Goal: Task Accomplishment & Management: Manage account settings

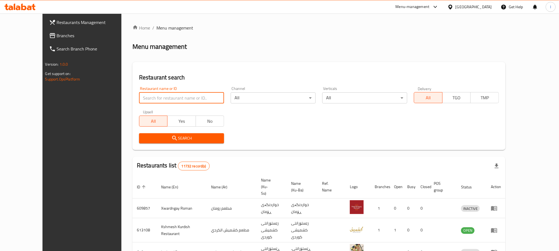
click at [139, 95] on input "search" at bounding box center [181, 97] width 85 height 11
paste input "Street Food"
click button "Search" at bounding box center [181, 138] width 85 height 10
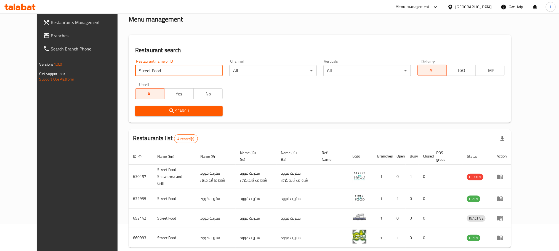
scroll to position [50, 0]
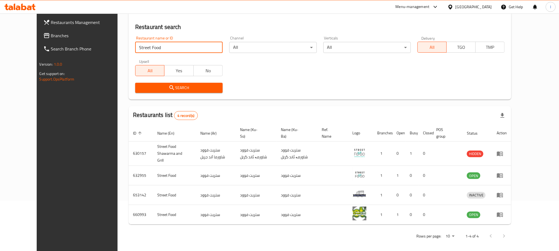
drag, startPoint x: 157, startPoint y: 51, endPoint x: 0, endPoint y: 50, distance: 157.4
click at [37, 50] on div "Restaurants Management Branches Search Branch Phone Version: 1.0.0 Get support …" at bounding box center [280, 108] width 486 height 291
paste input "653133"
type input "653133"
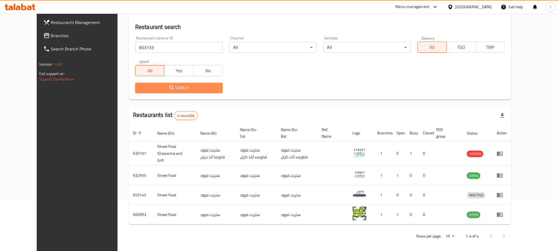
click at [142, 88] on span "Search" at bounding box center [179, 87] width 79 height 7
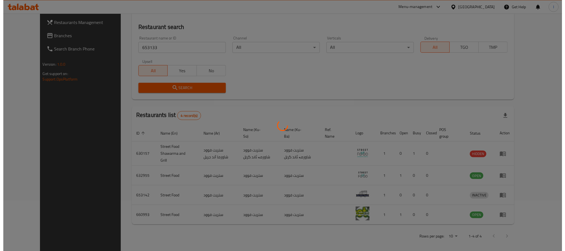
scroll to position [0, 0]
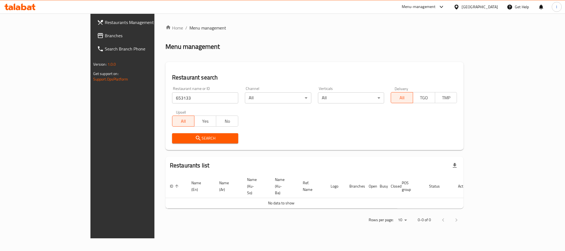
click at [105, 34] on span "Branches" at bounding box center [143, 35] width 76 height 7
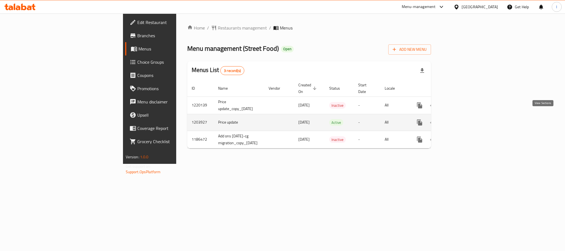
click at [463, 119] on icon "enhanced table" at bounding box center [459, 122] width 7 height 7
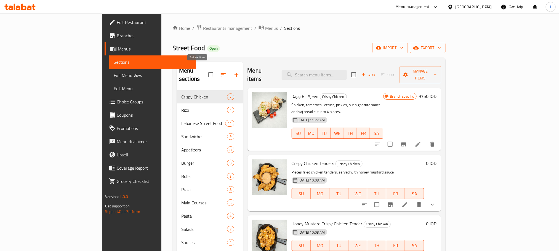
click at [220, 71] on icon "button" at bounding box center [223, 74] width 7 height 7
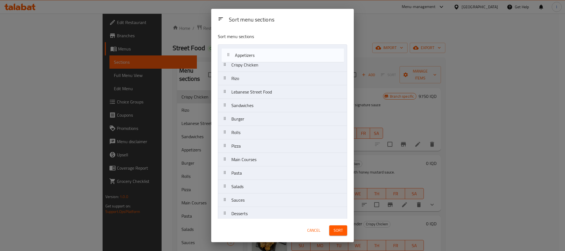
drag, startPoint x: 264, startPoint y: 109, endPoint x: 267, endPoint y: 55, distance: 54.4
click at [267, 55] on nav "Crispy Chicken Rizo Lebanese Street Food Sandwiches Appetizers Burger Rolls Piz…" at bounding box center [282, 152] width 129 height 217
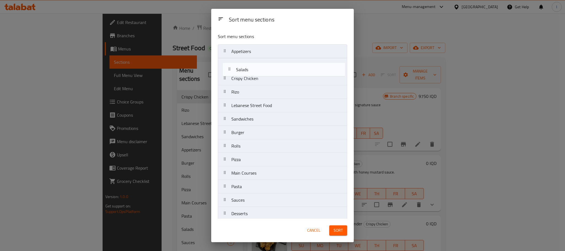
drag, startPoint x: 261, startPoint y: 187, endPoint x: 266, endPoint y: 63, distance: 123.9
click at [266, 63] on nav "Appetizers Crispy Chicken Rizo Lebanese Street Food Sandwiches Burger Rolls Piz…" at bounding box center [282, 152] width 129 height 217
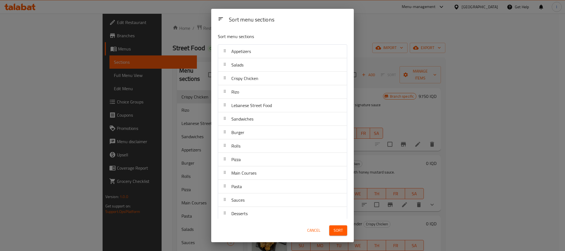
click at [342, 229] on span "Sort" at bounding box center [338, 230] width 9 height 7
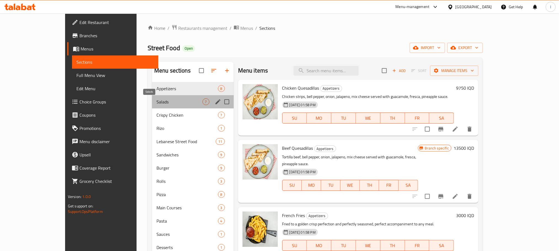
click at [175, 103] on span "Salads" at bounding box center [179, 101] width 46 height 7
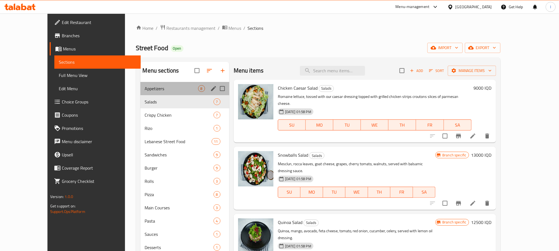
click at [175, 93] on div "Appetizers 8" at bounding box center [184, 88] width 89 height 13
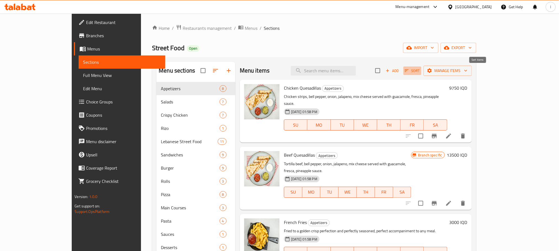
click at [421, 67] on button "Sort" at bounding box center [412, 70] width 18 height 9
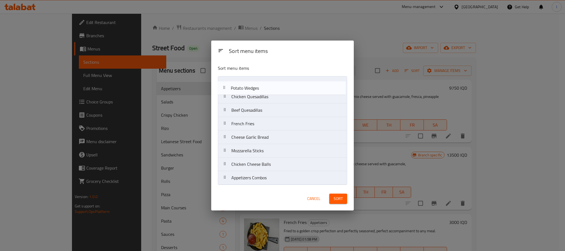
drag, startPoint x: 274, startPoint y: 129, endPoint x: 273, endPoint y: 90, distance: 38.9
click at [273, 90] on nav "Chicken Quesadillas Beef Quesadillas French Fries Potato Wedges Cheese Garlic B…" at bounding box center [282, 130] width 129 height 109
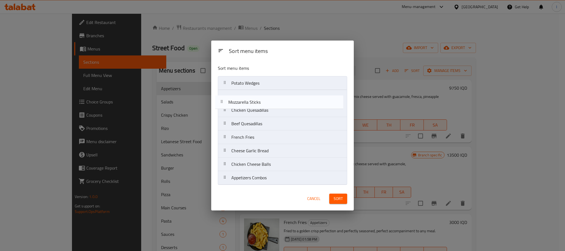
drag, startPoint x: 266, startPoint y: 156, endPoint x: 263, endPoint y: 104, distance: 51.1
click at [263, 104] on nav "Potato Wedges Chicken Quesadillas Beef Quesadillas French Fries Cheese Garlic B…" at bounding box center [282, 130] width 129 height 109
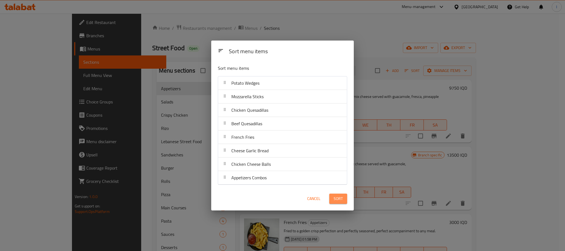
click at [338, 198] on span "Sort" at bounding box center [338, 198] width 9 height 7
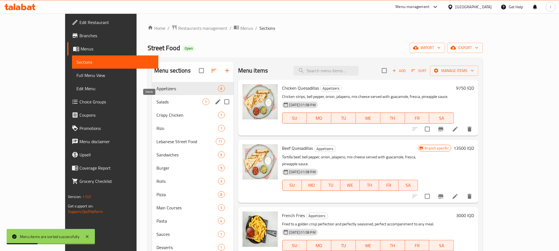
click at [158, 100] on span "Salads" at bounding box center [179, 101] width 46 height 7
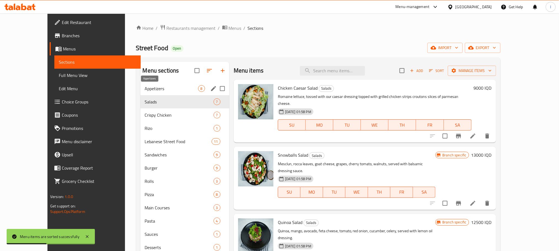
click at [161, 90] on span "Appetizers" at bounding box center [171, 88] width 53 height 7
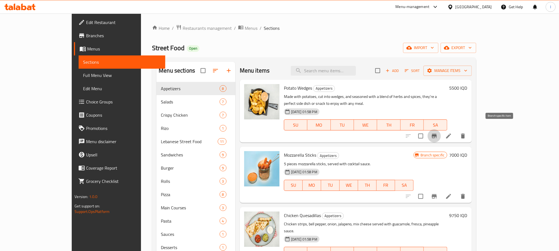
click at [437, 133] on icon "Branch-specific-item" at bounding box center [434, 136] width 7 height 7
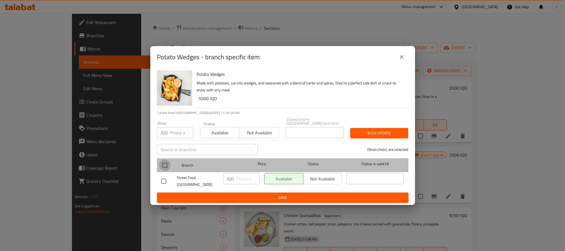
click at [164, 167] on input "checkbox" at bounding box center [165, 165] width 12 height 12
checkbox input "true"
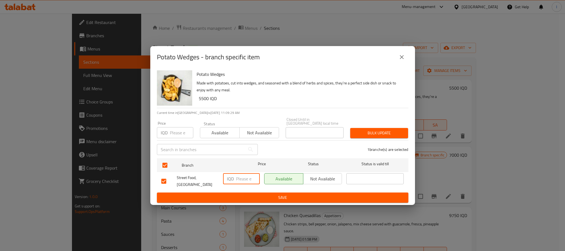
click at [242, 179] on input "number" at bounding box center [248, 178] width 24 height 11
type input "4750"
click at [277, 194] on span "Save" at bounding box center [282, 197] width 243 height 7
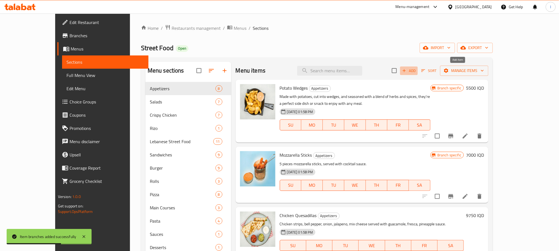
click at [416, 73] on span "Add" at bounding box center [408, 71] width 15 height 6
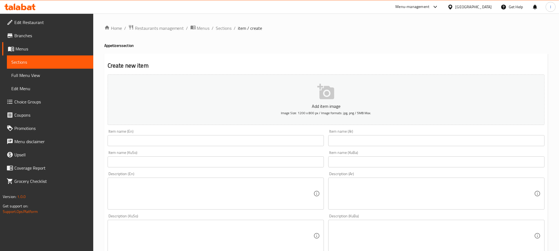
click at [134, 148] on div "Item name (En) Item name (En)" at bounding box center [215, 137] width 221 height 21
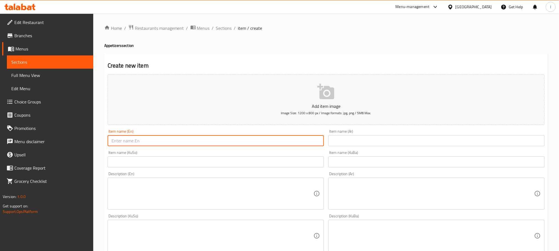
click at [136, 139] on input "text" at bounding box center [216, 140] width 216 height 11
paste input "Waffle Fries"
type input "Waffle Fries"
click at [172, 158] on input "text" at bounding box center [216, 161] width 216 height 11
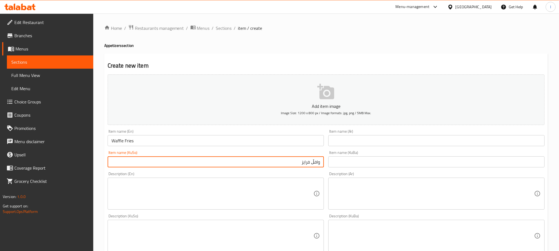
type input "وافڵ فرایز"
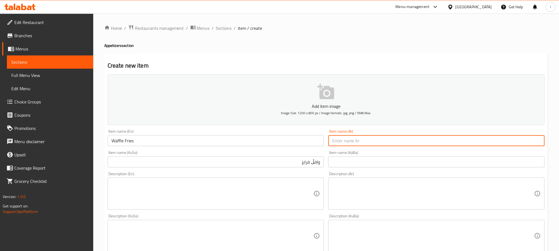
click at [349, 144] on input "text" at bounding box center [436, 140] width 216 height 11
paste input "بطاطس وافل"
drag, startPoint x: 526, startPoint y: 145, endPoint x: 564, endPoint y: 147, distance: 38.9
click at [559, 147] on html "​ Menu-management Iraq Get Help l Edit Restaurant Branches Menus Sections Full …" at bounding box center [279, 125] width 559 height 251
click at [524, 140] on input "وافل" at bounding box center [436, 140] width 216 height 11
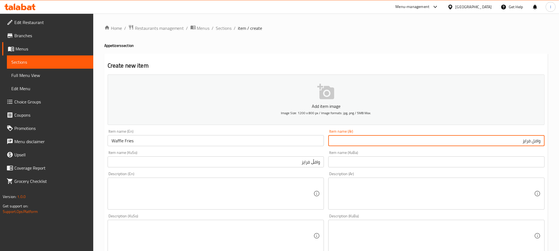
type input "وافل فرايز"
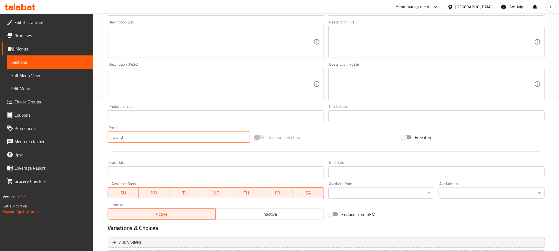
drag, startPoint x: 145, startPoint y: 136, endPoint x: 105, endPoint y: 130, distance: 40.5
click at [105, 130] on div "Price   * IQD 0 Price *" at bounding box center [178, 134] width 147 height 21
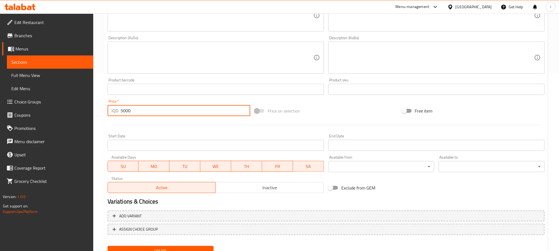
scroll to position [201, 0]
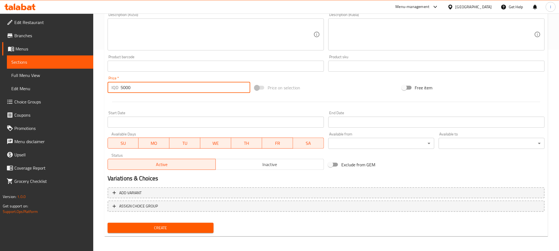
type input "5000"
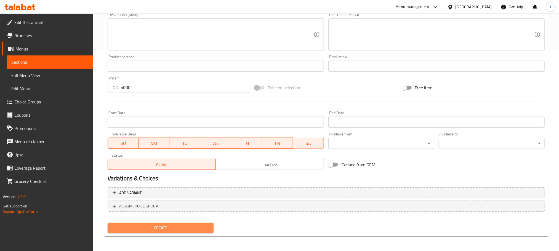
click at [172, 230] on span "Create" at bounding box center [160, 227] width 97 height 7
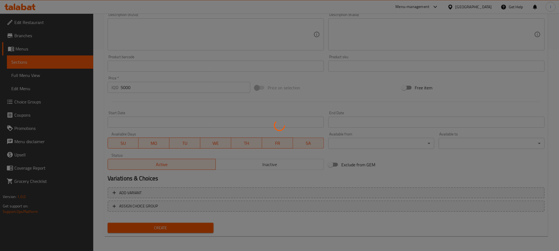
type input "0"
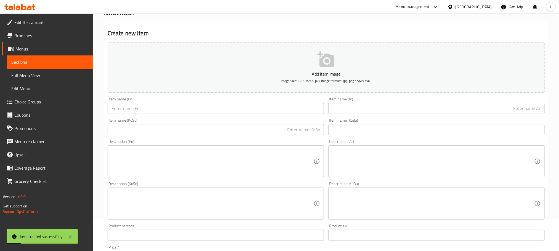
scroll to position [0, 0]
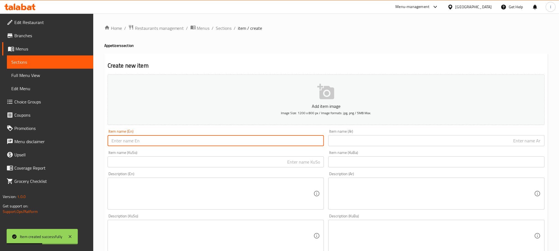
click at [152, 140] on input "text" at bounding box center [216, 140] width 216 height 11
paste input "Curly Fries"
type input "Curly Fries"
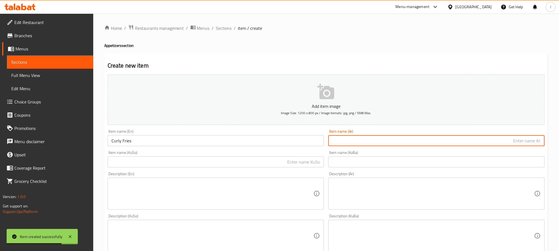
click at [382, 140] on input "text" at bounding box center [436, 140] width 216 height 11
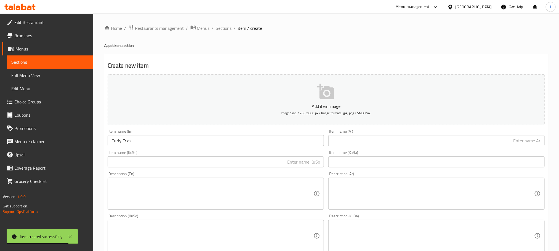
click at [394, 140] on input "text" at bounding box center [436, 140] width 216 height 11
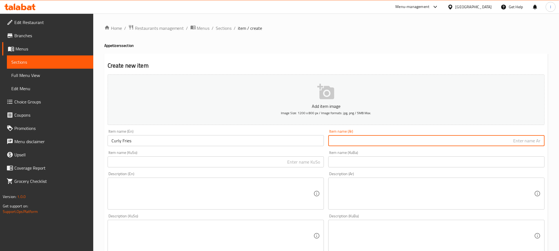
paste input "بطاطا كيرلي مقلية"
drag, startPoint x: 518, startPoint y: 141, endPoint x: 454, endPoint y: 136, distance: 64.0
click at [454, 136] on input "بطاطا كيرلي مقلية" at bounding box center [436, 140] width 216 height 11
drag, startPoint x: 529, startPoint y: 143, endPoint x: 564, endPoint y: 133, distance: 37.1
click at [559, 133] on html "​ Menu-management Iraq Get Help l Edit Restaurant Branches Menus Sections Full …" at bounding box center [279, 125] width 559 height 251
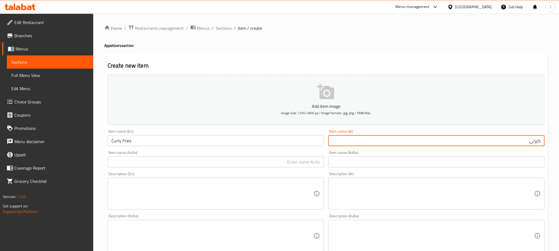
click at [523, 139] on input "كيرلي" at bounding box center [436, 140] width 216 height 11
type input "كيرلي فرايز"
click at [184, 160] on input "text" at bounding box center [216, 161] width 216 height 11
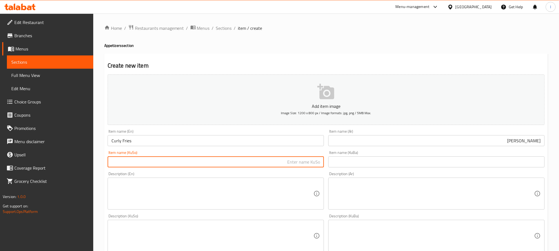
paste input "پەتاتە کێرلی سوورکراوە"
drag, startPoint x: 299, startPoint y: 160, endPoint x: 230, endPoint y: 156, distance: 69.1
click at [230, 156] on div "Item name (KuSo) پەتاتە کێرلی سوورکراوە Item name (KuSo)" at bounding box center [216, 159] width 216 height 17
drag, startPoint x: 310, startPoint y: 162, endPoint x: 353, endPoint y: 158, distance: 43.2
click at [353, 158] on div "Add item image Image Size: 1200 x 800 px / Image formats: jpg, png / 5MB Max. I…" at bounding box center [325, 222] width 441 height 301
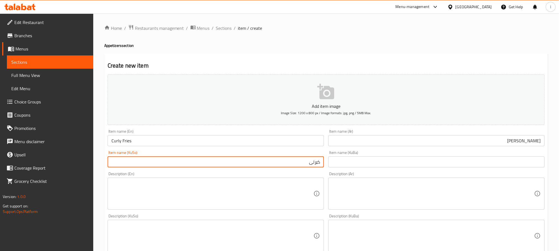
click at [301, 158] on input "کێرلی" at bounding box center [216, 161] width 216 height 11
type input "کێرلی فرایس"
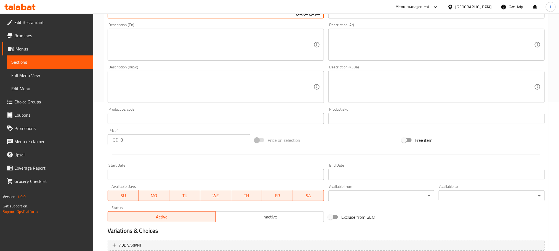
scroll to position [152, 0]
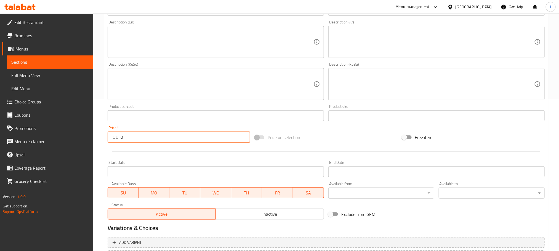
drag, startPoint x: 151, startPoint y: 138, endPoint x: 116, endPoint y: 127, distance: 36.2
click at [116, 127] on div "Price   * IQD 0 Price *" at bounding box center [179, 134] width 143 height 17
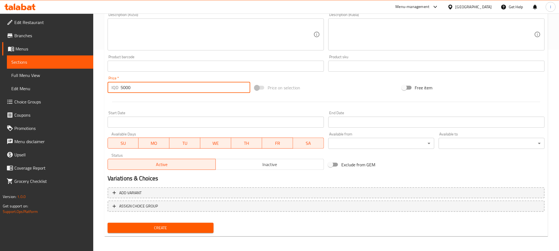
type input "5000"
click at [187, 223] on button "Create" at bounding box center [161, 228] width 106 height 10
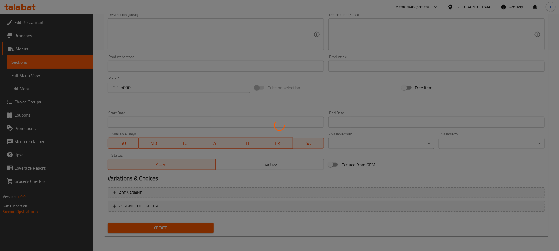
type input "0"
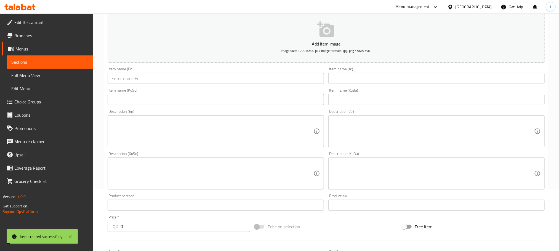
scroll to position [0, 0]
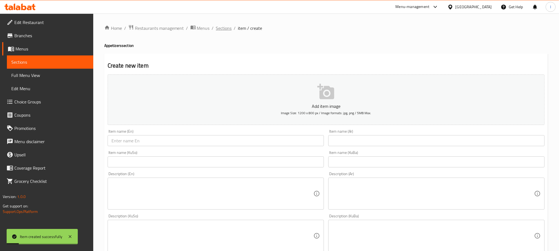
click at [223, 25] on span "Sections" at bounding box center [224, 28] width 16 height 7
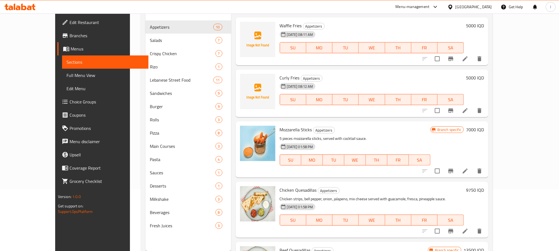
scroll to position [64, 0]
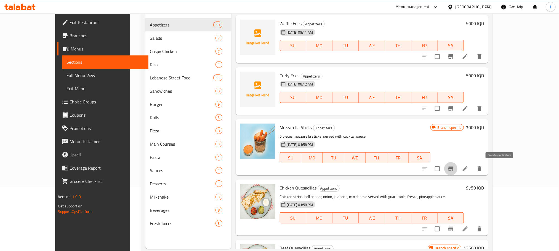
click at [453, 167] on icon "Branch-specific-item" at bounding box center [450, 169] width 5 height 4
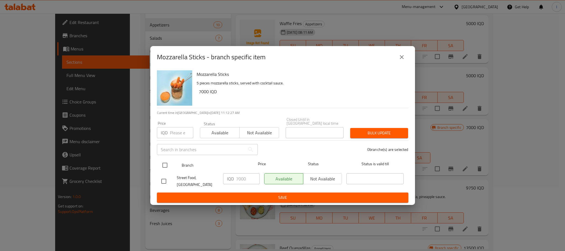
click at [164, 165] on input "checkbox" at bounding box center [165, 165] width 12 height 12
checkbox input "true"
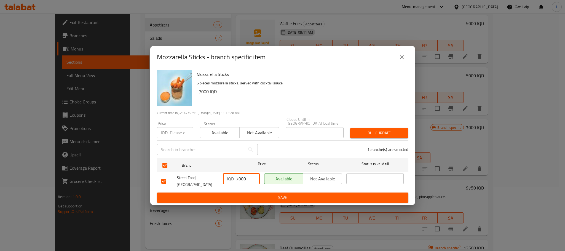
drag, startPoint x: 249, startPoint y: 179, endPoint x: 189, endPoint y: 173, distance: 60.4
click at [189, 173] on div "Street Food, Bakhtyari IQD 7000 ​ Available Not available ​" at bounding box center [282, 181] width 247 height 20
type input "6750"
click at [270, 200] on div "Mozzarella Sticks 5 pieces mozzarella sticks, served with cocktail sauce. 7000 …" at bounding box center [282, 136] width 265 height 137
click at [283, 194] on span "Save" at bounding box center [282, 197] width 243 height 7
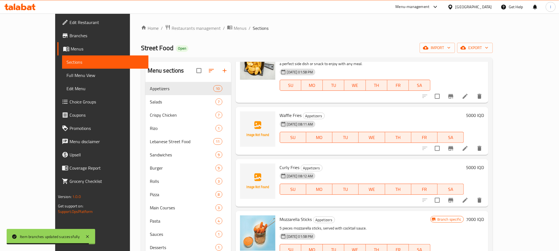
scroll to position [0, 0]
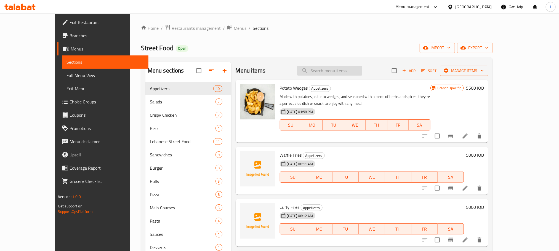
click at [340, 73] on input "search" at bounding box center [329, 71] width 65 height 10
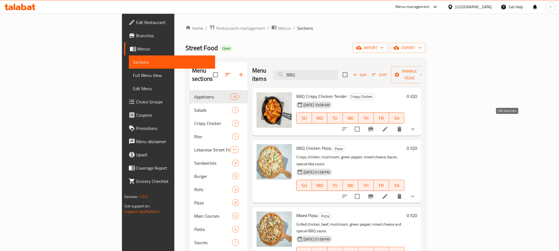
type input "BBQ"
click at [387, 127] on icon at bounding box center [384, 129] width 5 height 5
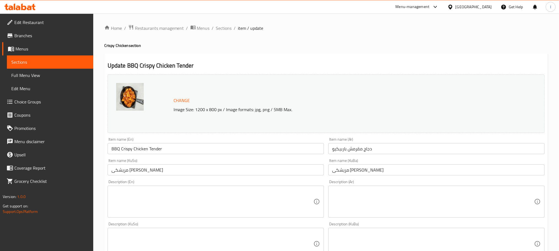
scroll to position [233, 0]
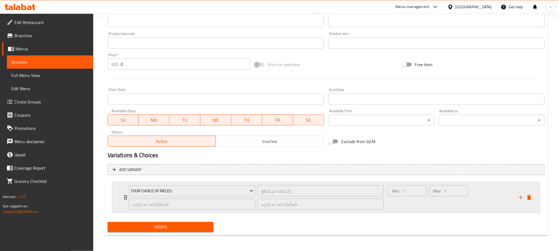
click at [449, 209] on div "Max: 1 ​" at bounding box center [448, 197] width 41 height 26
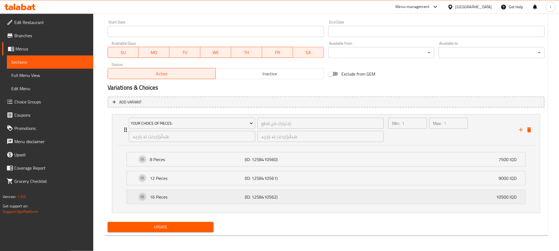
scroll to position [0, 0]
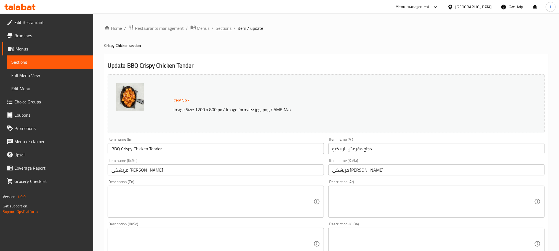
click at [227, 25] on span "Sections" at bounding box center [224, 28] width 16 height 7
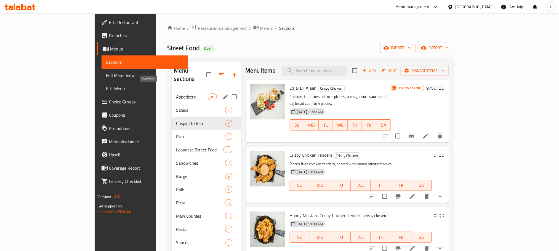
click at [176, 93] on span "Appetizers" at bounding box center [192, 96] width 32 height 7
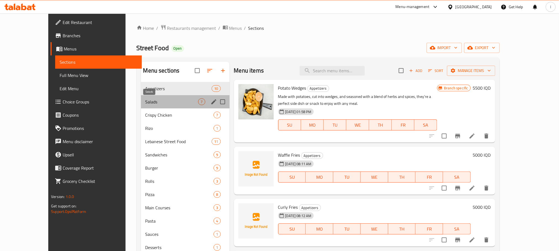
click at [145, 103] on span "Salads" at bounding box center [171, 101] width 53 height 7
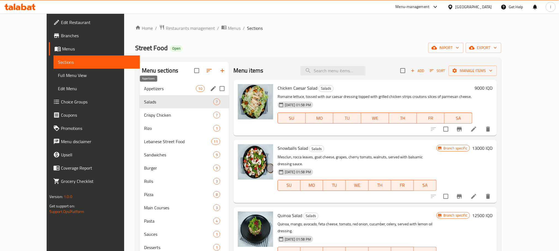
click at [144, 87] on span "Appetizers" at bounding box center [170, 88] width 52 height 7
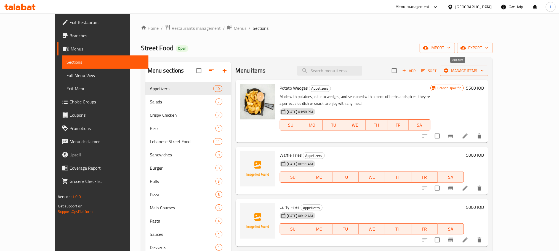
click at [416, 70] on span "Add" at bounding box center [408, 71] width 15 height 6
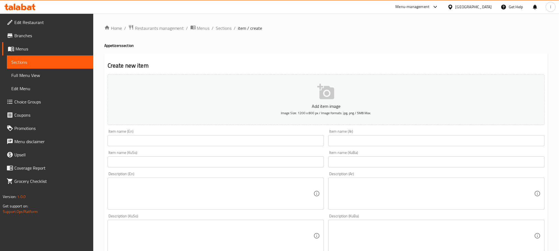
click at [128, 144] on input "text" at bounding box center [216, 140] width 216 height 11
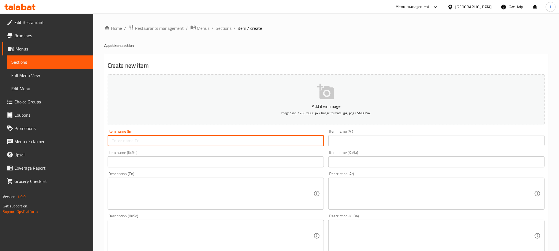
paste input "BBQ Wings"
type input "BBQ Wings"
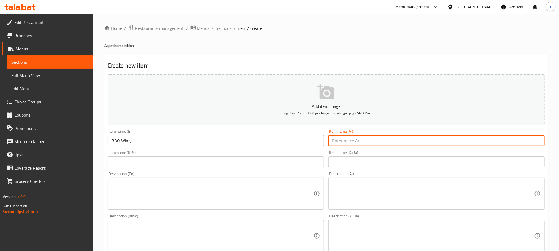
click at [357, 137] on input "text" at bounding box center [436, 140] width 216 height 11
paste input "أجنحة باربيكيو"
type input "أجنحة باربيكيو"
click at [291, 164] on input "text" at bounding box center [216, 161] width 216 height 11
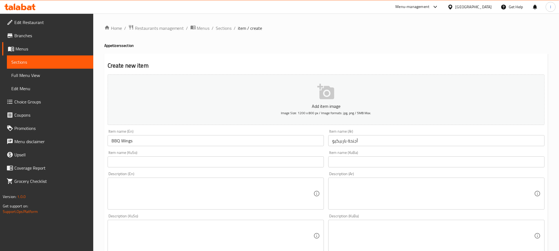
click at [257, 162] on input "text" at bounding box center [216, 161] width 216 height 11
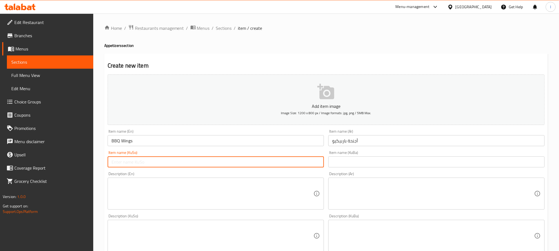
paste input "باڵی باربیکیو"
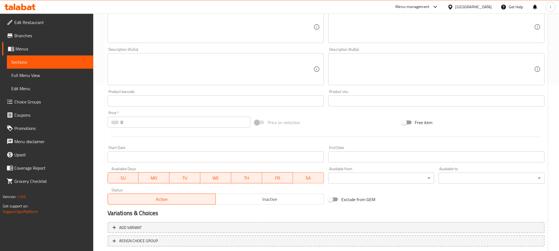
scroll to position [201, 0]
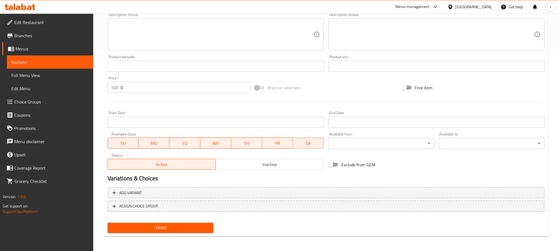
type input "باڵی باربیکیو"
click at [201, 227] on span "Create" at bounding box center [160, 227] width 97 height 7
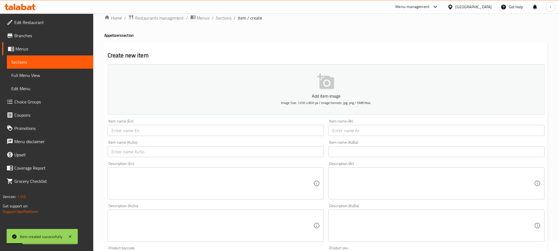
scroll to position [0, 0]
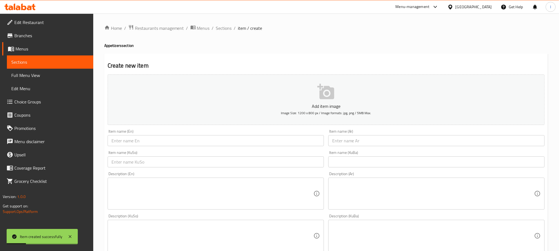
click at [156, 149] on div "Item name (KuSo) Item name (KuSo)" at bounding box center [215, 158] width 221 height 21
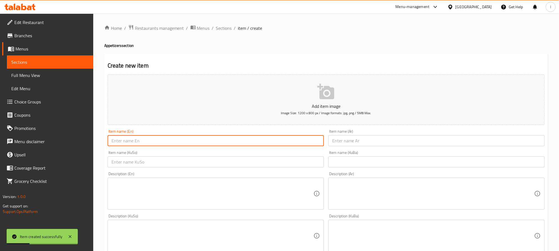
click at [158, 141] on input "text" at bounding box center [216, 140] width 216 height 11
paste input "Honey Mustard wings"
type input "Honey Mustard wings"
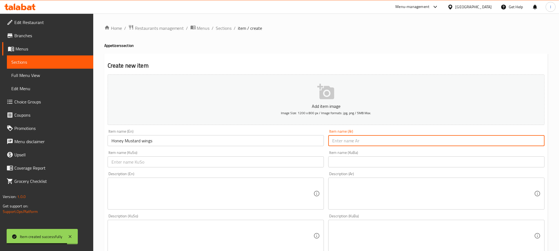
click at [380, 141] on input "text" at bounding box center [436, 140] width 216 height 11
paste input "أجنحة بالعسل والخردل"
drag, startPoint x: 388, startPoint y: 140, endPoint x: 256, endPoint y: 140, distance: 132.3
click at [256, 140] on div "Add item image Image Size: 1200 x 800 px / Image formats: jpg, png / 5MB Max. I…" at bounding box center [325, 222] width 441 height 301
paste input "هوني ماسترد"
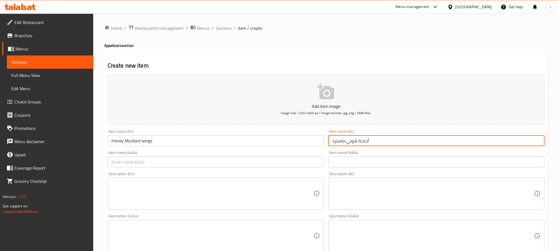
type input "أجنحة هوني ماسترد"
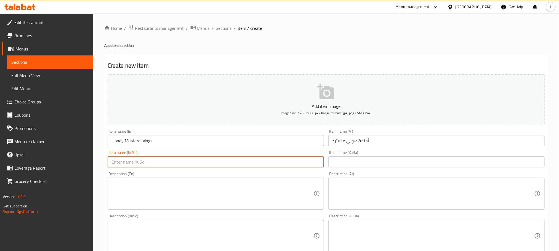
click at [255, 165] on input "text" at bounding box center [216, 161] width 216 height 11
type input "باڵی هونی ماستەرد"
click at [144, 142] on input "Honey Mustard wings" at bounding box center [216, 140] width 216 height 11
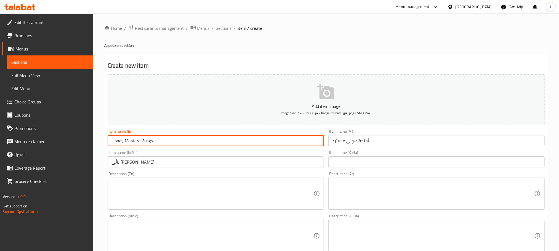
scroll to position [201, 0]
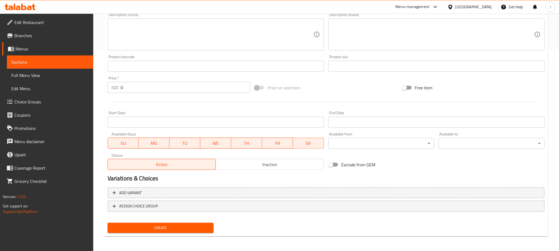
type input "Honey Mustard Wings"
click at [175, 228] on span "Create" at bounding box center [160, 227] width 97 height 7
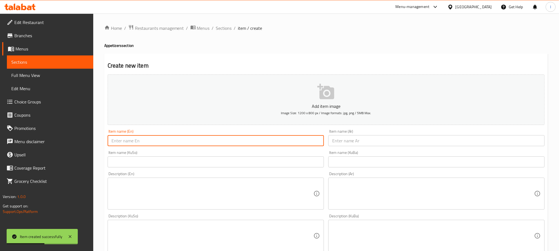
click at [174, 141] on input "text" at bounding box center [216, 140] width 216 height 11
paste input "Buffalo Wings"
type input "Buffalo Wings"
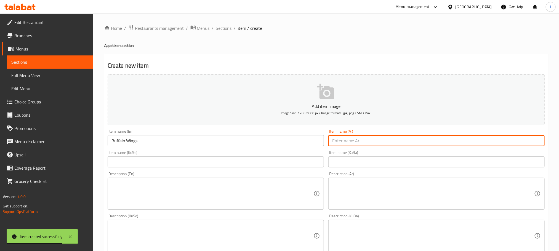
click at [385, 144] on input "text" at bounding box center [436, 140] width 216 height 11
paste input "بافلو وينجز"
type input "بافلو وينجز"
click at [237, 159] on input "text" at bounding box center [216, 161] width 216 height 11
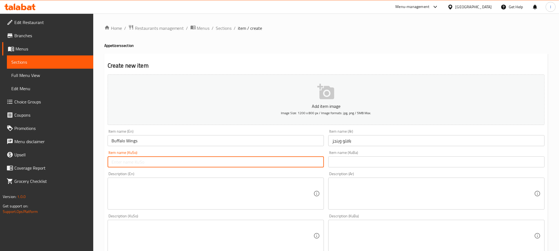
paste input "بەفەڵۆو وینگز"
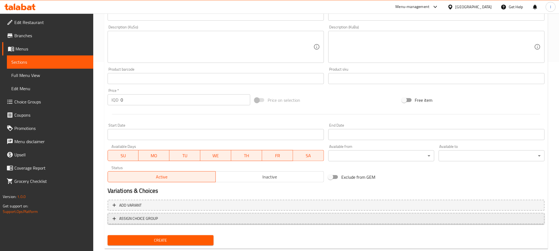
scroll to position [201, 0]
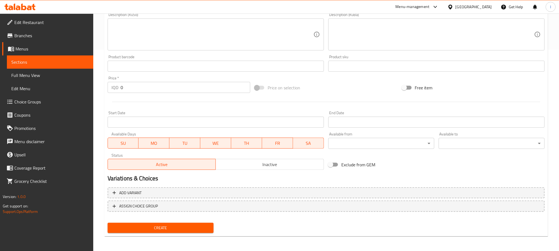
type input "بەفەڵۆو وینگز"
click at [191, 229] on span "Create" at bounding box center [160, 227] width 97 height 7
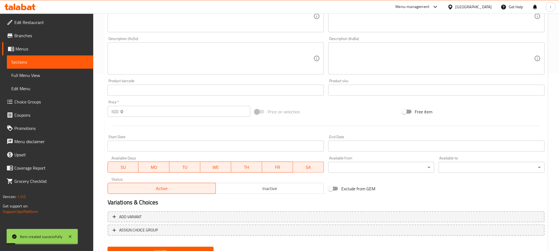
scroll to position [0, 0]
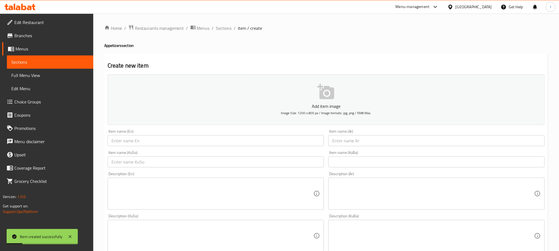
click at [42, 106] on link "Choice Groups" at bounding box center [47, 101] width 91 height 13
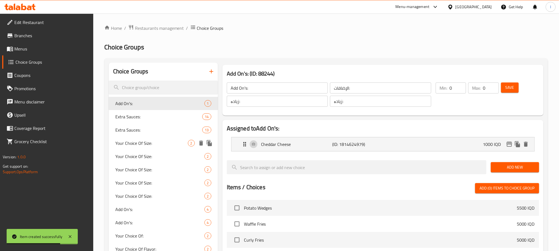
click at [146, 146] on span "Your Choice Of Size:" at bounding box center [151, 143] width 73 height 7
type input "Your Choice Of Size:"
type input "إختيارك من الحجم:"
type input "هەڵبژاردنت لە قەبارە:"
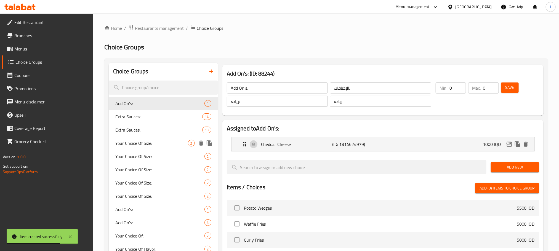
type input "1"
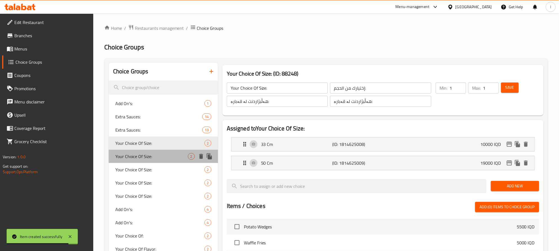
click at [148, 157] on span "Your Choice Of Size:" at bounding box center [151, 156] width 73 height 7
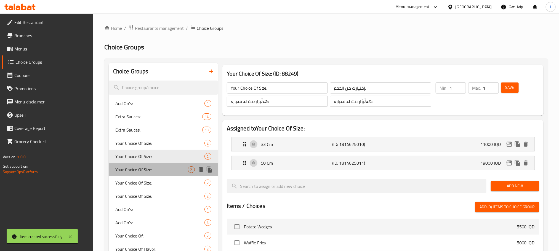
click at [148, 174] on div "Your Choice Of Size: 2" at bounding box center [163, 169] width 109 height 13
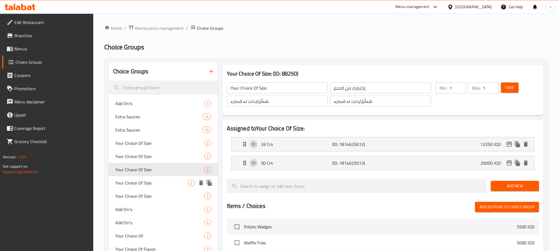
click at [148, 185] on span "Your Choice Of Size:" at bounding box center [151, 182] width 73 height 7
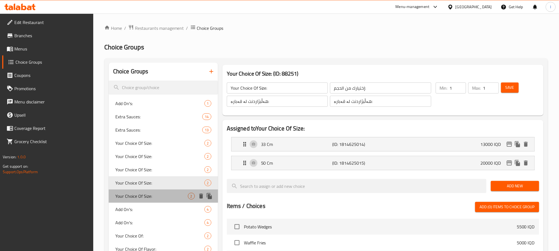
click at [148, 199] on span "Your Choice Of Size:" at bounding box center [151, 196] width 73 height 7
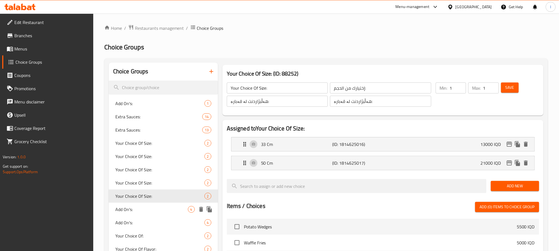
click at [145, 209] on span "Add On's:" at bounding box center [151, 209] width 73 height 7
type input "Add On's:"
type input "الإضافات:"
type input "زیادە:"
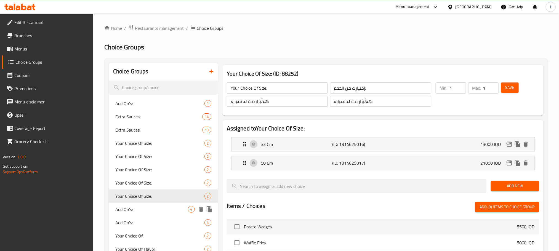
type input "0"
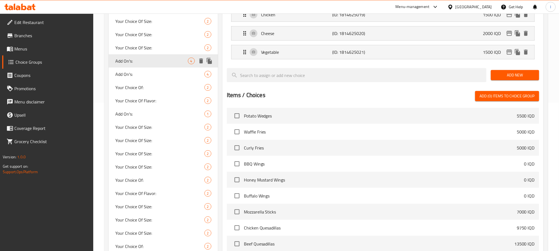
scroll to position [152, 0]
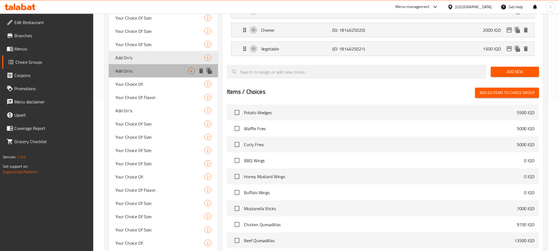
click at [141, 68] on span "Add On's:" at bounding box center [151, 71] width 73 height 7
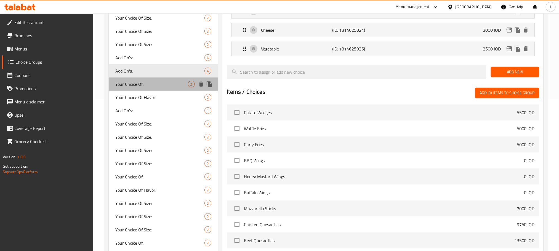
click at [149, 81] on span "Your Choice Of:" at bounding box center [151, 84] width 73 height 7
type input "Your Choice Of:"
type input "إختيارك من:"
type input "هەڵبژاردنت لە:"
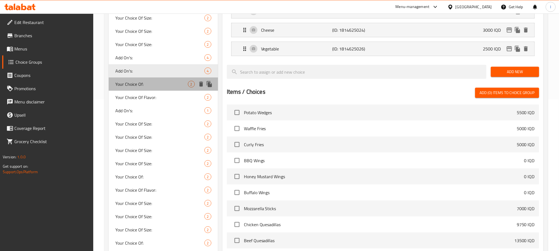
type input "1"
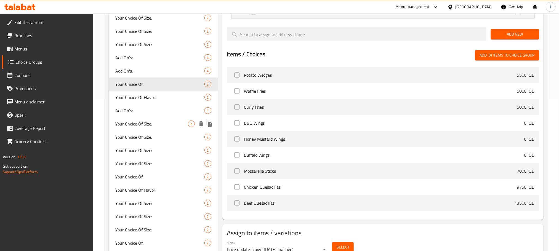
click at [155, 120] on span "Your Choice Of Size:" at bounding box center [151, 123] width 73 height 7
type input "Your Choice Of Size:"
type input "إختيارك من الحجم:"
type input "هەڵبژاردنت لە قەبارە:"
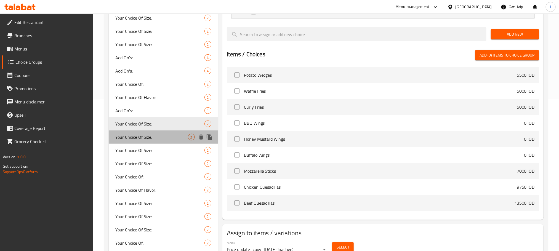
click at [156, 134] on span "Your Choice Of Size:" at bounding box center [151, 137] width 73 height 7
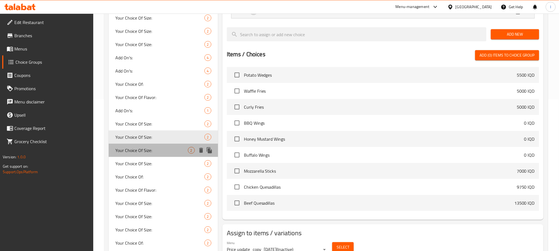
click at [155, 149] on span "Your Choice Of Size:" at bounding box center [151, 150] width 73 height 7
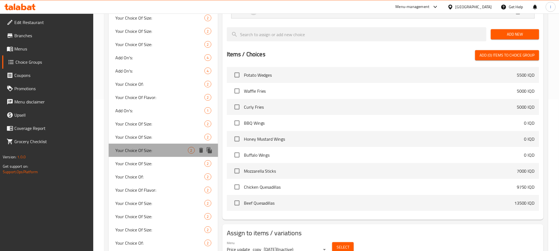
click at [158, 156] on div "Your Choice Of Size: 2" at bounding box center [163, 150] width 109 height 13
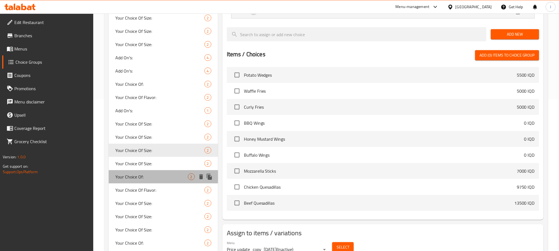
click at [152, 181] on div "Your Choice Of: 2" at bounding box center [163, 176] width 109 height 13
type input "Your Choice Of:"
type input "إختيارك من:"
type input "هەڵبژاردنت لە:"
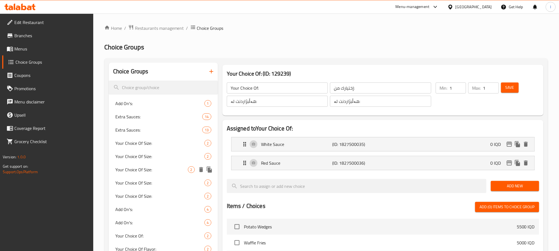
scroll to position [234, 0]
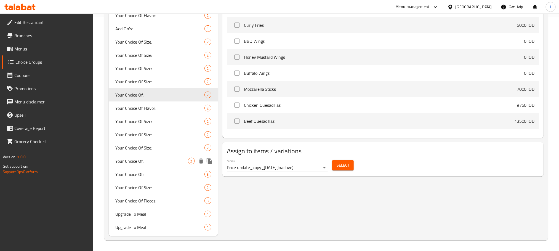
click at [165, 162] on span "Your Choice Of:" at bounding box center [151, 161] width 73 height 7
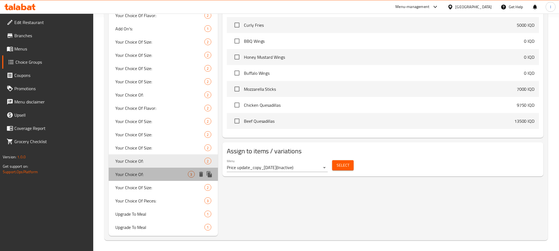
click at [153, 171] on span "Your Choice Of:" at bounding box center [151, 174] width 73 height 7
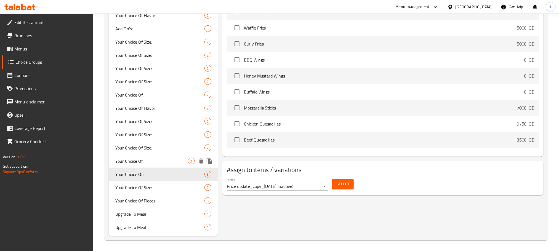
click at [163, 160] on span "Your Choice Of:" at bounding box center [151, 161] width 73 height 7
type input "Your Choice Of:"
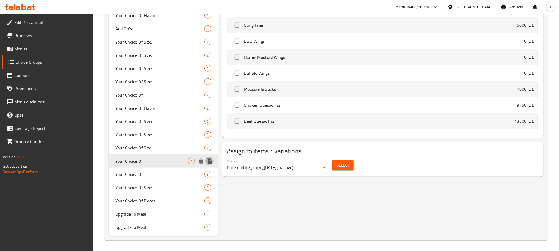
click at [207, 161] on icon "duplicate" at bounding box center [209, 161] width 7 height 7
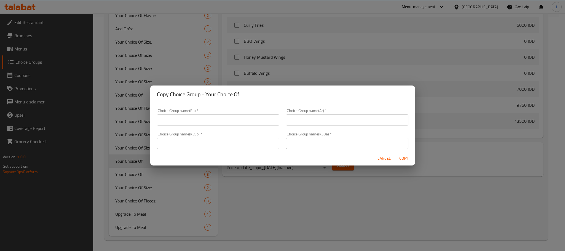
click at [178, 122] on input "text" at bounding box center [218, 119] width 122 height 11
click at [166, 120] on input "Your Choice Of:" at bounding box center [218, 119] width 122 height 11
click at [162, 120] on input "Your Choice Of:" at bounding box center [218, 119] width 122 height 11
type input "1 Your Choice Of:"
click at [330, 123] on input "text" at bounding box center [347, 119] width 122 height 11
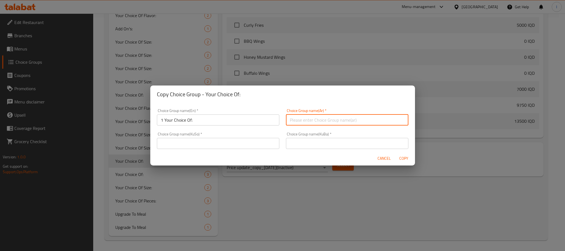
type input "إختيارك من:"
click at [225, 143] on input "text" at bounding box center [218, 143] width 122 height 11
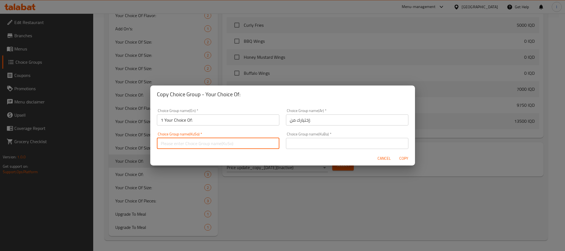
type input "هەڵبژاردنت لە:"
click at [302, 145] on input "text" at bounding box center [347, 143] width 122 height 11
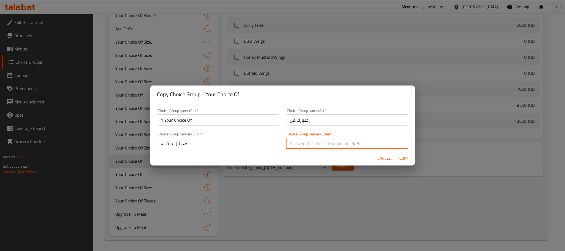
type input "هەڵبژاردنت لە:"
click at [404, 159] on span "Copy" at bounding box center [403, 158] width 13 height 7
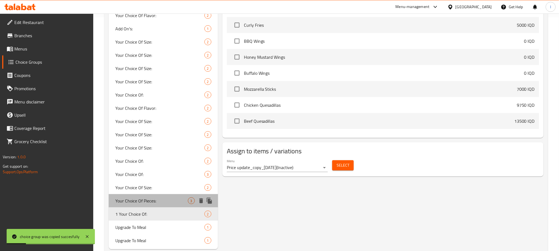
drag, startPoint x: 164, startPoint y: 194, endPoint x: 164, endPoint y: 198, distance: 3.6
click at [164, 195] on div "Your Choice Of Pieces: 3" at bounding box center [163, 200] width 109 height 13
type input "Your Choice Of Pieces:"
type input "إختيارك من قطع:"
type input "هەڵبژاردنت لە پارچە:"
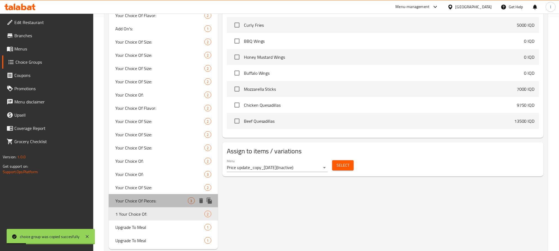
type input "هەڵبژاردنت لە پارچە:"
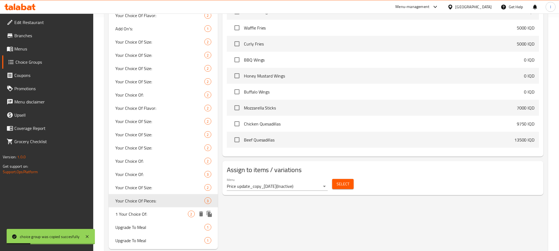
click at [162, 214] on span "1 Your Choice Of:" at bounding box center [151, 214] width 73 height 7
type input "1 Your Choice Of:"
type input "إختيارك من:"
type input "هەڵبژاردنت لە:"
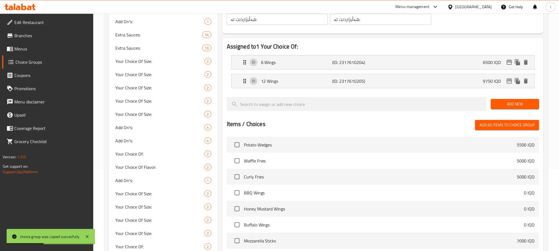
scroll to position [0, 0]
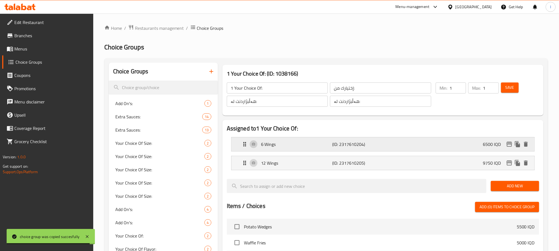
click at [481, 140] on div "6 Wings (ID: 2317610204) 6500 IQD" at bounding box center [384, 144] width 286 height 14
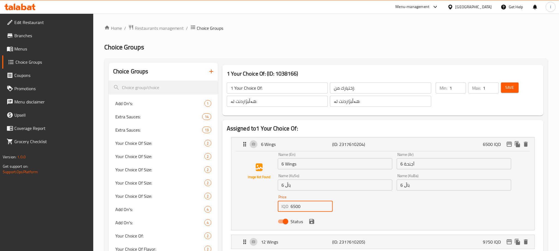
drag, startPoint x: 304, startPoint y: 209, endPoint x: 242, endPoint y: 207, distance: 62.1
click at [242, 207] on div "Name (En) 6 Wings Name (En) Name (Ar) 6 أجنحة Name (Ar) Name (KuSo) 6 باڵ Name …" at bounding box center [382, 189] width 285 height 74
click at [313, 222] on icon "save" at bounding box center [311, 221] width 5 height 5
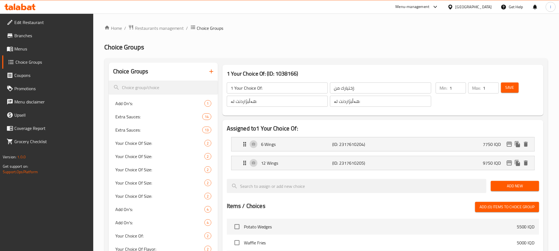
type input "7750"
click at [318, 157] on div "12 Wings (ID: 2317610205) 9750 IQD" at bounding box center [384, 163] width 286 height 14
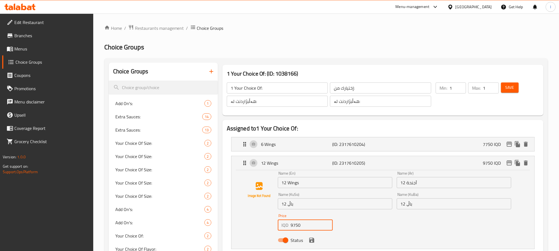
drag, startPoint x: 306, startPoint y: 223, endPoint x: 261, endPoint y: 224, distance: 45.5
click at [261, 224] on div "Name (En) 12 Wings Name (En) Name (Ar) 12 أجنحة Name (Ar) Name (KuSo) 12 باڵ Na…" at bounding box center [382, 208] width 285 height 74
click at [313, 240] on icon "save" at bounding box center [311, 240] width 5 height 5
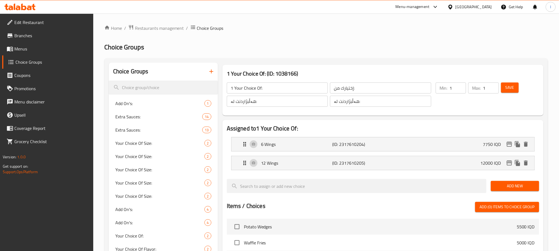
type input "12000"
click at [509, 145] on icon "edit" at bounding box center [509, 144] width 7 height 7
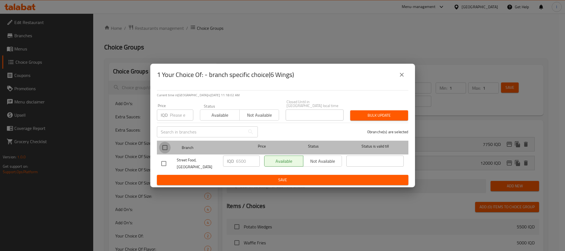
click at [167, 146] on input "checkbox" at bounding box center [165, 148] width 12 height 12
checkbox input "true"
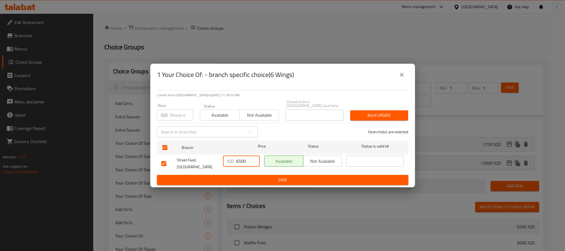
drag, startPoint x: 250, startPoint y: 165, endPoint x: 170, endPoint y: 161, distance: 80.3
click at [170, 161] on div "Street Food, Bakhtyari IQD 6500 ​ Available Not available ​" at bounding box center [282, 163] width 247 height 20
type input "7750"
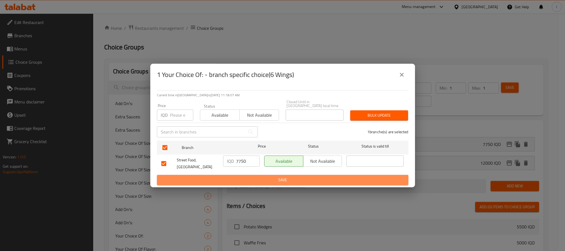
click at [258, 176] on span "Save" at bounding box center [282, 179] width 243 height 7
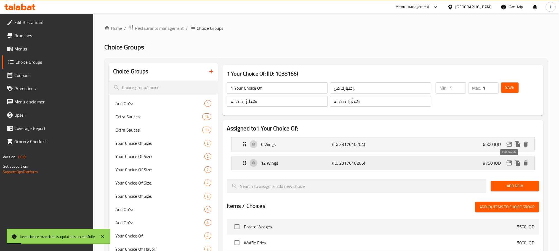
click at [510, 164] on icon "edit" at bounding box center [509, 163] width 7 height 7
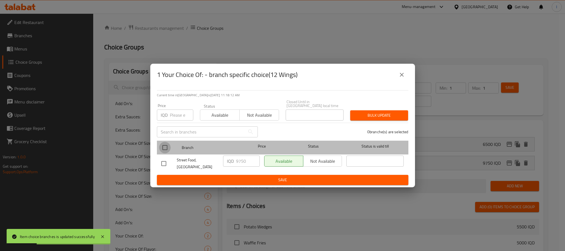
click at [164, 143] on input "checkbox" at bounding box center [165, 148] width 12 height 12
checkbox input "true"
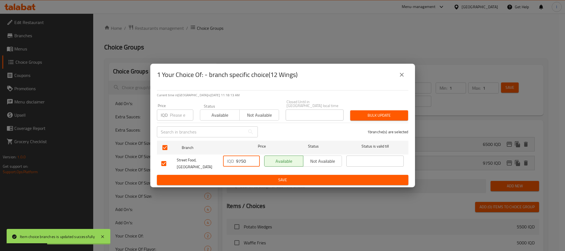
drag, startPoint x: 250, startPoint y: 164, endPoint x: 208, endPoint y: 160, distance: 42.1
click at [208, 160] on div "Street Food, Bakhtyari IQD 9750 ​ Available Not available ​" at bounding box center [282, 163] width 247 height 20
type input "12000"
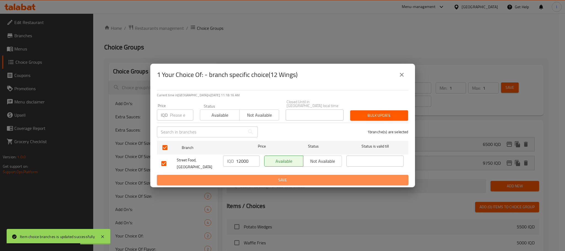
click at [280, 178] on span "Save" at bounding box center [282, 179] width 243 height 7
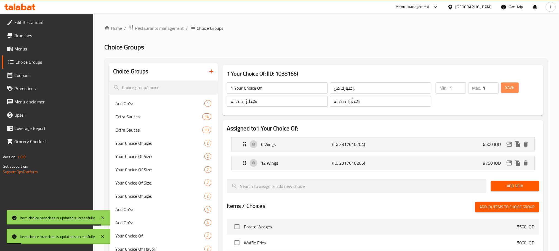
click at [505, 88] on span "Save" at bounding box center [509, 87] width 9 height 7
click at [438, 136] on li "6 Wings (ID: 2317610204) 6500 IQD Name (En) 6 Wings Name (En) Name (Ar) 6 أجنحة…" at bounding box center [383, 144] width 312 height 19
click at [439, 139] on div "6 Wings (ID: 2317610204) 6500 IQD" at bounding box center [384, 144] width 286 height 14
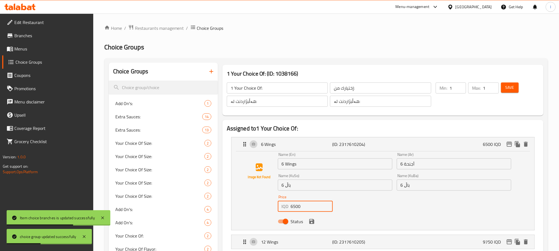
drag, startPoint x: 309, startPoint y: 210, endPoint x: 277, endPoint y: 205, distance: 32.1
click at [277, 205] on div "Price IQD 6500 Price" at bounding box center [304, 203] width 59 height 21
click at [312, 222] on icon "save" at bounding box center [311, 221] width 5 height 5
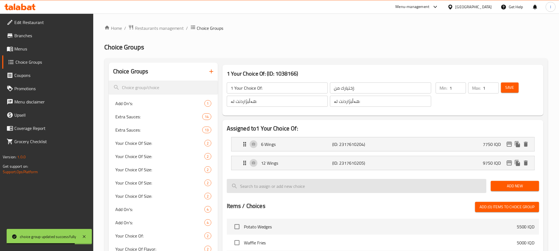
type input "7750"
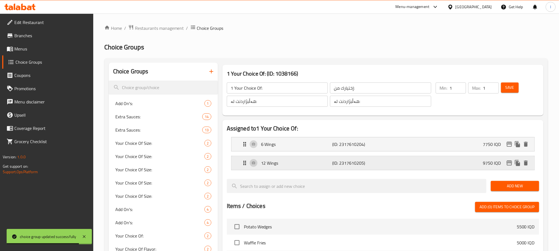
click at [315, 157] on div "12 Wings (ID: 2317610205) 9750 IQD" at bounding box center [384, 163] width 286 height 14
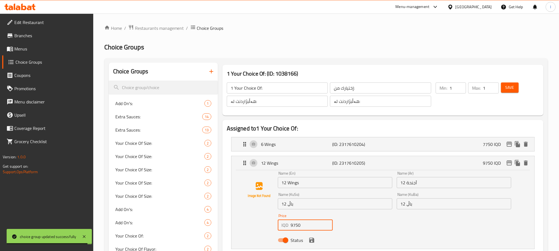
drag, startPoint x: 302, startPoint y: 226, endPoint x: 277, endPoint y: 227, distance: 25.4
click at [277, 227] on div "Price IQD 9750 Price" at bounding box center [304, 221] width 59 height 21
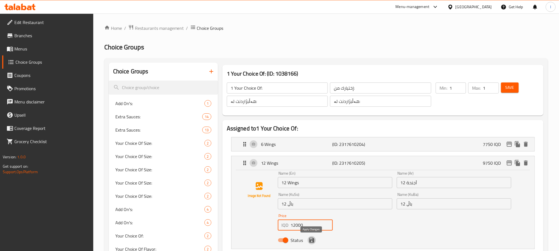
click at [313, 242] on icon "save" at bounding box center [311, 240] width 5 height 5
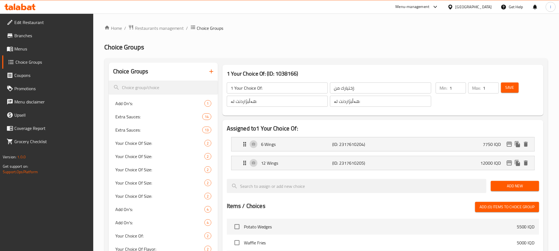
type input "12000"
click at [510, 82] on button "Save" at bounding box center [510, 87] width 18 height 10
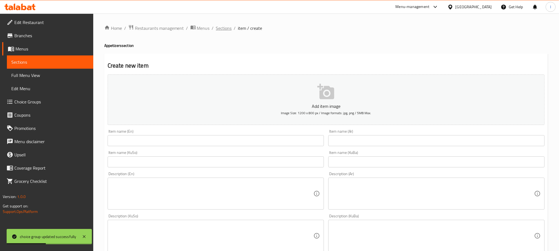
click at [218, 30] on span "Sections" at bounding box center [224, 28] width 16 height 7
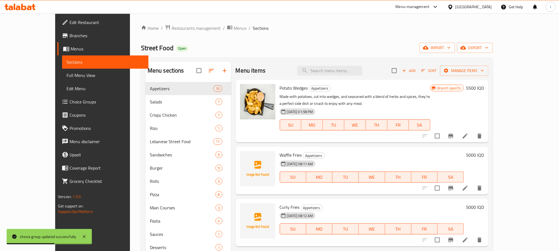
scroll to position [152, 0]
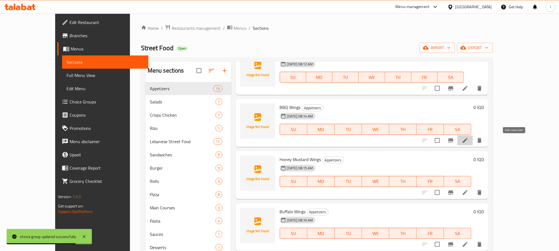
click at [468, 140] on icon at bounding box center [465, 140] width 7 height 7
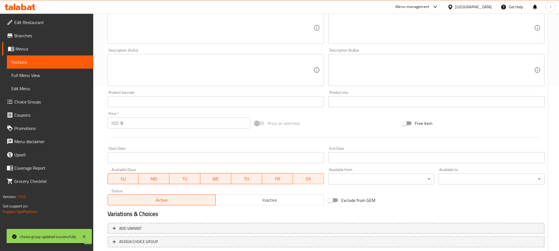
scroll to position [201, 0]
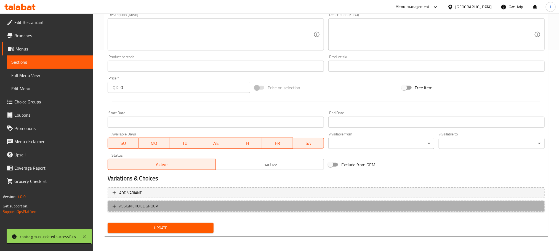
click at [239, 205] on span "ASSIGN CHOICE GROUP" at bounding box center [325, 206] width 427 height 7
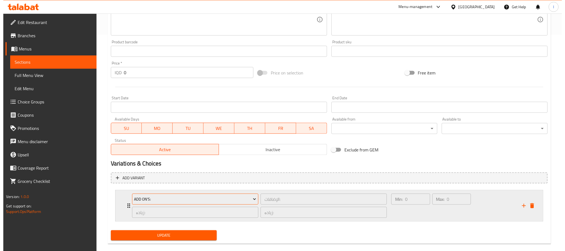
scroll to position [224, 0]
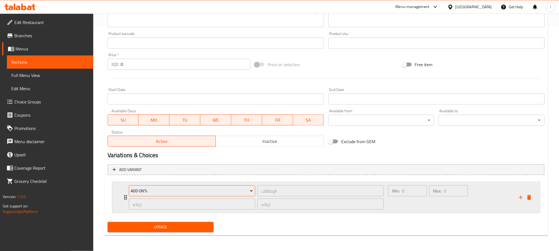
click at [224, 193] on span "Add On's:" at bounding box center [192, 190] width 122 height 7
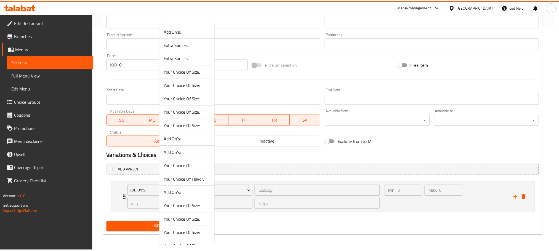
scroll to position [175, 0]
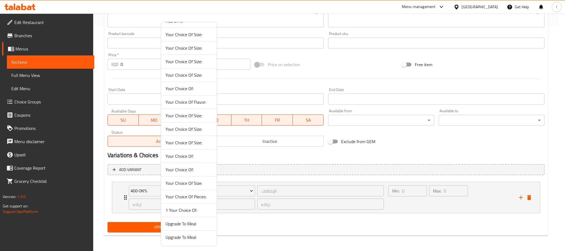
click at [199, 211] on span "1 Your Choice Of:" at bounding box center [188, 210] width 47 height 7
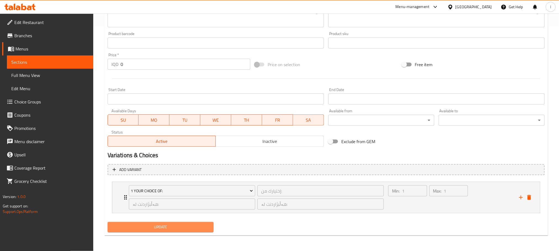
click at [184, 227] on span "Update" at bounding box center [160, 227] width 97 height 7
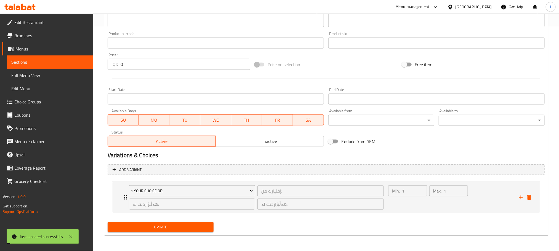
scroll to position [0, 0]
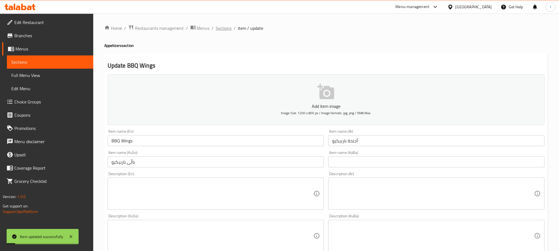
click at [229, 29] on span "Sections" at bounding box center [224, 28] width 16 height 7
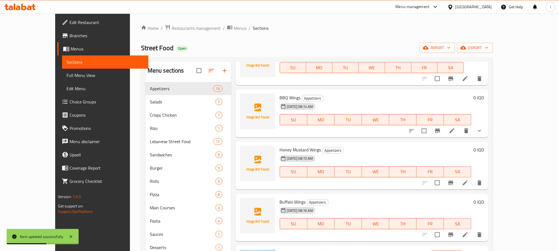
scroll to position [212, 0]
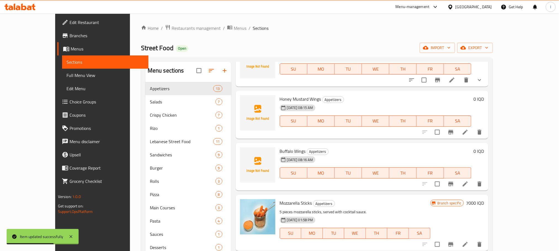
click at [467, 134] on icon at bounding box center [464, 132] width 5 height 5
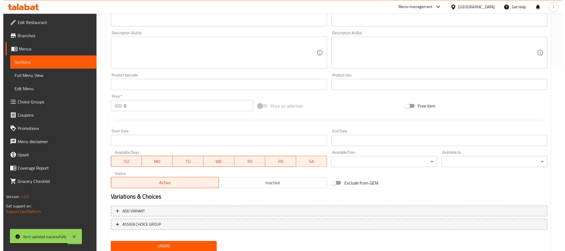
scroll to position [201, 0]
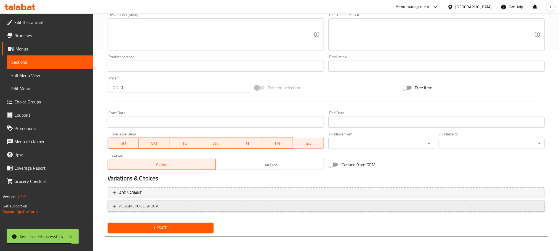
click at [301, 205] on span "ASSIGN CHOICE GROUP" at bounding box center [325, 206] width 427 height 7
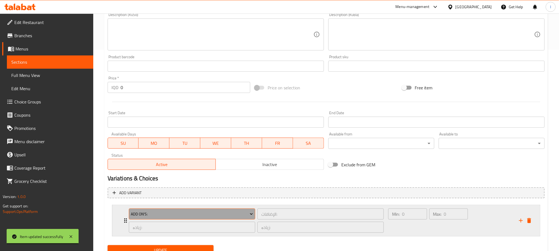
click at [238, 215] on span "Add On's:" at bounding box center [192, 214] width 122 height 7
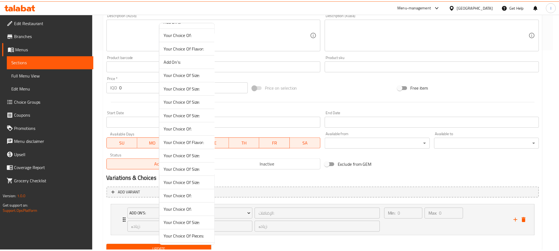
scroll to position [175, 0]
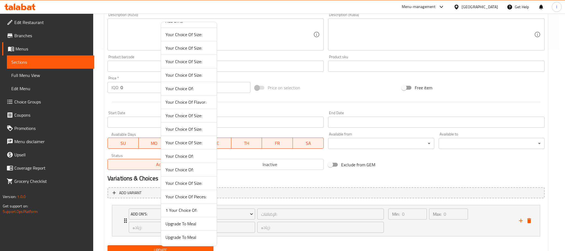
click at [200, 212] on span "1 Your Choice Of:" at bounding box center [188, 210] width 47 height 7
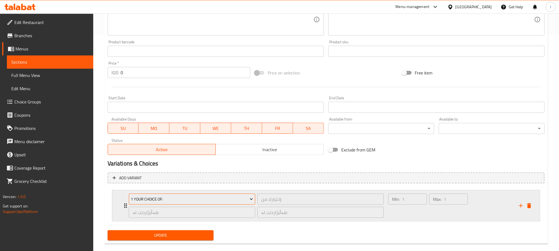
scroll to position [224, 0]
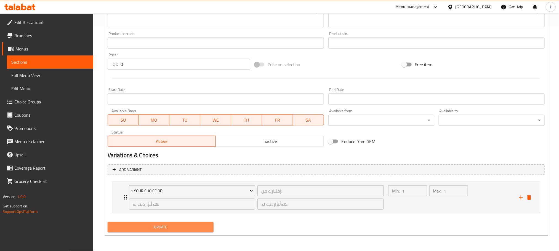
click at [196, 230] on span "Update" at bounding box center [160, 227] width 97 height 7
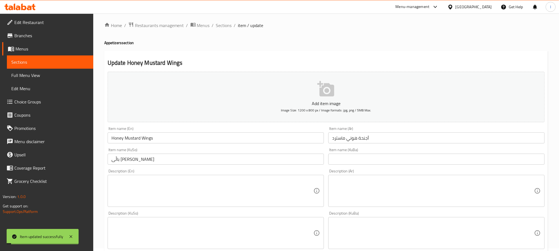
scroll to position [0, 0]
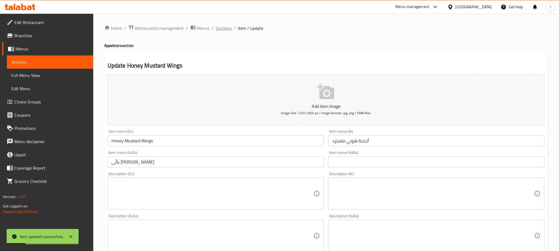
click at [224, 26] on span "Sections" at bounding box center [224, 28] width 16 height 7
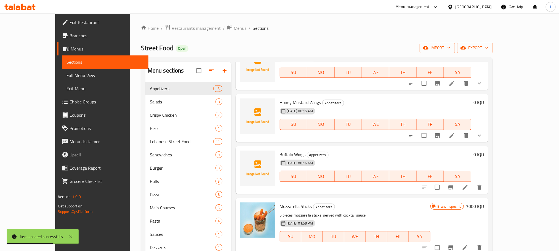
scroll to position [214, 0]
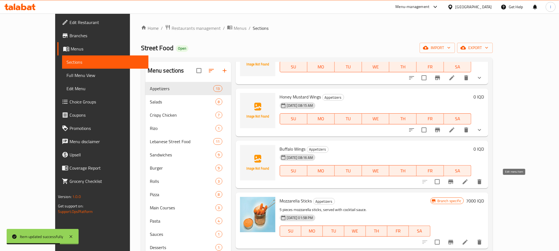
click at [468, 182] on icon at bounding box center [465, 181] width 7 height 7
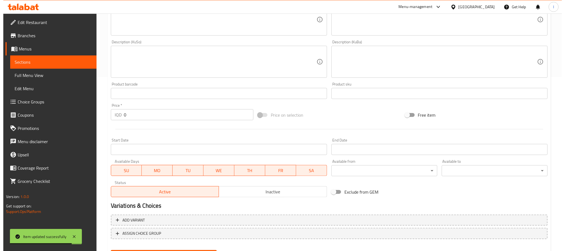
scroll to position [201, 0]
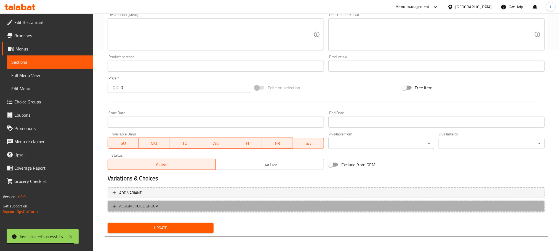
click at [184, 204] on span "ASSIGN CHOICE GROUP" at bounding box center [325, 206] width 427 height 7
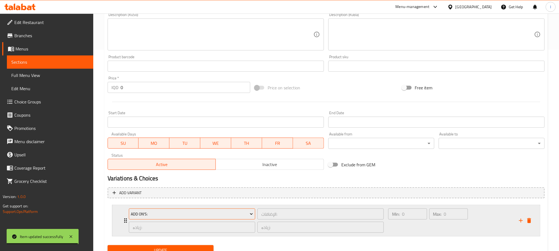
click at [167, 212] on span "Add On's:" at bounding box center [192, 214] width 122 height 7
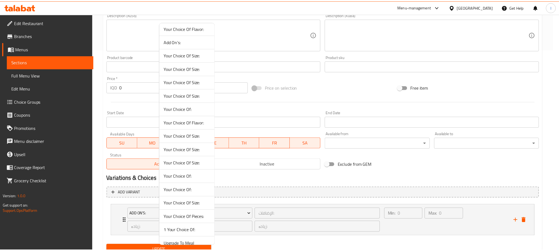
scroll to position [175, 0]
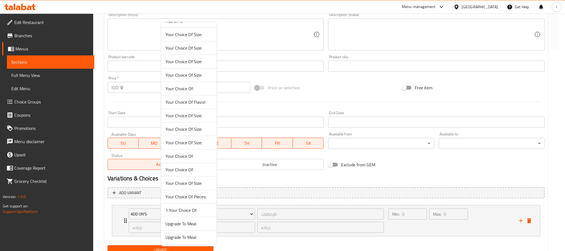
click at [197, 211] on span "1 Your Choice Of:" at bounding box center [188, 210] width 47 height 7
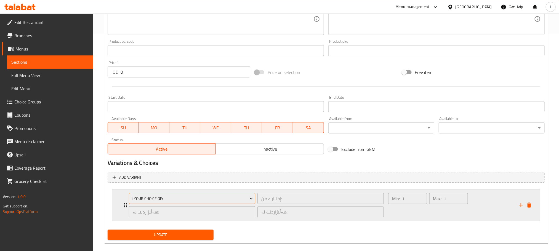
scroll to position [224, 0]
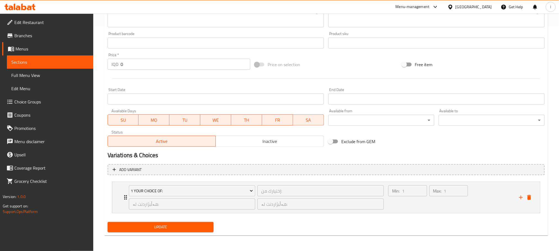
click at [189, 225] on span "Update" at bounding box center [160, 227] width 97 height 7
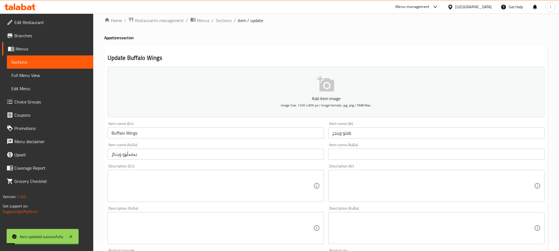
scroll to position [0, 0]
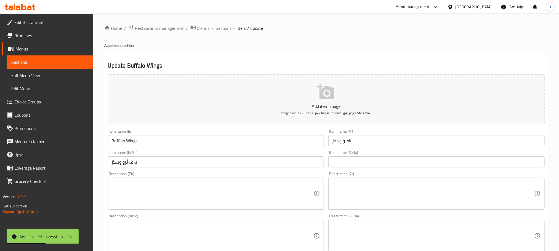
click at [222, 29] on span "Sections" at bounding box center [224, 28] width 16 height 7
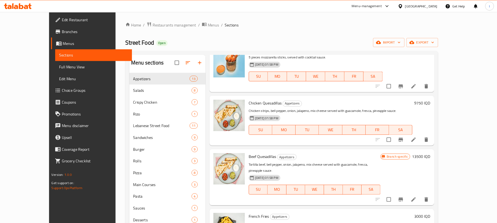
scroll to position [208, 0]
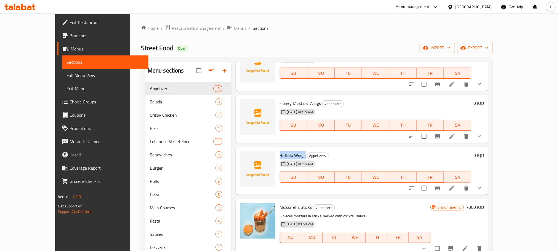
drag, startPoint x: 291, startPoint y: 155, endPoint x: 265, endPoint y: 157, distance: 26.6
click at [277, 157] on div "Buffalo Wings Appetizers 30-09-2025 08:16 AM SU MO TU WE TH FR SA" at bounding box center [375, 171] width 196 height 44
copy span "Buffalo Wings"
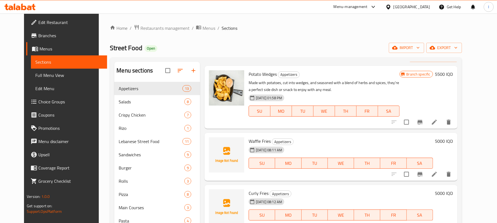
scroll to position [0, 0]
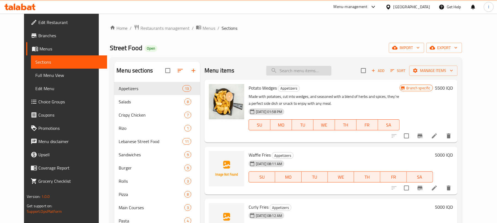
click at [289, 72] on input "search" at bounding box center [298, 71] width 65 height 10
paste input "Buffalo Wings"
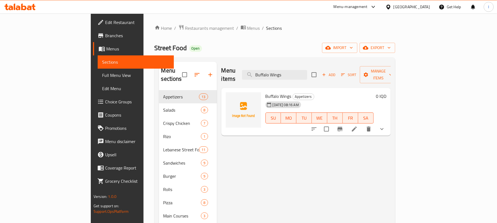
type input "Buffalo Wings"
drag, startPoint x: 320, startPoint y: 72, endPoint x: 238, endPoint y: 73, distance: 82.4
click at [238, 73] on div "Menu items Buffalo Wings Add Sort Manage items" at bounding box center [305, 75] width 169 height 26
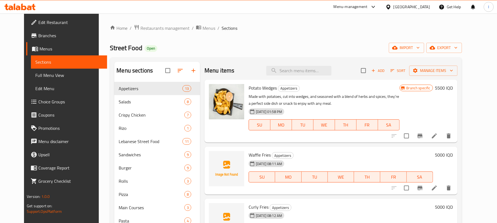
paste input "Crispy Tender"
type input "Crispy Tender"
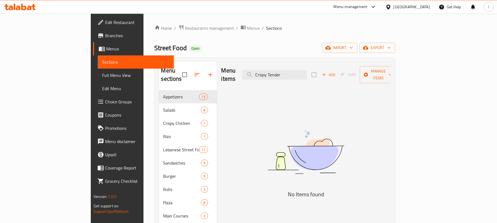
drag, startPoint x: 318, startPoint y: 72, endPoint x: 178, endPoint y: 73, distance: 139.5
click at [178, 73] on div "Menu sections Appetizers 13 Salads 8 Crispy Chicken 7 Rizo 1 Lebanese Street Fo…" at bounding box center [275, 183] width 232 height 242
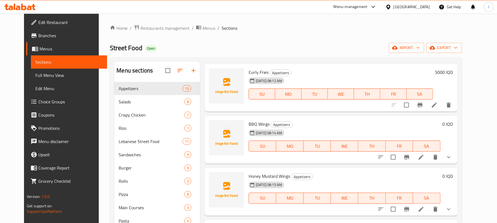
scroll to position [269, 0]
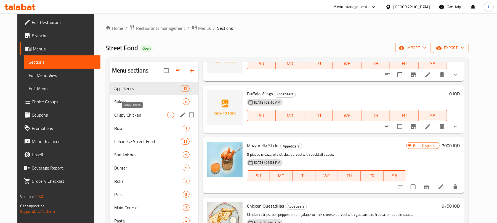
click at [120, 111] on div "Crispy Chicken 7" at bounding box center [154, 114] width 89 height 13
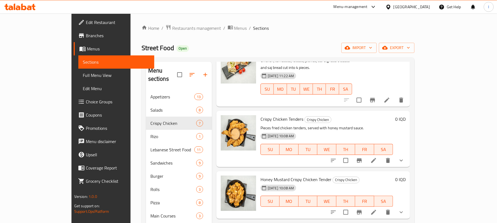
scroll to position [41, 0]
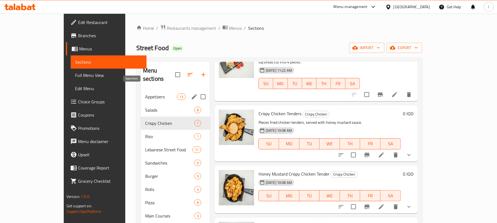
click at [145, 93] on span "Appetizers" at bounding box center [161, 96] width 32 height 7
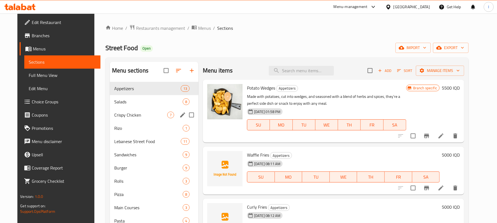
click at [139, 120] on div "Crispy Chicken 7" at bounding box center [154, 114] width 89 height 13
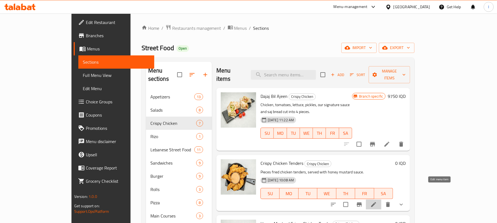
click at [377, 201] on icon at bounding box center [373, 204] width 7 height 7
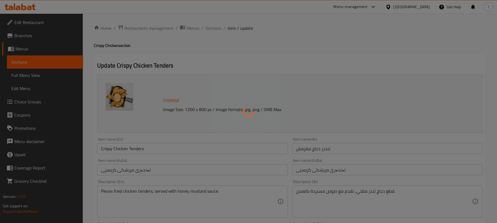
type input "إختيارك من:"
type input "هەڵبژاردنت لە:"
type input "1"
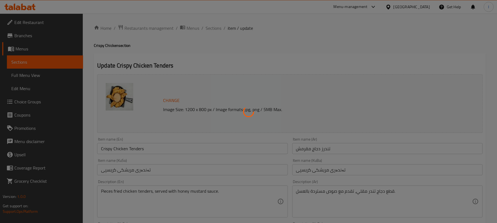
type input "الترقية الى الوجبة"
type input "تازە کردنەوە بۆ ژەم"
type input "0"
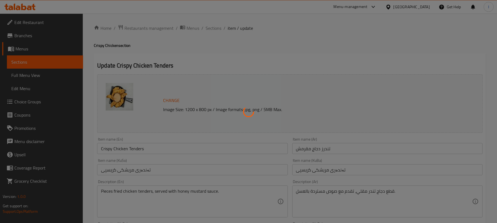
type input "الصلصات الإضافية:"
type input "سۆسی زیادە:"
type input "0"
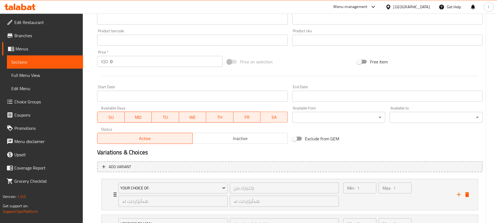
scroll to position [333, 0]
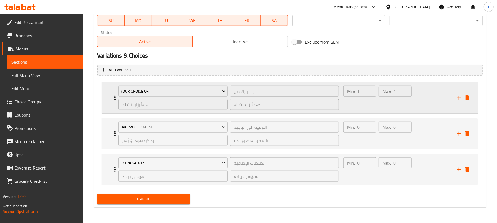
click at [425, 104] on div "Min: 1 ​ Max: 1 ​" at bounding box center [397, 97] width 114 height 31
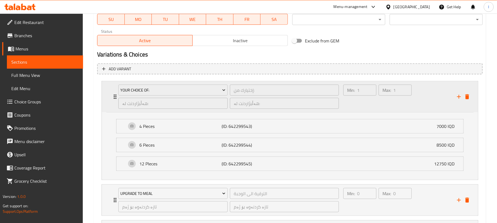
click at [429, 96] on div "Min: 1 ​ Max: 1 ​" at bounding box center [397, 96] width 114 height 31
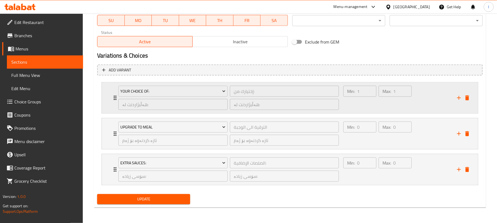
click at [419, 102] on div "Min: 1 ​ Max: 1 ​" at bounding box center [397, 97] width 114 height 31
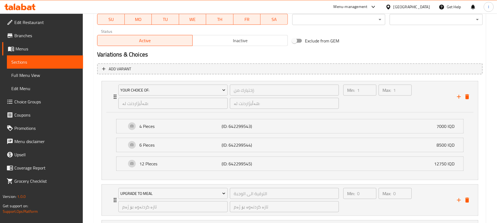
click at [40, 99] on span "Choice Groups" at bounding box center [46, 101] width 64 height 7
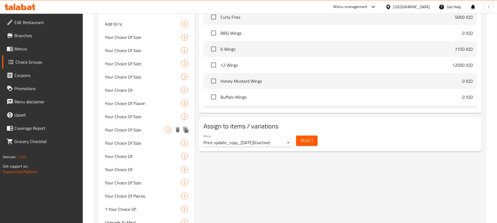
scroll to position [269, 0]
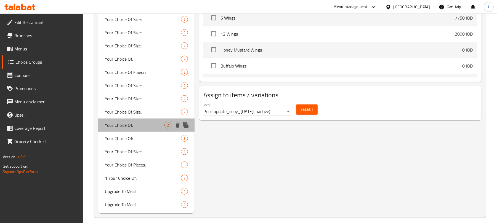
click at [143, 123] on span "Your Choice Of:" at bounding box center [135, 125] width 60 height 7
type input "Your Choice Of:"
type input "إختيارك من:"
type input "هەڵبژاردنت لە:"
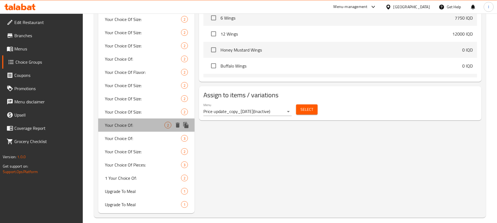
type input "1"
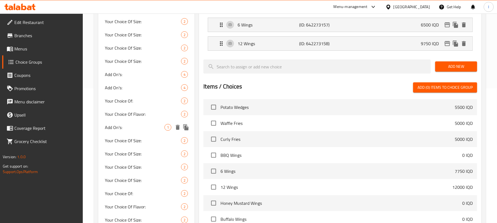
scroll to position [275, 0]
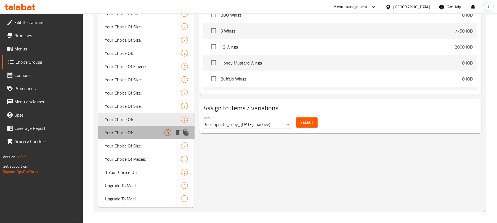
click at [150, 132] on span "Your Choice Of:" at bounding box center [135, 132] width 60 height 7
type input "Your Choice Of:"
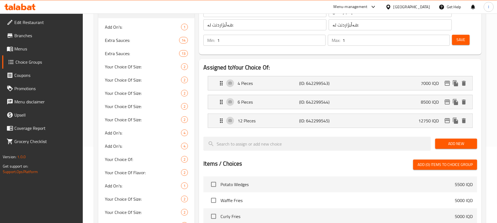
scroll to position [6, 0]
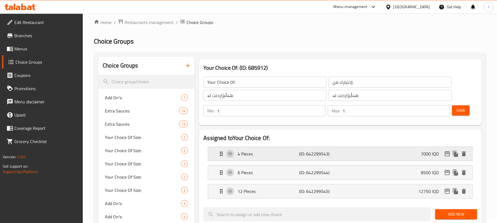
click at [298, 148] on div "4 Pieces (ID: 642299543) 7000 IQD" at bounding box center [342, 154] width 248 height 14
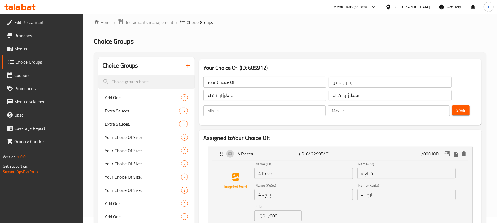
scroll to position [140, 0]
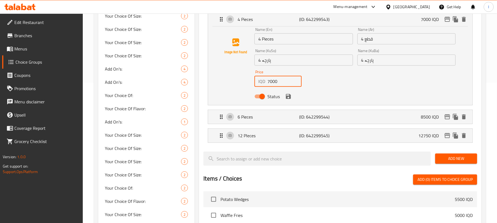
drag, startPoint x: 282, startPoint y: 82, endPoint x: 227, endPoint y: 83, distance: 54.9
click at [227, 83] on div "Name (En) 4 Pieces Name (En) Name (Ar) 4 قطع Name (Ar) Name (KuSo) 4 پارچە Name…" at bounding box center [340, 65] width 246 height 74
click at [288, 96] on icon "save" at bounding box center [288, 96] width 5 height 5
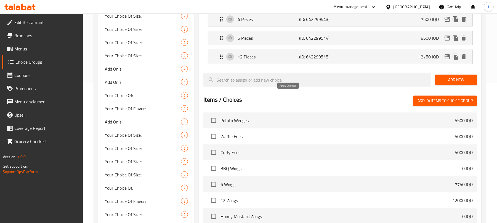
type input "7500"
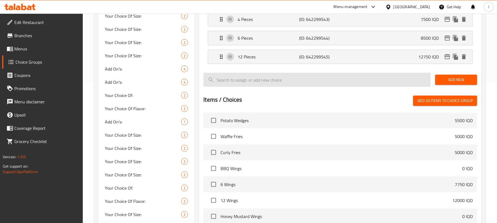
scroll to position [0, 0]
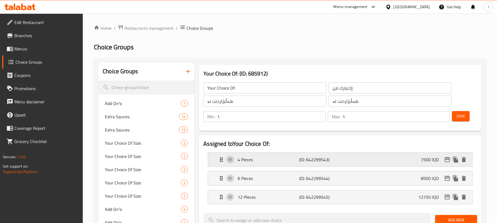
click at [449, 162] on icon "edit" at bounding box center [447, 159] width 6 height 5
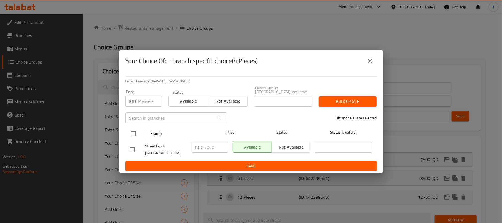
click at [137, 136] on input "checkbox" at bounding box center [134, 134] width 12 height 12
checkbox input "true"
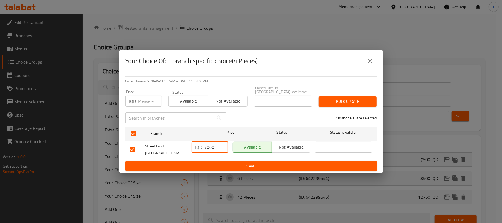
drag, startPoint x: 218, startPoint y: 144, endPoint x: 173, endPoint y: 149, distance: 45.2
click at [173, 149] on div "Street Food, Bakhtyari IQD 7000 ​ Available Not available ​" at bounding box center [251, 150] width 247 height 20
type input "7500"
click at [231, 163] on span "Save" at bounding box center [251, 166] width 243 height 7
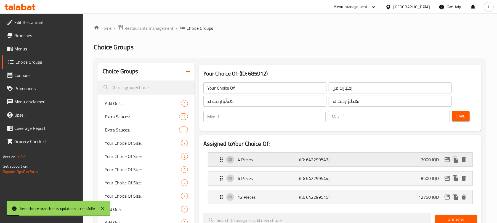
click at [404, 154] on div "4 Pieces (ID: 642299543) 7000 IQD" at bounding box center [342, 160] width 248 height 14
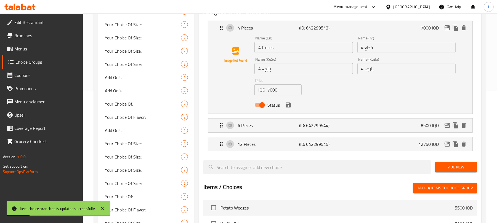
scroll to position [135, 0]
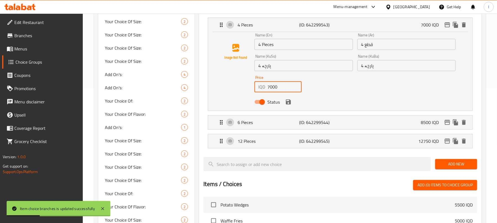
drag, startPoint x: 280, startPoint y: 92, endPoint x: 223, endPoint y: 92, distance: 56.8
click at [223, 92] on div "Name (En) 4 Pieces Name (En) Name (Ar) 4 قطع Name (Ar) Name (KuSo) 4 پارچە Name…" at bounding box center [340, 70] width 246 height 74
click at [287, 104] on icon "save" at bounding box center [288, 102] width 5 height 5
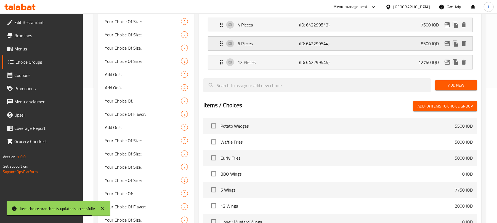
type input "7500"
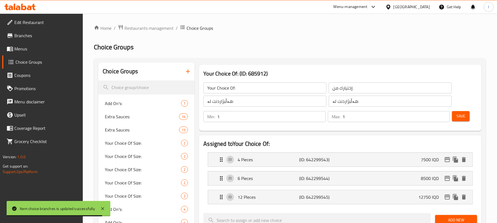
click at [467, 115] on button "Save" at bounding box center [461, 116] width 18 height 10
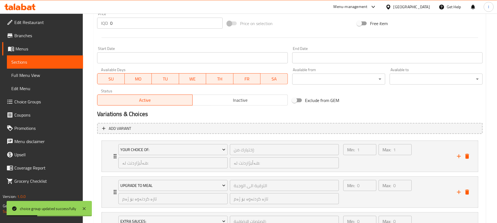
scroll to position [333, 0]
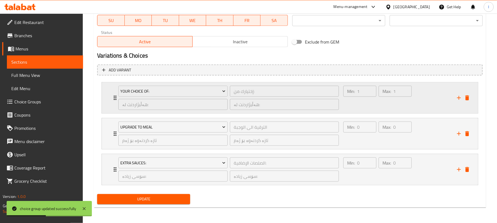
click at [407, 106] on div "Max: 1 ​" at bounding box center [394, 98] width 35 height 26
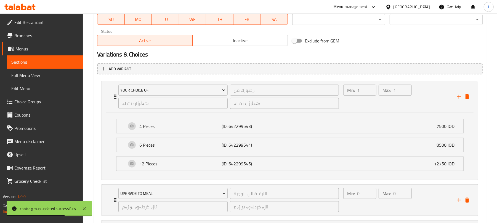
scroll to position [0, 0]
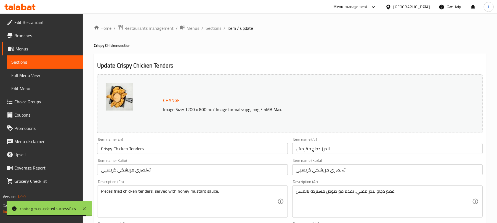
click at [214, 31] on span "Sections" at bounding box center [213, 28] width 16 height 7
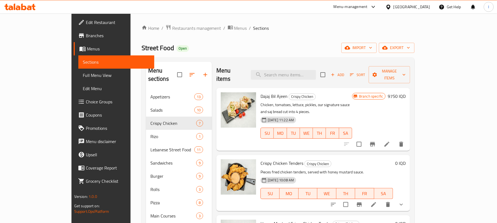
click at [293, 76] on div "Menu items Add Sort Manage items" at bounding box center [313, 75] width 194 height 26
click at [296, 72] on input "search" at bounding box center [283, 75] width 65 height 10
paste input "Honey mustard tender"
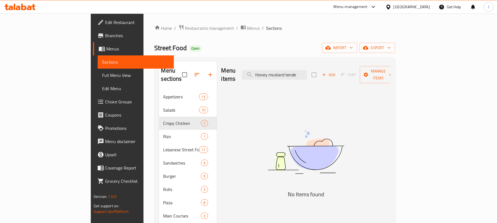
drag, startPoint x: 318, startPoint y: 72, endPoint x: 355, endPoint y: 72, distance: 37.2
click at [355, 72] on div "Menu items Honey mustard tende Add Sort Manage items" at bounding box center [305, 75] width 169 height 26
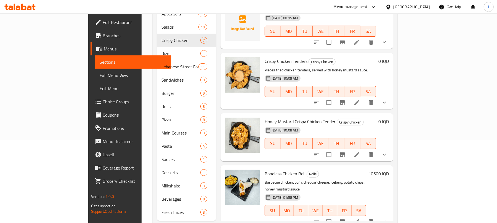
scroll to position [85, 0]
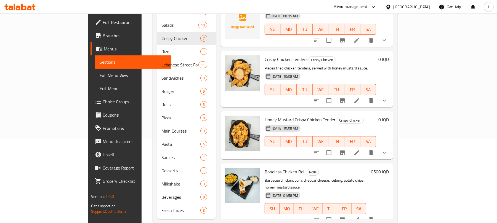
type input "Honey mustard"
click at [360, 149] on icon at bounding box center [356, 152] width 7 height 7
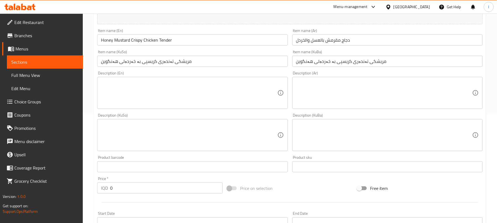
scroll to position [269, 0]
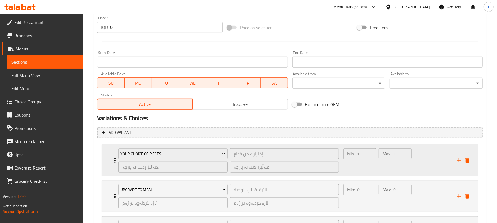
click at [374, 165] on div "Min: 1 ​" at bounding box center [359, 160] width 35 height 26
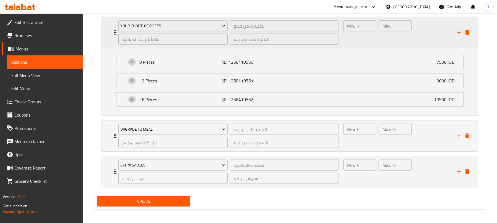
scroll to position [401, 0]
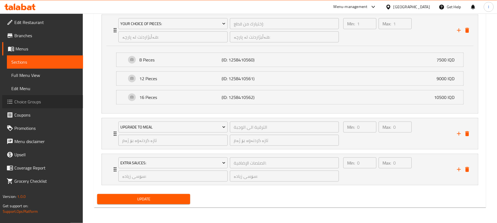
click at [47, 101] on span "Choice Groups" at bounding box center [46, 101] width 64 height 7
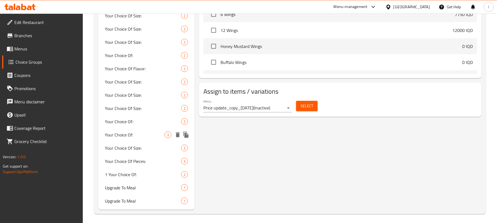
scroll to position [275, 0]
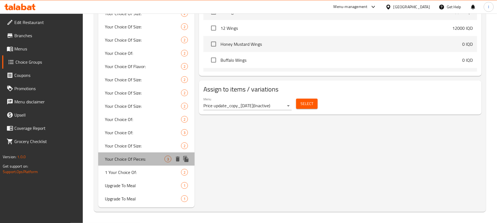
click at [145, 156] on span "Your Choice Of Pieces:" at bounding box center [135, 159] width 60 height 7
type input "Your Choice Of Pieces:"
type input "إختيارك من قطع:"
type input "هەڵبژاردنت لە پارچە:"
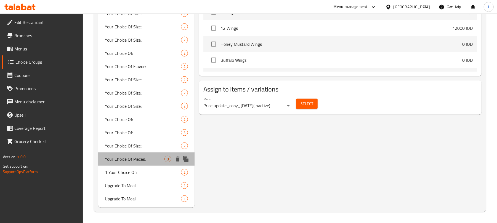
type input "1"
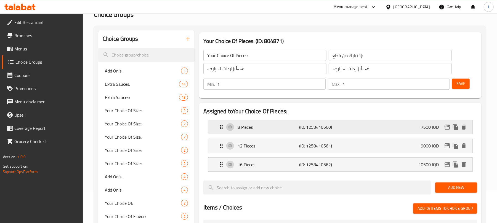
scroll to position [0, 0]
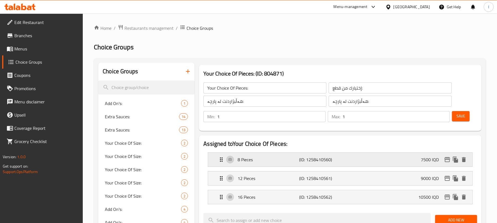
click at [350, 160] on div "8 Pieces (ID: 1258410560) 7500 IQD" at bounding box center [342, 160] width 248 height 14
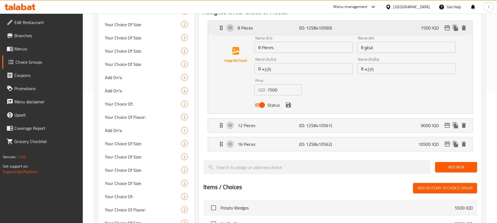
scroll to position [135, 0]
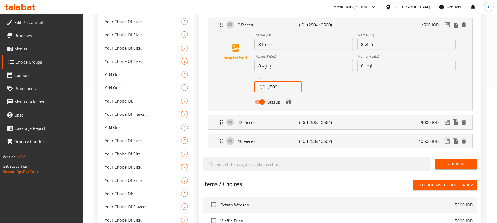
drag, startPoint x: 284, startPoint y: 90, endPoint x: 243, endPoint y: 90, distance: 40.8
click at [243, 90] on div "Name (En) 8 Pieces Name (En) Name (Ar) 8 قطع Name (Ar) Name (KuSo) 8 پارچە Name…" at bounding box center [340, 70] width 246 height 74
type input "7750"
click at [284, 101] on button "save" at bounding box center [288, 102] width 8 height 8
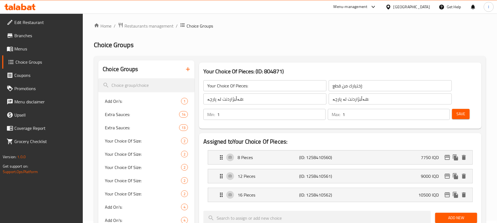
scroll to position [0, 0]
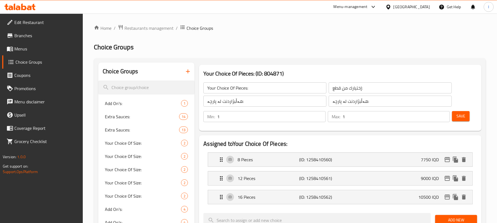
click at [467, 120] on button "Save" at bounding box center [461, 116] width 18 height 10
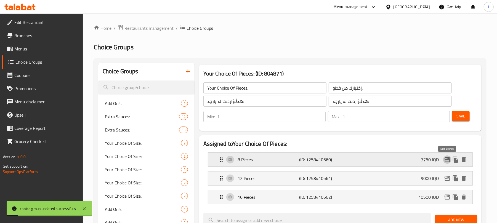
click at [446, 159] on icon "edit" at bounding box center [447, 159] width 7 height 7
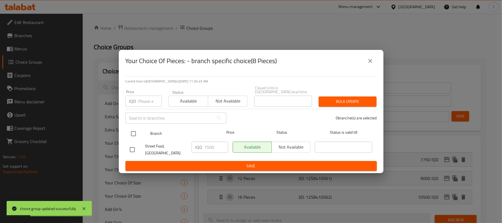
click at [131, 131] on input "checkbox" at bounding box center [134, 134] width 12 height 12
checkbox input "true"
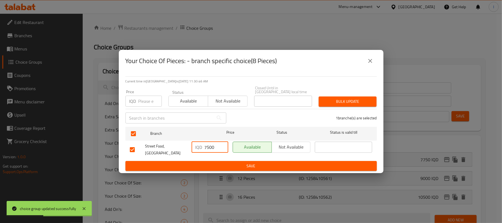
drag, startPoint x: 215, startPoint y: 146, endPoint x: 179, endPoint y: 146, distance: 36.4
click at [179, 146] on div "Street Food, Bakhtyari IQD 7500 ​ Available Not available ​" at bounding box center [251, 150] width 247 height 20
type input "7750"
click at [232, 163] on span "Save" at bounding box center [251, 166] width 243 height 7
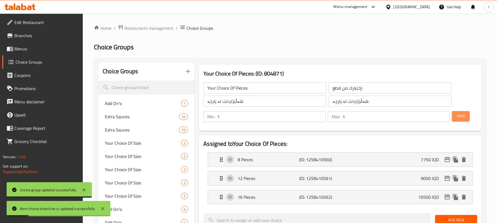
click at [465, 114] on span "Save" at bounding box center [460, 116] width 9 height 7
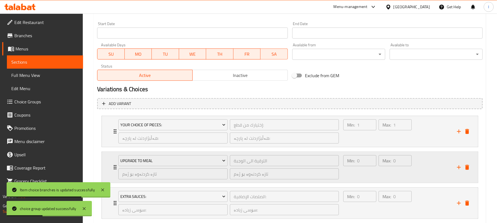
scroll to position [333, 0]
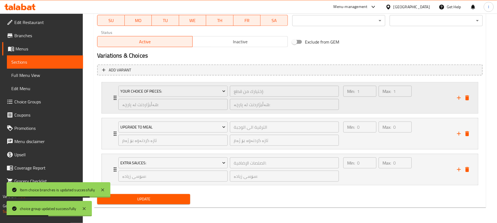
click at [421, 105] on div "Min: 1 ​ Max: 1 ​" at bounding box center [397, 97] width 114 height 31
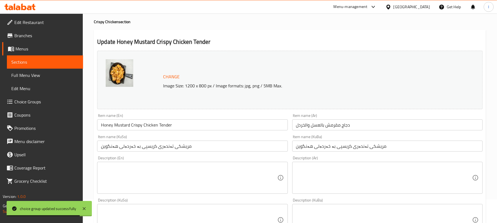
scroll to position [0, 0]
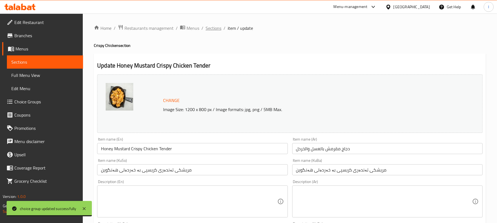
click at [214, 31] on span "Sections" at bounding box center [213, 28] width 16 height 7
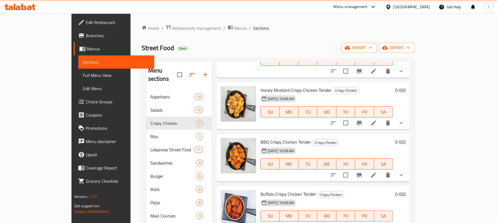
scroll to position [135, 0]
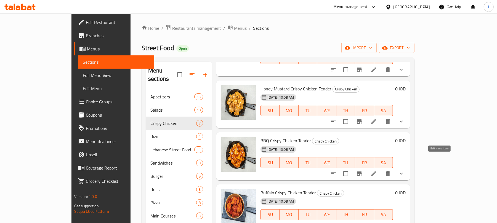
click at [377, 170] on icon at bounding box center [373, 173] width 7 height 7
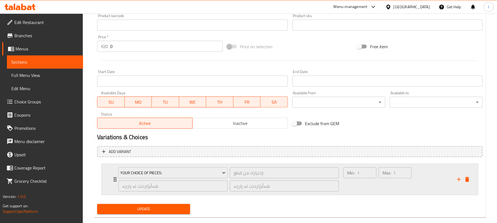
scroll to position [261, 0]
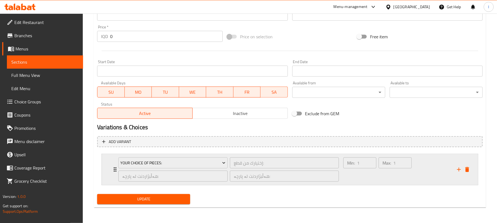
click at [421, 175] on div "Min: 1 ​ Max: 1 ​" at bounding box center [397, 169] width 114 height 31
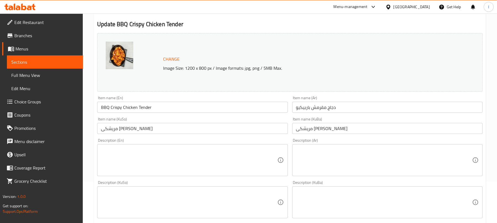
scroll to position [0, 0]
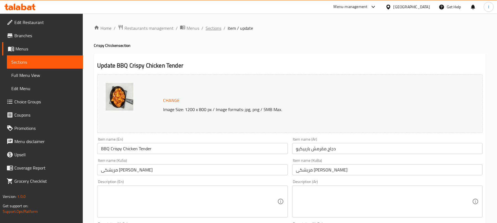
click at [211, 25] on span "Sections" at bounding box center [213, 28] width 16 height 7
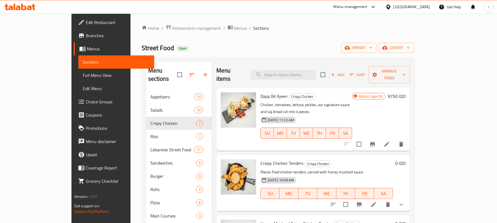
scroll to position [135, 0]
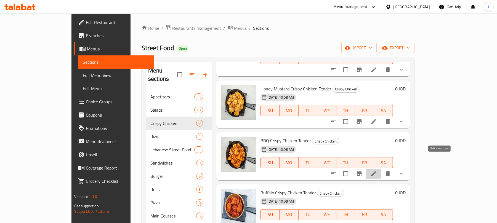
click at [377, 170] on icon at bounding box center [373, 173] width 7 height 7
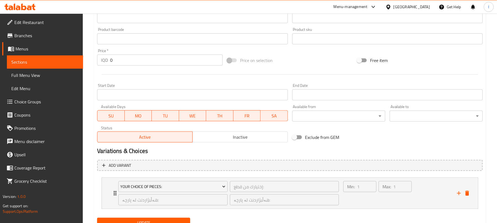
scroll to position [261, 0]
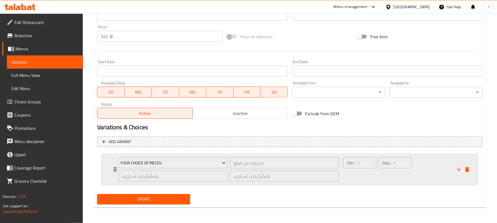
click at [352, 177] on div "Min: 1 ​" at bounding box center [359, 169] width 35 height 26
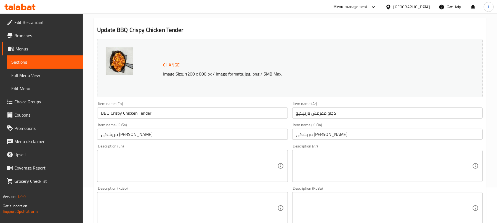
scroll to position [0, 0]
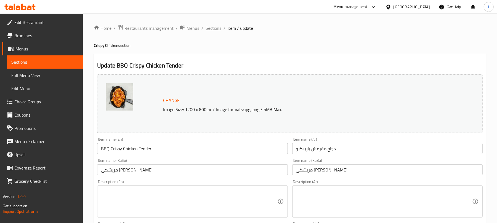
click at [213, 30] on span "Sections" at bounding box center [213, 28] width 16 height 7
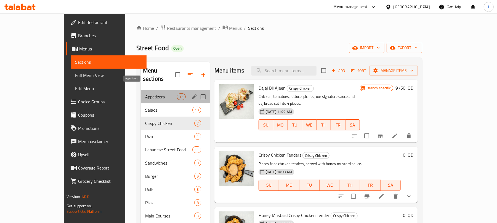
click at [145, 93] on span "Appetizers" at bounding box center [161, 96] width 32 height 7
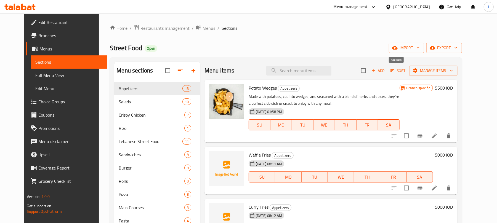
click at [385, 69] on span "Add" at bounding box center [377, 71] width 15 height 6
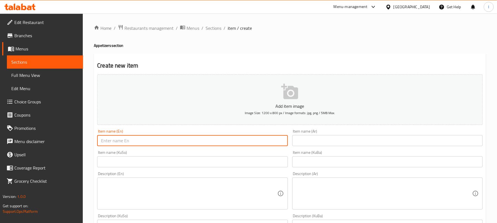
click at [172, 138] on input "text" at bounding box center [192, 140] width 190 height 11
paste input "Crazy Crispy Tender"
type input "Crazy Crispy Tender"
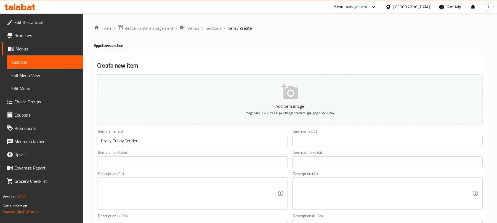
click at [213, 30] on span "Sections" at bounding box center [213, 28] width 16 height 7
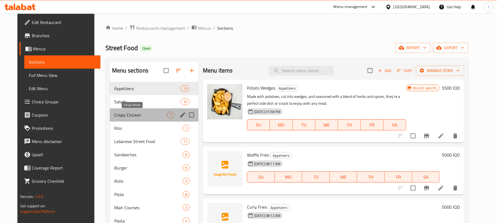
click at [128, 112] on span "Crispy Chicken" at bounding box center [140, 115] width 53 height 7
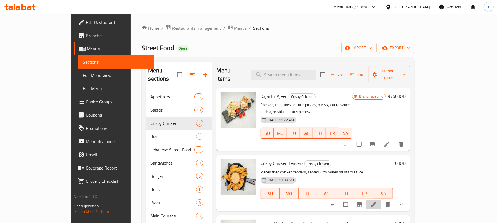
click at [381, 200] on li at bounding box center [373, 205] width 15 height 10
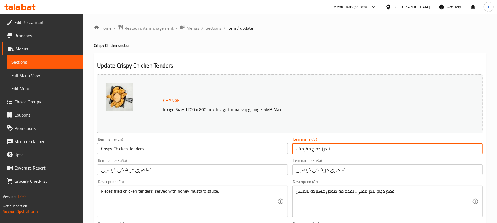
drag, startPoint x: 348, startPoint y: 150, endPoint x: 312, endPoint y: 151, distance: 35.6
click at [312, 151] on input "تندرز دجاج مقرمش" at bounding box center [387, 148] width 190 height 11
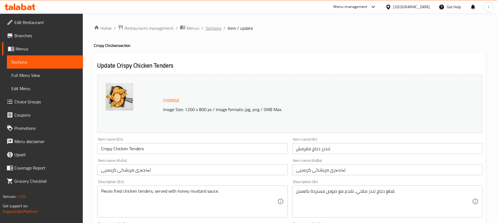
click at [210, 28] on span "Sections" at bounding box center [213, 28] width 16 height 7
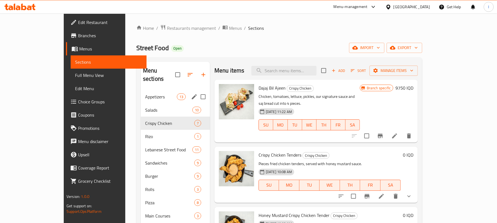
click at [141, 90] on div "Appetizers 13" at bounding box center [175, 96] width 69 height 13
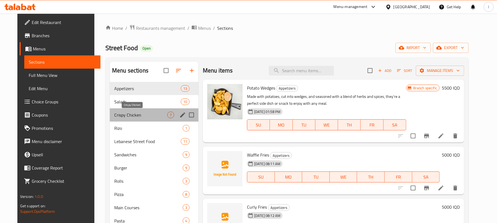
click at [137, 117] on span "Crispy Chicken" at bounding box center [140, 115] width 53 height 7
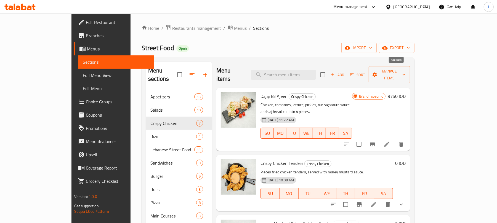
click at [345, 72] on span "Add" at bounding box center [337, 75] width 15 height 6
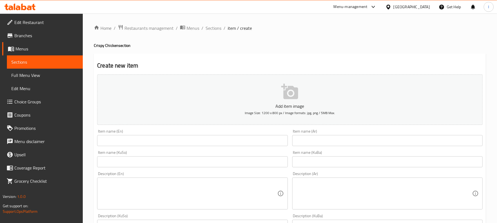
click at [136, 136] on div "Item name (En) Item name (En)" at bounding box center [192, 137] width 190 height 17
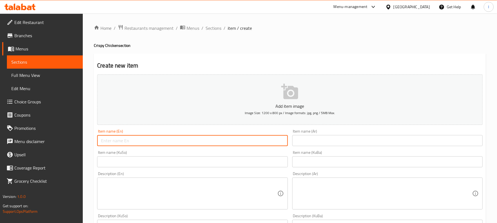
click at [136, 144] on input "text" at bounding box center [192, 140] width 190 height 11
paste input "Crazy Crispy Tender"
type input "Crazy Crispy Tender"
click at [321, 142] on input "text" at bounding box center [387, 140] width 190 height 11
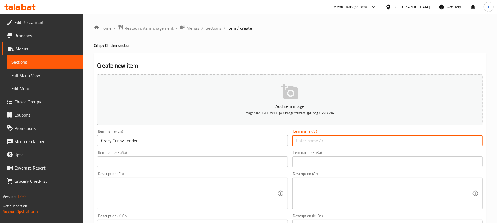
paste input "تندرز دجاج"
drag, startPoint x: 469, startPoint y: 142, endPoint x: 426, endPoint y: 142, distance: 42.7
click at [426, 142] on input "تندرز دجاج" at bounding box center [387, 140] width 190 height 11
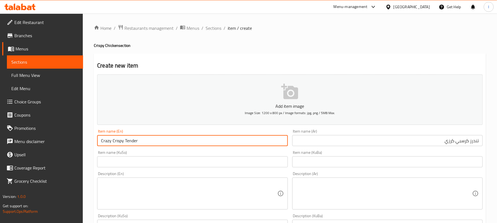
drag, startPoint x: 111, startPoint y: 143, endPoint x: 98, endPoint y: 143, distance: 12.4
click at [98, 143] on input "Crazy Crispy Tender" at bounding box center [192, 140] width 190 height 11
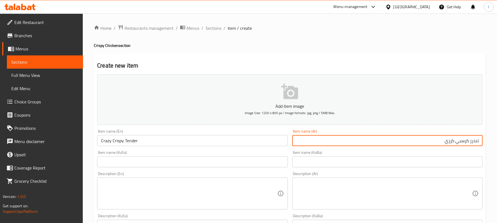
drag, startPoint x: 454, startPoint y: 142, endPoint x: 434, endPoint y: 145, distance: 20.6
click at [434, 145] on input "تندرز كرسبي كرزي" at bounding box center [387, 140] width 190 height 11
paste input "ي"
type input "تندرز كرسبي كريزي"
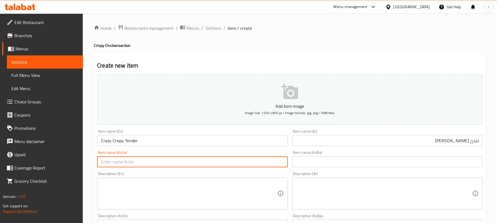
click at [261, 160] on input "text" at bounding box center [192, 161] width 190 height 11
click at [244, 164] on input "تەندەرسی کریسپی کرۆیزی" at bounding box center [192, 161] width 190 height 11
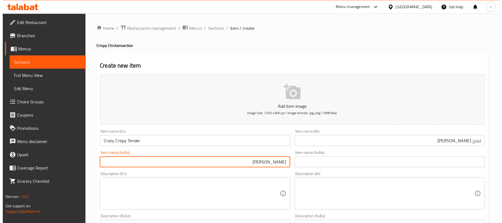
scroll to position [230, 0]
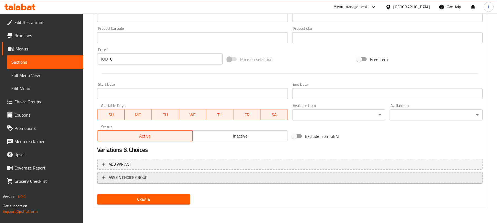
type input "تەندەرسی کریسپی کرەیزی"
click at [219, 177] on span "ASSIGN CHOICE GROUP" at bounding box center [289, 177] width 375 height 7
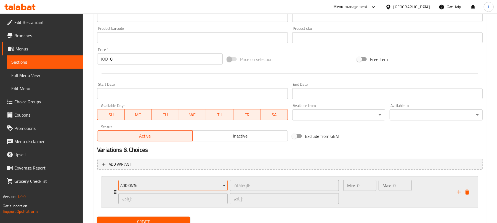
click at [190, 181] on button "Add On's:" at bounding box center [172, 185] width 109 height 11
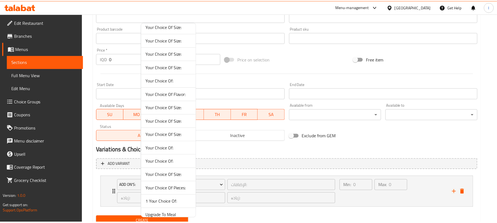
scroll to position [202, 0]
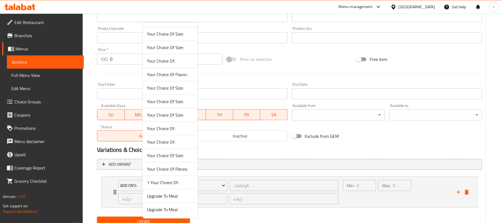
click at [189, 169] on span "Your Choice Of Pieces:" at bounding box center [170, 169] width 46 height 7
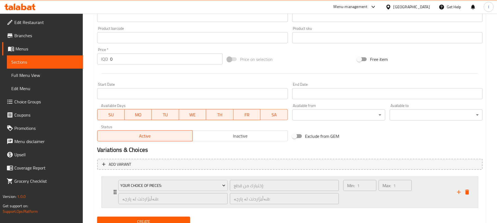
click at [354, 202] on div "Min: 1 ​" at bounding box center [359, 192] width 35 height 26
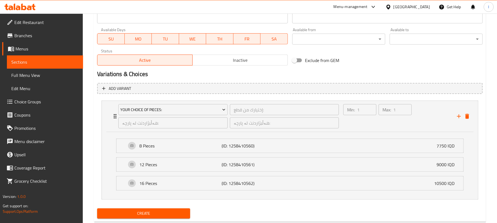
scroll to position [321, 0]
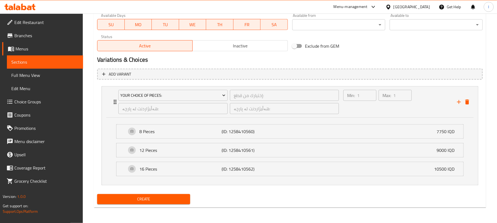
click at [172, 195] on button "Create" at bounding box center [143, 199] width 93 height 10
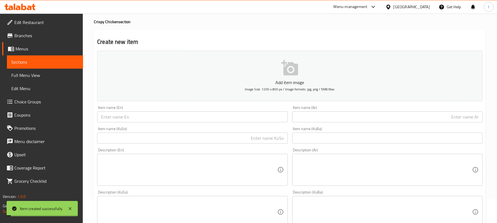
scroll to position [0, 0]
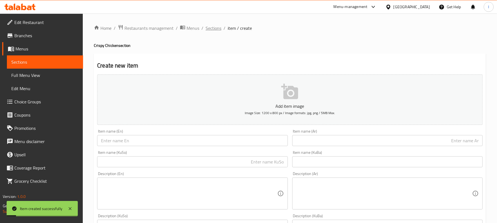
click at [212, 31] on span "Sections" at bounding box center [213, 28] width 16 height 7
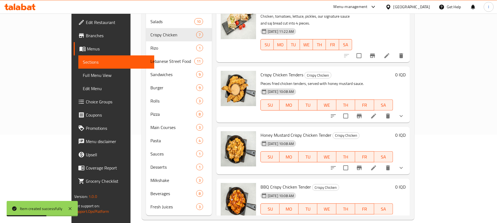
scroll to position [176, 0]
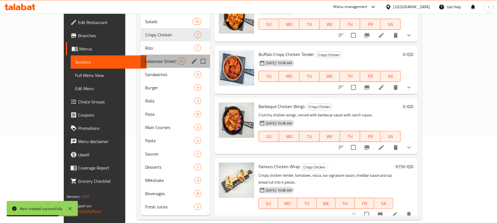
click at [141, 55] on div "Lebanese Street Food 11" at bounding box center [175, 61] width 69 height 13
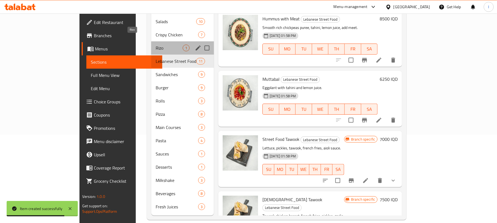
click at [156, 45] on span "Rizo" at bounding box center [169, 48] width 27 height 7
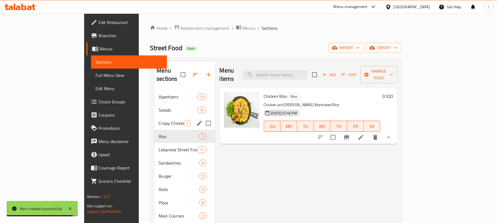
click at [154, 117] on div "Crispy Chicken 7" at bounding box center [184, 123] width 61 height 13
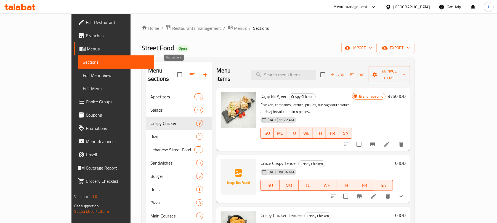
click at [189, 71] on icon "button" at bounding box center [192, 74] width 7 height 7
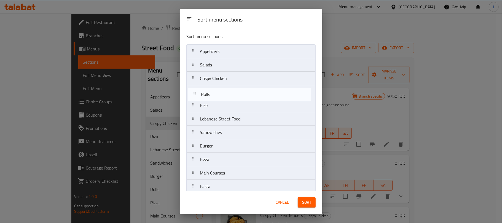
drag, startPoint x: 228, startPoint y: 148, endPoint x: 229, endPoint y: 93, distance: 55.2
click at [229, 93] on nav "Appetizers Salads Crispy Chicken Rizo Lebanese Street Food Sandwiches Burger Ro…" at bounding box center [250, 152] width 129 height 217
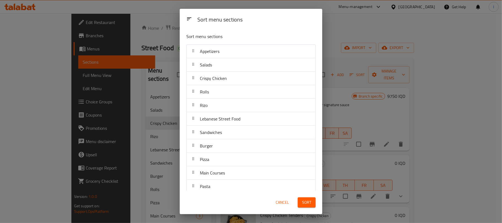
click at [305, 204] on span "Sort" at bounding box center [306, 202] width 9 height 7
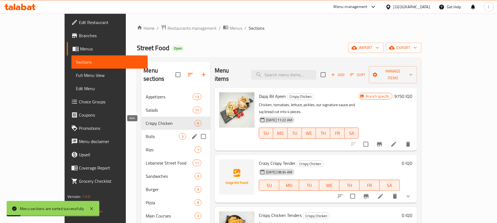
click at [146, 133] on span "Rolls" at bounding box center [162, 136] width 33 height 7
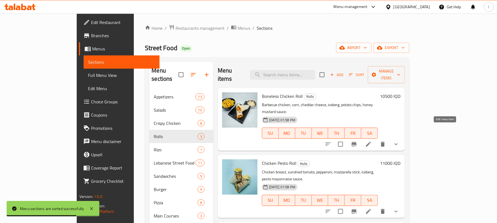
click at [371, 141] on icon at bounding box center [368, 144] width 7 height 7
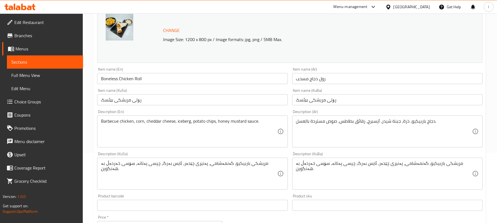
scroll to position [135, 0]
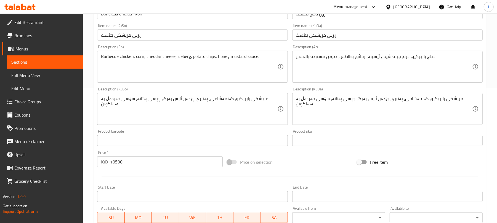
click at [40, 104] on span "Choice Groups" at bounding box center [46, 101] width 64 height 7
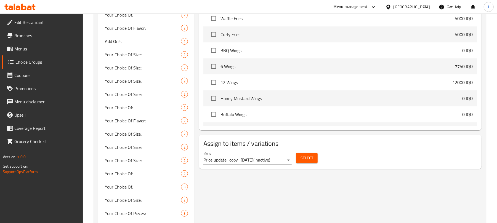
scroll to position [275, 0]
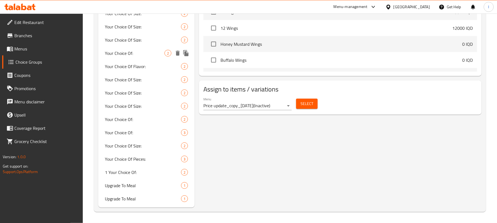
click at [142, 53] on span "Your Choice Of:" at bounding box center [135, 53] width 60 height 7
type input "Your Choice Of:"
type input "إختيارك من:"
type input "هەڵبژاردنت لە:"
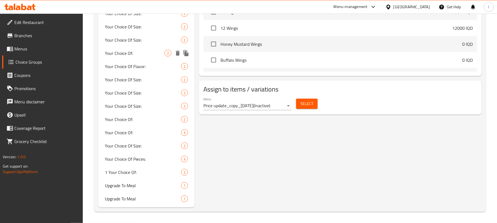
type input "1"
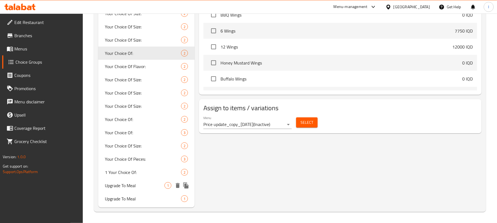
click at [144, 185] on span "Upgrade To Meal" at bounding box center [135, 185] width 60 height 7
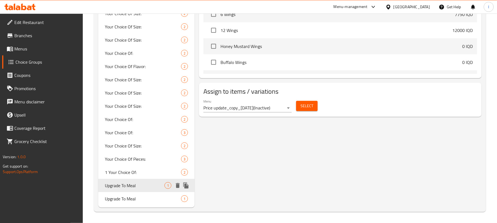
type input "Upgrade To Meal"
type input "الترقية الى الوجبة"
type input "تازە کردنەوە بۆ ژەم"
type input "0"
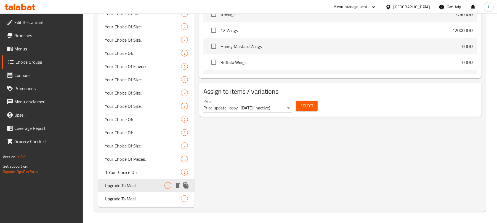
type input "0"
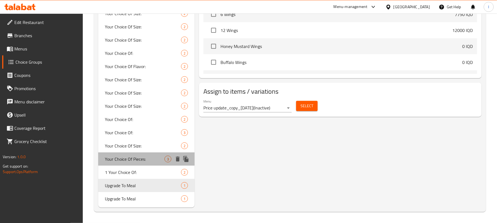
click at [154, 160] on span "Your Choice Of Pieces:" at bounding box center [135, 159] width 60 height 7
type input "Your Choice Of Pieces:"
type input "إختيارك من قطع:"
type input "هەڵبژاردنت لە پارچە:"
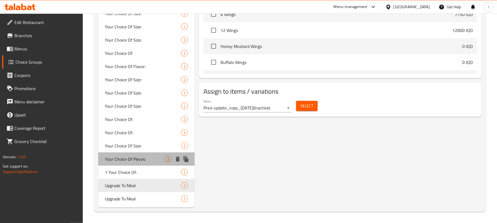
type input "1"
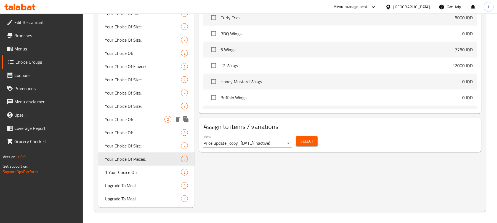
click at [143, 122] on span "Your Choice Of:" at bounding box center [135, 119] width 60 height 7
type input "Your Choice Of:"
type input "إختيارك من:"
type input "هەڵبژاردنت لە:"
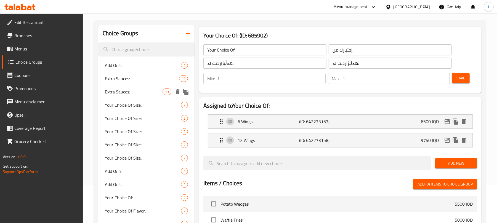
scroll to position [0, 0]
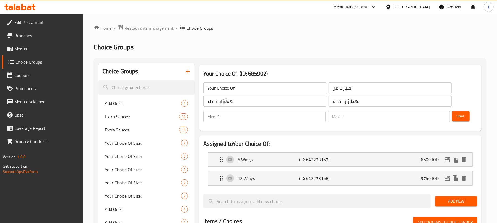
click at [187, 70] on icon "button" at bounding box center [187, 71] width 7 height 7
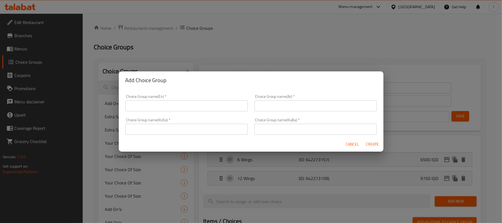
click at [149, 104] on input "text" at bounding box center [186, 105] width 122 height 11
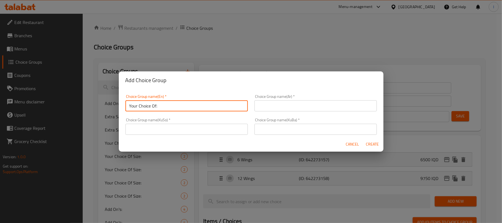
click at [129, 105] on input "Your Choice Of:" at bounding box center [186, 105] width 122 height 11
type input ". Your Choice Of:"
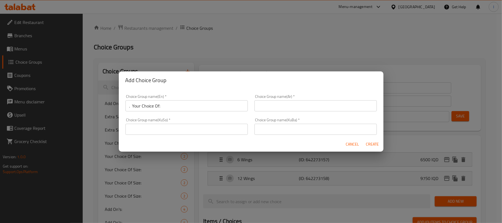
click at [278, 99] on div "Choice Group name(Ar)   * Choice Group name(Ar) *" at bounding box center [315, 103] width 122 height 17
click at [285, 107] on input "text" at bounding box center [315, 105] width 122 height 11
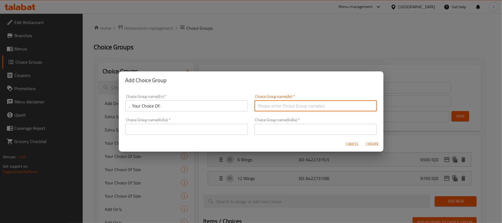
type input "إختيارك من:"
click at [191, 128] on input "text" at bounding box center [186, 129] width 122 height 11
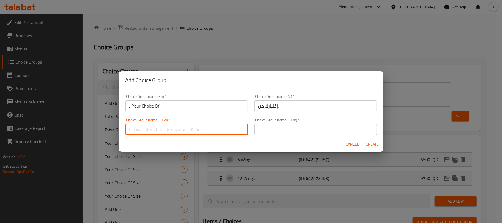
type input "هەڵبژاردنت لە:"
click at [277, 125] on input "text" at bounding box center [315, 129] width 122 height 11
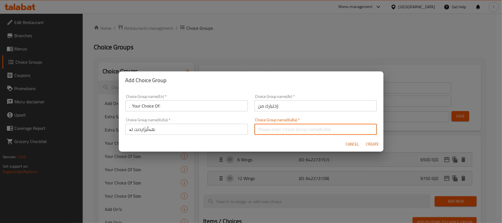
type input "هەڵبژاردنت لە:"
click at [376, 143] on span "Create" at bounding box center [372, 144] width 13 height 7
type input ". Your Choice Of:"
type input "0"
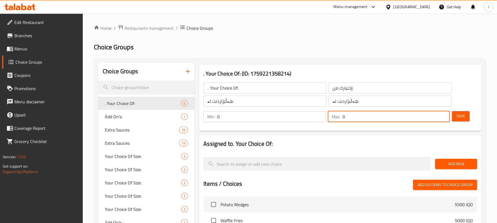
drag, startPoint x: 356, startPoint y: 120, endPoint x: 293, endPoint y: 126, distance: 64.0
click at [293, 126] on div ". Your Choice Of: ​ إختيارك من: ​ هەڵبژاردنت لە: ​ هەڵبژاردنت لە: ​ Min: 0 ​ Ma…" at bounding box center [340, 102] width 278 height 53
type input "1"
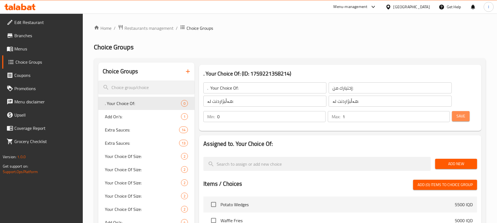
click at [461, 118] on span "Save" at bounding box center [460, 116] width 9 height 7
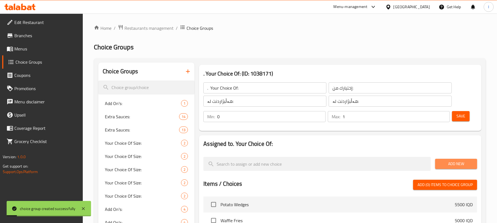
click at [462, 160] on span "Add New" at bounding box center [455, 163] width 33 height 7
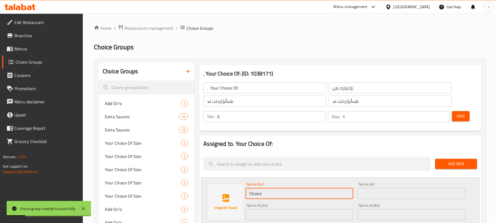
click at [213, 194] on div "Name (En) Choice Name (En) Name (Ar) Name (Ar) Name (KuSo) Name (KuSo) Name (Ku…" at bounding box center [340, 220] width 278 height 84
type input "Sandwich"
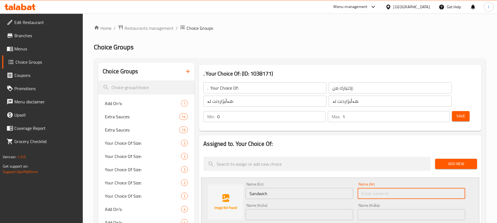
click at [377, 191] on input "text" at bounding box center [411, 193] width 108 height 11
drag, startPoint x: 441, startPoint y: 196, endPoint x: 392, endPoint y: 196, distance: 49.9
click at [392, 196] on input "سندويتش فيلر" at bounding box center [411, 193] width 108 height 11
type input "سندويتش"
click at [280, 214] on input "text" at bounding box center [299, 214] width 108 height 11
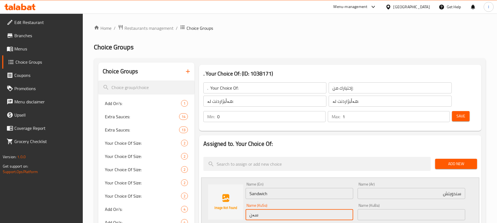
type input "سەندویچ"
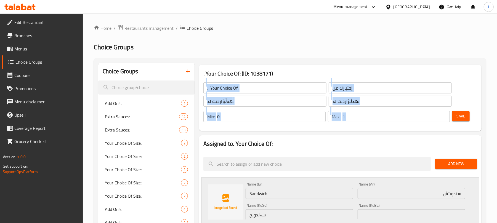
drag, startPoint x: 495, startPoint y: 69, endPoint x: 501, endPoint y: 74, distance: 7.5
click at [497, 79] on html "​ Menu-management Iraq Get Help l Edit Restaurant Branches Menus Choice Groups …" at bounding box center [248, 111] width 497 height 223
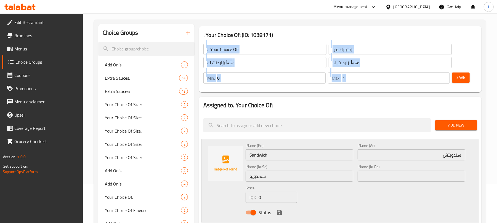
scroll to position [55, 0]
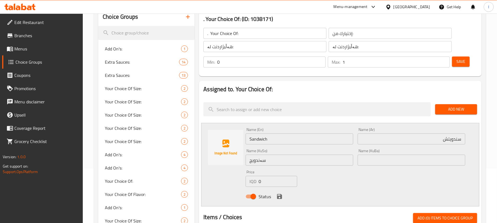
click at [359, 96] on nav at bounding box center [340, 95] width 274 height 4
drag, startPoint x: 264, startPoint y: 182, endPoint x: 200, endPoint y: 184, distance: 64.3
click at [200, 184] on div "Assigned to . Your Choice Of: Add New Name (En) Sandwich Name (En) Name (Ar) سن…" at bounding box center [340, 223] width 282 height 285
type input "9750"
click at [280, 195] on icon "save" at bounding box center [279, 196] width 5 height 5
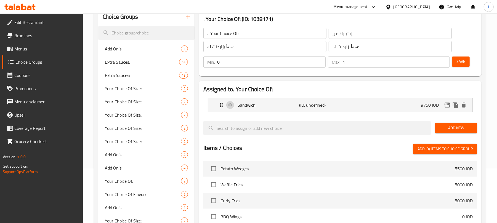
click at [459, 63] on span "Save" at bounding box center [460, 61] width 9 height 7
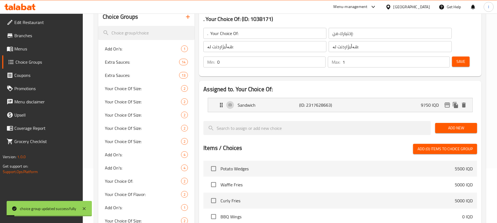
click at [444, 124] on button "Add New" at bounding box center [456, 128] width 42 height 10
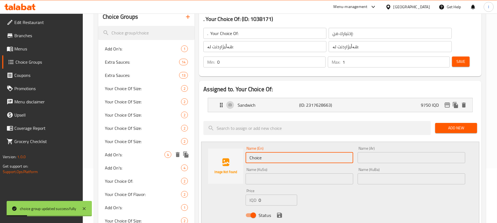
drag, startPoint x: 267, startPoint y: 157, endPoint x: 132, endPoint y: 156, distance: 135.9
click at [129, 156] on div "Choice Groups Add On's: 1 Extra Sauces: 14 Extra Sauces: 13 Your Choice Of Size…" at bounding box center [290, 224] width 385 height 433
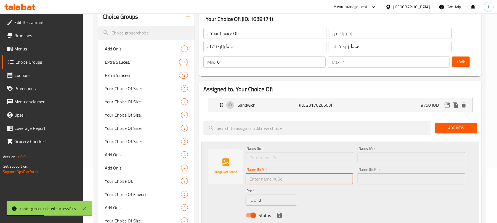
click at [298, 182] on input "text" at bounding box center [299, 178] width 108 height 11
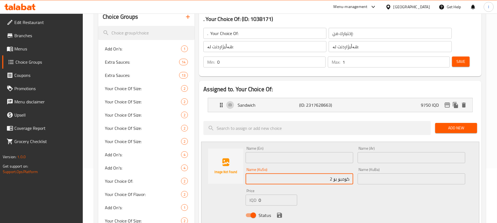
drag, startPoint x: 339, startPoint y: 180, endPoint x: 309, endPoint y: 180, distance: 29.2
click at [309, 180] on input "کۆمبۆ بۆ 2" at bounding box center [299, 178] width 108 height 11
type input "کۆمبۆ"
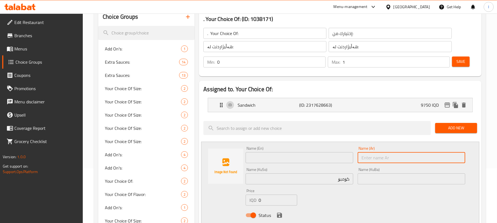
click at [382, 158] on input "text" at bounding box center [411, 157] width 108 height 11
type input "ز"
click at [382, 158] on input "ز" at bounding box center [411, 157] width 108 height 11
drag, startPoint x: 382, startPoint y: 158, endPoint x: 314, endPoint y: 162, distance: 67.9
click at [314, 162] on div "Name (En) Name (En) Name (Ar) ز Name (Ar) Name (KuSo) کۆمبۆ Name (KuSo) Name (K…" at bounding box center [355, 183] width 224 height 79
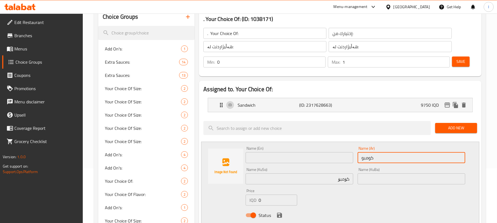
type input "كومبو"
click at [265, 159] on input "text" at bounding box center [299, 157] width 108 height 11
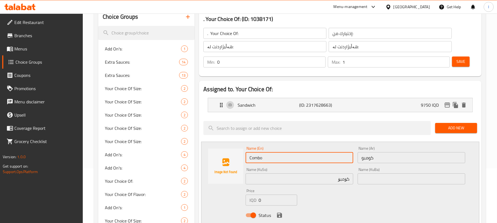
type input "Combo"
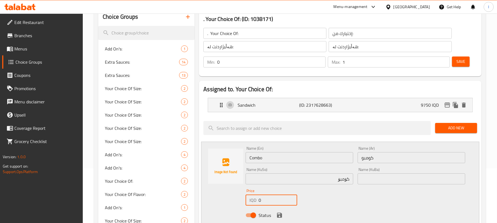
drag, startPoint x: 269, startPoint y: 202, endPoint x: 244, endPoint y: 208, distance: 26.0
click at [244, 208] on div "Name (En) Combo Name (En) Name (Ar) كومبو Name (Ar) Name (KuSo) کۆمبۆ Name (KuS…" at bounding box center [355, 183] width 224 height 79
type input "11750"
click at [279, 214] on icon "save" at bounding box center [279, 215] width 7 height 7
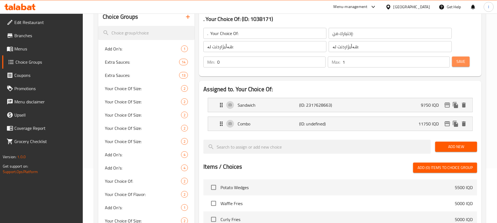
click at [460, 64] on span "Save" at bounding box center [460, 61] width 9 height 7
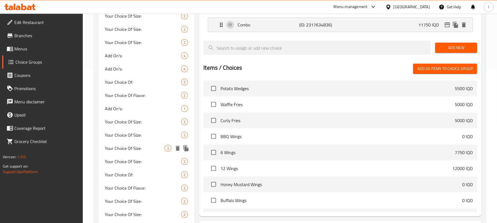
scroll to position [19, 0]
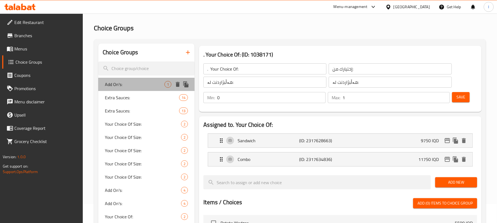
click at [140, 78] on div "Add On's: 1" at bounding box center [146, 84] width 96 height 13
type input "Add On's:"
type input "الإضافات:"
type input "زیادە:"
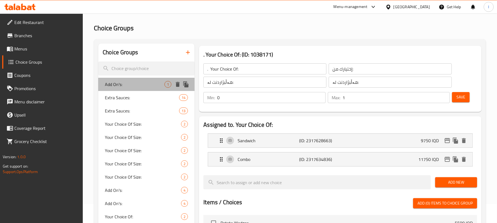
type input "0"
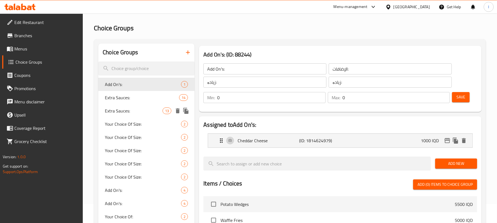
click at [134, 117] on div "Extra Sauces: 13" at bounding box center [146, 110] width 96 height 13
type input "Extra Sauces:"
type input "الصلصات الإضافية:"
type input "سۆسی زیادە:"
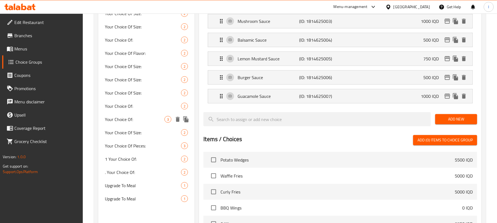
scroll to position [412, 0]
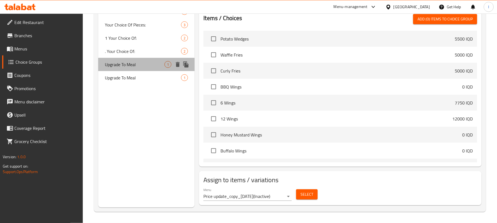
click at [137, 62] on span "Upgrade To Meal" at bounding box center [135, 64] width 60 height 7
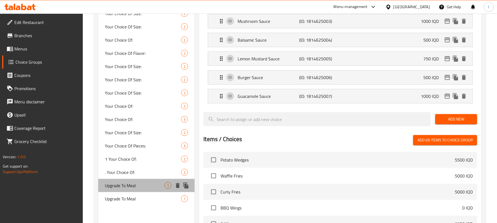
type input "Upgrade To Meal"
type input "الترقية الى الوجبة"
type input "تازە کردنەوە بۆ ژەم"
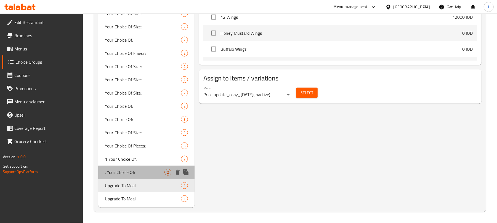
click at [131, 168] on div ". Your Choice Of: 2" at bounding box center [146, 172] width 96 height 13
type input ". Your Choice Of:"
type input "إختيارك من:"
type input "هەڵبژاردنت لە:"
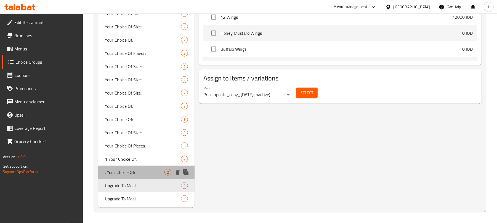
type input "1"
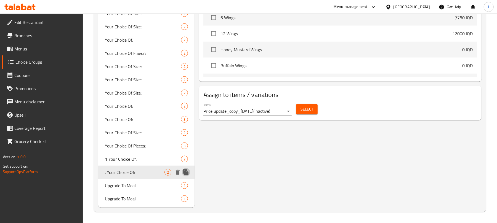
click at [187, 171] on icon "duplicate" at bounding box center [185, 172] width 5 height 6
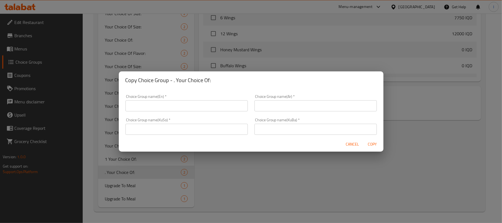
click at [136, 106] on input "text" at bounding box center [186, 105] width 122 height 11
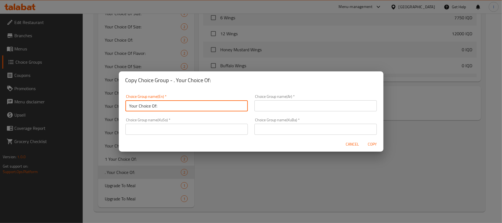
click at [129, 108] on input "Your Choice Of:" at bounding box center [186, 105] width 122 height 11
type input "2 Your Choice Of:"
click at [262, 105] on input "text" at bounding box center [315, 105] width 122 height 11
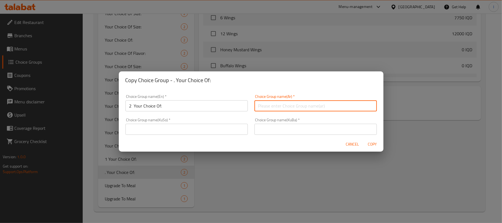
type input "إختيارك من:"
click at [188, 128] on input "text" at bounding box center [186, 129] width 122 height 11
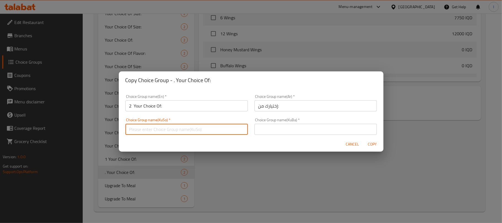
type input "هەڵبژاردنت لە:"
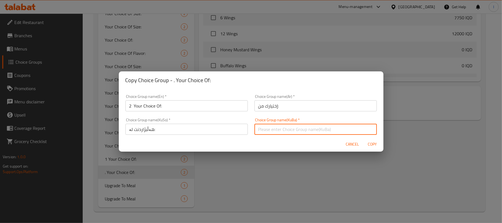
click at [266, 131] on input "text" at bounding box center [315, 129] width 122 height 11
type input "هەڵبژاردنت لە:"
click at [368, 143] on span "Copy" at bounding box center [372, 144] width 13 height 7
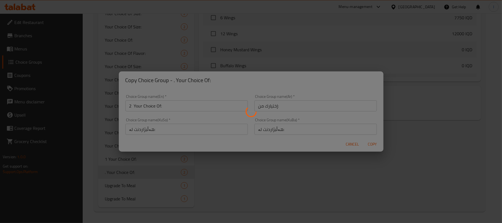
type input "2 Your Choice Of:"
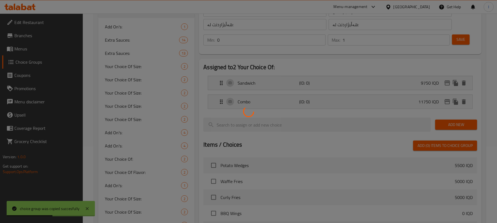
scroll to position [19, 0]
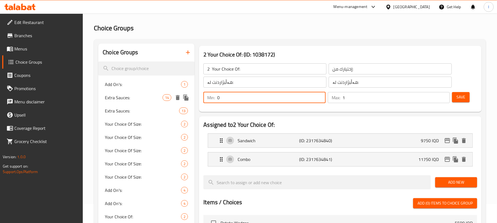
drag, startPoint x: 231, startPoint y: 100, endPoint x: 157, endPoint y: 102, distance: 73.7
type input "1"
click at [455, 93] on button "Save" at bounding box center [461, 97] width 18 height 10
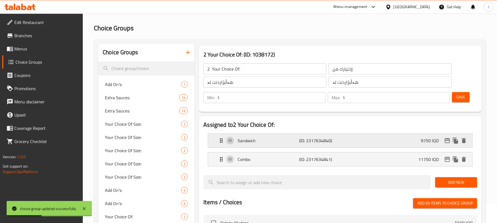
click at [275, 140] on p "Sandwich" at bounding box center [267, 140] width 61 height 7
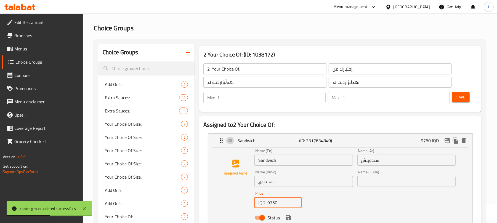
drag, startPoint x: 278, startPoint y: 202, endPoint x: 235, endPoint y: 207, distance: 43.5
click at [235, 207] on div "Name (En) Sandwich Name (En) Name (Ar) سندويتش Name (Ar) Name (KuSo) سەندویچ Na…" at bounding box center [340, 186] width 246 height 74
click at [288, 220] on icon "save" at bounding box center [288, 218] width 7 height 7
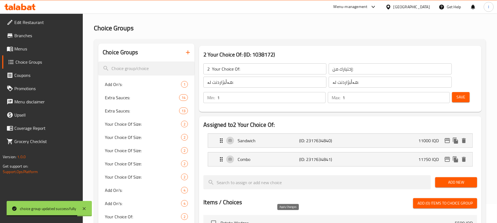
type input "11000"
click at [309, 163] on p "(ID: 2317634841)" at bounding box center [319, 159] width 41 height 7
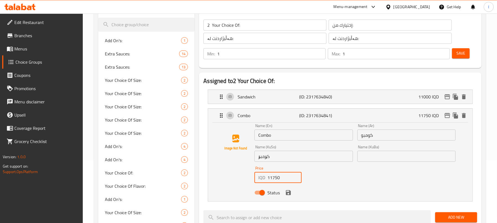
drag, startPoint x: 282, startPoint y: 221, endPoint x: 242, endPoint y: 222, distance: 39.4
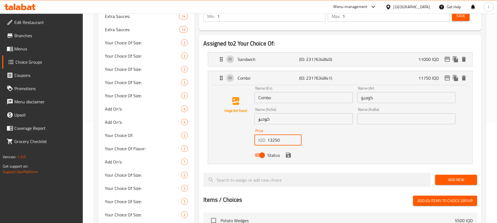
type input "13250"
click at [289, 152] on button "save" at bounding box center [288, 155] width 8 height 8
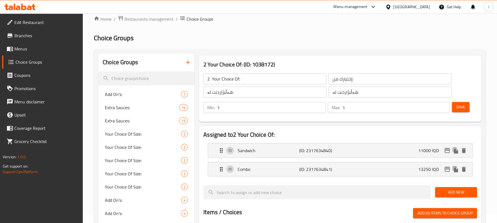
scroll to position [0, 0]
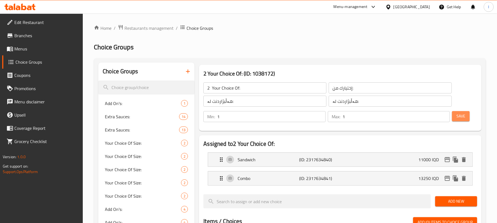
click at [456, 112] on button "Save" at bounding box center [461, 116] width 18 height 10
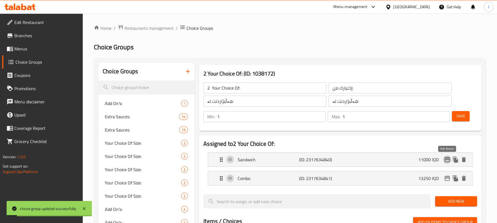
click at [446, 159] on icon "edit" at bounding box center [447, 159] width 6 height 5
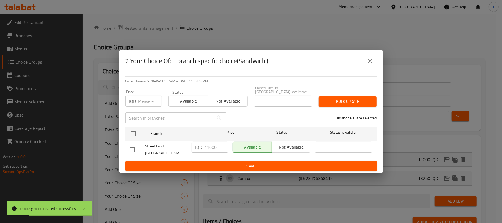
click at [373, 64] on icon "close" at bounding box center [370, 61] width 7 height 7
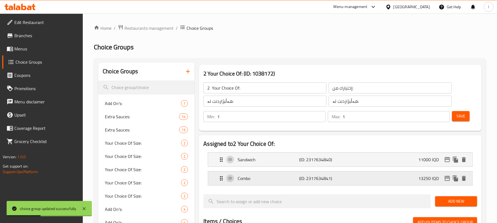
click at [448, 178] on icon "edit" at bounding box center [447, 178] width 7 height 7
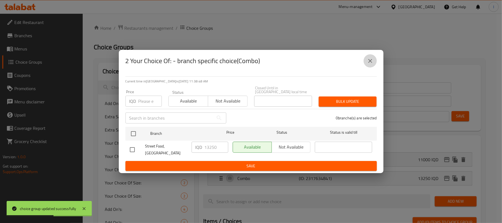
click at [371, 63] on icon "close" at bounding box center [370, 61] width 7 height 7
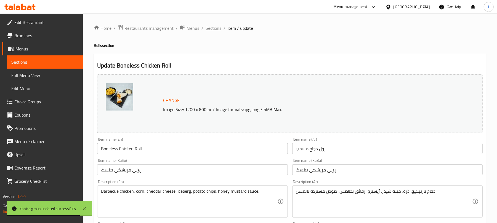
click at [219, 27] on span "Sections" at bounding box center [213, 28] width 16 height 7
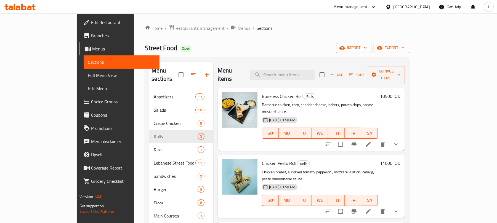
click at [400, 92] on h6 "10500 IQD" at bounding box center [390, 96] width 20 height 8
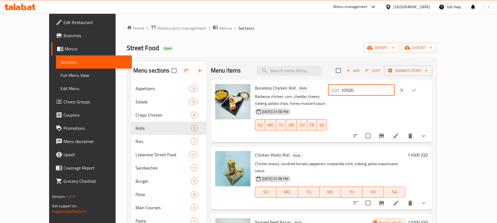
drag, startPoint x: 426, startPoint y: 94, endPoint x: 339, endPoint y: 94, distance: 87.1
click at [339, 95] on div "Boneless Chicken Roll Rolls Barbecue chicken, corn, cheddar cheese, iceberg, po…" at bounding box center [341, 111] width 177 height 58
type input "0"
click at [416, 88] on icon "ok" at bounding box center [414, 90] width 6 height 6
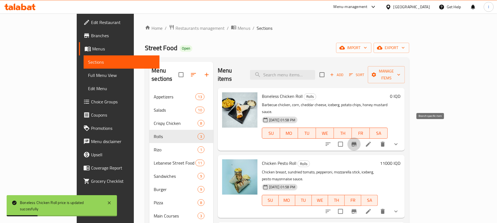
click at [357, 141] on icon "Branch-specific-item" at bounding box center [353, 144] width 7 height 7
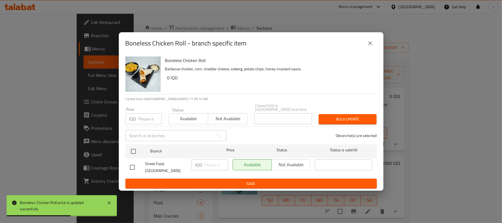
click at [373, 46] on button "close" at bounding box center [370, 43] width 13 height 13
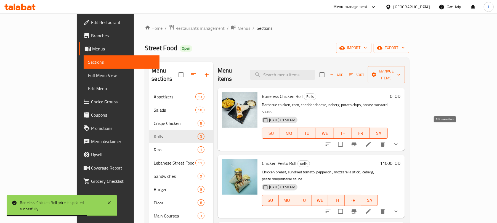
click at [371, 142] on icon at bounding box center [368, 144] width 5 height 5
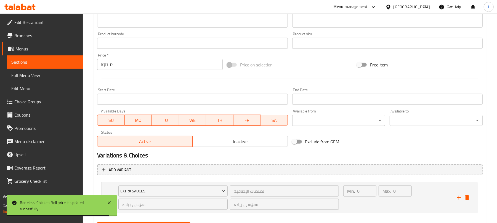
scroll to position [261, 0]
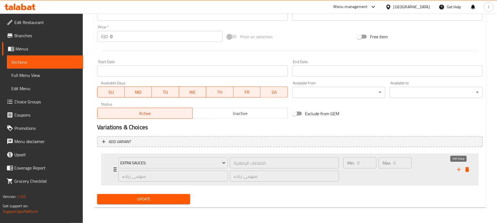
click at [457, 168] on icon "add" at bounding box center [458, 169] width 7 height 7
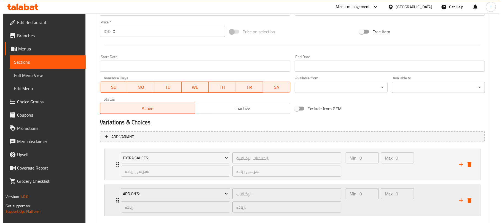
scroll to position [297, 0]
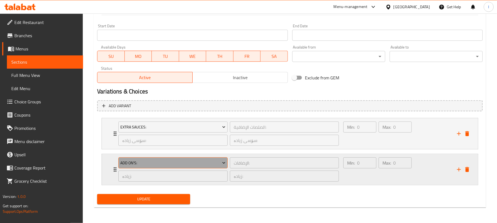
click at [206, 167] on button "Add On's:" at bounding box center [172, 162] width 109 height 11
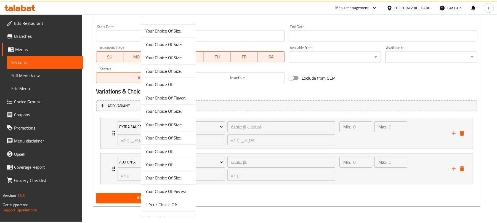
scroll to position [230, 0]
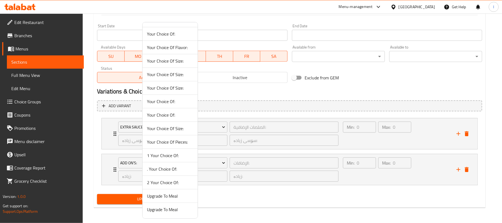
click at [184, 171] on span ". Your Choice Of:" at bounding box center [170, 169] width 46 height 7
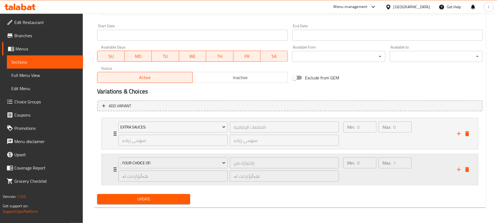
click at [365, 173] on div "Min: 0 ​" at bounding box center [359, 169] width 35 height 26
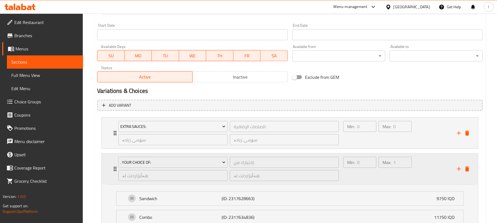
scroll to position [346, 0]
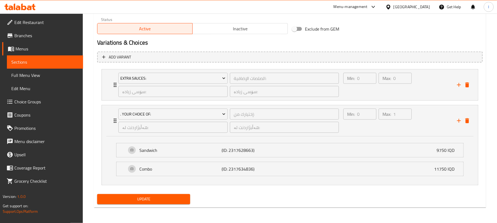
click at [180, 201] on span "Update" at bounding box center [143, 199] width 84 height 7
click at [39, 103] on span "Choice Groups" at bounding box center [46, 101] width 64 height 7
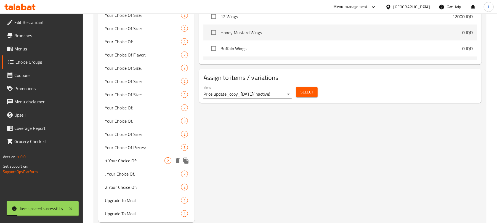
scroll to position [302, 0]
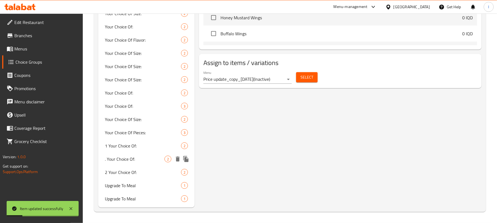
click at [142, 157] on span ". Your Choice Of:" at bounding box center [135, 159] width 60 height 7
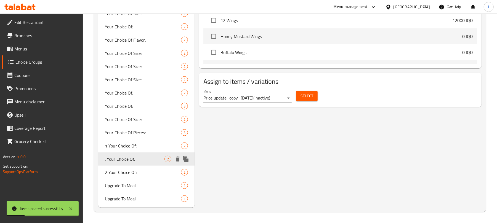
type input ". Your Choice Of:"
type input "إختيارك من:"
type input "هەڵبژاردنت لە:"
type input "1"
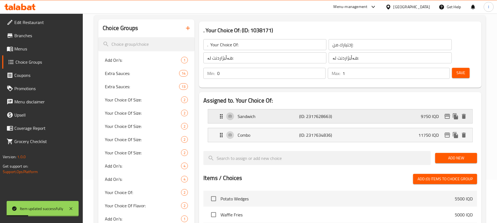
scroll to position [32, 0]
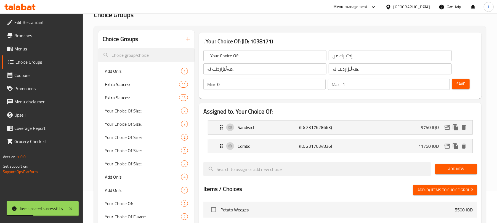
drag, startPoint x: 225, startPoint y: 86, endPoint x: 148, endPoint y: 86, distance: 76.9
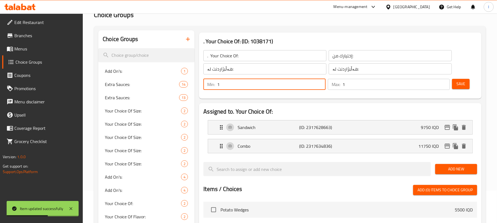
type input "1"
click at [457, 84] on span "Save" at bounding box center [460, 84] width 9 height 7
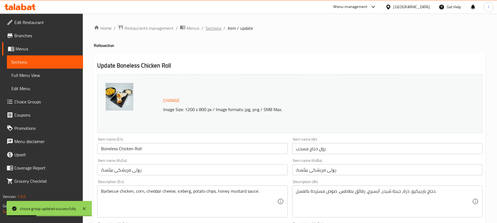
click at [215, 31] on span "Sections" at bounding box center [213, 28] width 16 height 7
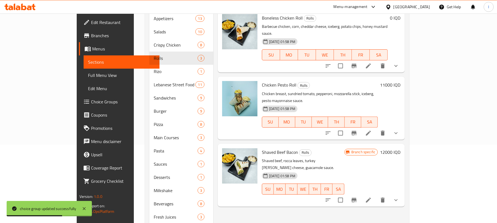
scroll to position [81, 0]
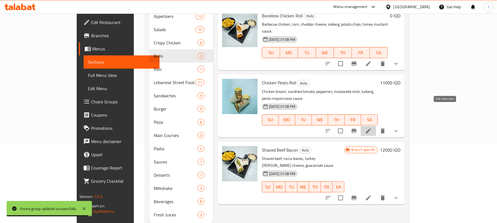
click at [371, 128] on icon at bounding box center [368, 131] width 7 height 7
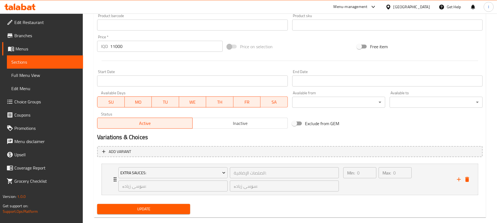
scroll to position [261, 0]
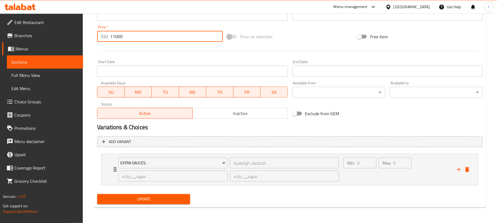
drag, startPoint x: 139, startPoint y: 41, endPoint x: 61, endPoint y: 41, distance: 78.0
click at [454, 167] on div "Expand" at bounding box center [462, 169] width 17 height 8
click at [456, 169] on icon "add" at bounding box center [458, 169] width 7 height 7
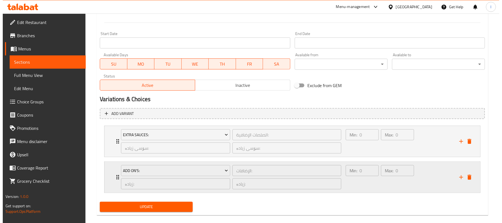
scroll to position [297, 0]
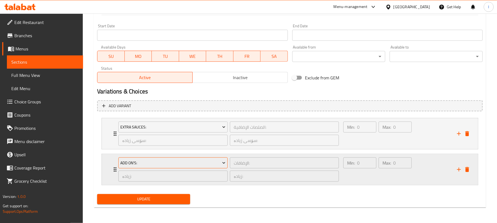
type input "0"
click at [205, 164] on span "Add On's:" at bounding box center [172, 163] width 105 height 7
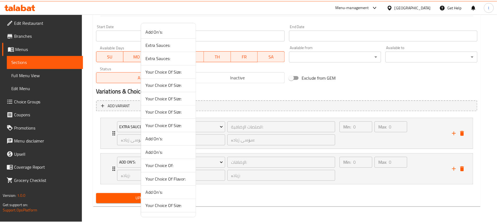
scroll to position [230, 0]
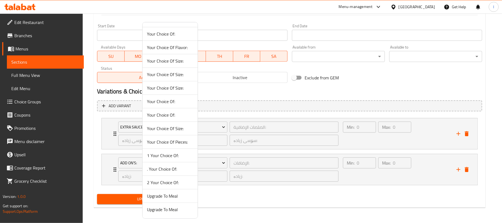
click at [176, 169] on span ". Your Choice Of:" at bounding box center [170, 169] width 46 height 7
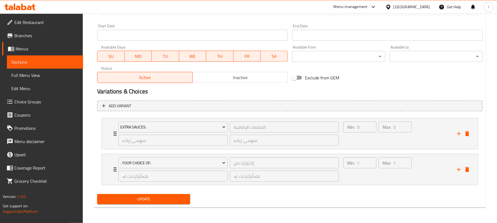
click at [162, 202] on span "Update" at bounding box center [143, 199] width 84 height 7
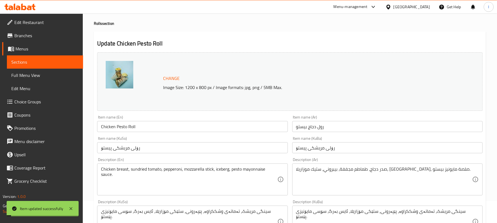
scroll to position [0, 0]
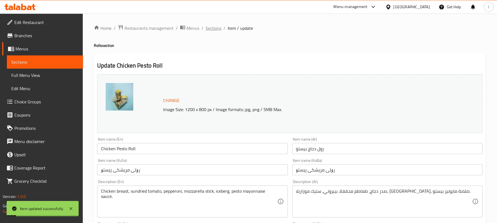
click at [215, 29] on span "Sections" at bounding box center [213, 28] width 16 height 7
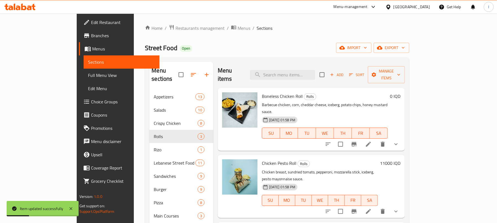
click at [400, 159] on h6 "11000 IQD" at bounding box center [390, 163] width 20 height 8
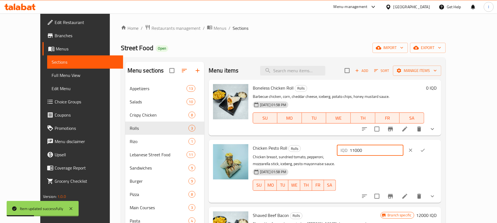
drag, startPoint x: 424, startPoint y: 154, endPoint x: 308, endPoint y: 154, distance: 115.5
click at [308, 154] on div "Chicken Pesto Roll Rolls Chicken breast, sundried tomato, pepperoni, mozzarella…" at bounding box center [344, 171] width 188 height 58
type input "0"
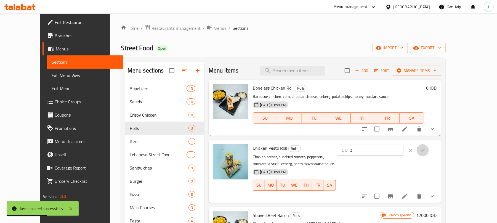
click at [425, 151] on icon "ok" at bounding box center [423, 151] width 6 height 6
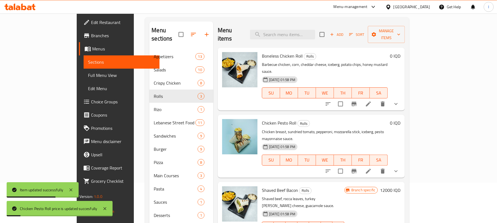
scroll to position [83, 0]
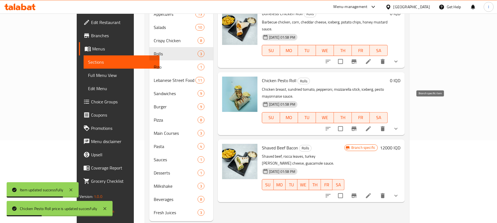
click at [360, 122] on button "Branch-specific-item" at bounding box center [353, 128] width 13 height 13
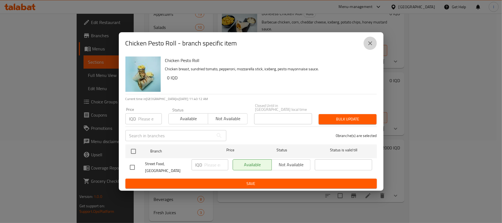
click at [371, 47] on icon "close" at bounding box center [370, 43] width 7 height 7
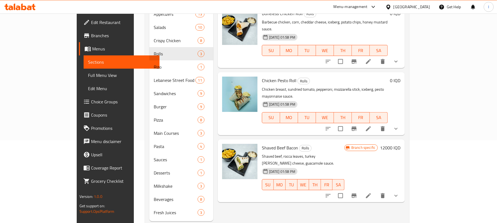
click at [400, 144] on h6 "12000 IQD" at bounding box center [390, 148] width 20 height 8
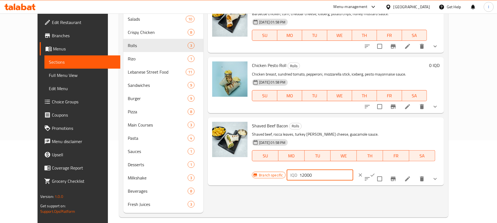
drag, startPoint x: 420, startPoint y: 127, endPoint x: 369, endPoint y: 128, distance: 50.7
click at [369, 169] on div "Branch specific IQD 12000 ​" at bounding box center [319, 175] width 134 height 12
type input "0"
click at [375, 172] on icon "ok" at bounding box center [372, 175] width 6 height 6
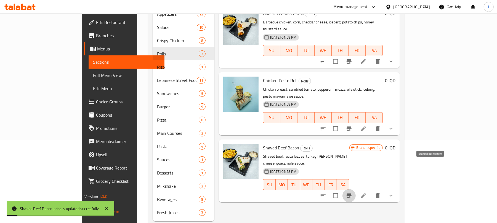
click at [355, 189] on button "Branch-specific-item" at bounding box center [348, 195] width 13 height 13
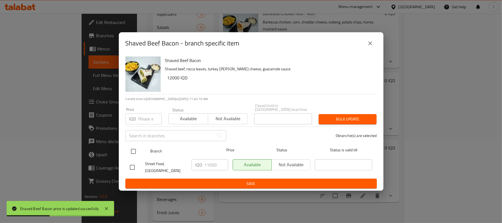
click at [130, 149] on input "checkbox" at bounding box center [134, 152] width 12 height 12
checkbox input "true"
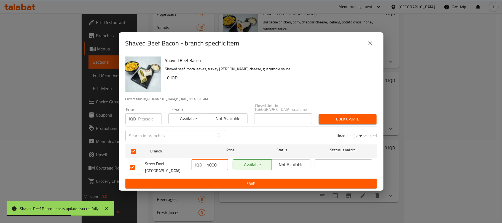
drag, startPoint x: 218, startPoint y: 167, endPoint x: 174, endPoint y: 168, distance: 43.6
click at [174, 168] on div "Street Food, Bakhtyari IQD 11000 ​ Available Not available ​" at bounding box center [251, 167] width 247 height 20
type input "0"
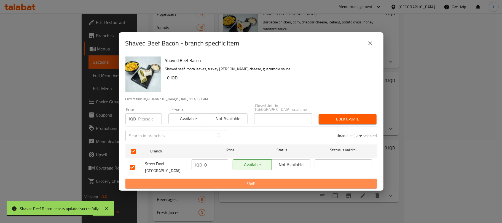
click at [247, 180] on span "Save" at bounding box center [251, 183] width 243 height 7
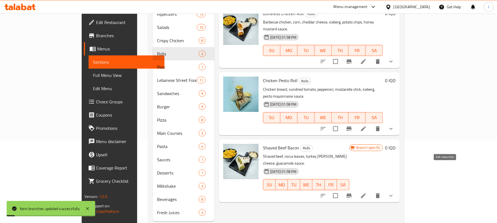
click at [366, 192] on icon at bounding box center [363, 195] width 7 height 7
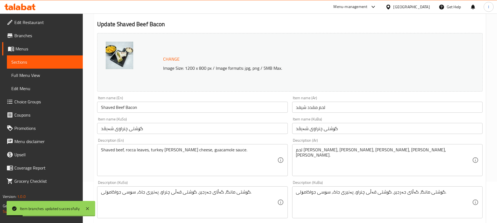
scroll to position [261, 0]
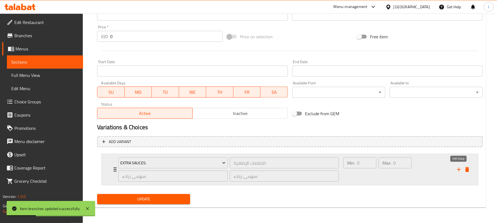
click at [457, 168] on icon "add" at bounding box center [458, 169] width 7 height 7
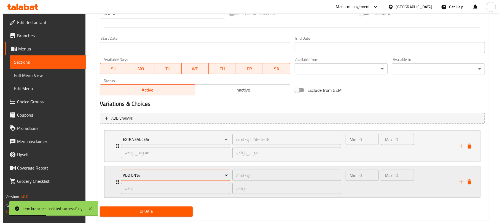
scroll to position [297, 0]
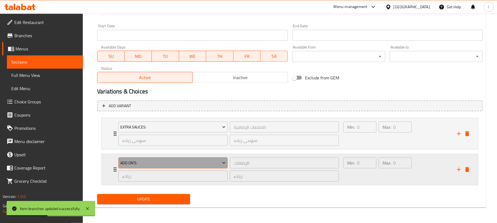
click at [200, 162] on span "Add On's:" at bounding box center [172, 163] width 105 height 7
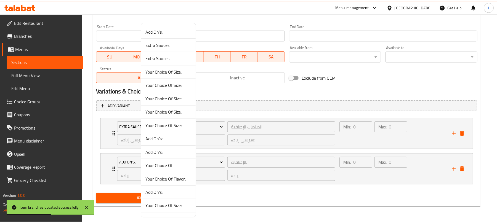
scroll to position [230, 0]
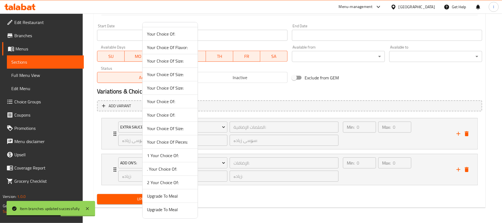
click at [184, 183] on span "2 Your Choice Of:" at bounding box center [170, 182] width 46 height 7
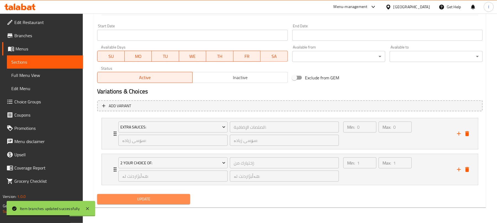
click at [179, 198] on span "Update" at bounding box center [143, 199] width 84 height 7
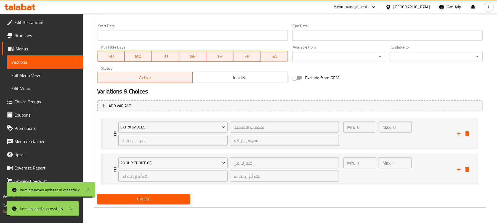
click at [379, 175] on div "Max: 1 ​" at bounding box center [394, 169] width 35 height 26
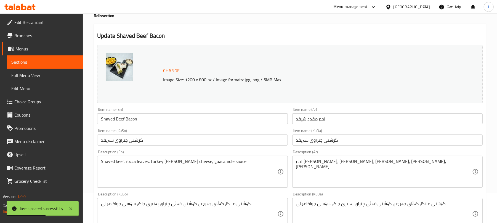
scroll to position [0, 0]
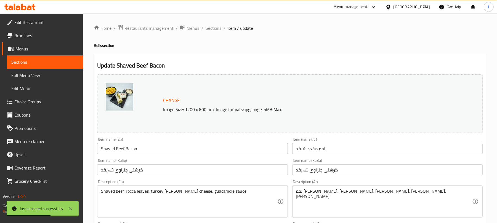
click at [213, 28] on span "Sections" at bounding box center [213, 28] width 16 height 7
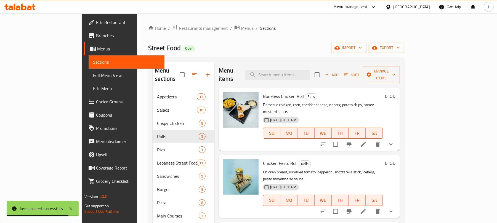
scroll to position [89, 0]
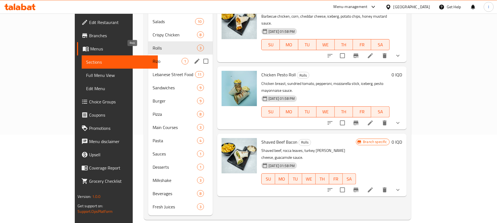
click at [152, 58] on span "Rizo" at bounding box center [166, 61] width 29 height 7
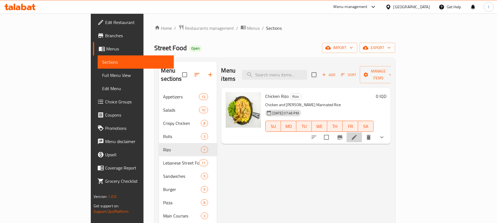
click at [362, 133] on li at bounding box center [353, 137] width 15 height 10
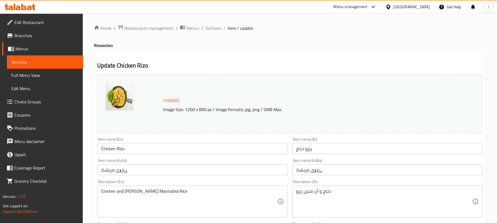
scroll to position [333, 0]
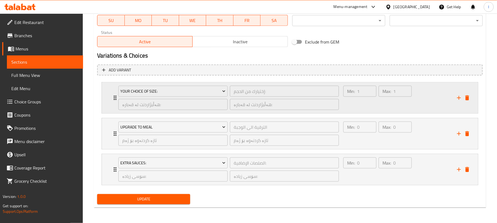
click at [393, 108] on div "Max: 1 ​" at bounding box center [394, 98] width 35 height 26
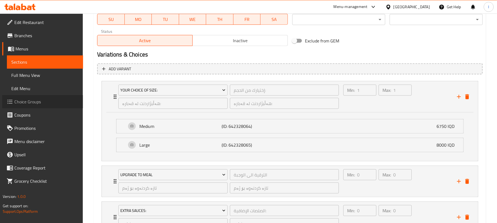
click at [51, 100] on span "Choice Groups" at bounding box center [46, 101] width 64 height 7
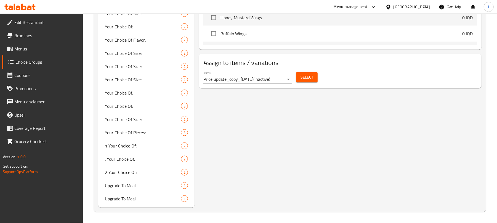
scroll to position [78, 0]
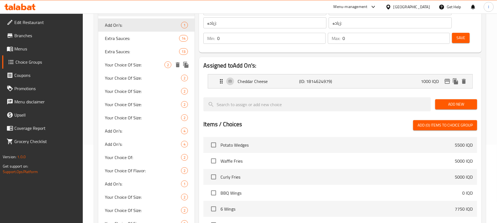
click at [142, 65] on span "Your Choice Of Size:" at bounding box center [135, 64] width 60 height 7
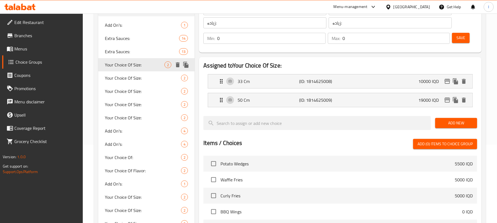
type input "Your Choice Of Size:"
type input "إختيارك من الحجم:"
type input "هەڵبژاردنت لە قەبارە:"
type input "1"
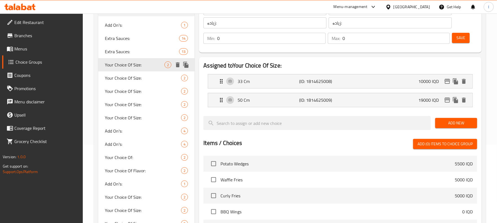
type input "1"
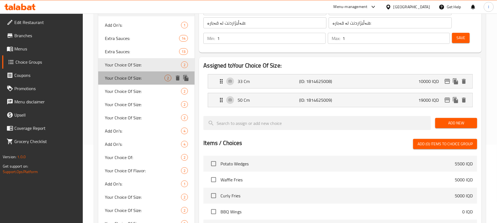
click at [142, 78] on span "Your Choice Of Size:" at bounding box center [135, 78] width 60 height 7
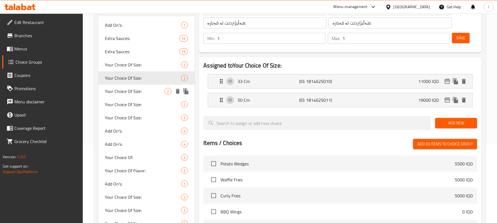
click at [142, 87] on div "Your Choice Of Size: 2" at bounding box center [146, 91] width 96 height 13
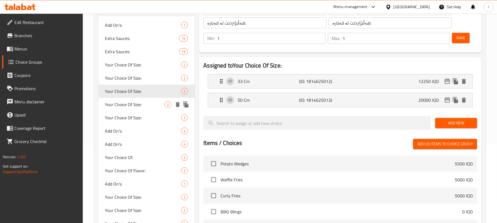
click at [139, 102] on span "Your Choice Of Size:" at bounding box center [135, 104] width 60 height 7
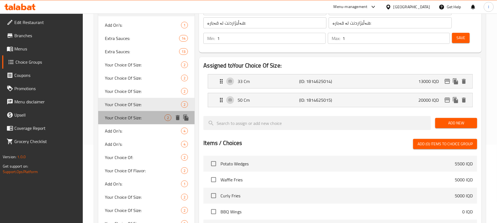
click at [139, 119] on span "Your Choice Of Size:" at bounding box center [135, 117] width 60 height 7
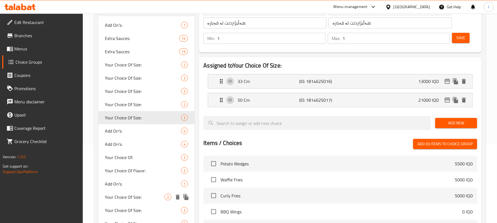
click at [137, 191] on div "Your Choice Of Size: 2" at bounding box center [146, 197] width 96 height 13
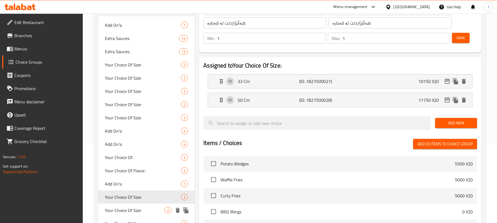
click at [135, 209] on span "Your Choice Of Size:" at bounding box center [135, 210] width 60 height 7
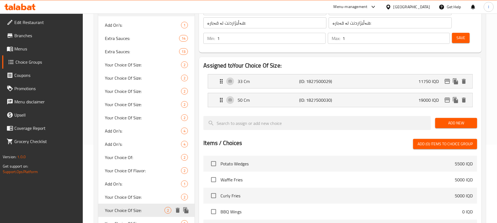
scroll to position [213, 0]
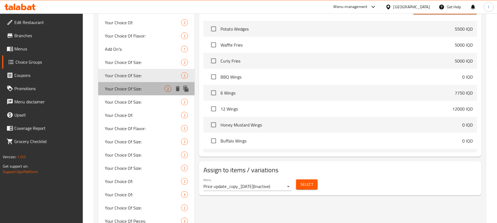
click at [140, 88] on span "Your Choice Of Size:" at bounding box center [135, 88] width 60 height 7
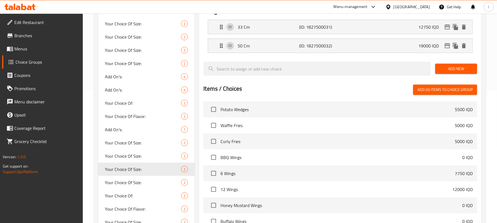
scroll to position [135, 0]
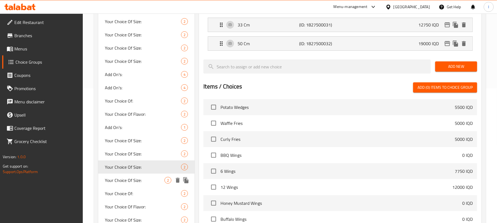
click at [147, 185] on div "Your Choice Of Size: 2" at bounding box center [146, 180] width 96 height 13
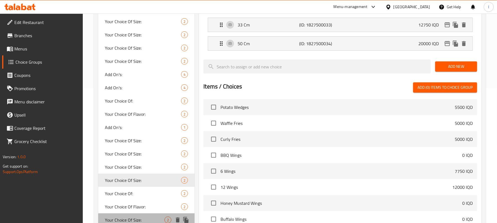
click at [137, 217] on span "Your Choice Of Size:" at bounding box center [135, 220] width 60 height 7
type input "Your Choice Of Size:"
type input "إختيارك من الحجم:"
type input "هەڵبژاردنت لە قەبارە:"
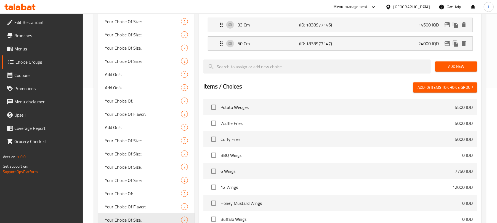
scroll to position [269, 0]
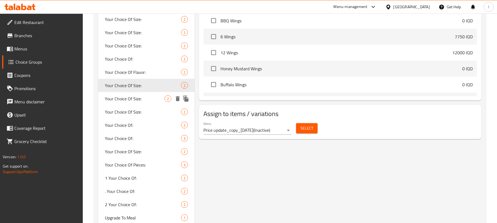
click at [144, 103] on div "Your Choice Of Size: 2" at bounding box center [146, 98] width 96 height 13
type input "Your Choice Of Size:"
type input "إختيارك من الحجم:"
type input "هەڵبژاردنت لە قەبارە:"
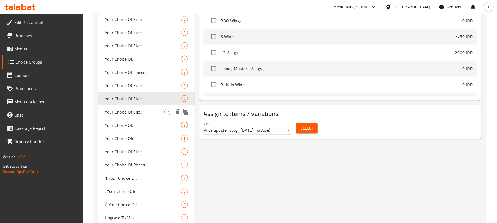
click at [144, 113] on span "Your Choice Of Size:" at bounding box center [135, 112] width 60 height 7
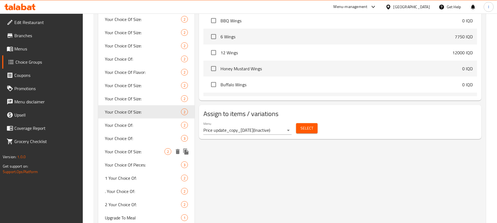
click at [152, 153] on span "Your Choice Of Size:" at bounding box center [135, 151] width 60 height 7
type input "Your Choice Of Size:"
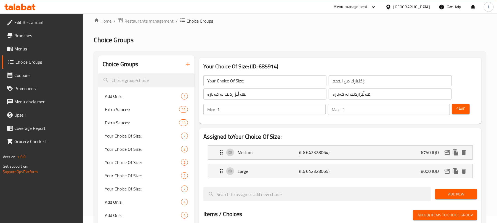
scroll to position [0, 0]
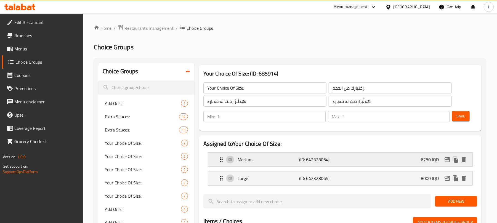
click at [384, 155] on div "Medium (ID: 642328064) 6750 IQD" at bounding box center [342, 160] width 248 height 14
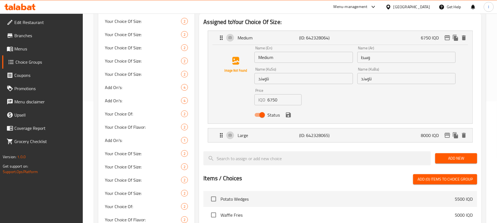
scroll to position [135, 0]
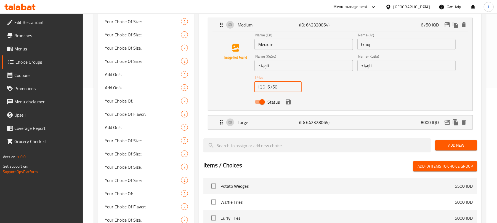
drag, startPoint x: 283, startPoint y: 84, endPoint x: 214, endPoint y: 93, distance: 70.0
click at [214, 93] on div "Name (En) Medium Name (En) Name (Ar) وسط Name (Ar) Name (KuSo) ناوەند Name (KuS…" at bounding box center [340, 71] width 264 height 79
click at [289, 103] on icon "save" at bounding box center [288, 102] width 5 height 5
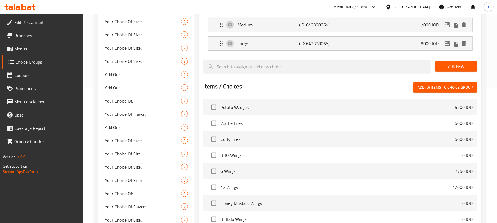
type input "7000"
click at [331, 44] on p "(ID: 642328065)" at bounding box center [319, 43] width 41 height 7
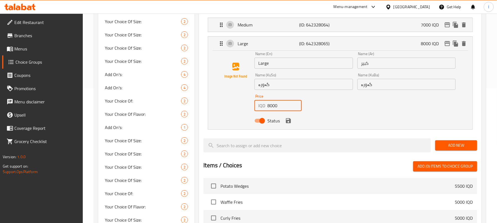
drag, startPoint x: 277, startPoint y: 104, endPoint x: 228, endPoint y: 104, distance: 49.6
click at [228, 104] on div "Name (En) Large Name (En) Name (Ar) كبير Name (Ar) Name (KuSo) گەورە Name (KuSo…" at bounding box center [340, 89] width 246 height 74
click at [289, 124] on icon "save" at bounding box center [288, 120] width 7 height 7
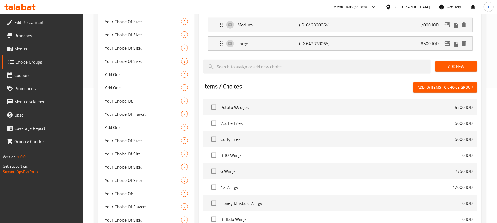
type input "8500"
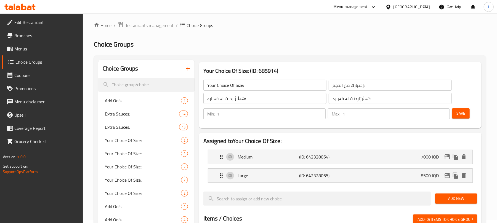
scroll to position [0, 0]
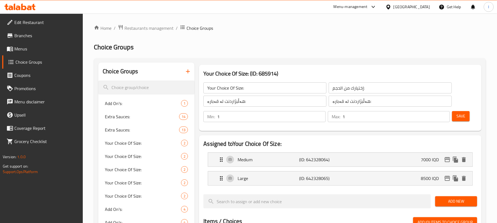
click at [464, 116] on span "Save" at bounding box center [460, 116] width 9 height 7
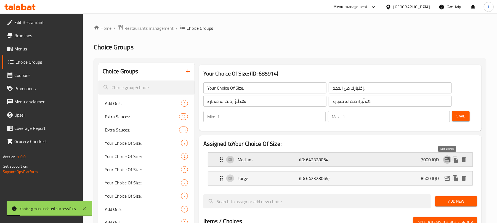
click at [446, 158] on icon "edit" at bounding box center [447, 159] width 6 height 5
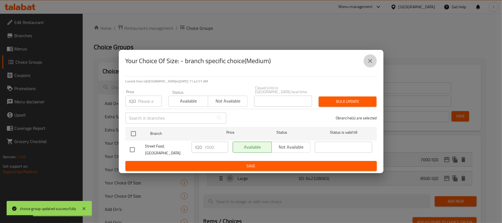
click at [369, 68] on button "close" at bounding box center [370, 60] width 13 height 13
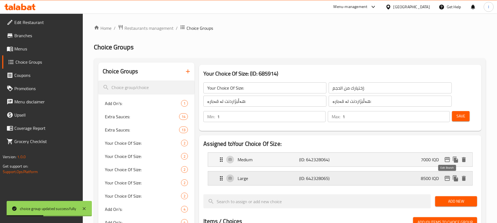
click at [446, 177] on icon "edit" at bounding box center [447, 178] width 6 height 5
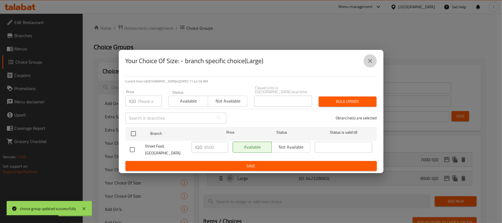
click at [372, 64] on icon "close" at bounding box center [370, 61] width 7 height 7
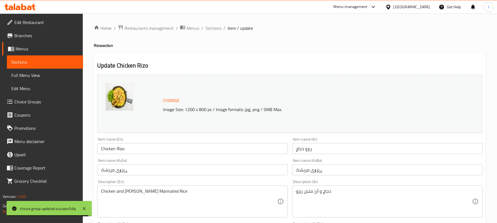
scroll to position [333, 0]
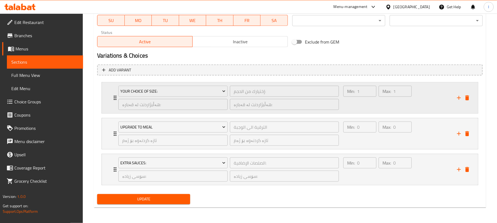
click at [401, 105] on div "Max: 1 ​" at bounding box center [394, 98] width 35 height 26
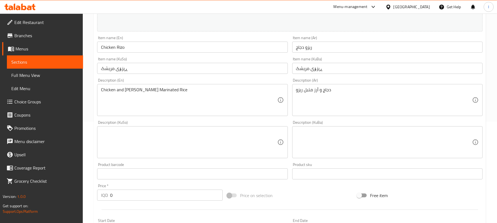
scroll to position [0, 0]
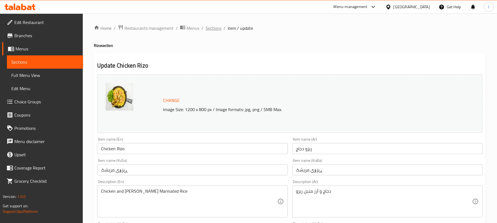
click at [215, 26] on span "Sections" at bounding box center [213, 28] width 16 height 7
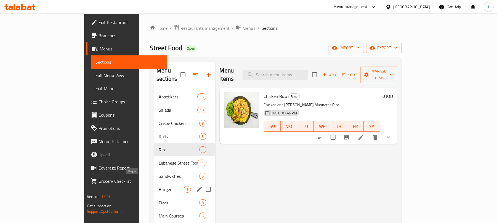
click at [159, 186] on span "Burger" at bounding box center [171, 189] width 25 height 7
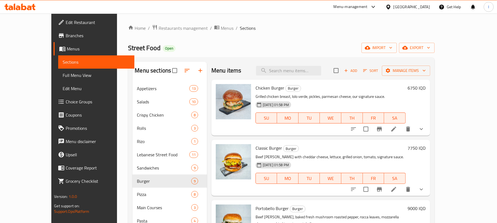
click at [348, 73] on icon "button" at bounding box center [345, 70] width 5 height 5
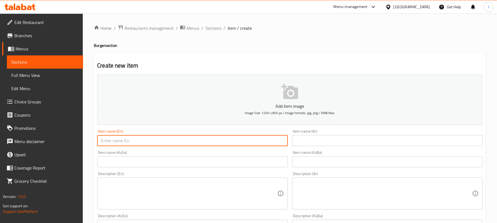
click at [144, 143] on input "text" at bounding box center [192, 140] width 190 height 11
paste input "Lebanese Burger"
type input "Lebanese Burger"
click at [317, 142] on input "text" at bounding box center [387, 140] width 190 height 11
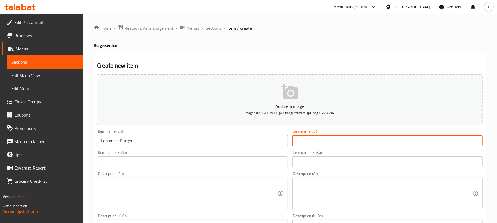
paste input "برجر لبناني"
type input "برجر لبناني"
drag, startPoint x: 181, startPoint y: 156, endPoint x: 180, endPoint y: 158, distance: 3.1
click at [179, 156] on div "Item name (KuSo) Item name (KuSo)" at bounding box center [192, 159] width 190 height 17
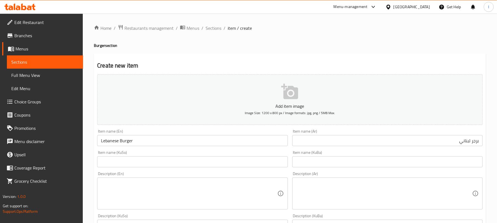
click at [184, 164] on input "text" at bounding box center [192, 161] width 190 height 11
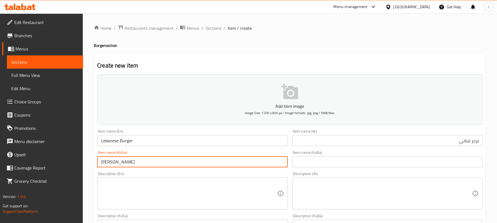
type input "[PERSON_NAME]"
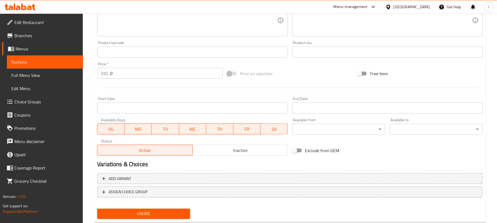
scroll to position [230, 0]
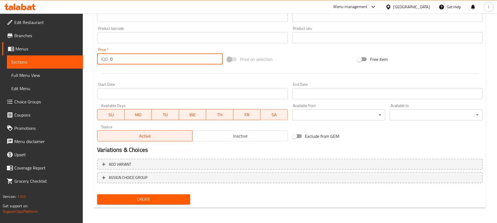
click at [61, 56] on div "Edit Restaurant Branches Menus Sections Full Menu View Edit Menu Choice Groups …" at bounding box center [248, 3] width 497 height 439
type input "8750"
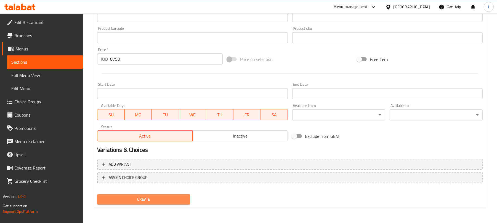
click at [142, 203] on button "Create" at bounding box center [143, 199] width 93 height 10
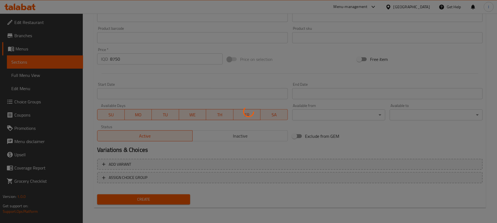
type input "0"
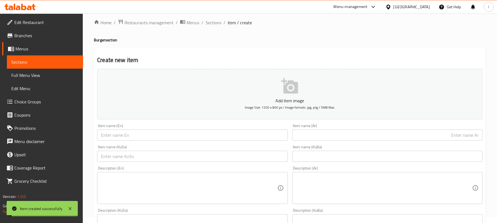
scroll to position [0, 0]
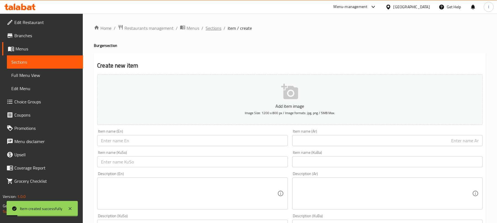
click at [216, 30] on span "Sections" at bounding box center [213, 28] width 16 height 7
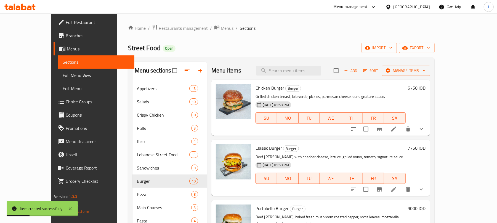
click at [401, 130] on li at bounding box center [393, 129] width 15 height 10
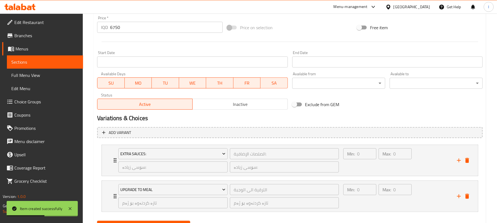
scroll to position [297, 0]
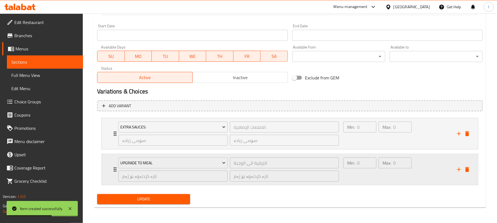
click at [397, 173] on div "Max: 0 ​" at bounding box center [394, 169] width 35 height 26
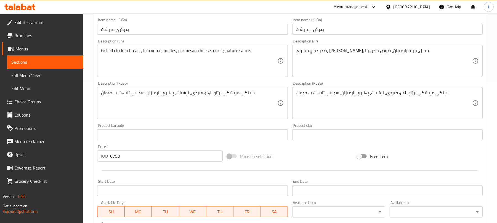
scroll to position [0, 0]
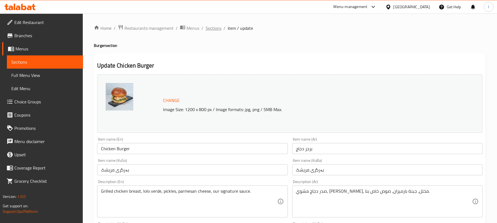
click at [213, 28] on span "Sections" at bounding box center [213, 28] width 16 height 7
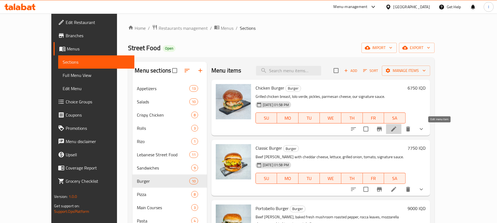
click at [397, 127] on icon at bounding box center [393, 129] width 7 height 7
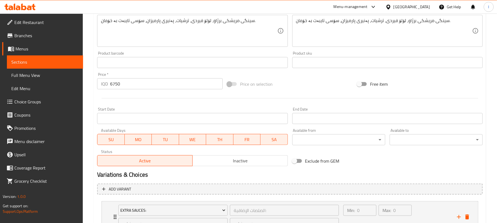
scroll to position [269, 0]
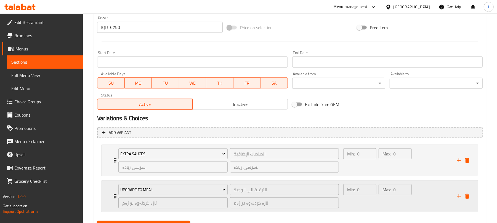
click at [368, 202] on div "Min: 0 ​" at bounding box center [359, 196] width 35 height 26
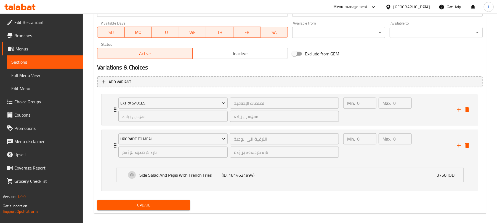
scroll to position [327, 0]
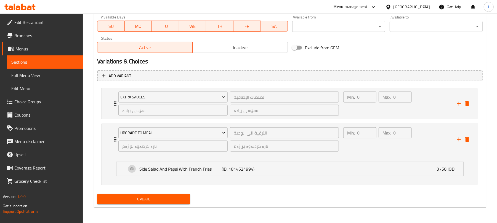
click at [416, 57] on h2 "Variations & Choices" at bounding box center [289, 61] width 385 height 8
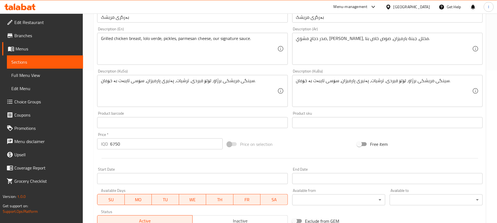
scroll to position [0, 0]
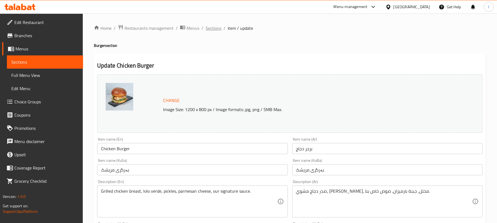
click at [218, 29] on span "Sections" at bounding box center [213, 28] width 16 height 7
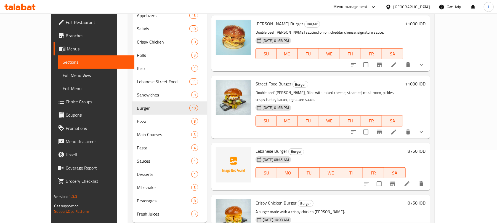
scroll to position [89, 0]
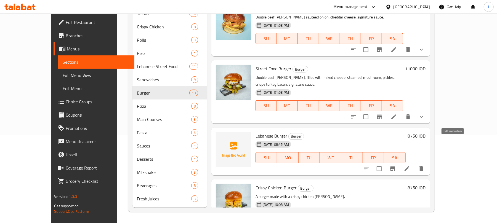
click at [409, 166] on icon at bounding box center [406, 168] width 5 height 5
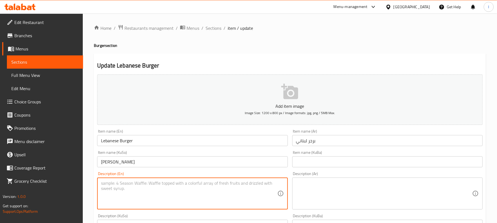
click at [143, 184] on textarea at bounding box center [189, 194] width 176 height 26
paste textarea "Meat, cheese, onion, Fresh tomato, Coleslaw, Fried, Pickles and our signature s…"
type textarea "Meat, cheese, onion, Fresh tomato, Coleslaw, Fried, Pickles and our signature s…"
click at [331, 190] on textarea at bounding box center [384, 194] width 176 height 26
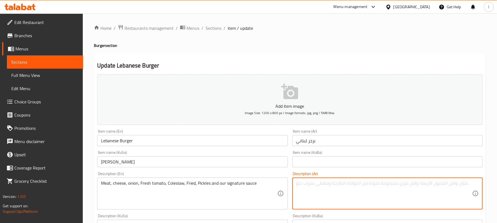
paste textarea "لحم، جبن، بصل، طماطم طازجة، سلطة كول سلو، مقلي، مخلل وصلصتنا المميزة"
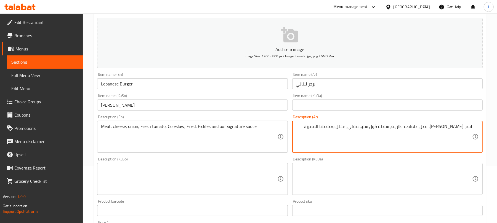
scroll to position [60, 0]
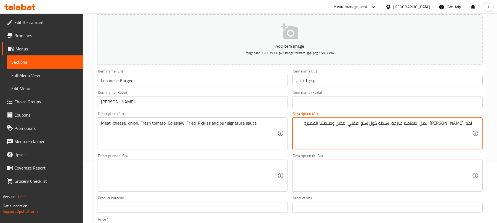
type textarea "لحم، جبن، بصل، طماطم طازجة، سلطة كول سلو، مقلي، مخلل وصلصتنا المميزة"
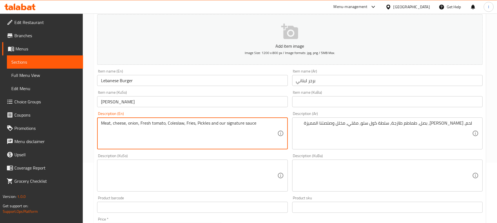
click at [185, 124] on textarea "Meat, cheese, onion, Fresh tomato, Coleslaw, Fries, Pickles and our signature s…" at bounding box center [189, 133] width 176 height 26
click at [201, 120] on textarea "Meat, cheese, onion, Fresh tomato, Coleslaw, French Fries, Pickles and our sign…" at bounding box center [189, 133] width 176 height 26
type textarea "Meat, cheese, onion, Fresh tomato, Coleslaw, French fries, Pickles and our sign…"
drag, startPoint x: 255, startPoint y: 126, endPoint x: 238, endPoint y: 125, distance: 16.6
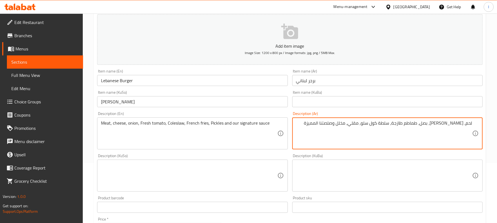
drag, startPoint x: 346, startPoint y: 122, endPoint x: 326, endPoint y: 124, distance: 20.8
paste textarea "كنجر"
type textarea "لحم، جبن، بصل، طماطم طازجة، سلطة كول سلو، مقلي، مخلل وصلصتنا سكنجر"
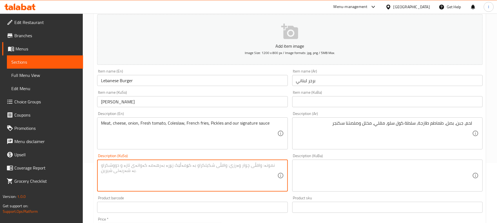
click at [157, 179] on textarea at bounding box center [189, 176] width 176 height 26
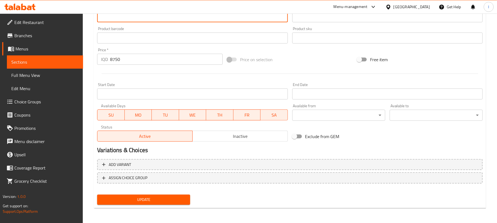
scroll to position [230, 0]
type textarea "گۆشت، پەنیر، پیاز، تەماتەی فرێش، زەڵاتەی کۆلسلۆ، فینگەر، تورشی و سۆسی سیگنیچەرم…"
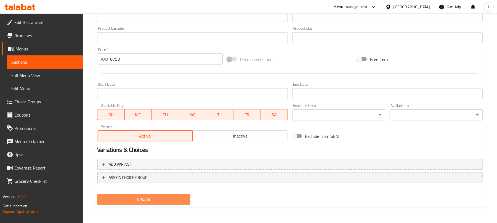
click at [167, 200] on span "Update" at bounding box center [143, 199] width 84 height 7
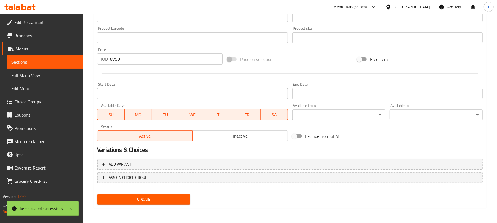
scroll to position [0, 0]
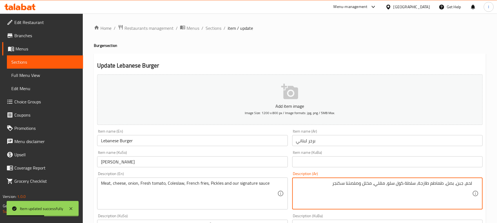
drag, startPoint x: 386, startPoint y: 184, endPoint x: 376, endPoint y: 187, distance: 10.5
click at [378, 184] on textarea "لحم، جبن، بصل، طماطم طازجة، سلطة كول سلو، مقلي، مخلل وصلصتنا سكنجر" at bounding box center [384, 194] width 176 height 26
click at [377, 184] on textarea "لحم، جبن، بصل، طماطم طازجة، سلطة كول سلو، مقلي، مخلل وصلصتنا سكنجر" at bounding box center [384, 194] width 176 height 26
click at [385, 182] on textarea "لحم، جبن، بصل، طماطم طازجة، سلطة كول سلو، مقلية، مخلل وصلصتنا سكنجر" at bounding box center [384, 194] width 176 height 26
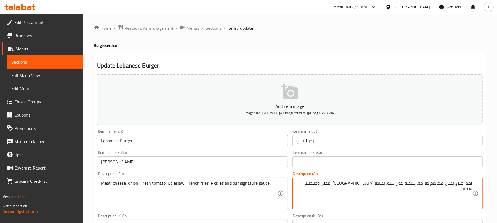
scroll to position [230, 0]
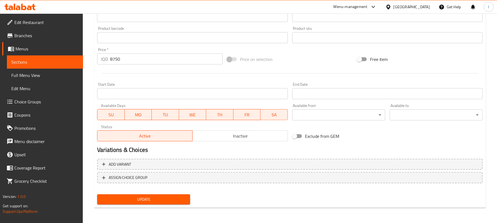
type textarea "لحم، جبن، بصل، طماطم طازجة، سلطة كول سلو، بطاطا [GEOGRAPHIC_DATA]، مخلل وصلصتنا…"
click at [181, 200] on span "Update" at bounding box center [143, 199] width 84 height 7
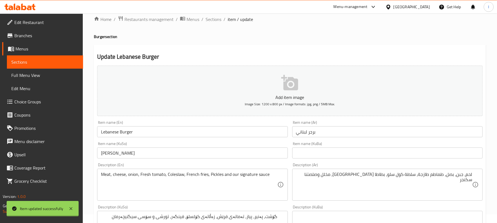
scroll to position [0, 0]
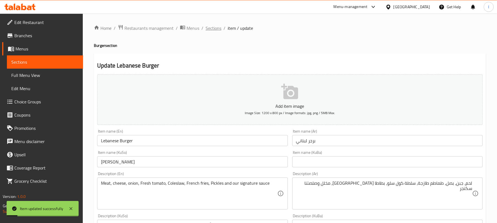
click at [217, 29] on span "Sections" at bounding box center [213, 28] width 16 height 7
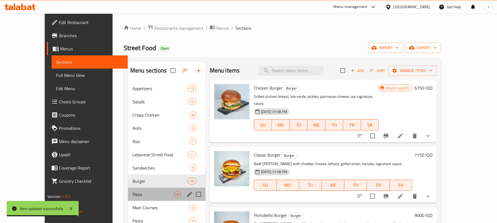
click at [136, 189] on div "Pizza 8" at bounding box center [166, 194] width 77 height 13
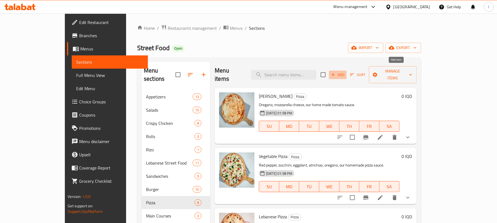
click at [345, 74] on span "Add" at bounding box center [337, 75] width 15 height 6
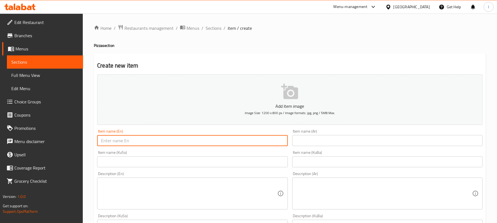
click at [134, 139] on input "text" at bounding box center [192, 140] width 190 height 11
paste input "Tunna Pizza"
click at [109, 142] on input "Tunna Pizza" at bounding box center [192, 140] width 190 height 11
type input "Tuna Pizza"
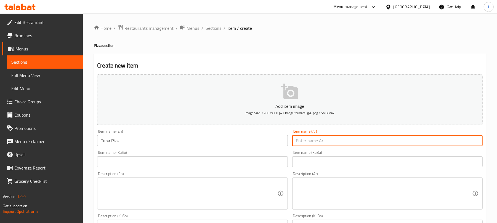
click at [307, 139] on input "text" at bounding box center [387, 140] width 190 height 11
paste input "بيتزا تونة"
type input "بيتزا تونة"
click at [182, 161] on input "text" at bounding box center [192, 161] width 190 height 11
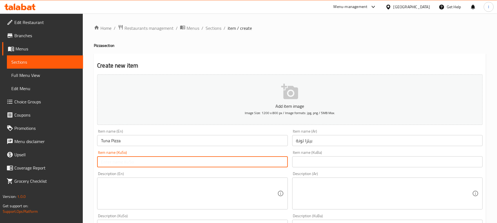
paste input "پیتزای ماسی تونە"
click at [274, 162] on input "پیتزای ماسی تونە" at bounding box center [192, 161] width 190 height 11
drag, startPoint x: 271, startPoint y: 165, endPoint x: 261, endPoint y: 165, distance: 10.2
click at [261, 165] on input "پیتزای ماسی تونە" at bounding box center [192, 161] width 190 height 11
type input "پیتزای تونە"
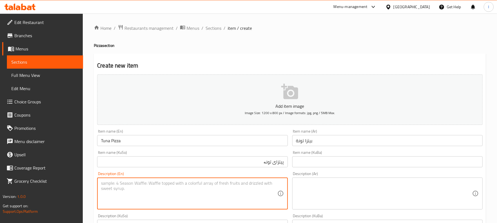
click at [158, 191] on textarea at bounding box center [189, 194] width 176 height 26
paste textarea "تونة، صلصة طماطم، بصل، ذرة وجبن"
drag, startPoint x: 167, startPoint y: 181, endPoint x: 61, endPoint y: 172, distance: 106.5
paste textarea "Tuna, Tomato sauce, Onion Corn and Cheese"
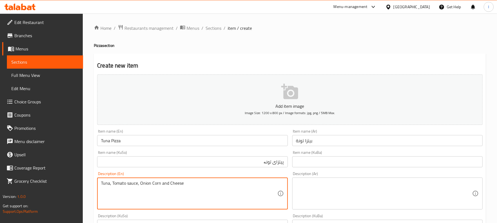
type textarea "Tuna, Tomato sauce, Onion Corn and Cheese"
click at [336, 183] on textarea at bounding box center [384, 194] width 176 height 26
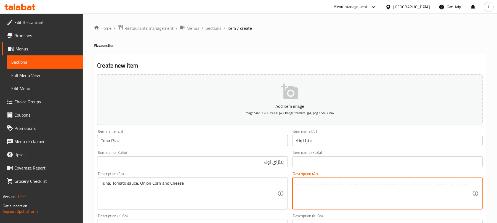
paste textarea "تونة، صلصة طماطم، بصل، ذرة وجبن"
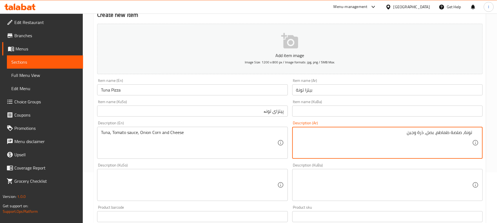
scroll to position [60, 0]
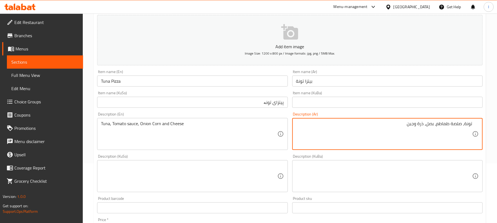
type textarea "تونة، صلصة طماطم، بصل، ذرة وجبن"
click at [164, 183] on textarea at bounding box center [189, 176] width 176 height 26
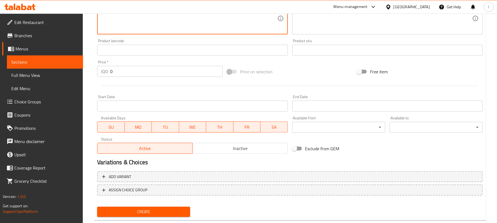
scroll to position [230, 0]
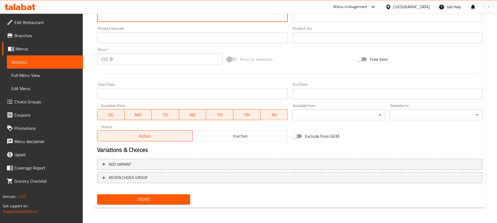
type textarea "تونە، سۆسی تەماتە، پیاز، گەنمەشامی و پەنیر"
click at [164, 200] on span "Create" at bounding box center [143, 199] width 84 height 7
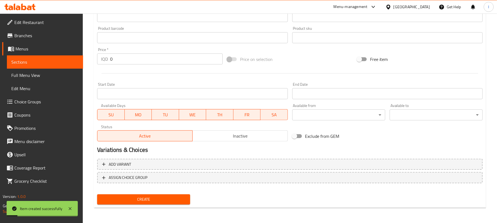
click at [45, 96] on link "Choice Groups" at bounding box center [42, 101] width 81 height 13
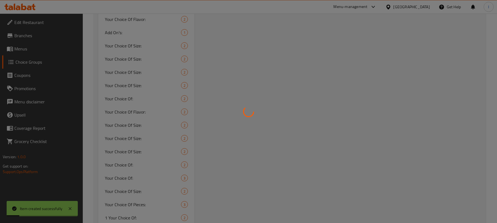
scroll to position [78, 0]
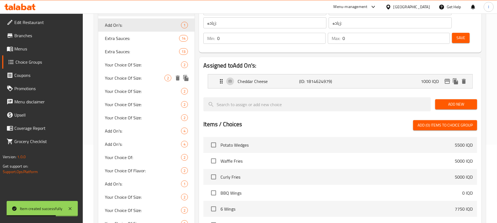
click at [131, 78] on span "Your Choice Of Size:" at bounding box center [135, 78] width 60 height 7
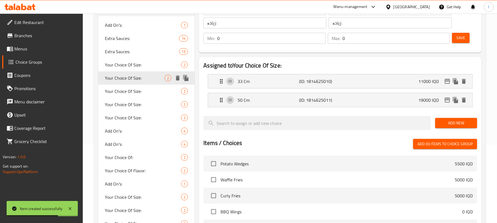
type input "Your Choice Of Size:"
type input "إختيارك من الحجم:"
type input "هەڵبژاردنت لە قەبارە:"
type input "1"
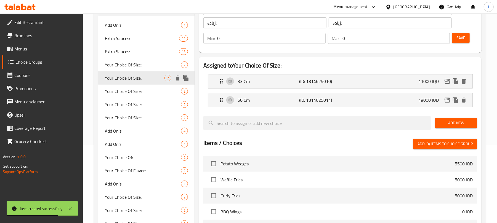
type input "1"
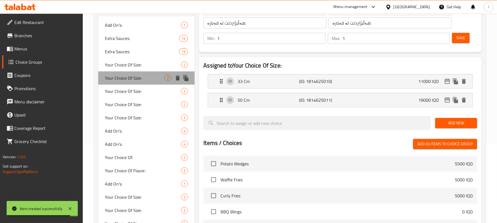
click at [132, 72] on div "Your Choice Of Size: 2" at bounding box center [146, 77] width 96 height 13
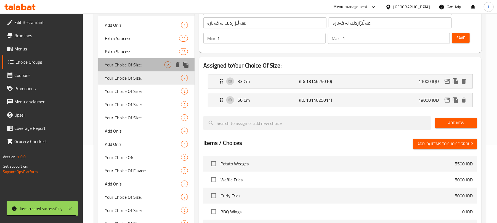
click at [136, 67] on span "Your Choice Of Size:" at bounding box center [135, 64] width 60 height 7
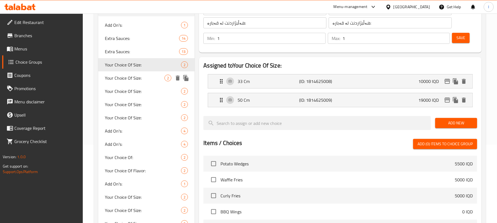
click at [137, 82] on div "Your Choice Of Size: 2" at bounding box center [146, 77] width 96 height 13
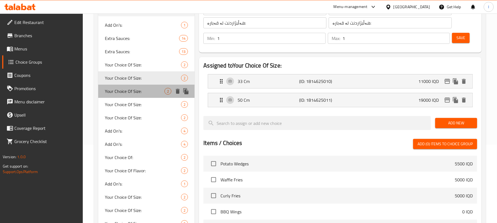
click at [137, 88] on span "Your Choice Of Size:" at bounding box center [135, 91] width 60 height 7
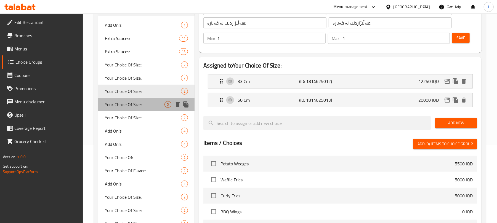
click at [141, 101] on span "Your Choice Of Size:" at bounding box center [135, 104] width 60 height 7
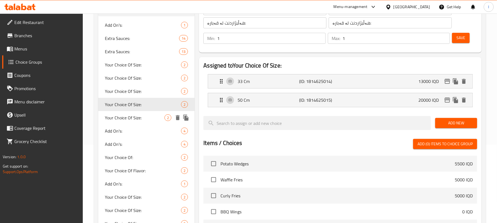
click at [141, 115] on span "Your Choice Of Size:" at bounding box center [135, 117] width 60 height 7
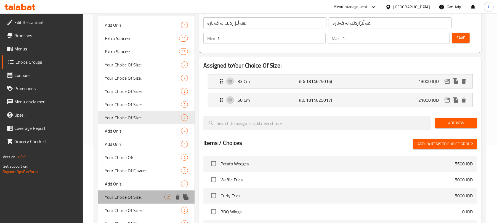
click at [142, 200] on span "Your Choice Of Size:" at bounding box center [135, 197] width 60 height 7
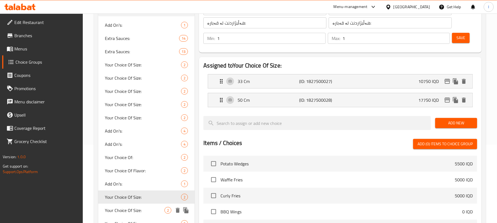
click at [143, 213] on span "Your Choice Of Size:" at bounding box center [135, 210] width 60 height 7
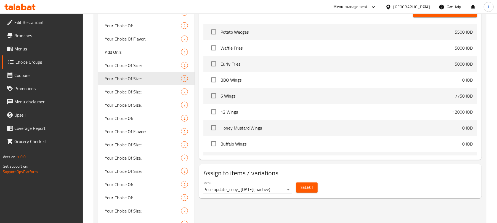
scroll to position [213, 0]
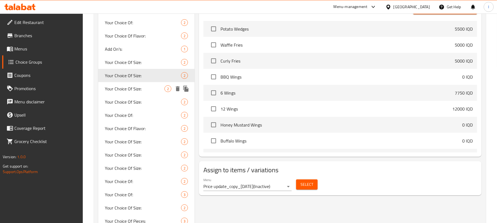
click at [150, 92] on span "Your Choice Of Size:" at bounding box center [135, 88] width 60 height 7
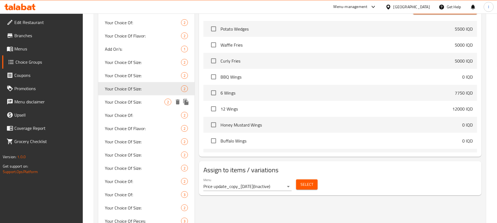
click at [151, 103] on span "Your Choice Of Size:" at bounding box center [135, 102] width 60 height 7
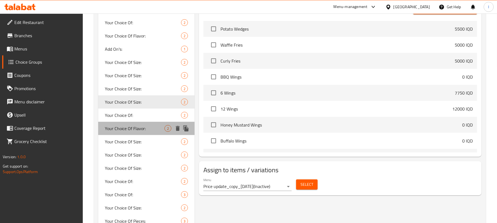
click at [141, 127] on span "Your Choice Of Flavor:" at bounding box center [135, 128] width 60 height 7
type input "Your Choice Of Flavor:"
type input "إختيارك من النكهة:"
type input "هەڵبژاردنت لە تام:"
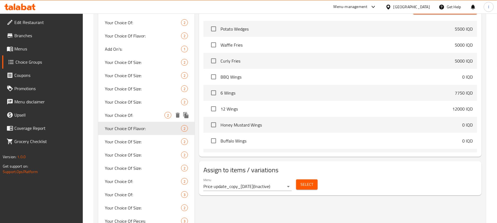
click at [140, 117] on span "Your Choice Of:" at bounding box center [135, 115] width 60 height 7
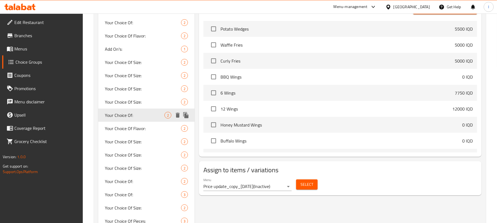
type input "Your Choice Of:"
type input "إختيارك من:"
type input "هەڵبژاردنت لە:"
click at [140, 141] on span "Your Choice Of Size:" at bounding box center [135, 141] width 60 height 7
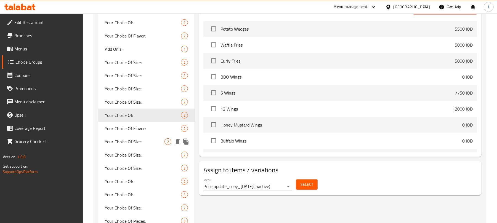
type input "Your Choice Of Size:"
type input "إختيارك من الحجم:"
type input "هەڵبژاردنت لە قەبارە:"
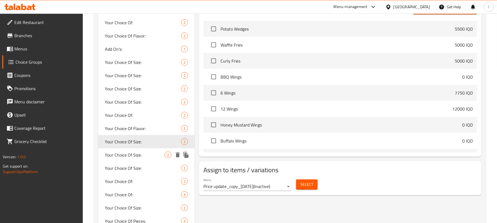
click at [144, 154] on span "Your Choice Of Size:" at bounding box center [135, 155] width 60 height 7
type input "Your Choice Of Size:"
type input "إختيارك من الحجم:"
type input "هەڵبژاردنت لە قەبارە:"
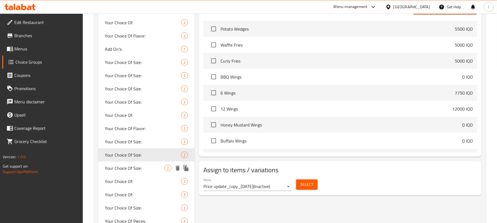
click at [148, 167] on span "Your Choice Of Size:" at bounding box center [135, 168] width 60 height 7
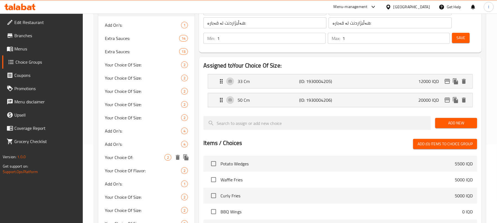
scroll to position [302, 0]
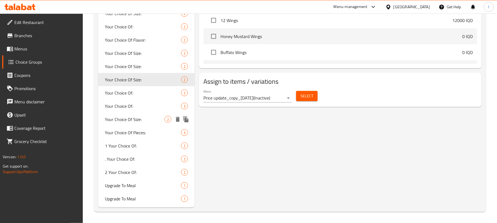
click at [146, 113] on div "Your Choice Of Size: 2" at bounding box center [146, 119] width 96 height 13
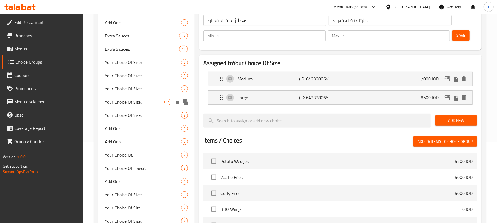
scroll to position [0, 0]
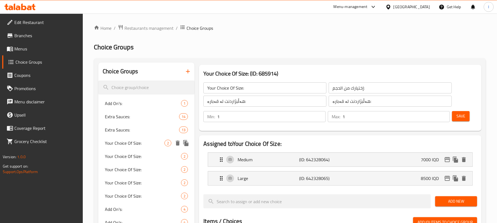
click at [149, 143] on span "Your Choice Of Size:" at bounding box center [135, 143] width 60 height 7
type input "Your Choice Of Size:"
click at [189, 143] on icon "duplicate" at bounding box center [186, 143] width 7 height 7
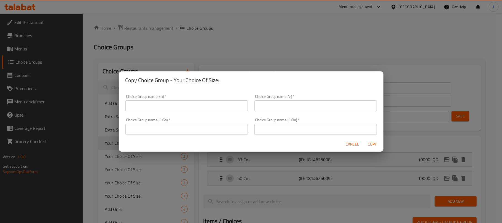
click at [183, 105] on input "text" at bounding box center [186, 105] width 122 height 11
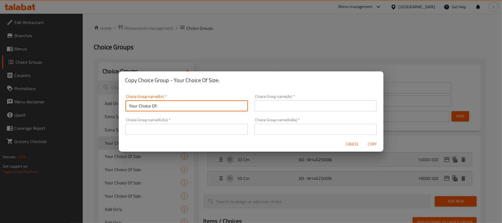
click at [130, 106] on input "Your Choice Of:" at bounding box center [186, 105] width 122 height 11
type input "0 Your Choice Of:"
click at [276, 101] on input "text" at bounding box center [315, 105] width 122 height 11
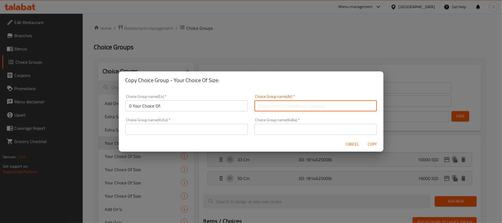
type input "إختيارك من:"
click at [155, 126] on input "text" at bounding box center [186, 129] width 122 height 11
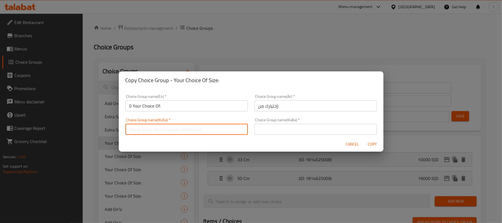
type input "هەڵبژاردنت لە:"
click at [264, 128] on input "text" at bounding box center [315, 129] width 122 height 11
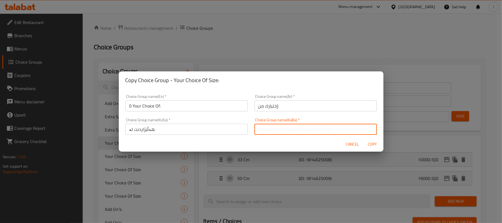
type input "هەڵبژاردنت لە:"
click at [368, 145] on span "Copy" at bounding box center [372, 144] width 13 height 7
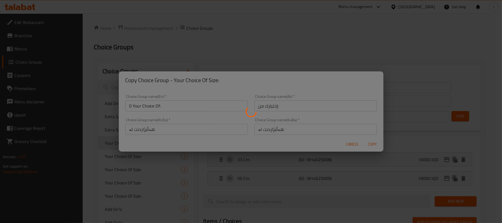
type input "0 Your Choice Of:"
type input "إختيارك من:"
type input "هەڵبژاردنت لە:"
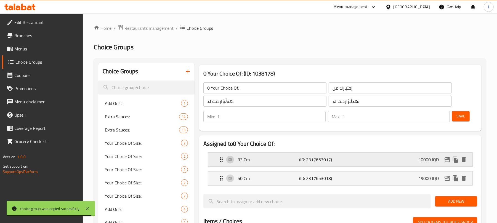
click at [335, 154] on div "33 Cm (ID: 2317653017) 10000 IQD" at bounding box center [342, 160] width 248 height 14
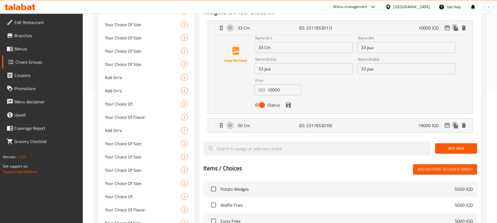
scroll to position [135, 0]
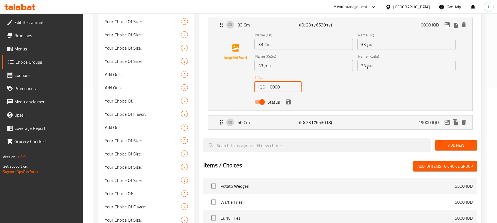
click at [182, 87] on div "Choice Groups Add On's: 1 Extra Sauces: 14 Extra Sauces: 13 Your Choice Of Size…" at bounding box center [290, 158] width 385 height 460
click at [288, 101] on icon "save" at bounding box center [288, 102] width 5 height 5
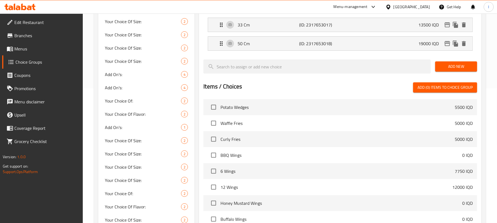
type input "13500"
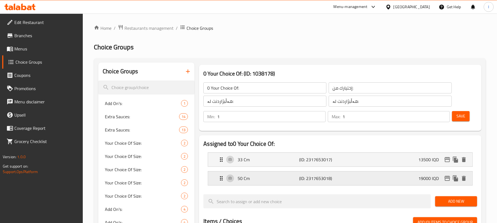
click at [290, 178] on p "50 Cm" at bounding box center [267, 178] width 61 height 7
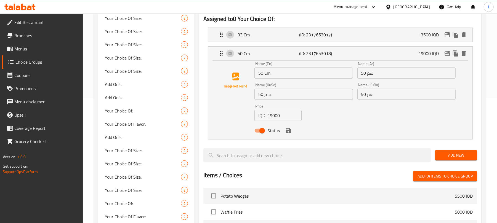
scroll to position [135, 0]
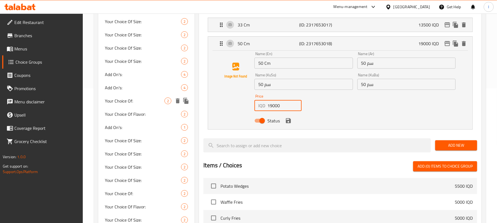
drag, startPoint x: 282, startPoint y: 104, endPoint x: 194, endPoint y: 104, distance: 88.0
click at [194, 104] on div "Choice Groups Add On's: 1 Extra Sauces: 14 Extra Sauces: 13 Your Choice Of Size…" at bounding box center [290, 158] width 385 height 460
click at [290, 120] on icon "save" at bounding box center [288, 120] width 5 height 5
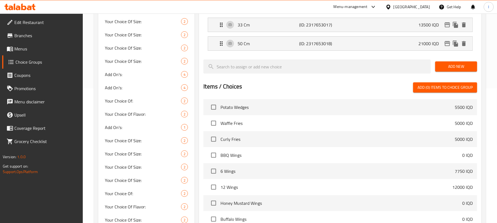
type input "21000"
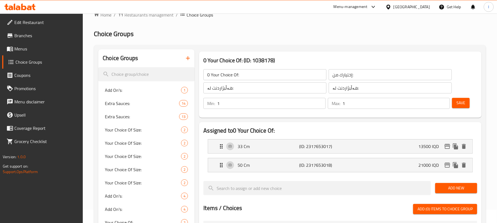
scroll to position [0, 0]
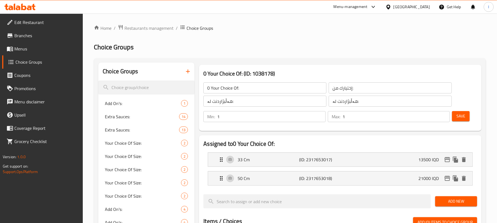
click at [460, 113] on span "Save" at bounding box center [460, 116] width 9 height 7
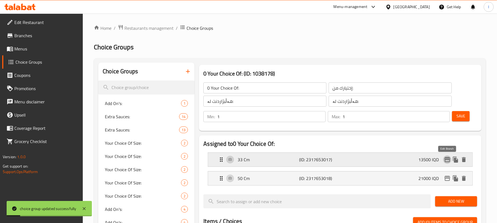
click at [444, 158] on icon "edit" at bounding box center [447, 159] width 6 height 5
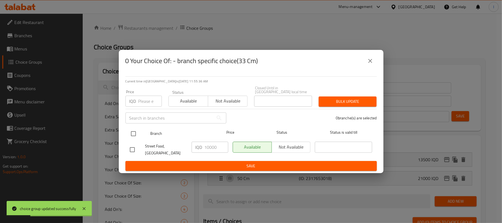
click at [136, 133] on input "checkbox" at bounding box center [134, 134] width 12 height 12
checkbox input "true"
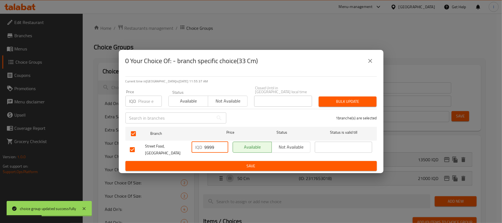
drag, startPoint x: 221, startPoint y: 148, endPoint x: 216, endPoint y: 148, distance: 5.2
click at [216, 148] on input "9999" at bounding box center [217, 147] width 24 height 11
drag, startPoint x: 216, startPoint y: 148, endPoint x: 161, endPoint y: 148, distance: 54.3
click at [161, 148] on div "Street Food, Bakhtyari IQD 9999 ​ Available Not available ​" at bounding box center [251, 150] width 247 height 20
type input "13500"
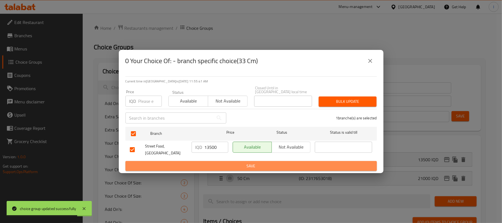
click at [238, 165] on span "Save" at bounding box center [251, 166] width 243 height 7
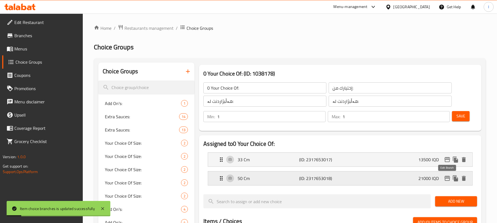
click at [446, 178] on icon "edit" at bounding box center [447, 178] width 6 height 5
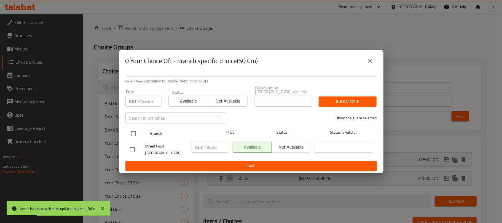
click at [135, 129] on input "checkbox" at bounding box center [134, 134] width 12 height 12
checkbox input "true"
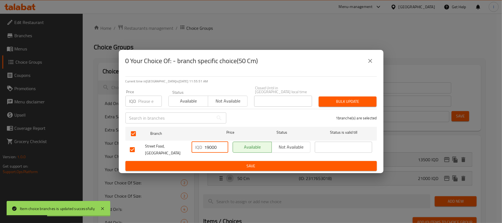
drag, startPoint x: 210, startPoint y: 147, endPoint x: 193, endPoint y: 147, distance: 16.5
click at [193, 147] on div "IQD 19000 ​" at bounding box center [210, 147] width 37 height 11
type input "21000"
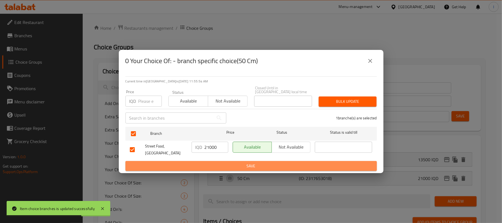
click at [273, 161] on button "Save" at bounding box center [250, 166] width 251 height 10
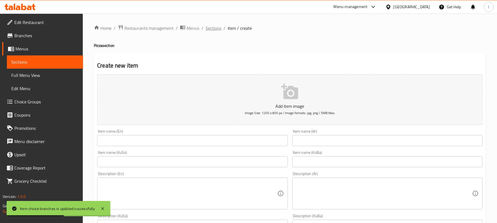
click at [218, 27] on span "Sections" at bounding box center [213, 28] width 16 height 7
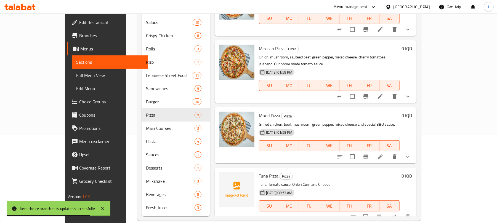
scroll to position [89, 0]
click at [396, 213] on icon at bounding box center [393, 216] width 7 height 7
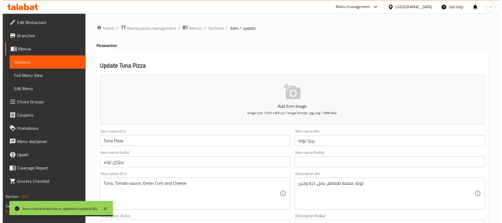
scroll to position [230, 0]
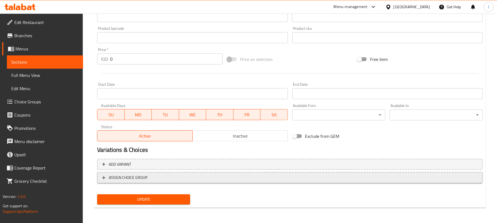
click at [302, 174] on span "ASSIGN CHOICE GROUP" at bounding box center [289, 177] width 375 height 7
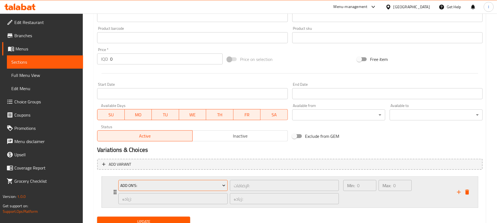
click at [184, 184] on span "Add On's:" at bounding box center [172, 185] width 105 height 7
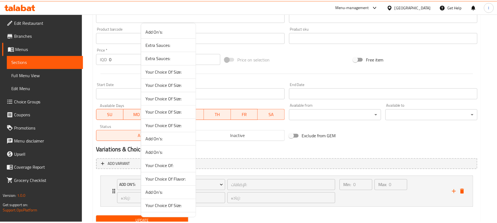
scroll to position [243, 0]
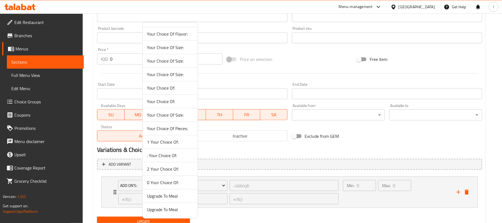
click at [183, 182] on span "0 Your Choice Of:" at bounding box center [170, 182] width 46 height 7
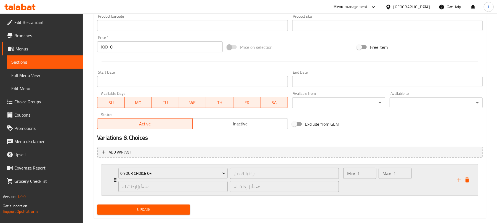
scroll to position [253, 0]
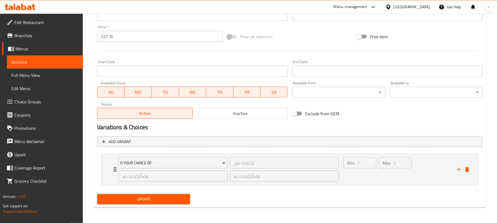
click at [174, 197] on span "Update" at bounding box center [143, 199] width 84 height 7
click at [383, 176] on div "Max: 1 ​" at bounding box center [394, 169] width 35 height 26
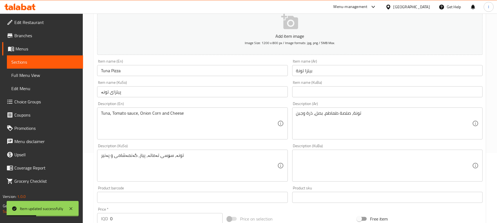
scroll to position [0, 0]
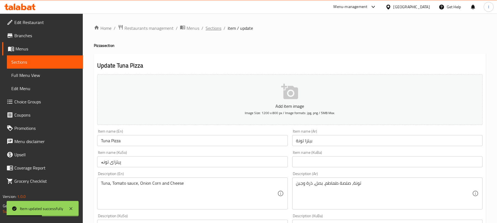
click at [209, 25] on span "Sections" at bounding box center [213, 28] width 16 height 7
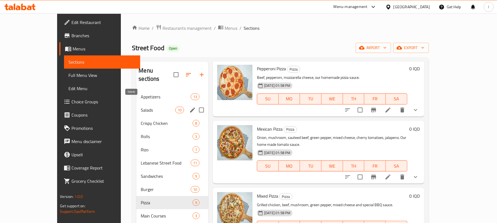
click at [141, 107] on span "Salads" at bounding box center [158, 110] width 34 height 7
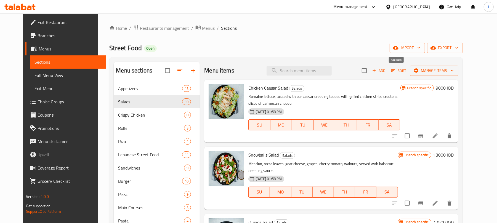
click at [376, 73] on icon "button" at bounding box center [373, 70] width 5 height 5
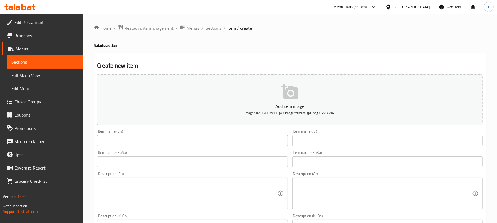
click at [135, 146] on input "text" at bounding box center [192, 140] width 190 height 11
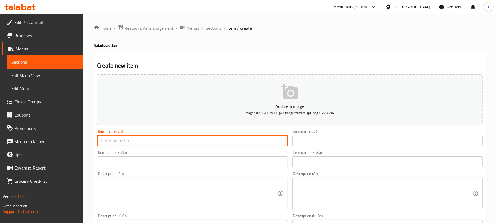
paste input "Kurdish Salad"
type input "Kurdish Salad"
click at [317, 148] on div "Item name (Ar) Item name (Ar)" at bounding box center [387, 137] width 195 height 21
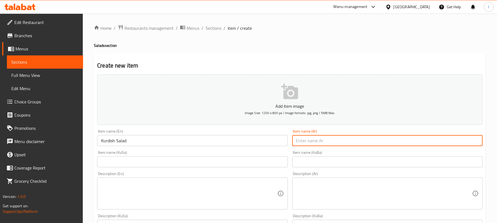
click at [325, 139] on input "text" at bounding box center [387, 140] width 190 height 11
paste input "سلطة [DEMOGRAPHIC_DATA]"
type input "سلطة [DEMOGRAPHIC_DATA]"
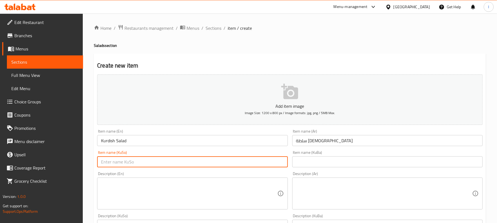
click at [176, 167] on input "text" at bounding box center [192, 161] width 190 height 11
type input "زەڵاتەی کوردی"
click at [157, 194] on textarea at bounding box center [189, 194] width 176 height 26
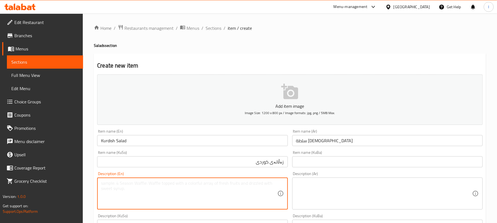
paste textarea "Tomato, Cucumber, Lettuce, Pomegranate, Lemon and Our Signature Sauce"
type textarea "Tomato, Cucumber, Lettuce, Pomegranate, Lemon and Our Signature Sauce"
click at [348, 194] on textarea at bounding box center [384, 194] width 176 height 26
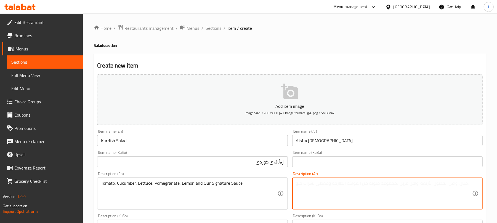
paste textarea "طماطم، خيار، خس، رمان، ليمون وصلصتنا المميزة"
drag, startPoint x: 400, startPoint y: 183, endPoint x: 356, endPoint y: 183, distance: 43.6
click at [356, 183] on textarea "طماطم، خيار، خس، رمان، ليمون وصلصتنا المميزة" at bounding box center [384, 194] width 176 height 26
paste textarea "سكنجر"
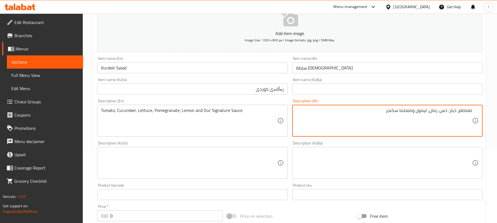
scroll to position [76, 0]
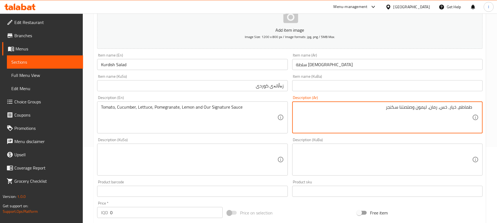
type textarea "طماطم، خيار، خس، رمان، ليمون وصلصتنا سكنجر"
click at [203, 158] on textarea at bounding box center [189, 160] width 176 height 26
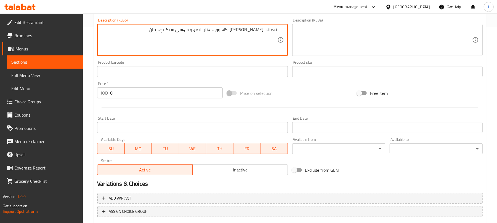
scroll to position [230, 0]
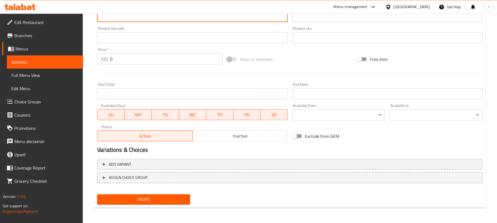
type textarea "تەماتە، [PERSON_NAME]، کاهوو، هەنار، لیمۆ و سۆسی سیگنیچەرمان"
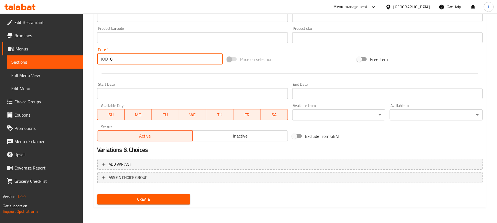
drag, startPoint x: 125, startPoint y: 63, endPoint x: 46, endPoint y: 65, distance: 79.2
click at [46, 65] on div "Edit Restaurant Branches Menus Sections Full Menu View Edit Menu Choice Groups …" at bounding box center [248, 3] width 497 height 439
type input "6750"
click at [172, 205] on div "Create" at bounding box center [143, 199] width 97 height 15
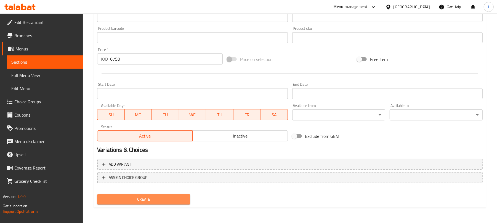
click at [174, 202] on span "Create" at bounding box center [143, 199] width 84 height 7
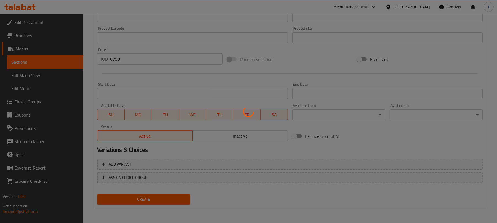
type input "0"
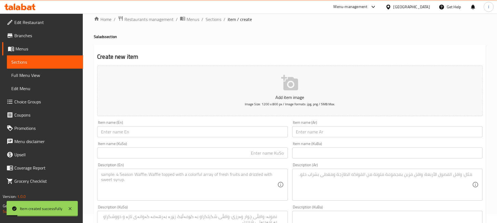
scroll to position [0, 0]
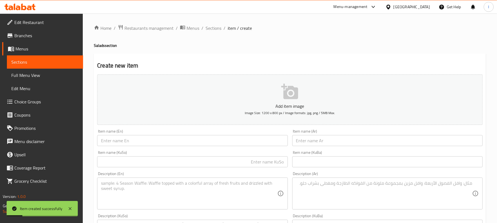
click at [219, 31] on span "Sections" at bounding box center [213, 28] width 16 height 7
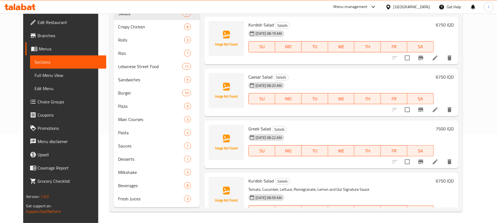
scroll to position [310, 0]
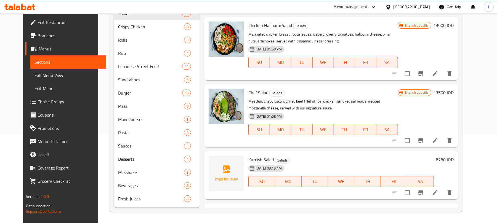
click at [451, 190] on icon "delete" at bounding box center [449, 192] width 4 height 5
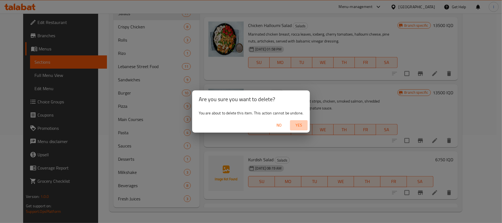
click at [299, 123] on span "Yes" at bounding box center [298, 125] width 13 height 7
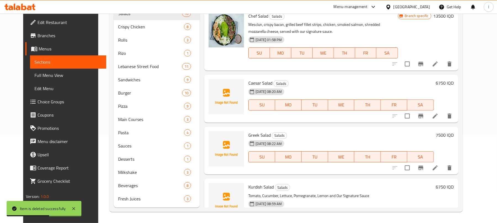
scroll to position [393, 0]
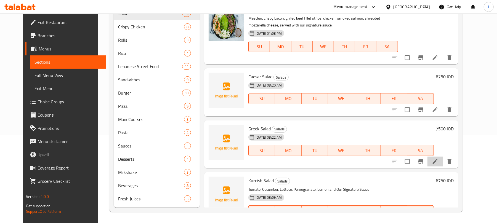
click at [443, 157] on li at bounding box center [434, 162] width 15 height 10
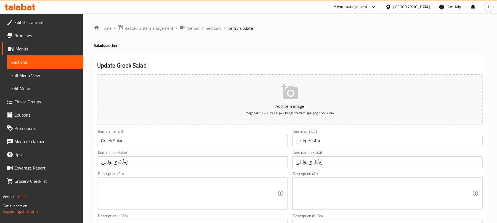
click at [149, 192] on textarea at bounding box center [189, 194] width 176 height 26
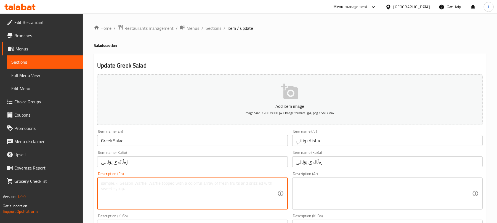
paste textarea "Lettuce , Rocca , Tomato , Fetta cheese , Olive , Onion , Cucumber , Green Pepp…"
type textarea "Lettuce , Rocca , Tomato , Fetta cheese , Olive , Onion , Cucumber , Green Pepp…"
click at [140, 193] on textarea "Lettuce , Rocca , Tomato , Fetta cheese , Olive , Onion , Cucumber , Green Pepp…" at bounding box center [189, 194] width 176 height 26
drag, startPoint x: 140, startPoint y: 193, endPoint x: 94, endPoint y: 180, distance: 47.6
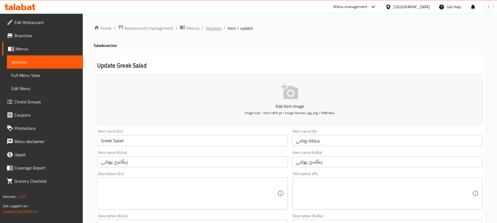
click at [213, 26] on span "Sections" at bounding box center [213, 28] width 16 height 7
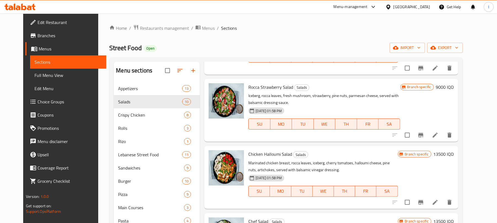
scroll to position [393, 0]
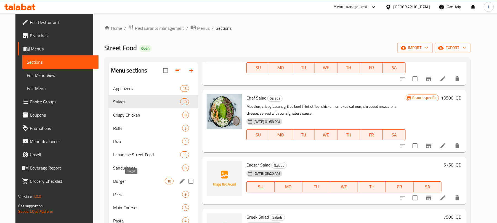
click at [130, 178] on span "Burger" at bounding box center [139, 181] width 52 height 7
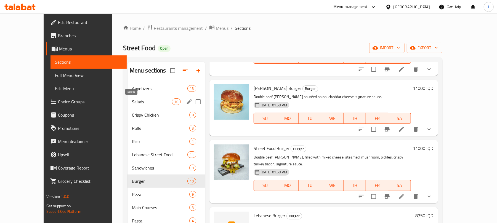
click at [132, 105] on span "Salads" at bounding box center [152, 101] width 40 height 7
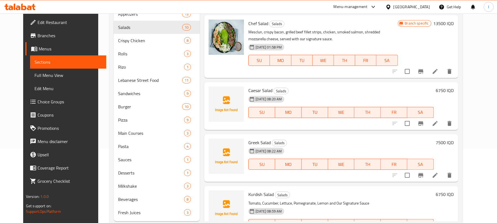
scroll to position [89, 0]
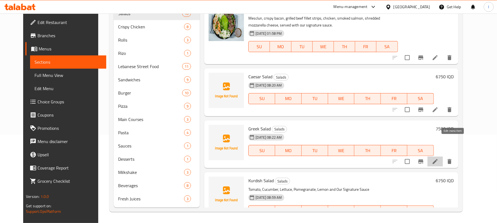
click at [438, 158] on icon at bounding box center [435, 161] width 7 height 7
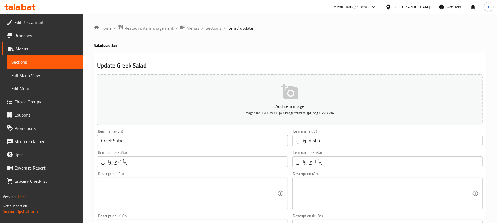
click at [131, 192] on textarea at bounding box center [189, 194] width 176 height 26
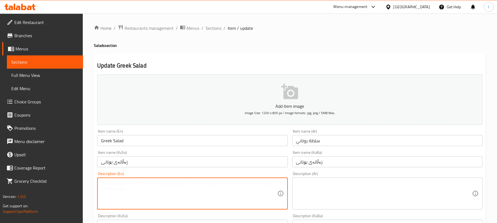
paste textarea "Lettuce, Rocca, Tomato, Feta cheese, Olive, Onion, Cucumber, Green Pepper and L…"
type textarea "Lettuce, Rocca, Tomato, Feta cheese, Olive, Onion, Cucumber, Green Pepper and L…"
click at [332, 187] on textarea at bounding box center [384, 194] width 176 height 26
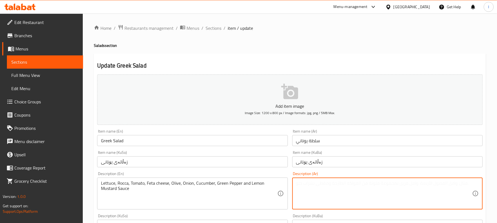
paste textarea "خس، [PERSON_NAME]، طماطم، جبنة فيتا، [GEOGRAPHIC_DATA]، بصل، خيار، فلفل أخضر وص…"
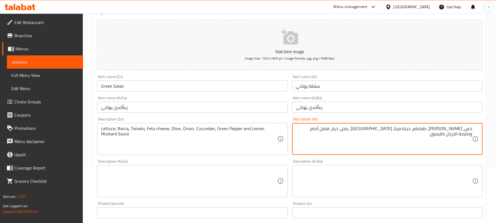
scroll to position [60, 0]
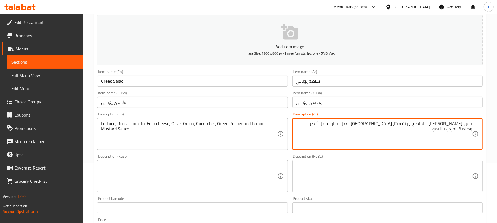
type textarea "خس، [PERSON_NAME]، طماطم، جبنة فيتا، [GEOGRAPHIC_DATA]، بصل، خيار، فلفل أخضر وص…"
click at [164, 174] on textarea at bounding box center [189, 176] width 176 height 26
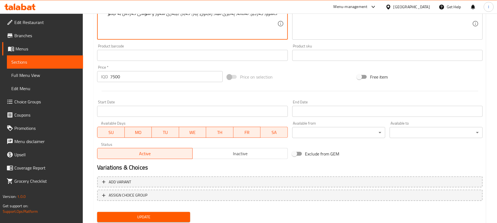
scroll to position [230, 0]
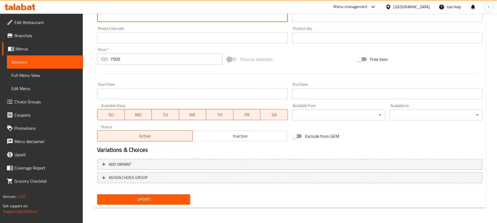
type textarea "کاهوو، جەرجیر، تەماتە، پەنیری فێتا، زەیتون، پیاز، خەیار، بیبەری سەوز و سۆسی خەر…"
click at [152, 201] on span "Update" at bounding box center [143, 199] width 84 height 7
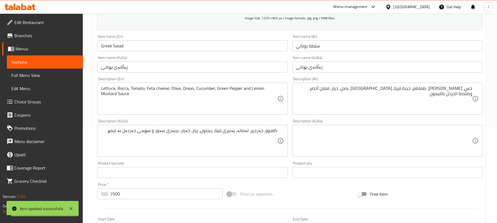
scroll to position [0, 0]
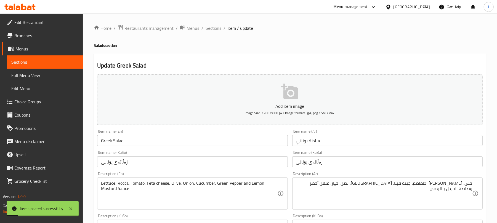
click at [220, 28] on span "Sections" at bounding box center [213, 28] width 16 height 7
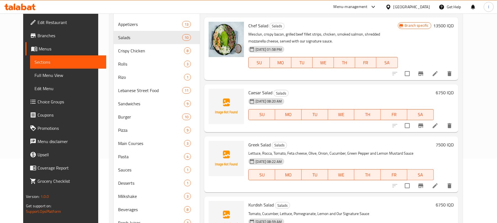
scroll to position [89, 0]
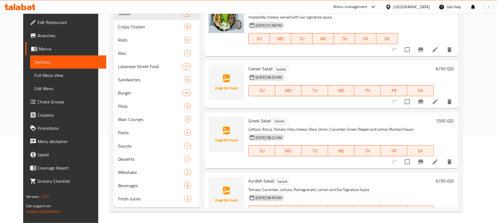
click at [443, 97] on li at bounding box center [434, 102] width 15 height 10
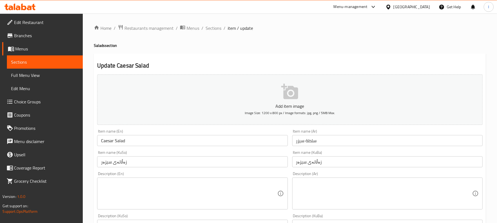
click at [151, 194] on textarea at bounding box center [189, 194] width 176 height 26
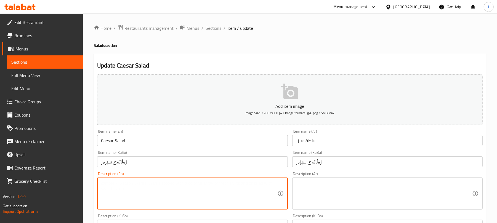
paste textarea "Lettuce, Tomato, Parmesan and Our Signature Sauce"
type textarea "Lettuce, Tomato, Parmesan and Our Signature Sauce"
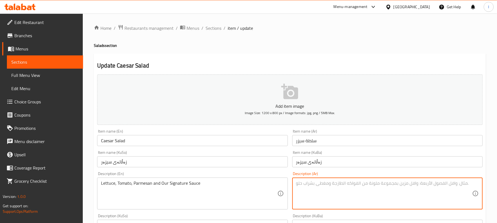
click at [344, 197] on textarea at bounding box center [384, 194] width 176 height 26
paste textarea "الخس والطماطم والبارميزان وصلصتنا المميزة"
click at [468, 184] on textarea "الخس والطماطم والبارميزان وصلصتنا المميزة" at bounding box center [384, 194] width 176 height 26
click at [457, 181] on textarea "خس والطماطم والبارميزان وصلصتنا المميزة" at bounding box center [384, 194] width 176 height 26
click at [458, 181] on textarea "خس والطماطم والبارميزان وصلصتنا المميزة" at bounding box center [384, 194] width 176 height 26
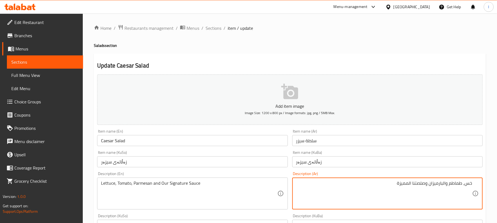
click at [443, 184] on textarea "خس, طماطم والبارميزان وصلصتنا المميزة" at bounding box center [384, 194] width 176 height 26
click at [412, 183] on textarea "خس, طماطم, بارميزان وصلصتنا المميزة" at bounding box center [384, 194] width 176 height 26
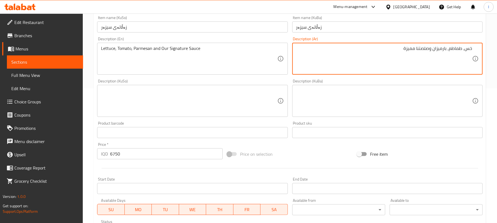
type textarea "خس, طماطم, بارميزان وصلصتنا مميزة"
click at [197, 114] on textarea at bounding box center [189, 101] width 176 height 26
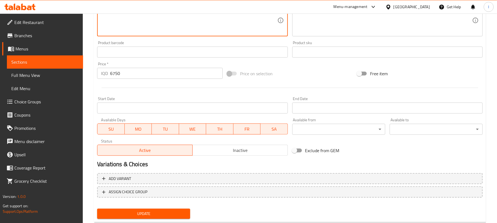
scroll to position [230, 0]
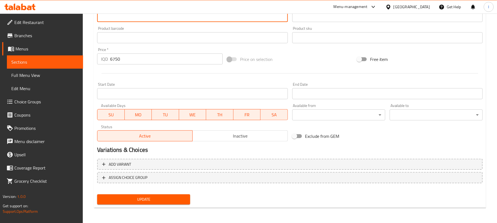
type textarea "کاهوو، تەماتە، پارمیزان و سۆسی سینگینچەرمان"
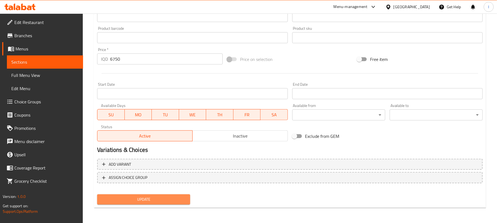
click at [154, 196] on span "Update" at bounding box center [143, 199] width 84 height 7
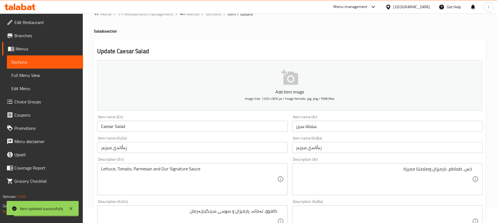
scroll to position [0, 0]
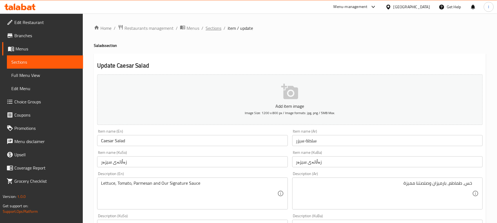
click at [213, 28] on span "Sections" at bounding box center [213, 28] width 16 height 7
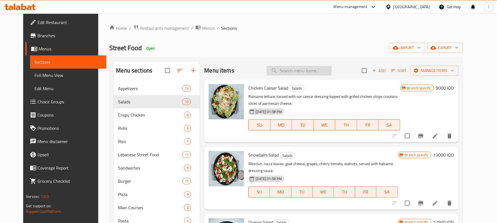
click at [295, 69] on input "search" at bounding box center [298, 71] width 65 height 10
paste input "Honey Mustard wings"
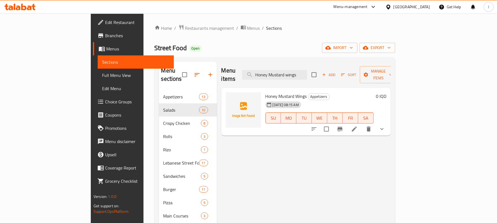
type input "Honey Mustard wings"
click at [357, 127] on icon at bounding box center [354, 129] width 5 height 5
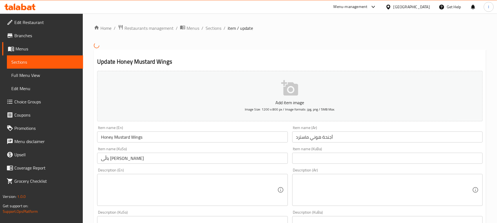
scroll to position [249, 0]
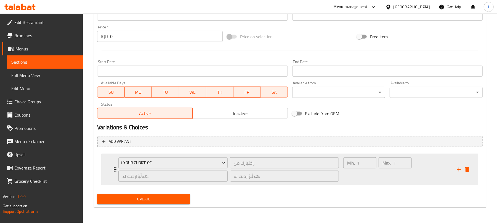
click at [392, 175] on div "Max: 1 ​" at bounding box center [394, 169] width 35 height 26
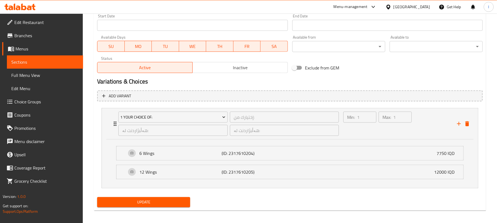
scroll to position [0, 0]
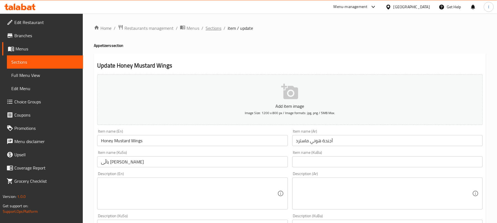
click at [213, 25] on span "Sections" at bounding box center [213, 28] width 16 height 7
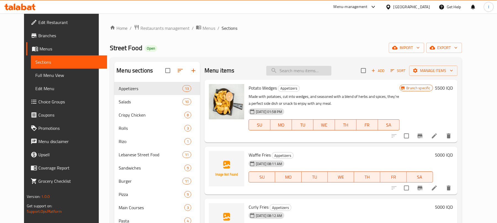
click at [304, 73] on input "search" at bounding box center [298, 71] width 65 height 10
paste input "Buffalo Wings"
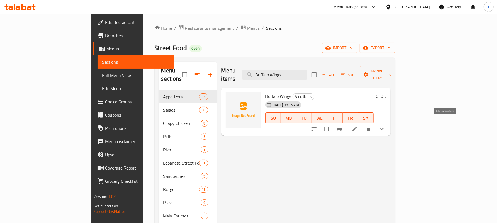
type input "Buffalo Wings"
click at [357, 126] on icon at bounding box center [354, 129] width 7 height 7
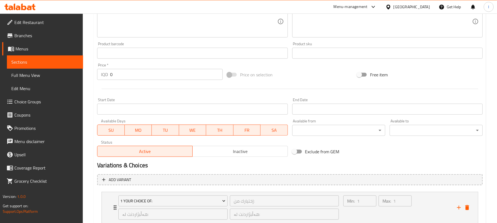
scroll to position [253, 0]
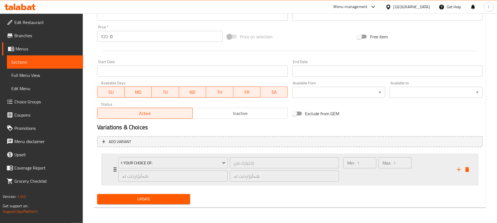
click at [370, 172] on div "Min: 1 ​" at bounding box center [359, 169] width 35 height 26
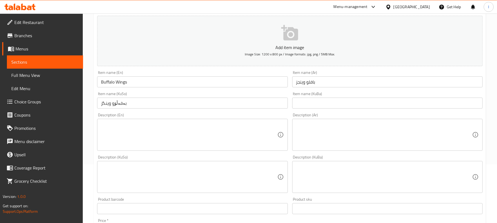
scroll to position [0, 0]
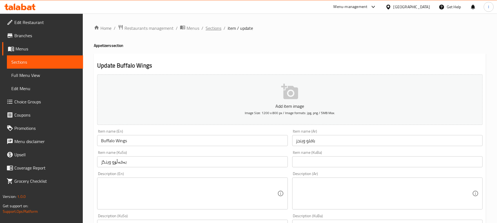
click at [216, 25] on span "Sections" at bounding box center [213, 28] width 16 height 7
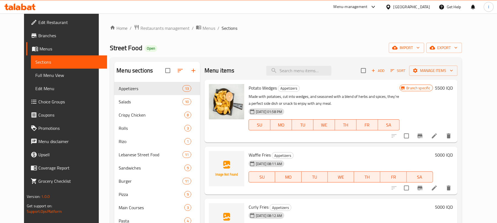
click at [41, 71] on link "Full Menu View" at bounding box center [69, 75] width 76 height 13
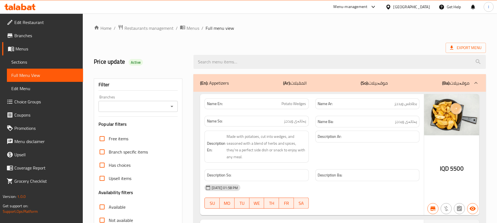
click at [170, 104] on icon "Open" at bounding box center [171, 106] width 7 height 7
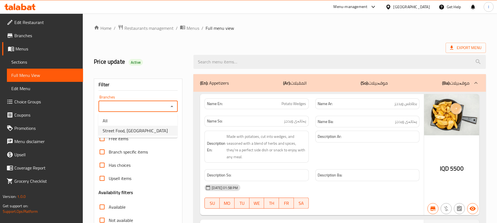
click at [138, 132] on span "Street Food, [GEOGRAPHIC_DATA]" at bounding box center [135, 130] width 65 height 7
type input "Street Food, [GEOGRAPHIC_DATA]"
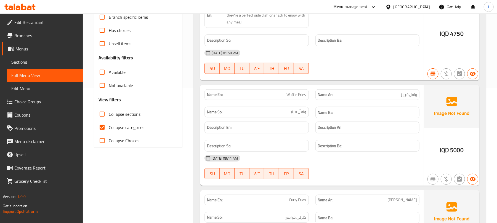
click at [101, 114] on input "Collapse sections" at bounding box center [101, 114] width 13 height 13
checkbox input "true"
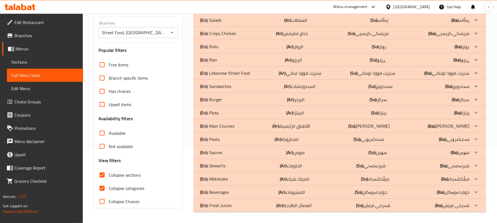
click at [102, 182] on input "Collapse categories" at bounding box center [101, 188] width 13 height 13
checkbox input "false"
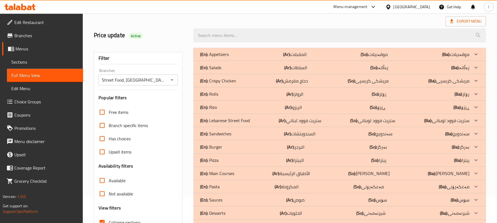
scroll to position [0, 0]
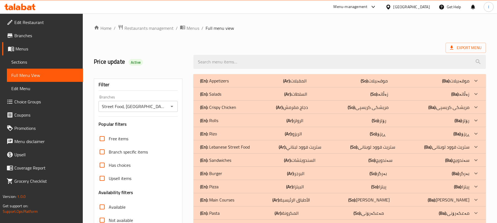
click at [235, 83] on div "(En): Appetizers (Ar): المقبلات (So): موقەبیلات (Ba): موقەبیلات" at bounding box center [334, 80] width 269 height 7
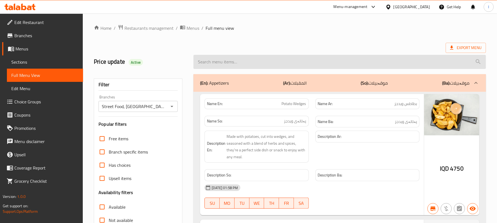
click at [234, 58] on input "search" at bounding box center [339, 62] width 292 height 14
paste input "Crispy Tender"
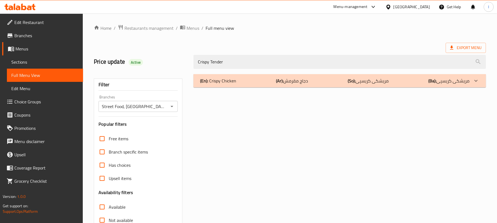
type input "Crispy Tender"
click at [250, 81] on div "(En): Crispy Chicken (Ar): دجاج مقرمش (So): مریشکی کریسپی (Ba): مریشکی کریسپی" at bounding box center [334, 80] width 269 height 7
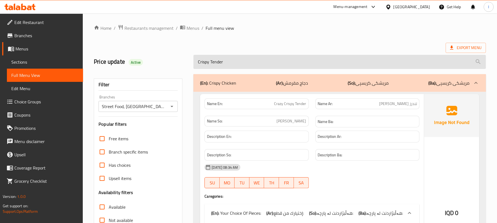
click at [234, 63] on input "Crispy Tender" at bounding box center [339, 62] width 292 height 14
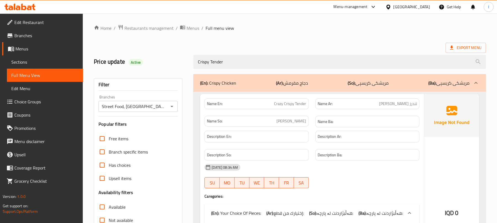
click at [286, 89] on div "(En): Crispy Chicken (Ar): دجاج مقرمش (So): مریشکی کریسپی (Ba): مریشکی کریسپی" at bounding box center [339, 83] width 292 height 18
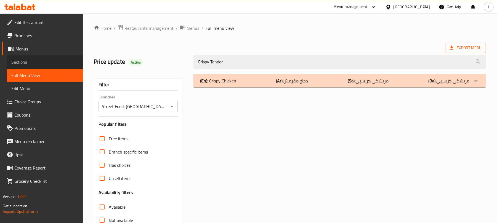
click at [12, 59] on span "Sections" at bounding box center [44, 62] width 67 height 7
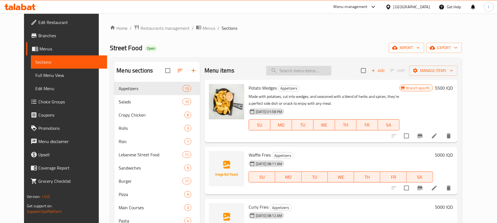
click at [299, 74] on input "search" at bounding box center [298, 71] width 65 height 10
paste input "Crispy Tender"
type input "Crispy Tender"
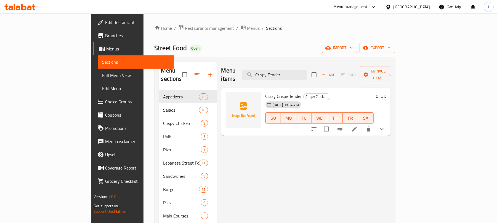
drag, startPoint x: 316, startPoint y: 72, endPoint x: 220, endPoint y: 67, distance: 95.8
click at [221, 67] on div "Menu items Crispy Tender Add Sort Manage items" at bounding box center [305, 75] width 169 height 26
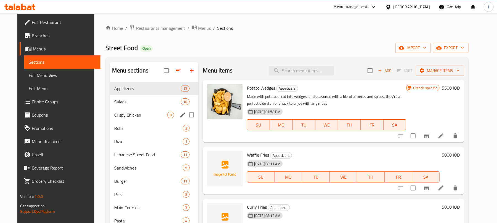
click at [143, 112] on span "Crispy Chicken" at bounding box center [140, 115] width 53 height 7
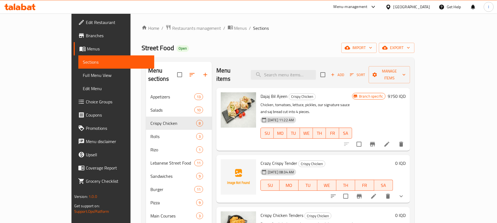
scroll to position [135, 0]
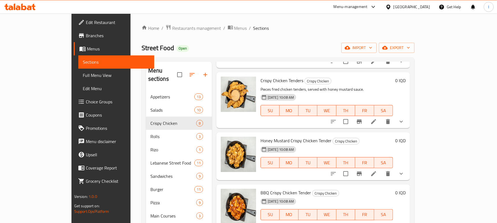
click at [83, 76] on span "Full Menu View" at bounding box center [116, 75] width 67 height 7
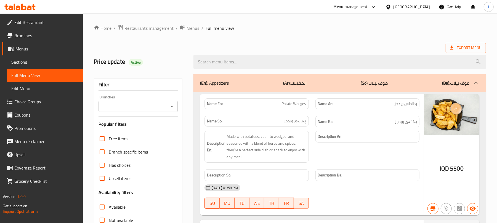
click at [172, 105] on icon "Open" at bounding box center [171, 106] width 7 height 7
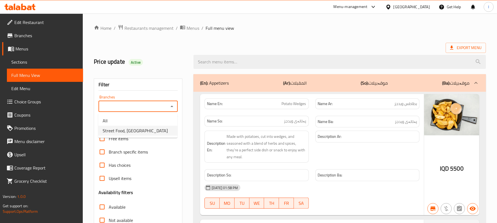
click at [141, 131] on span "Street Food, Bakhtyari" at bounding box center [135, 130] width 65 height 7
type input "Street Food, Bakhtyari"
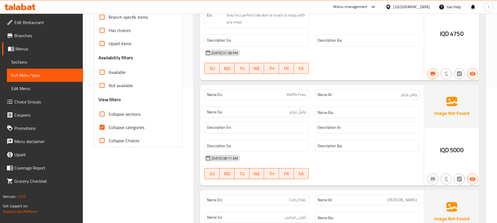
click at [104, 117] on input "Collapse sections" at bounding box center [101, 114] width 13 height 13
checkbox input "true"
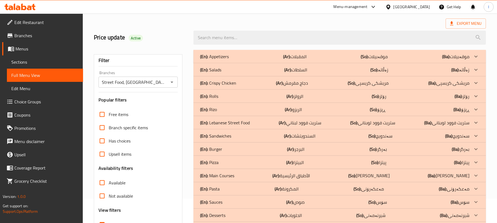
scroll to position [0, 0]
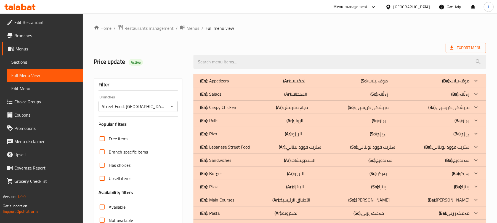
click at [227, 105] on p "(En): Crispy Chicken" at bounding box center [218, 107] width 36 height 7
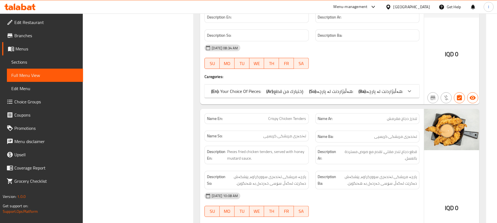
scroll to position [404, 0]
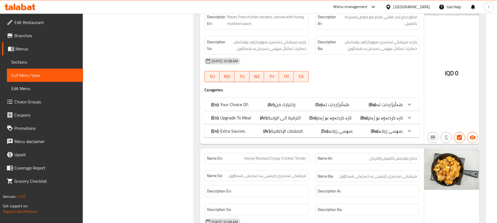
click at [396, 106] on span "هەڵبژاردنت لە:" at bounding box center [389, 104] width 26 height 8
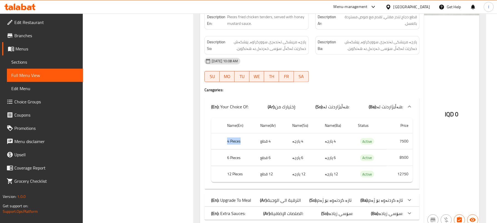
drag, startPoint x: 228, startPoint y: 142, endPoint x: 247, endPoint y: 143, distance: 19.6
click at [247, 143] on th "4 Pieces" at bounding box center [239, 141] width 33 height 16
drag, startPoint x: 274, startPoint y: 144, endPoint x: 259, endPoint y: 143, distance: 14.3
click at [259, 143] on td "4 قطع" at bounding box center [272, 141] width 32 height 16
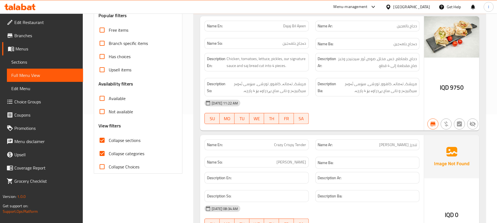
scroll to position [0, 0]
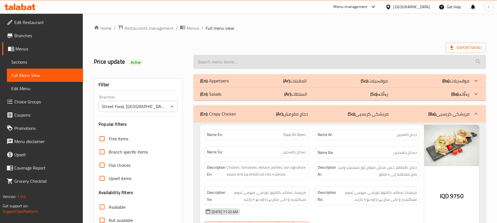
click at [219, 61] on input "search" at bounding box center [339, 62] width 292 height 14
paste input "Honey mustard tender"
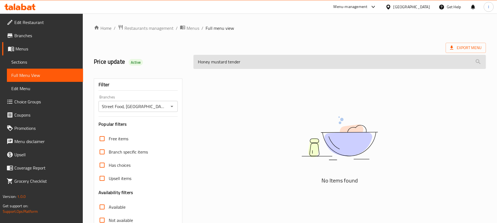
click at [216, 61] on input "Honey mustard tender" at bounding box center [339, 62] width 292 height 14
drag, startPoint x: 212, startPoint y: 64, endPoint x: 248, endPoint y: 63, distance: 36.1
click at [248, 63] on input "Honey mstard tender" at bounding box center [339, 62] width 292 height 14
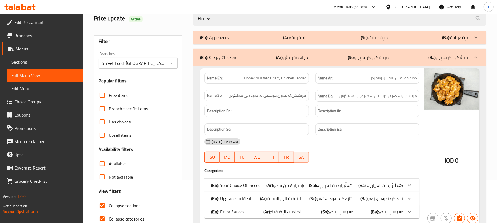
scroll to position [71, 0]
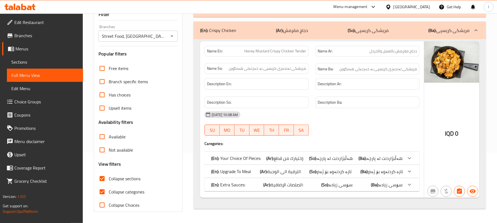
click at [342, 154] on span "هەڵبژاردنت لە پارچە:" at bounding box center [335, 158] width 36 height 8
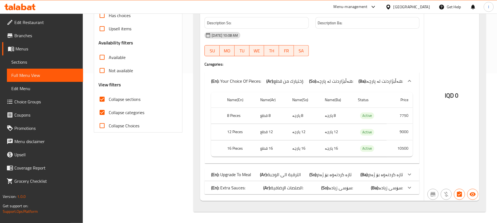
scroll to position [0, 0]
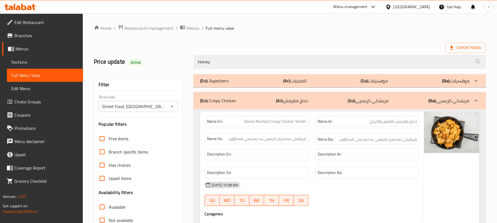
drag, startPoint x: 237, startPoint y: 61, endPoint x: 127, endPoint y: 50, distance: 110.5
click at [127, 50] on div "Price update Active Honey" at bounding box center [289, 62] width 398 height 25
paste input "BBQ Chrispy Tender"
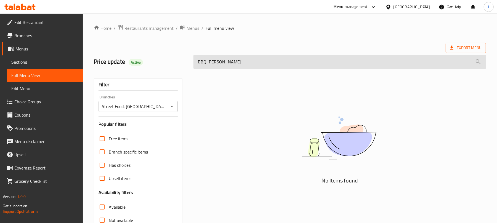
click at [215, 62] on input "BBQ Chrispy Tender" at bounding box center [339, 62] width 292 height 14
click at [211, 62] on input "BBQ Chrispy Tender" at bounding box center [339, 62] width 292 height 14
click at [237, 63] on input "BBQ Crispy Tender" at bounding box center [339, 62] width 292 height 14
drag, startPoint x: 207, startPoint y: 61, endPoint x: 262, endPoint y: 63, distance: 55.4
click at [262, 63] on input "BBQ Crispy Tender" at bounding box center [339, 62] width 292 height 14
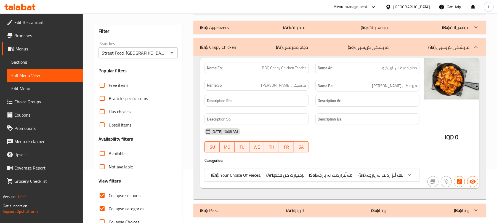
scroll to position [71, 0]
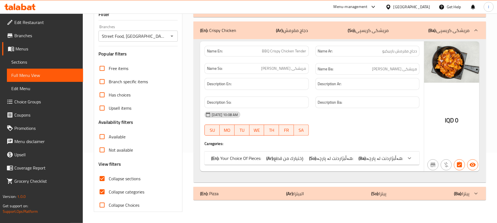
click at [313, 159] on b "(So):" at bounding box center [313, 158] width 8 height 8
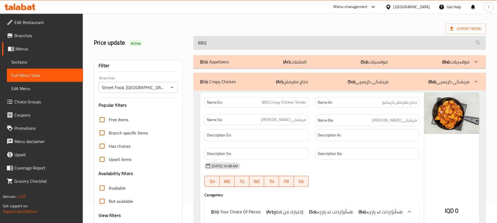
scroll to position [0, 0]
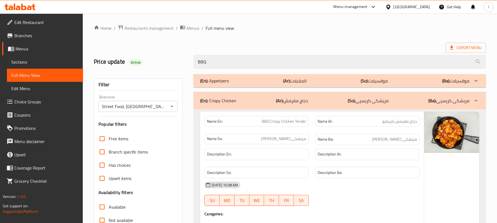
drag, startPoint x: 243, startPoint y: 56, endPoint x: 115, endPoint y: 56, distance: 128.2
click at [115, 56] on div "Price update Active BBQ" at bounding box center [289, 62] width 398 height 25
paste input "Crazy Crispy Tende"
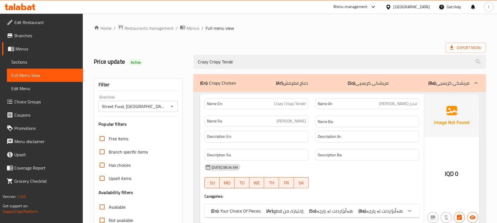
scroll to position [71, 0]
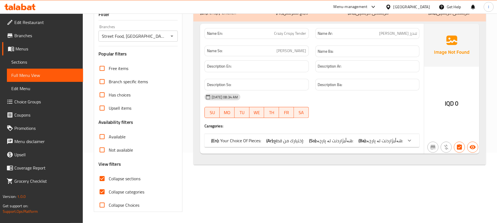
type input "Crazy Crispy Tende"
click at [317, 140] on b "(So):" at bounding box center [313, 140] width 8 height 8
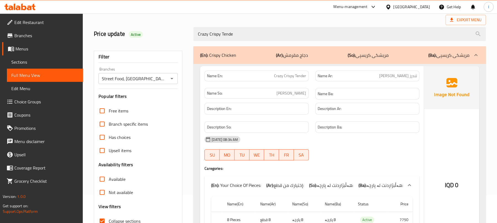
scroll to position [0, 0]
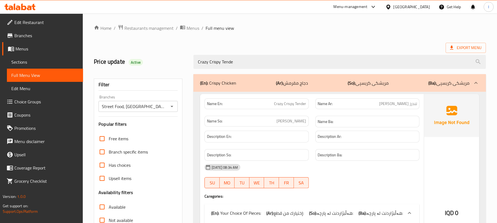
click at [245, 53] on div "Crazy Crispy Tende" at bounding box center [339, 62] width 299 height 21
drag, startPoint x: 250, startPoint y: 61, endPoint x: 93, endPoint y: 57, distance: 156.9
click at [93, 57] on div "Price update Active Crazy Crispy Tende" at bounding box center [289, 62] width 398 height 25
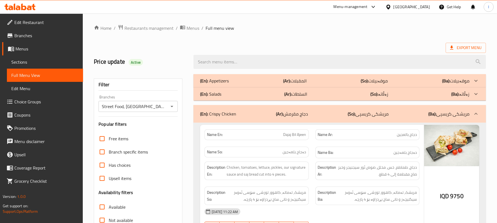
click at [231, 113] on p "(En): Crispy Chicken" at bounding box center [218, 114] width 36 height 7
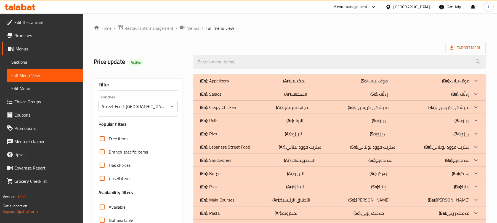
click at [223, 117] on div "(En): Rolls (Ar): الرولز (So): رۆلز (Ba): رۆلز" at bounding box center [334, 120] width 269 height 7
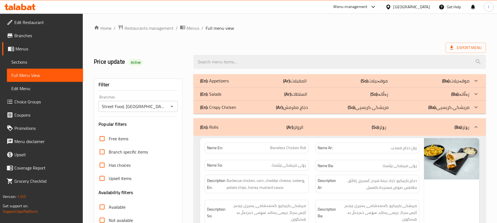
scroll to position [76, 0]
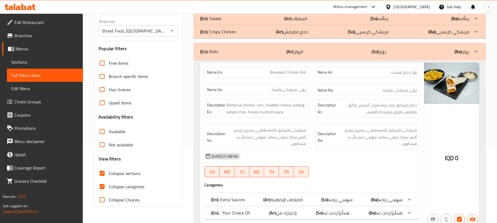
click at [99, 189] on input "Collapse categories" at bounding box center [101, 186] width 13 height 13
checkbox input "false"
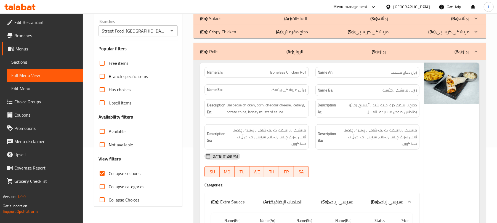
scroll to position [211, 0]
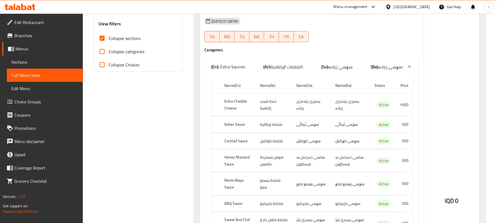
click at [298, 63] on span "الصلصات الإضافية:" at bounding box center [286, 67] width 33 height 8
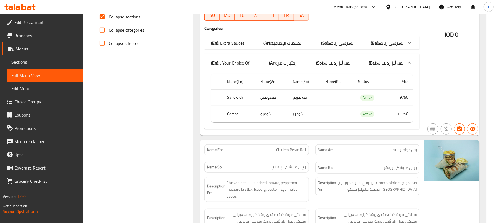
scroll to position [345, 0]
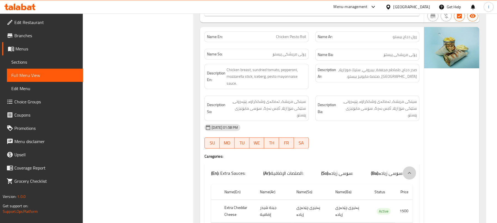
click at [406, 170] on icon at bounding box center [409, 173] width 7 height 7
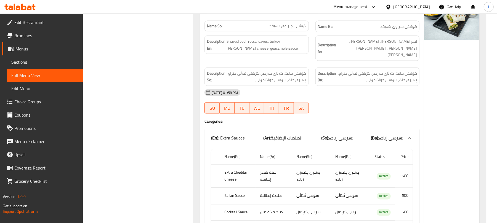
scroll to position [615, 0]
click at [410, 131] on div at bounding box center [409, 137] width 13 height 13
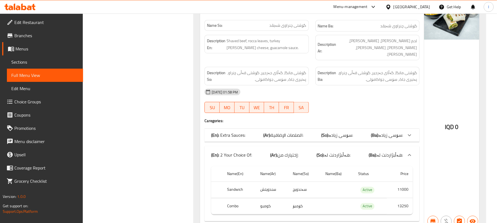
scroll to position [749, 0]
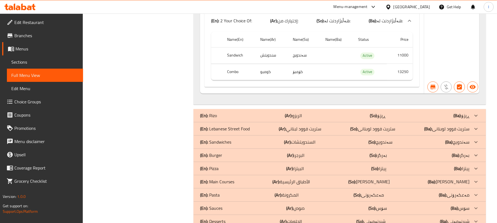
click at [325, 112] on div "(En): Rizo (Ar): الريزو (So): ڕیزۆ (Ba): ڕیزۆ" at bounding box center [334, 115] width 269 height 7
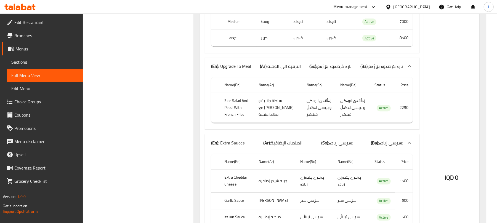
scroll to position [1019, 0]
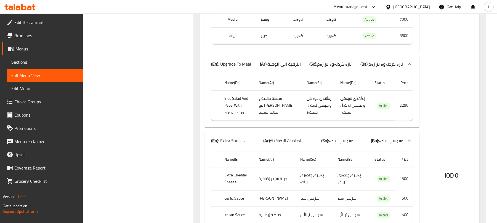
click at [29, 64] on span "Sections" at bounding box center [44, 62] width 67 height 7
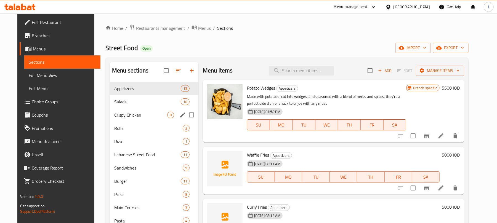
click at [126, 110] on div "Crispy Chicken 8" at bounding box center [154, 114] width 89 height 13
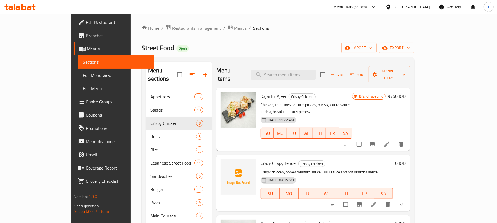
click at [83, 73] on span "Full Menu View" at bounding box center [116, 75] width 67 height 7
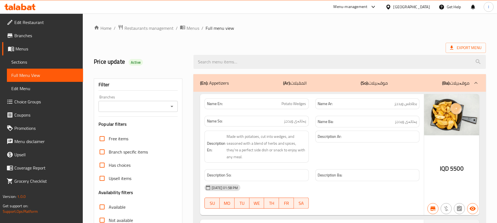
click at [172, 108] on icon "Open" at bounding box center [171, 106] width 7 height 7
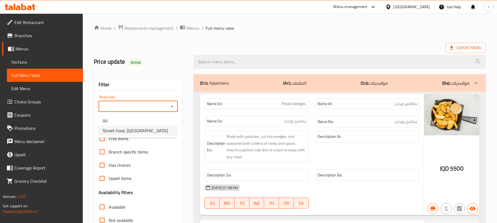
click at [139, 133] on span "Street Food, Bakhtyari" at bounding box center [135, 130] width 65 height 7
type input "Street Food, Bakhtyari"
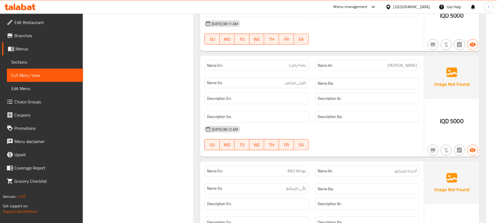
scroll to position [135, 0]
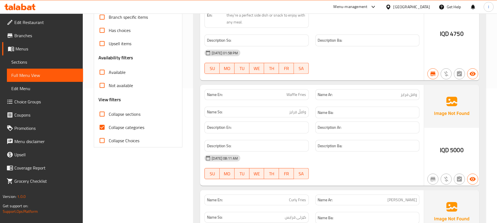
click at [99, 115] on input "Collapse sections" at bounding box center [101, 114] width 13 height 13
checkbox input "true"
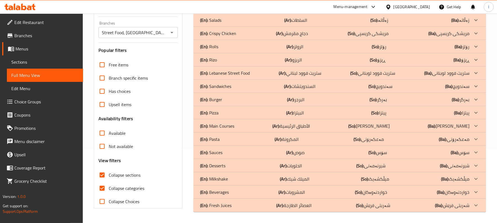
click at [104, 182] on input "Collapse categories" at bounding box center [101, 188] width 13 height 13
click at [232, 110] on div "(En): Pizza (Ar): البيتزا (So): پیتزا (Ba): پیتزا" at bounding box center [334, 112] width 269 height 7
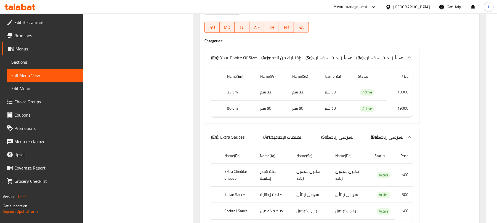
scroll to position [209, 0]
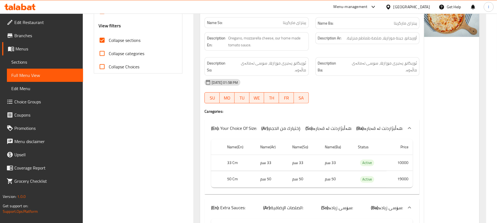
click at [101, 52] on input "Collapse categories" at bounding box center [101, 53] width 13 height 13
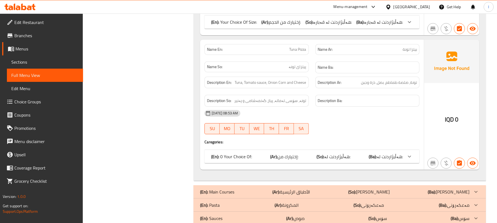
scroll to position [1557, 0]
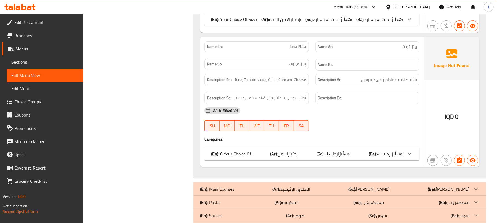
click at [409, 151] on icon at bounding box center [409, 154] width 7 height 7
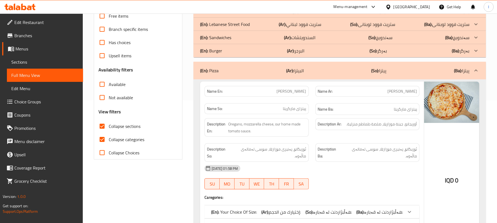
scroll to position [135, 0]
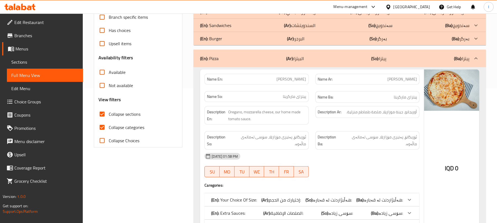
click at [243, 38] on div "(En): Burger (Ar): البرجر (So): بەرگر (Ba): بەرگر" at bounding box center [334, 38] width 269 height 7
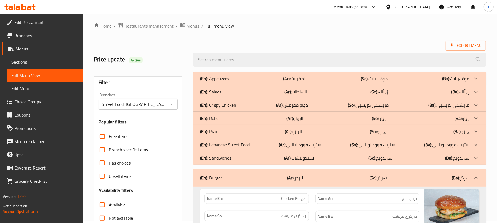
scroll to position [0, 0]
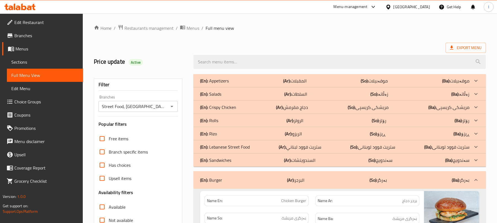
click at [229, 130] on div "(En): Rizo (Ar): الريزو (So): ڕیزۆ (Ba): ڕیزۆ" at bounding box center [334, 133] width 269 height 7
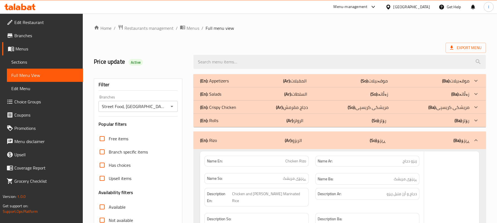
click at [231, 119] on div "(En): Rolls (Ar): الرولز (So): رۆلز (Ba): رۆلز" at bounding box center [334, 120] width 269 height 7
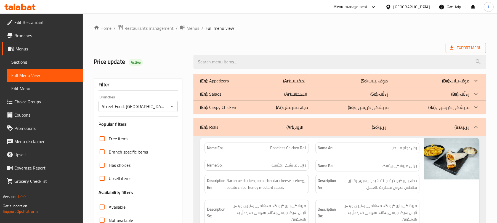
click at [241, 107] on div "(En): Crispy Chicken (Ar): دجاج مقرمش (So): مریشکی کریسپی (Ba): مریشکی کریسپی" at bounding box center [334, 107] width 269 height 7
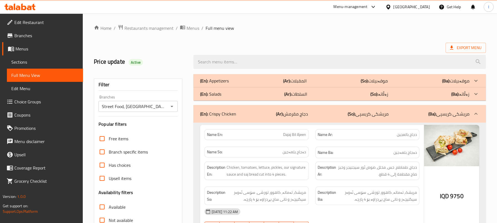
click at [244, 81] on div "(En): Appetizers (Ar): المقبلات (So): موقەبیلات (Ba): موقەبیلات" at bounding box center [334, 80] width 269 height 7
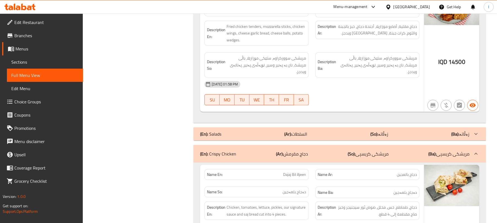
scroll to position [1617, 0]
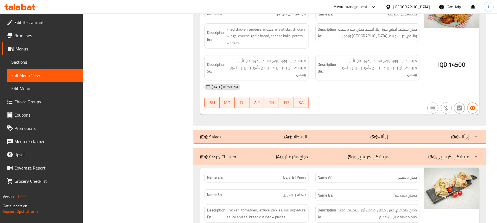
click at [264, 133] on div "(En): Salads (Ar): السلطات (So): زەڵاتە (Ba): زەڵاتە" at bounding box center [334, 136] width 269 height 7
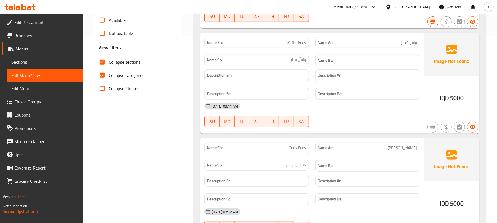
scroll to position [135, 0]
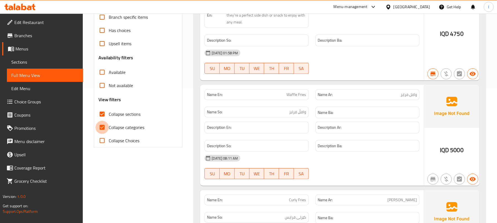
click at [101, 130] on input "Collapse categories" at bounding box center [101, 127] width 13 height 13
checkbox input "false"
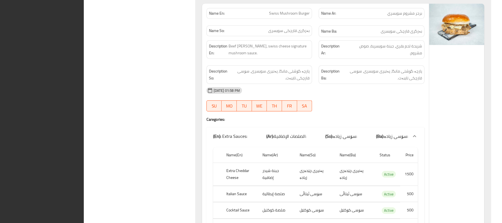
scroll to position [10376, 0]
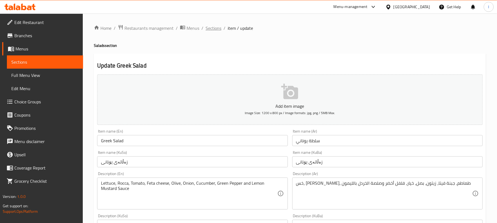
click at [209, 25] on span "Sections" at bounding box center [213, 28] width 16 height 7
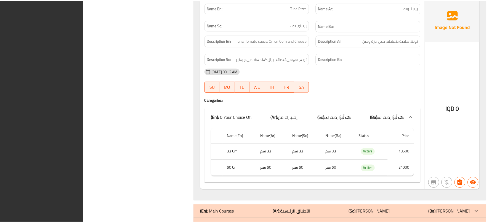
scroll to position [17732, 0]
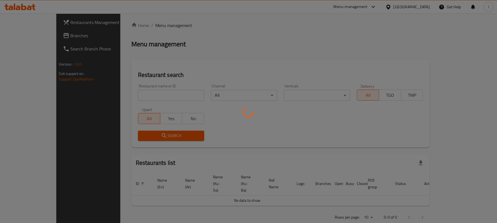
scroll to position [63, 0]
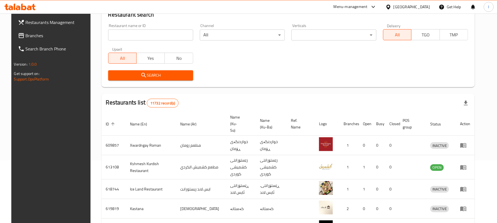
click at [133, 33] on input "search" at bounding box center [150, 35] width 85 height 11
paste input "654668"
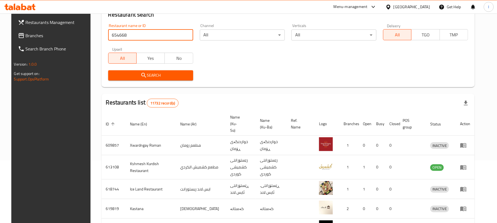
type input "654668"
click button "Search" at bounding box center [150, 75] width 85 height 10
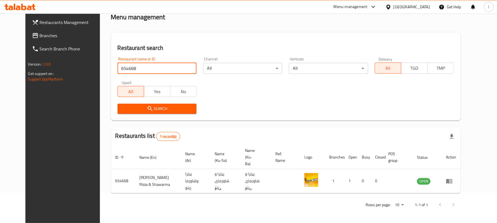
scroll to position [18, 0]
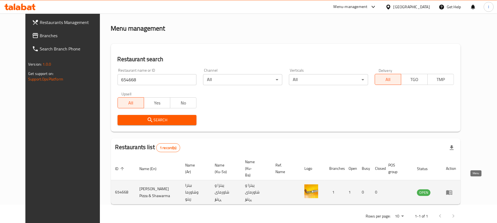
click at [452, 189] on icon "enhanced table" at bounding box center [449, 192] width 7 height 7
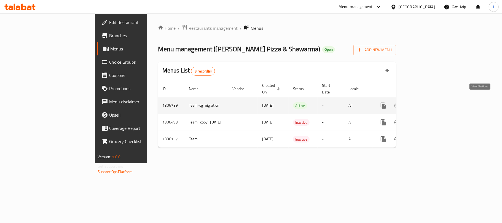
click at [427, 102] on icon "enhanced table" at bounding box center [423, 105] width 7 height 7
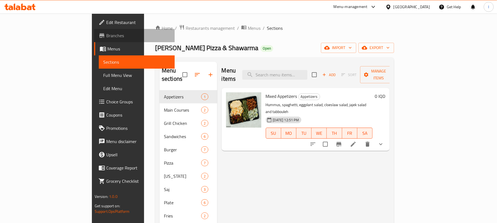
click at [106, 34] on span "Branches" at bounding box center [138, 35] width 64 height 7
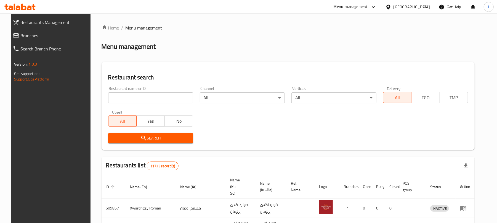
click at [122, 95] on input "search" at bounding box center [150, 97] width 85 height 11
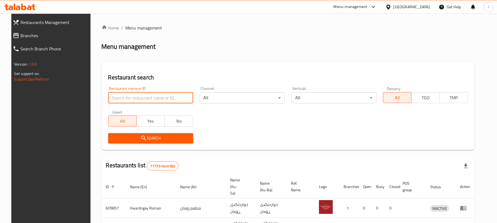
paste input "669530"
type input "669530"
click button "Search" at bounding box center [150, 138] width 85 height 10
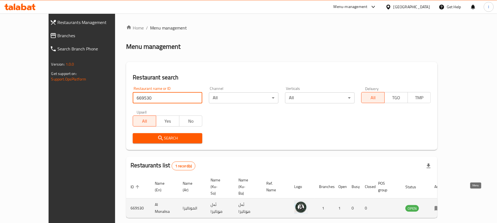
click at [439, 207] on icon "enhanced table" at bounding box center [439, 208] width 2 height 2
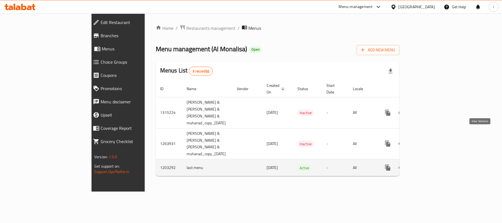
click at [431, 164] on icon "enhanced table" at bounding box center [427, 167] width 7 height 7
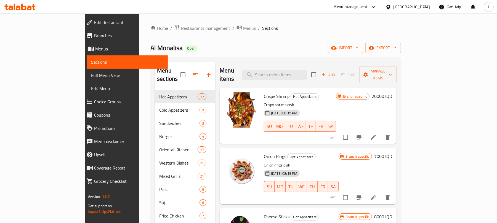
click at [243, 26] on span "Menus" at bounding box center [249, 28] width 13 height 7
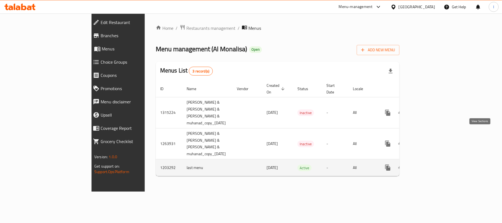
click at [431, 164] on icon "enhanced table" at bounding box center [427, 167] width 7 height 7
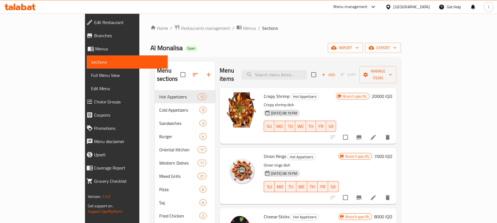
click at [258, 25] on li "/" at bounding box center [259, 28] width 2 height 7
click at [243, 27] on span "Menus" at bounding box center [249, 28] width 13 height 7
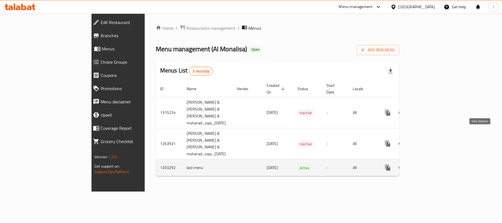
click at [431, 164] on icon "enhanced table" at bounding box center [427, 167] width 7 height 7
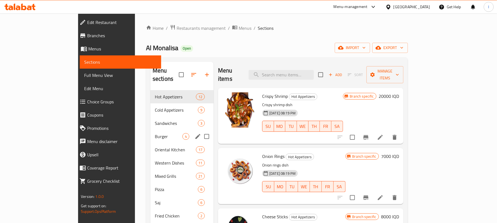
click at [150, 130] on div "Burger 4" at bounding box center [181, 136] width 63 height 13
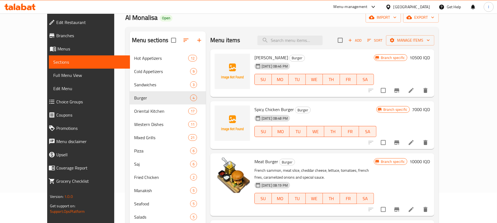
scroll to position [47, 0]
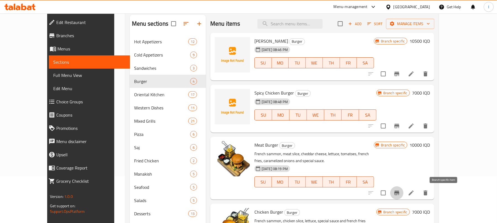
click at [403, 193] on button "Branch-specific-item" at bounding box center [396, 192] width 13 height 13
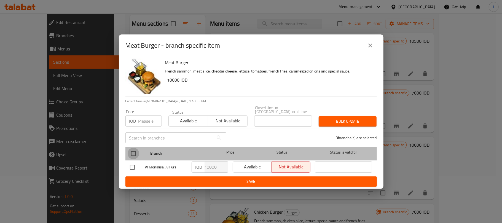
click at [135, 151] on input "checkbox" at bounding box center [134, 154] width 12 height 12
checkbox input "true"
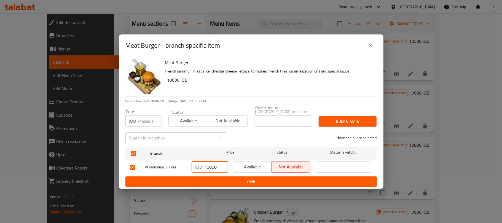
drag, startPoint x: 209, startPoint y: 167, endPoint x: 195, endPoint y: 166, distance: 13.5
click at [195, 166] on div "IQD 10000 ​" at bounding box center [210, 167] width 37 height 11
type input "8000"
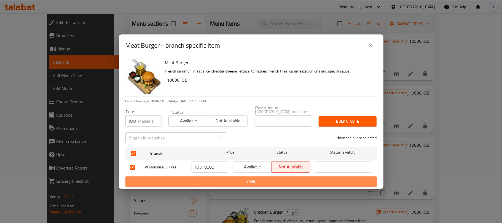
click at [227, 178] on span "Save" at bounding box center [251, 181] width 243 height 7
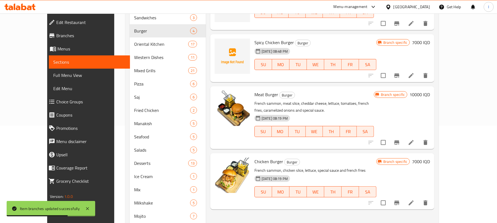
scroll to position [116, 0]
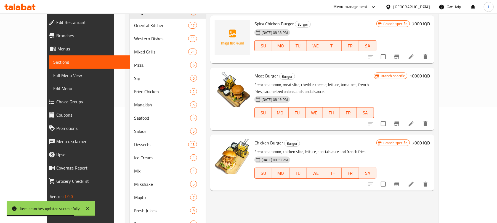
click at [399, 184] on icon "Branch-specific-item" at bounding box center [396, 184] width 5 height 4
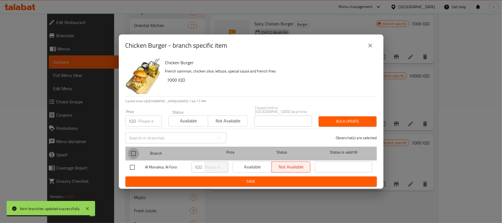
click at [135, 154] on input "checkbox" at bounding box center [134, 154] width 12 height 12
checkbox input "true"
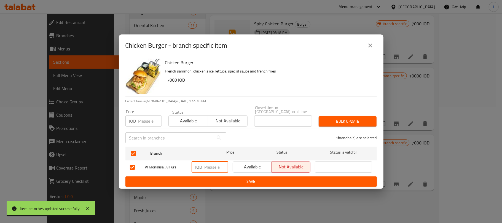
click at [210, 167] on input "number" at bounding box center [217, 167] width 24 height 11
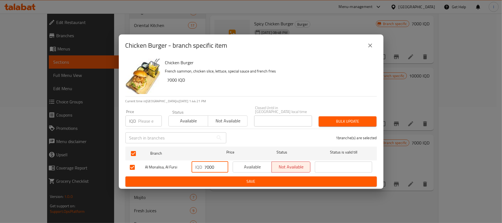
type input "7000"
click at [227, 186] on div "Chicken Burger French sammon, chicken slice, lettuce, special sauce and french …" at bounding box center [251, 123] width 265 height 132
click at [235, 181] on span "Save" at bounding box center [251, 181] width 243 height 7
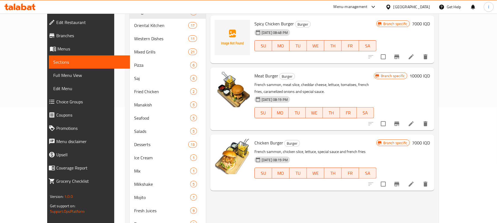
scroll to position [0, 0]
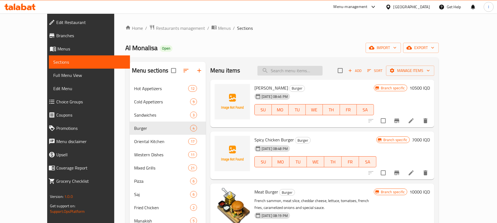
click at [297, 67] on input "search" at bounding box center [289, 71] width 65 height 10
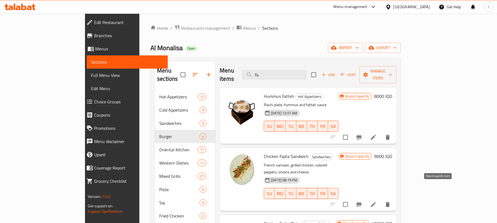
type input "fa"
click at [362, 201] on icon "Branch-specific-item" at bounding box center [358, 204] width 7 height 7
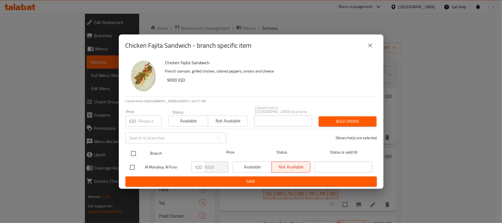
click at [135, 152] on input "checkbox" at bounding box center [134, 154] width 12 height 12
checkbox input "true"
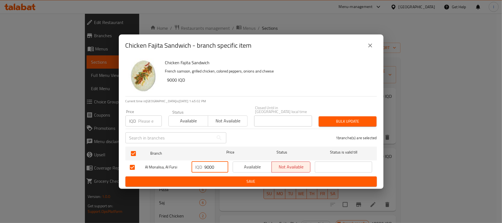
drag, startPoint x: 206, startPoint y: 162, endPoint x: 202, endPoint y: 163, distance: 4.0
click at [202, 163] on div "IQD 9000 ​" at bounding box center [210, 167] width 37 height 11
type input "7000"
click at [241, 180] on span "Save" at bounding box center [251, 181] width 243 height 7
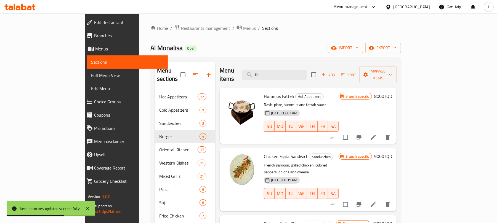
drag, startPoint x: 300, startPoint y: 69, endPoint x: 197, endPoint y: 70, distance: 103.4
click at [215, 70] on div "Menu items fa Add Sort Manage items Hummus Fatteh Hot Appetizers Rashi plate, h…" at bounding box center [305, 209] width 181 height 295
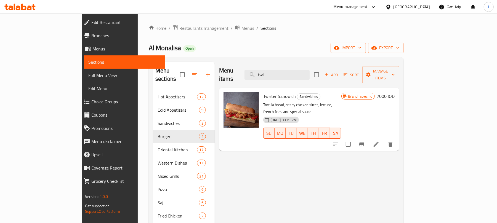
type input "twi"
click at [365, 141] on icon "Branch-specific-item" at bounding box center [361, 144] width 7 height 7
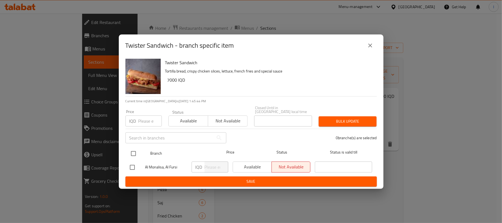
click at [135, 151] on input "checkbox" at bounding box center [134, 154] width 12 height 12
checkbox input "true"
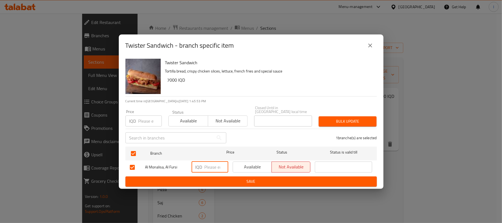
click at [207, 164] on input "number" at bounding box center [217, 167] width 24 height 11
type input "7000"
click at [261, 178] on span "Save" at bounding box center [251, 181] width 243 height 7
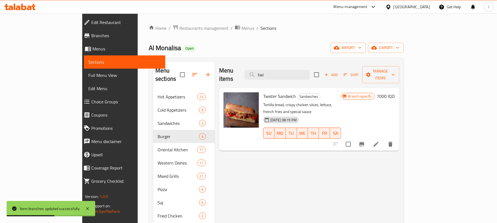
drag, startPoint x: 313, startPoint y: 75, endPoint x: 145, endPoint y: 75, distance: 168.7
click at [153, 75] on div "Menu sections Hot Appetizers 12 Cold Appetizers 9 Sandwiches 3 Burger 4 Orienta…" at bounding box center [276, 209] width 246 height 295
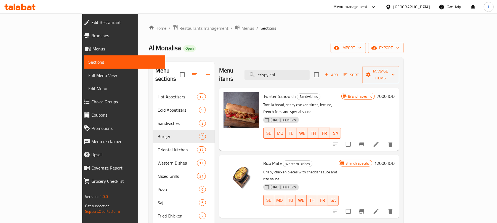
drag, startPoint x: 317, startPoint y: 70, endPoint x: 199, endPoint y: 71, distance: 118.0
click at [219, 76] on div "Menu items crispy chi Add Sort Manage items" at bounding box center [309, 75] width 180 height 26
paste input "Crispy Chicken Meal"
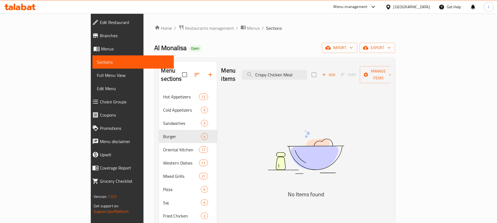
type input "Crispy Chicken Meal"
click at [303, 70] on input "Crispy Chicken Meal" at bounding box center [274, 75] width 65 height 10
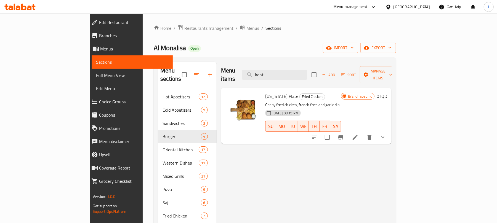
type input "kent"
click at [358, 134] on icon at bounding box center [355, 137] width 7 height 7
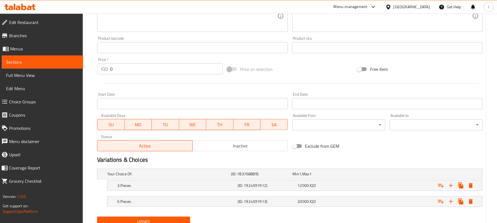
scroll to position [251, 0]
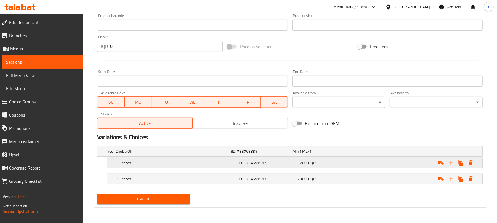
click at [300, 160] on span "12000" at bounding box center [303, 162] width 11 height 7
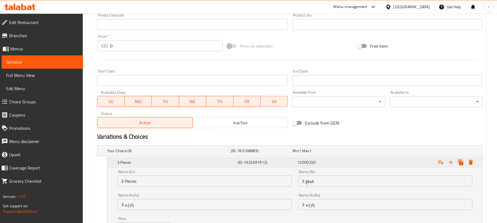
scroll to position [321, 0]
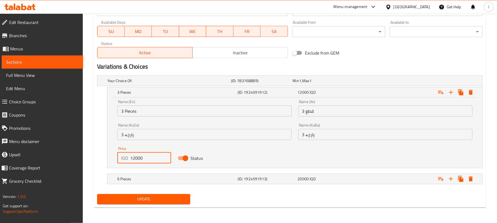
drag, startPoint x: 135, startPoint y: 159, endPoint x: 114, endPoint y: 160, distance: 20.4
click at [114, 160] on div "Price IQD 12000 Price" at bounding box center [144, 154] width 60 height 23
type input "10000"
click at [229, 176] on div "6 Pieces" at bounding box center [176, 179] width 120 height 8
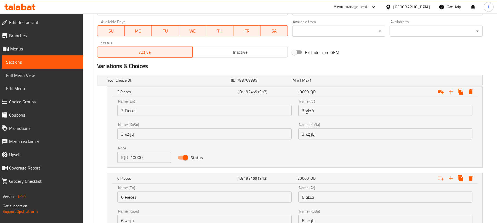
scroll to position [392, 0]
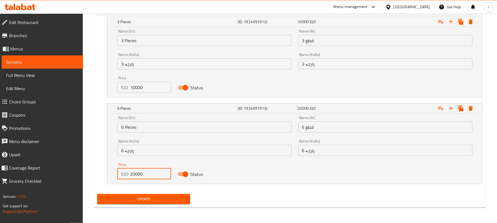
drag, startPoint x: 135, startPoint y: 173, endPoint x: 117, endPoint y: 176, distance: 17.8
click at [117, 176] on div "IQD 20000 Price" at bounding box center [143, 173] width 53 height 11
type input "18000"
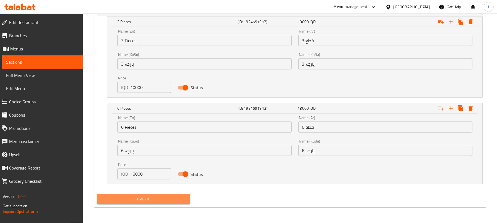
click at [167, 199] on span "Update" at bounding box center [143, 199] width 84 height 7
click at [169, 199] on span "Update" at bounding box center [143, 199] width 84 height 7
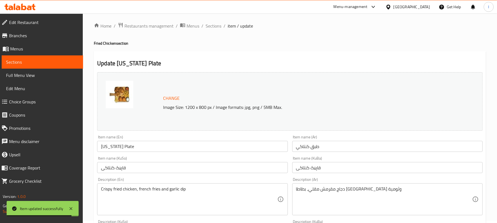
scroll to position [0, 0]
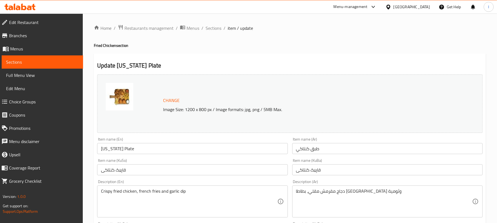
click at [115, 148] on input "Kentucky Plate" at bounding box center [192, 148] width 190 height 11
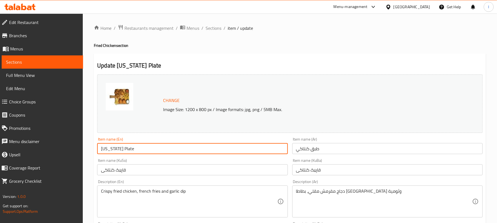
click at [115, 148] on input "Kentucky Plate" at bounding box center [192, 148] width 190 height 11
click at [36, 74] on span "Full Menu View" at bounding box center [42, 75] width 73 height 7
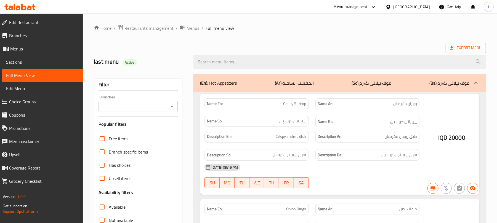
click at [172, 108] on div at bounding box center [248, 111] width 497 height 223
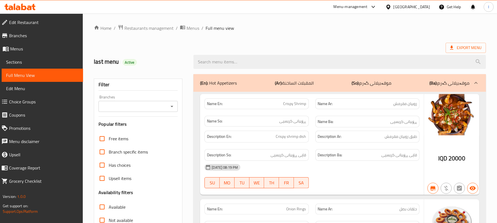
click at [171, 108] on icon "Open" at bounding box center [171, 106] width 7 height 7
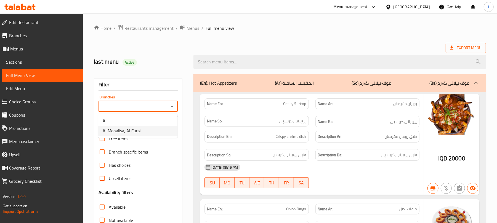
click at [156, 135] on li "Al Monalisa, Al Fursi" at bounding box center [137, 131] width 79 height 10
type input "Al Monalisa, Al Fursi"
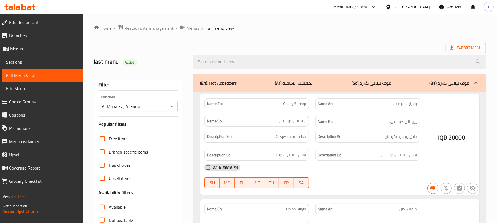
click at [209, 61] on div at bounding box center [248, 111] width 497 height 223
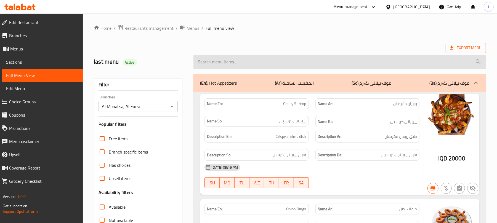
click at [213, 60] on input "search" at bounding box center [339, 62] width 292 height 14
paste input "Kentucky Plate"
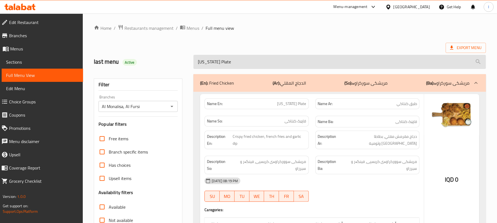
scroll to position [71, 0]
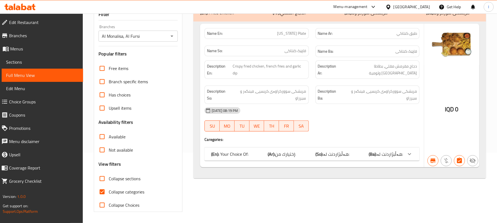
type input "Kentucky Plate"
click at [271, 148] on div "(En): Your Choice Of: (Ar): إختيارك من: (So): هەڵبژاردنت لە: (Ba): هەڵبژاردنت ل…" at bounding box center [311, 154] width 215 height 13
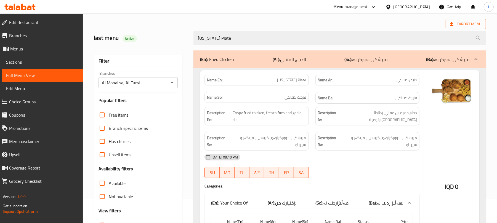
scroll to position [0, 0]
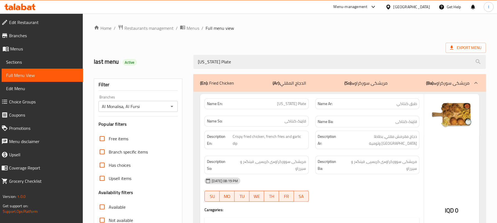
click at [14, 62] on span "Sections" at bounding box center [42, 62] width 73 height 7
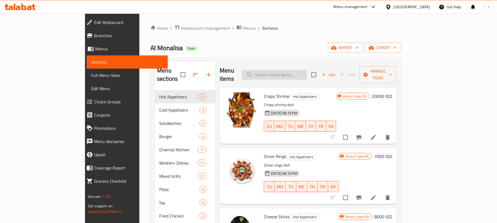
click at [307, 74] on input "search" at bounding box center [274, 75] width 65 height 10
click at [392, 92] on h6 "20000 IQD" at bounding box center [381, 96] width 20 height 8
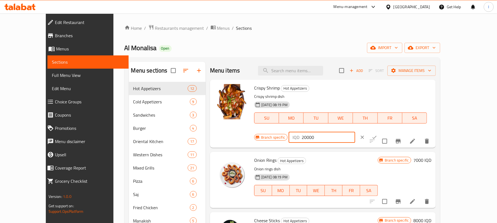
click at [355, 132] on input "20000" at bounding box center [327, 137] width 53 height 11
click at [400, 139] on icon "Branch-specific-item" at bounding box center [397, 141] width 5 height 4
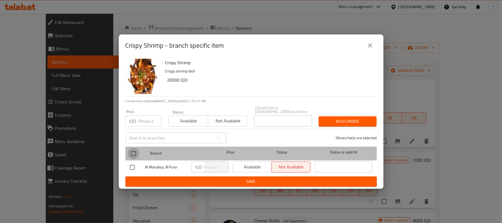
click at [139, 149] on input "checkbox" at bounding box center [134, 154] width 12 height 12
checkbox input "true"
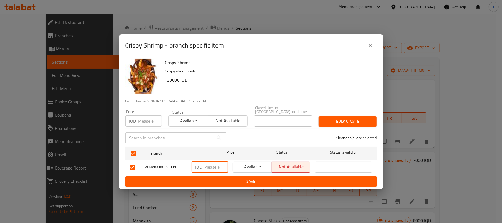
click at [212, 165] on input "number" at bounding box center [217, 167] width 24 height 11
type input "24000"
click at [237, 182] on span "Save" at bounding box center [251, 181] width 243 height 7
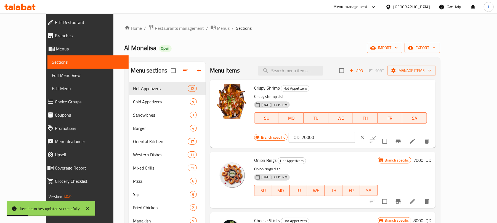
click at [377, 135] on icon "ok" at bounding box center [374, 138] width 6 height 6
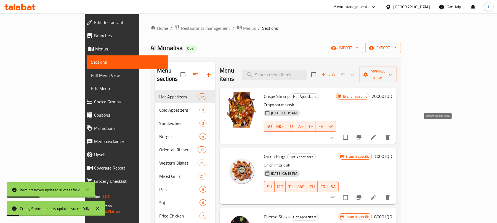
click at [362, 134] on icon "Branch-specific-item" at bounding box center [358, 137] width 7 height 7
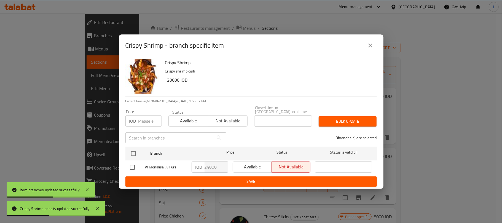
click at [370, 49] on icon "close" at bounding box center [370, 45] width 7 height 7
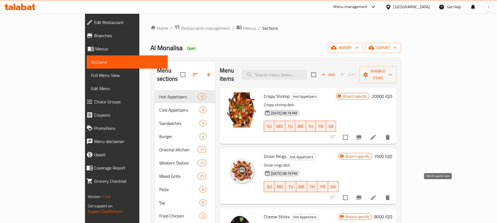
click at [362, 194] on icon "Branch-specific-item" at bounding box center [358, 197] width 7 height 7
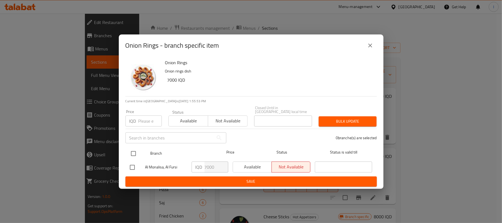
click at [132, 152] on input "checkbox" at bounding box center [134, 154] width 12 height 12
checkbox input "true"
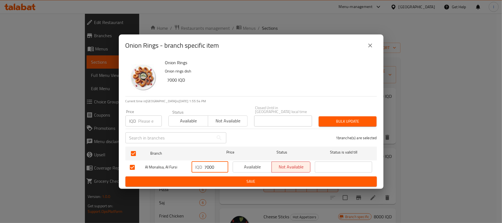
drag, startPoint x: 207, startPoint y: 165, endPoint x: 190, endPoint y: 165, distance: 16.3
click at [190, 165] on div "IQD 7000 ​" at bounding box center [209, 167] width 41 height 16
type input "5000"
click at [217, 178] on span "Save" at bounding box center [251, 181] width 243 height 7
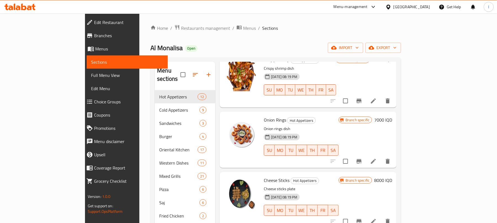
scroll to position [46, 0]
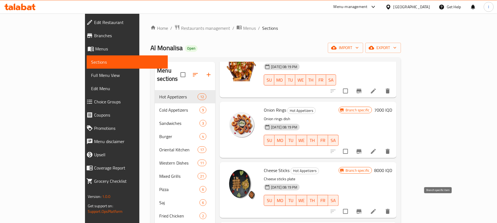
click at [361, 209] on icon "Branch-specific-item" at bounding box center [358, 211] width 5 height 4
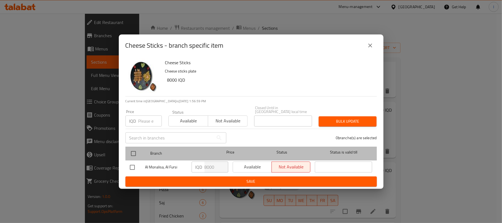
click at [143, 151] on div at bounding box center [138, 154] width 21 height 16
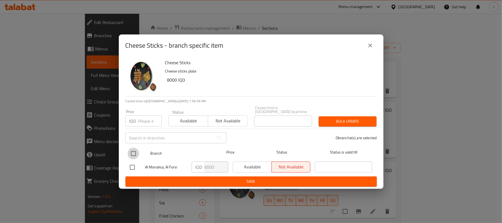
click at [135, 152] on input "checkbox" at bounding box center [134, 154] width 12 height 12
checkbox input "true"
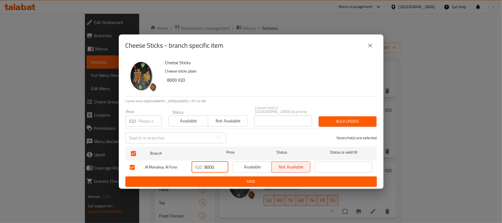
drag, startPoint x: 208, startPoint y: 164, endPoint x: 198, endPoint y: 164, distance: 10.2
click at [198, 164] on div "IQD 8000 ​" at bounding box center [210, 167] width 37 height 11
type input "6000"
click at [248, 178] on span "Save" at bounding box center [251, 181] width 243 height 7
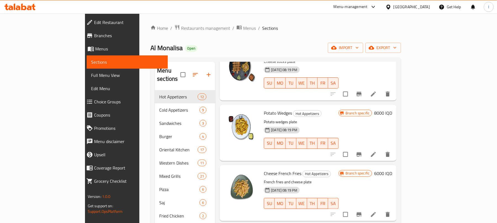
scroll to position [165, 0]
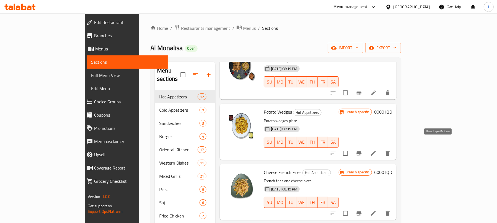
click at [362, 150] on icon "Branch-specific-item" at bounding box center [358, 153] width 7 height 7
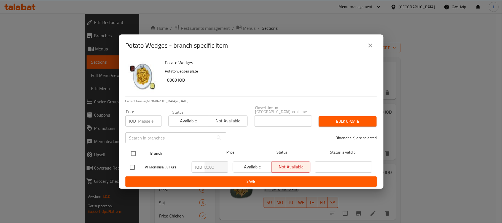
click at [134, 148] on input "checkbox" at bounding box center [134, 154] width 12 height 12
checkbox input "true"
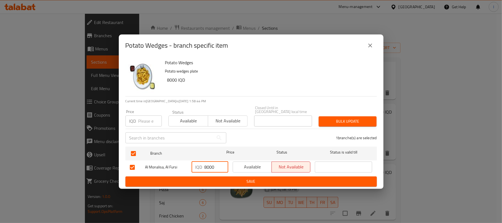
drag, startPoint x: 207, startPoint y: 165, endPoint x: 189, endPoint y: 165, distance: 18.5
click at [189, 165] on div "Al Monalisa, Al Fursi IQD 8000 ​ Available Not available ​" at bounding box center [251, 167] width 247 height 16
type input "4000"
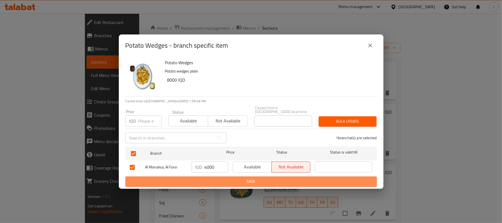
click at [275, 176] on button "Save" at bounding box center [250, 181] width 251 height 10
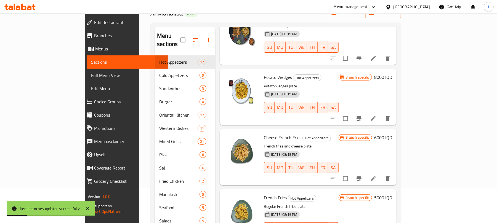
scroll to position [50, 0]
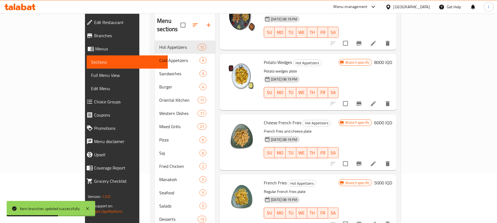
click at [365, 97] on button "Branch-specific-item" at bounding box center [358, 103] width 13 height 13
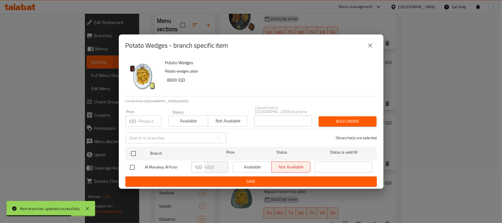
click at [375, 47] on button "close" at bounding box center [370, 45] width 13 height 13
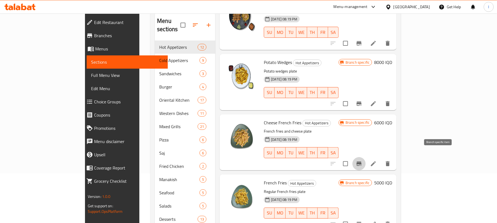
click at [362, 160] on icon "Branch-specific-item" at bounding box center [358, 163] width 7 height 7
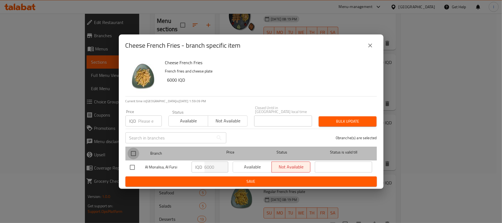
click at [136, 152] on input "checkbox" at bounding box center [134, 154] width 12 height 12
checkbox input "true"
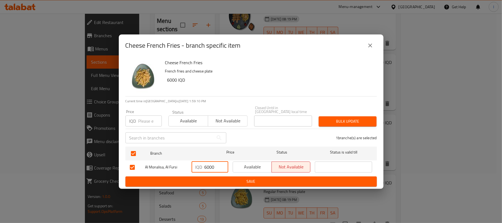
drag, startPoint x: 207, startPoint y: 163, endPoint x: 197, endPoint y: 163, distance: 9.7
click at [197, 163] on div "IQD 6000 ​" at bounding box center [210, 167] width 37 height 11
type input "4000"
click at [240, 178] on span "Save" at bounding box center [251, 181] width 243 height 7
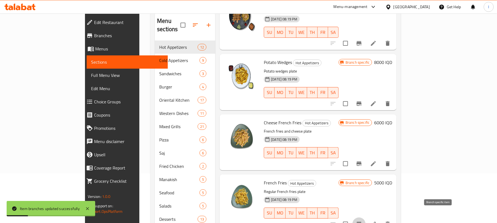
click at [365, 218] on button "Branch-specific-item" at bounding box center [358, 224] width 13 height 13
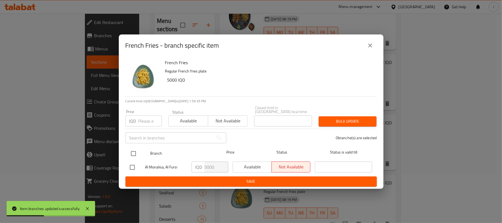
click at [132, 151] on input "checkbox" at bounding box center [134, 154] width 12 height 12
checkbox input "true"
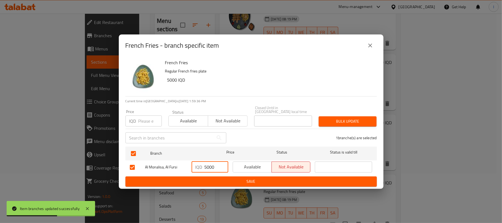
drag, startPoint x: 208, startPoint y: 164, endPoint x: 199, endPoint y: 166, distance: 9.3
click at [199, 166] on div "IQD 5000 ​" at bounding box center [210, 167] width 37 height 11
type input "4000"
click at [216, 178] on span "Save" at bounding box center [251, 181] width 243 height 7
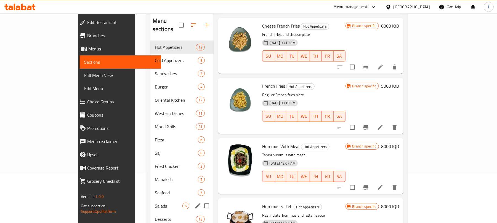
scroll to position [141, 0]
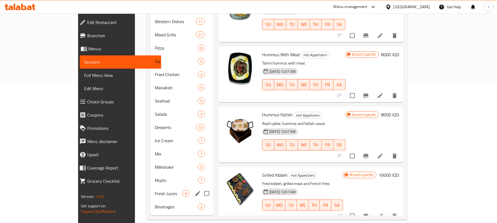
click at [155, 190] on span "Fresh Juices" at bounding box center [169, 193] width 28 height 7
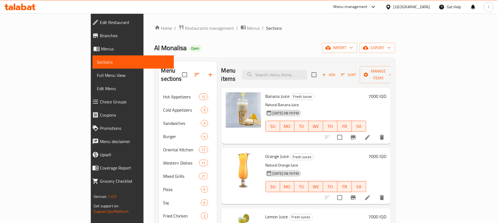
click at [360, 131] on button "Branch-specific-item" at bounding box center [352, 137] width 13 height 13
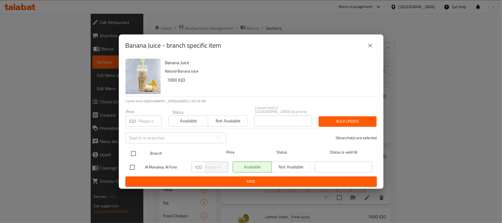
click at [130, 149] on input "checkbox" at bounding box center [134, 154] width 12 height 12
checkbox input "true"
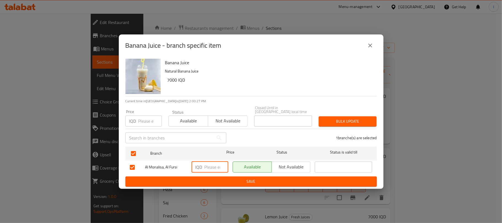
click at [210, 166] on input "number" at bounding box center [217, 167] width 24 height 11
type input "6000"
click at [241, 178] on span "Save" at bounding box center [251, 181] width 243 height 7
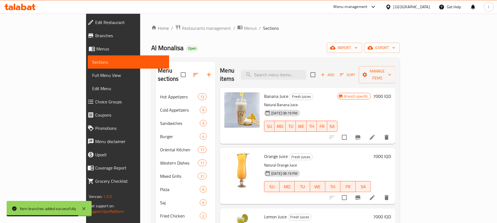
click at [360, 195] on icon "Branch-specific-item" at bounding box center [357, 197] width 5 height 4
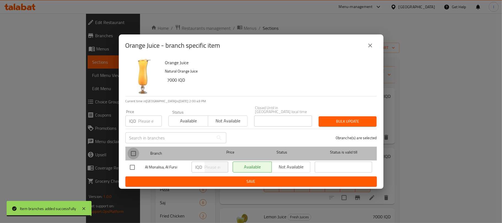
click at [136, 156] on input "checkbox" at bounding box center [134, 154] width 12 height 12
checkbox input "true"
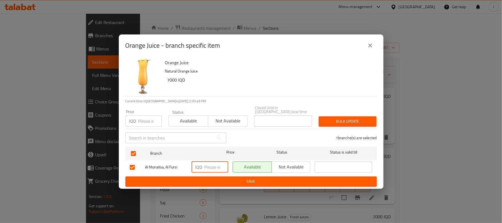
click at [211, 163] on input "number" at bounding box center [217, 167] width 24 height 11
type input "6000"
click at [243, 178] on span "Save" at bounding box center [251, 181] width 243 height 7
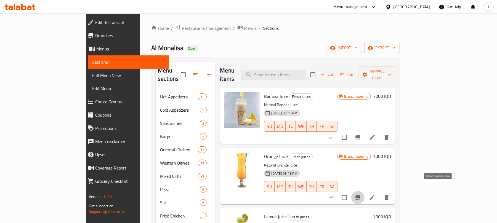
click at [364, 194] on button "Branch-specific-item" at bounding box center [357, 197] width 13 height 13
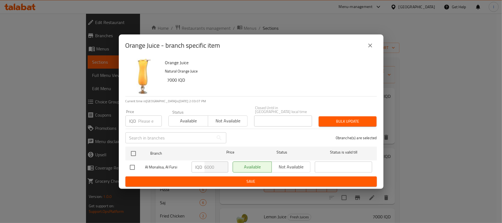
click at [368, 43] on button "close" at bounding box center [370, 45] width 13 height 13
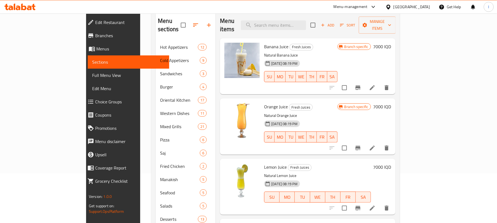
scroll to position [101, 0]
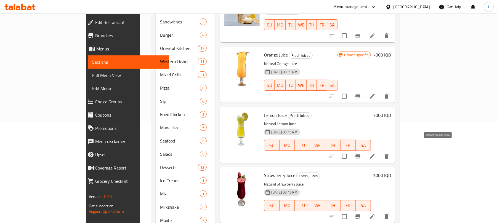
click at [360, 154] on icon "Branch-specific-item" at bounding box center [357, 156] width 5 height 4
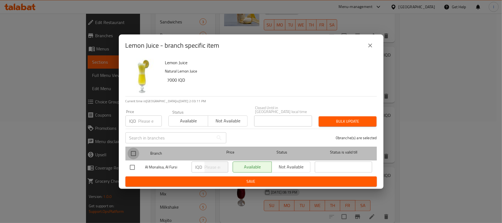
click at [130, 151] on input "checkbox" at bounding box center [134, 154] width 12 height 12
checkbox input "true"
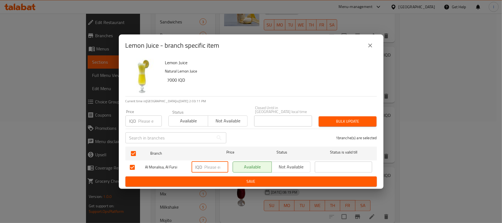
click at [212, 167] on input "number" at bounding box center [217, 167] width 24 height 11
type input "6000"
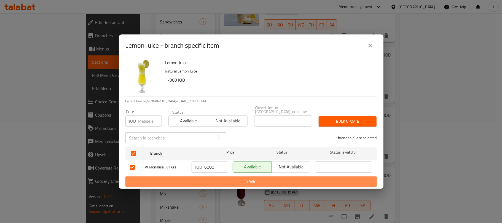
click at [270, 176] on button "Save" at bounding box center [250, 181] width 251 height 10
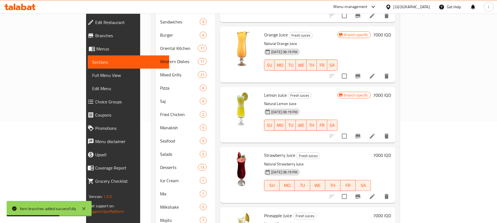
scroll to position [29, 0]
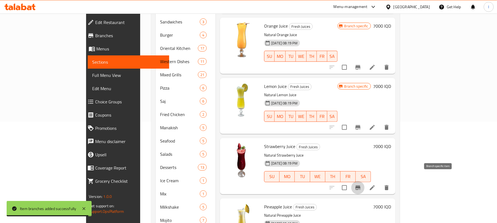
click at [364, 181] on button "Branch-specific-item" at bounding box center [357, 187] width 13 height 13
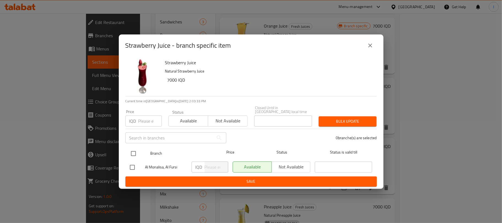
click at [134, 153] on input "checkbox" at bounding box center [134, 154] width 12 height 12
checkbox input "true"
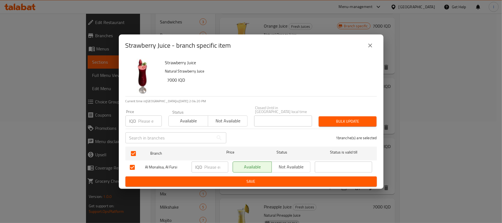
click at [211, 163] on input "number" at bounding box center [217, 167] width 24 height 11
type input "6000"
click at [225, 178] on span "Save" at bounding box center [251, 181] width 243 height 7
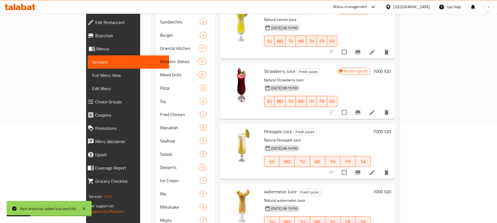
scroll to position [113, 0]
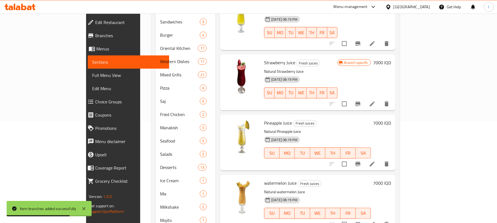
click at [361, 161] on icon "Branch-specific-item" at bounding box center [357, 164] width 7 height 7
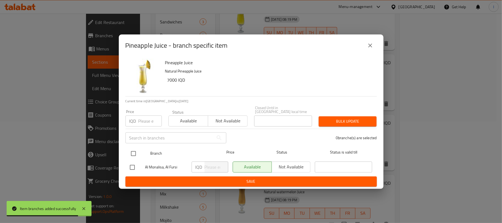
click at [132, 152] on input "checkbox" at bounding box center [134, 154] width 12 height 12
checkbox input "true"
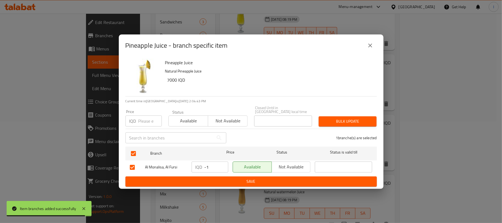
click at [221, 166] on input "-1" at bounding box center [217, 167] width 24 height 11
drag, startPoint x: 212, startPoint y: 168, endPoint x: 188, endPoint y: 168, distance: 24.5
click at [188, 168] on div "Al Monalisa, Al Fursi IQD -1 ​ Available Not available ​" at bounding box center [251, 167] width 247 height 16
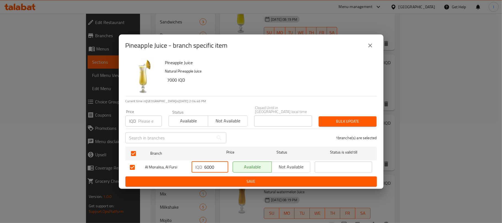
type input "6000"
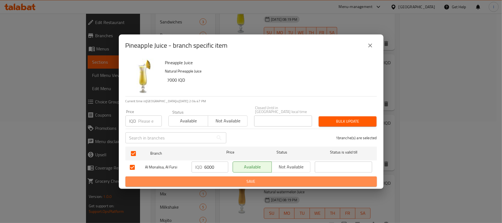
click at [229, 179] on span "Save" at bounding box center [251, 181] width 243 height 7
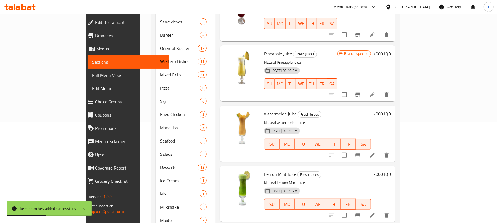
scroll to position [203, 0]
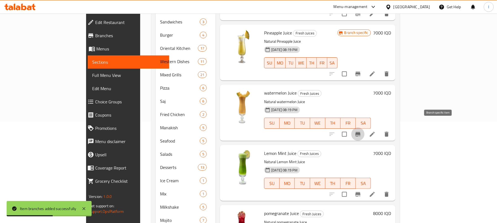
click at [361, 131] on icon "Branch-specific-item" at bounding box center [357, 134] width 7 height 7
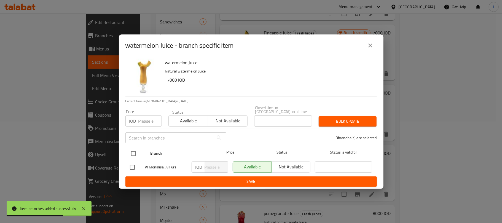
click at [133, 151] on input "checkbox" at bounding box center [134, 154] width 12 height 12
checkbox input "true"
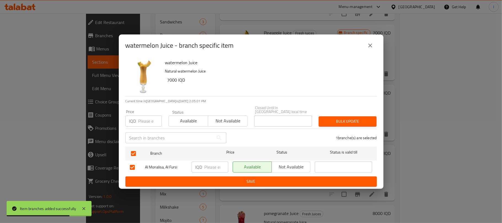
click at [215, 165] on input "number" at bounding box center [217, 167] width 24 height 11
type input "6000"
click at [245, 180] on span "Save" at bounding box center [251, 181] width 243 height 7
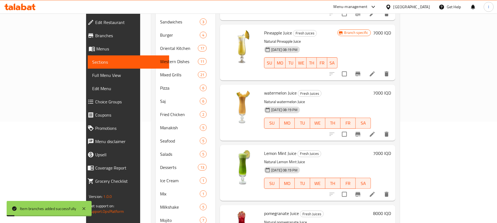
scroll to position [269, 0]
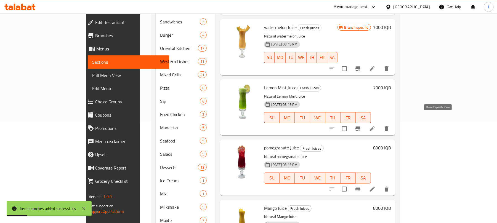
click at [361, 125] on icon "Branch-specific-item" at bounding box center [357, 128] width 7 height 7
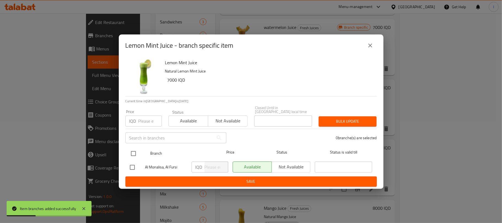
click at [136, 154] on input "checkbox" at bounding box center [134, 154] width 12 height 12
checkbox input "true"
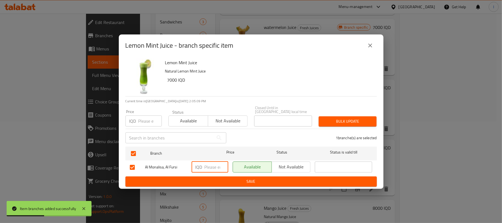
click at [209, 167] on input "number" at bounding box center [217, 167] width 24 height 11
type input "6000"
click at [256, 182] on span "Save" at bounding box center [251, 181] width 243 height 7
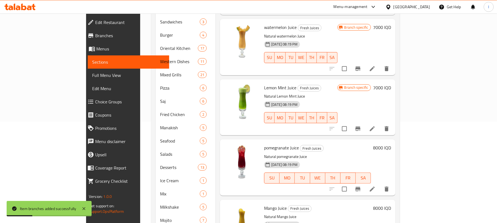
scroll to position [141, 0]
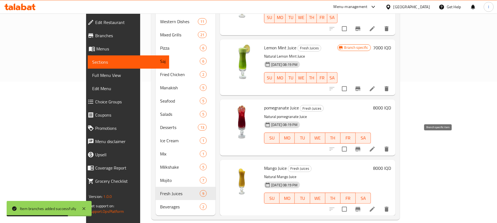
click at [364, 143] on button "Branch-specific-item" at bounding box center [357, 149] width 13 height 13
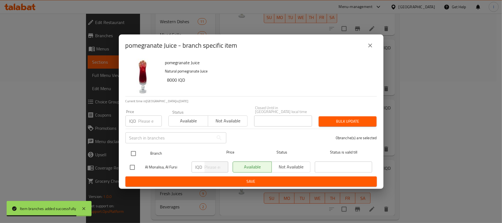
click at [132, 152] on input "checkbox" at bounding box center [134, 154] width 12 height 12
checkbox input "true"
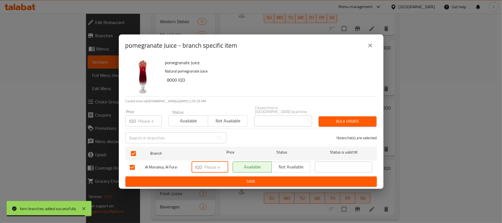
click at [216, 162] on input "number" at bounding box center [217, 167] width 24 height 11
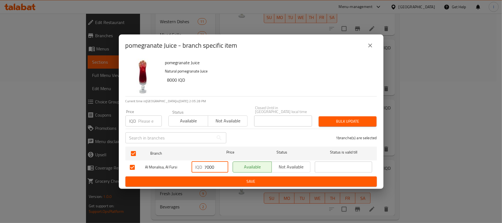
type input "7000"
click at [240, 176] on button "Save" at bounding box center [250, 181] width 251 height 10
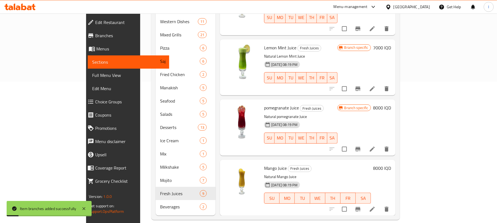
click at [361, 206] on icon "Branch-specific-item" at bounding box center [357, 209] width 7 height 7
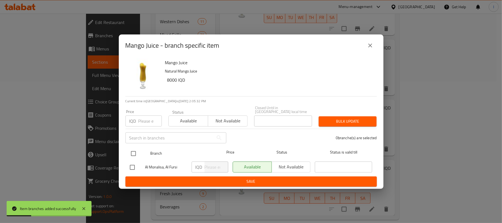
click at [133, 149] on input "checkbox" at bounding box center [134, 154] width 12 height 12
checkbox input "true"
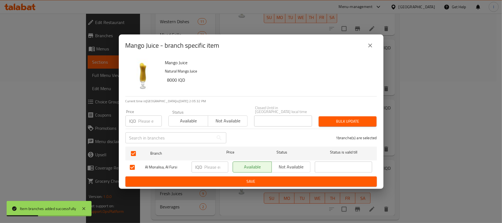
click at [211, 163] on input "number" at bounding box center [217, 167] width 24 height 11
type input "7000"
click at [261, 179] on span "Save" at bounding box center [251, 181] width 243 height 7
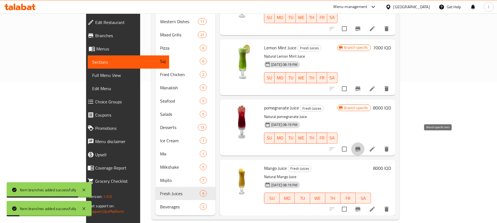
click at [360, 147] on icon "Branch-specific-item" at bounding box center [357, 149] width 5 height 4
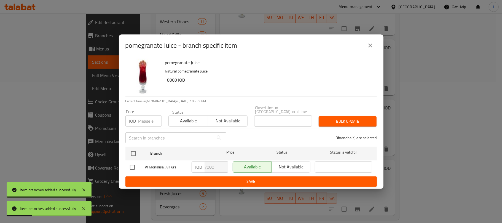
click at [371, 46] on icon "close" at bounding box center [370, 46] width 4 height 4
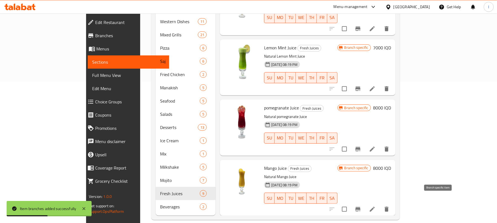
click at [360, 207] on icon "Branch-specific-item" at bounding box center [357, 209] width 5 height 4
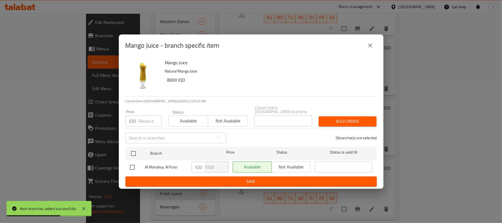
click at [369, 49] on icon "close" at bounding box center [370, 45] width 7 height 7
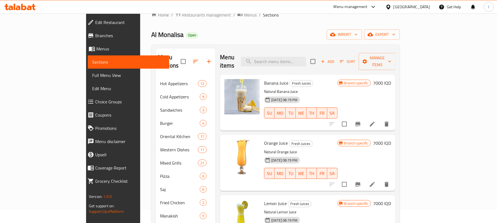
scroll to position [7, 0]
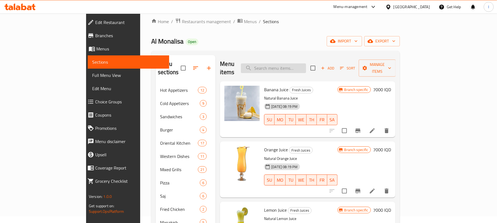
click at [294, 63] on input "search" at bounding box center [273, 68] width 65 height 10
type input "avocado"
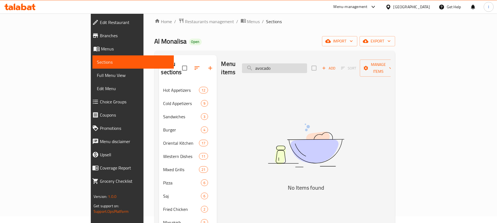
click at [294, 63] on input "avocado" at bounding box center [274, 68] width 65 height 10
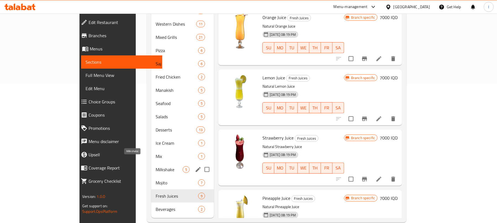
scroll to position [141, 0]
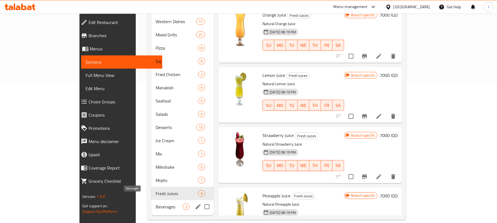
click at [156, 203] on span "Beverages" at bounding box center [169, 206] width 27 height 7
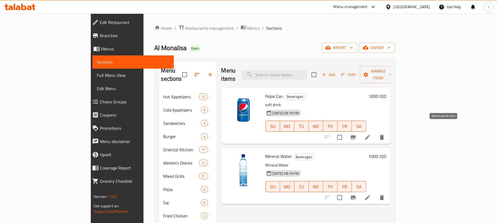
click at [356, 134] on icon "Branch-specific-item" at bounding box center [353, 137] width 7 height 7
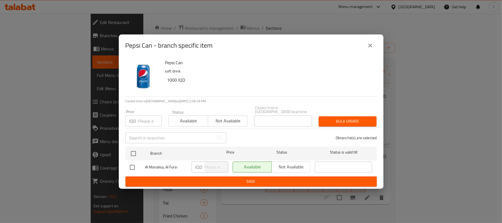
click at [367, 49] on icon "close" at bounding box center [370, 45] width 7 height 7
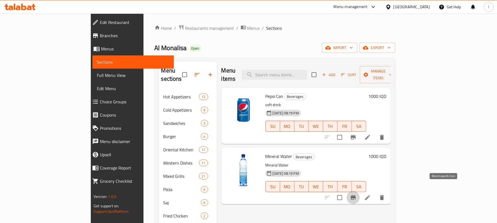
click at [356, 194] on icon "Branch-specific-item" at bounding box center [353, 197] width 7 height 7
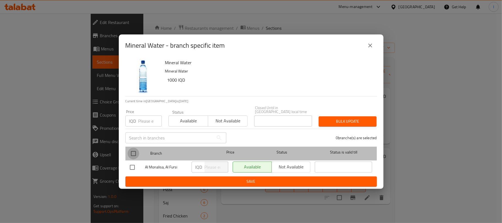
click at [137, 148] on input "checkbox" at bounding box center [134, 154] width 12 height 12
checkbox input "true"
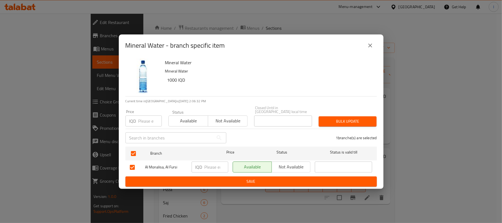
click at [208, 165] on input "number" at bounding box center [217, 167] width 24 height 11
type input "500"
click at [213, 179] on span "Save" at bounding box center [251, 181] width 243 height 7
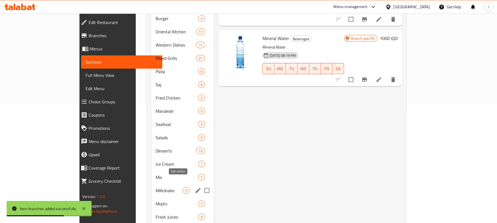
scroll to position [141, 0]
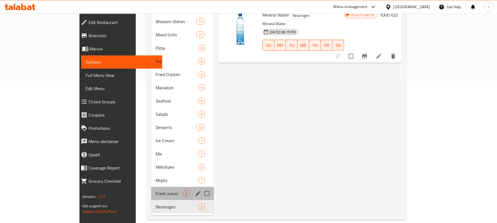
click at [151, 187] on div "Fresh Juices 9" at bounding box center [182, 193] width 63 height 13
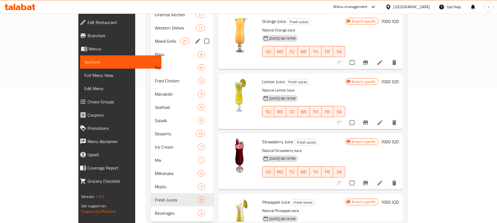
scroll to position [141, 0]
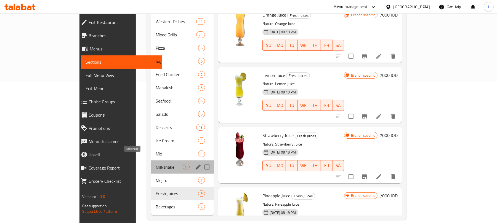
click at [156, 164] on span "Milkshake" at bounding box center [169, 167] width 27 height 7
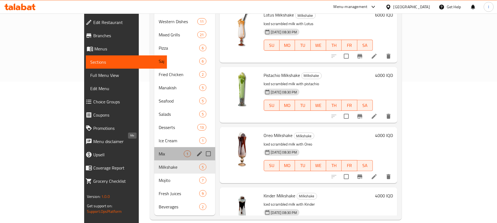
click at [159, 151] on span "Mix" at bounding box center [171, 154] width 25 height 7
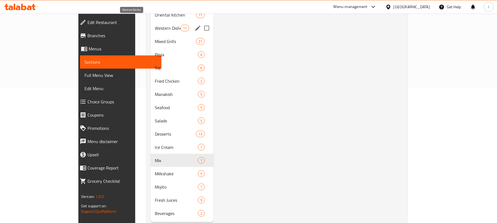
scroll to position [141, 0]
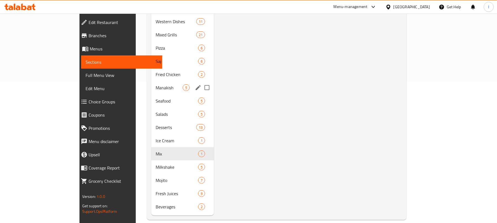
click at [155, 84] on div "Manakish 5" at bounding box center [182, 87] width 63 height 13
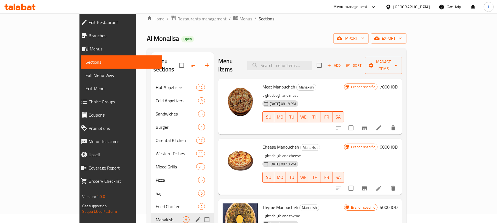
scroll to position [7, 0]
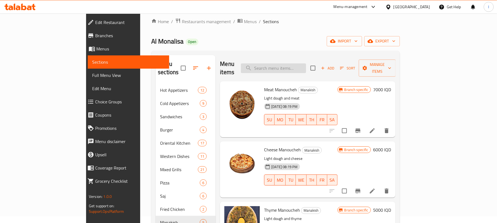
click at [299, 63] on input "search" at bounding box center [273, 68] width 65 height 10
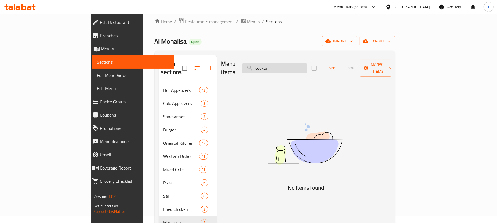
type input "cocktail"
click at [296, 63] on input "cocktail" at bounding box center [274, 68] width 65 height 10
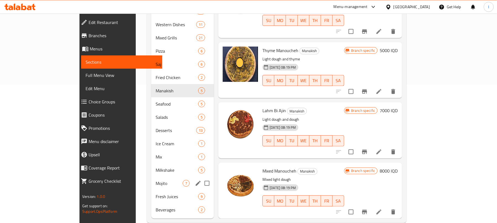
scroll to position [141, 0]
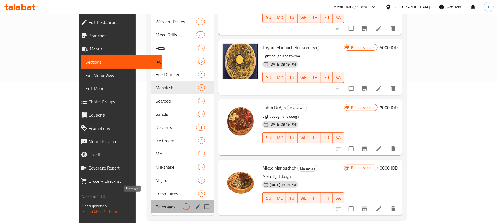
click at [156, 203] on span "Beverages" at bounding box center [169, 206] width 27 height 7
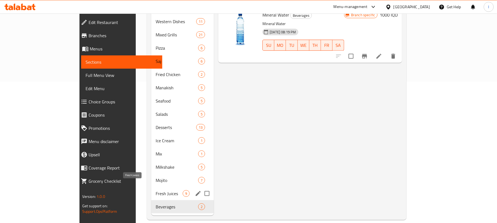
click at [156, 190] on span "Fresh Juices" at bounding box center [169, 193] width 27 height 7
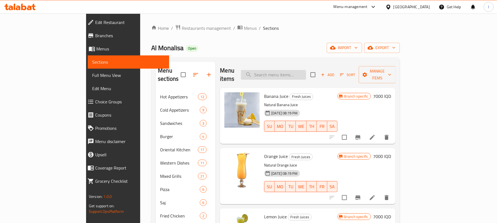
click at [305, 70] on input "search" at bounding box center [273, 75] width 65 height 10
paste input "cocktail"
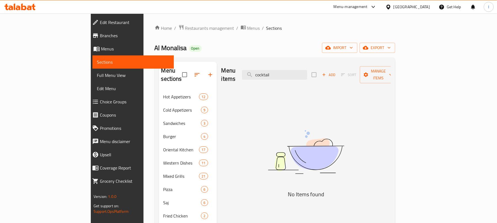
type input "cocktail"
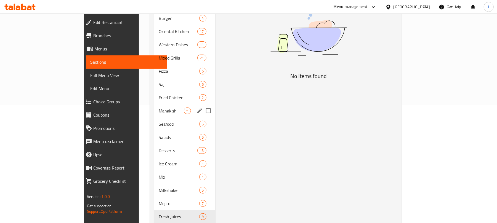
scroll to position [141, 0]
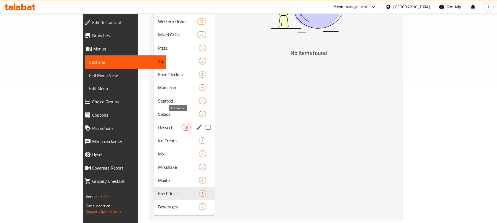
drag, startPoint x: 175, startPoint y: 116, endPoint x: 135, endPoint y: 175, distance: 71.7
click at [158, 177] on span "Mojito" at bounding box center [178, 180] width 41 height 7
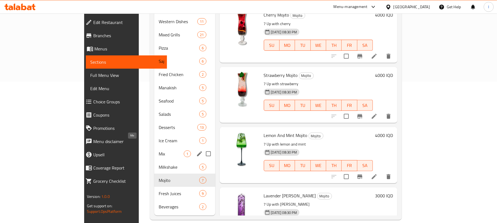
click at [159, 151] on span "Mix" at bounding box center [171, 154] width 25 height 7
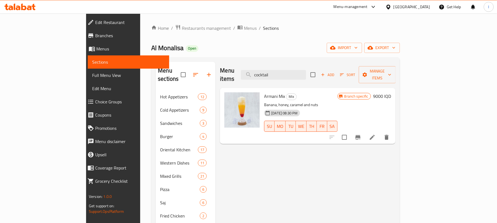
drag, startPoint x: 311, startPoint y: 71, endPoint x: 248, endPoint y: 78, distance: 63.0
click at [248, 78] on div "Menu items cocktail Add Sort Manage items" at bounding box center [307, 75] width 175 height 26
click at [364, 131] on button "Branch-specific-item" at bounding box center [357, 137] width 13 height 13
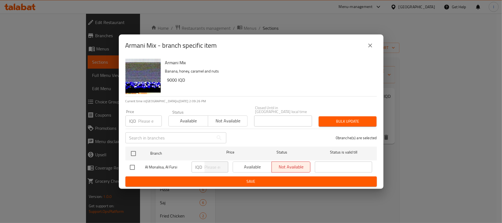
click at [368, 47] on icon "close" at bounding box center [370, 46] width 4 height 4
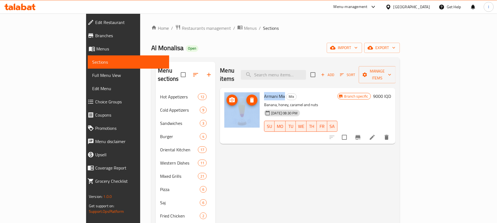
drag, startPoint x: 263, startPoint y: 88, endPoint x: 232, endPoint y: 89, distance: 30.9
click at [232, 90] on div "Armani Mix Mix Banana, honey, caramel and nuts 27-10-2023 08:30 PM SU MO TU WE …" at bounding box center [307, 116] width 171 height 52
click at [264, 92] on span "Armani Mix" at bounding box center [274, 96] width 21 height 8
drag, startPoint x: 263, startPoint y: 86, endPoint x: 241, endPoint y: 86, distance: 22.1
click at [262, 90] on div "Armani Mix Mix Banana, honey, caramel and nuts 27-10-2023 08:30 PM SU MO TU WE …" at bounding box center [300, 116] width 77 height 52
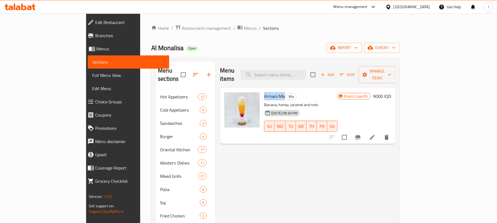
copy span "Armani Mix"
click at [92, 74] on span "Full Menu View" at bounding box center [128, 75] width 73 height 7
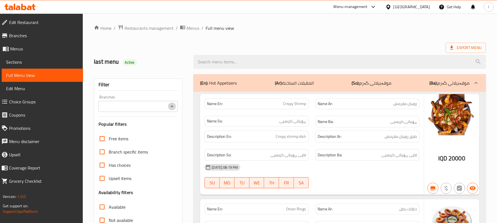
click at [173, 105] on icon "Open" at bounding box center [171, 106] width 7 height 7
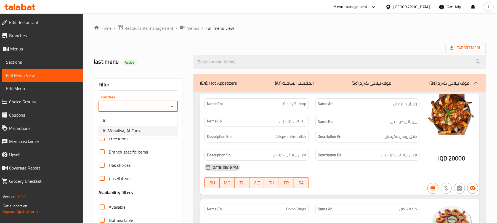
click at [150, 127] on li "Al Monalisa, Al Fursi" at bounding box center [137, 131] width 79 height 10
type input "Al Monalisa, Al Fursi"
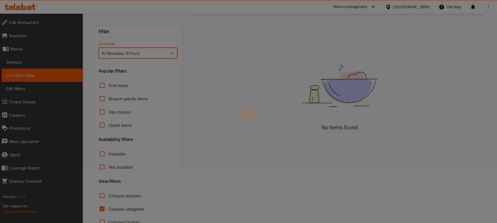
scroll to position [71, 0]
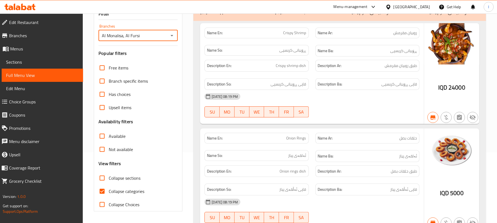
click at [104, 186] on input "Collapse categories" at bounding box center [101, 191] width 13 height 13
checkbox input "false"
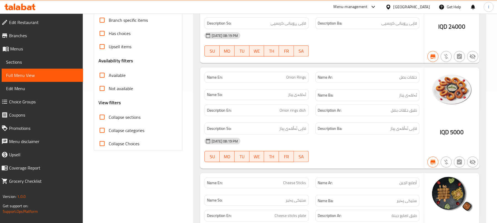
scroll to position [135, 0]
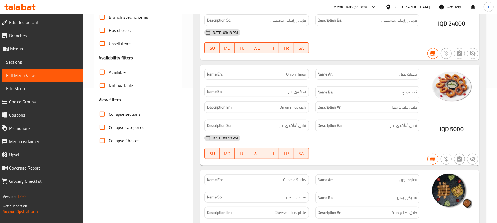
click at [107, 114] on input "Collapse sections" at bounding box center [101, 114] width 13 height 13
checkbox input "true"
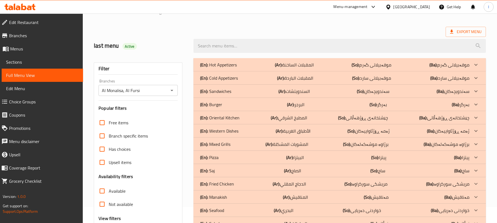
scroll to position [0, 0]
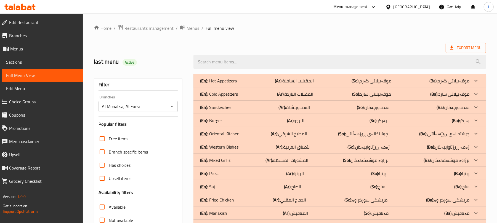
click at [264, 119] on div "(En): Burger (Ar): البرجر (So): بەرگر (Ba): بەرگر" at bounding box center [334, 120] width 269 height 7
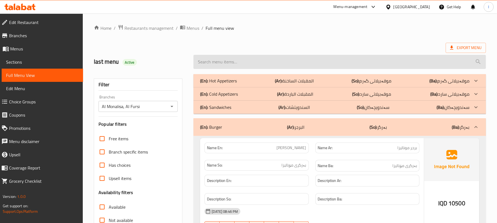
click at [225, 55] on input "search" at bounding box center [339, 62] width 292 height 14
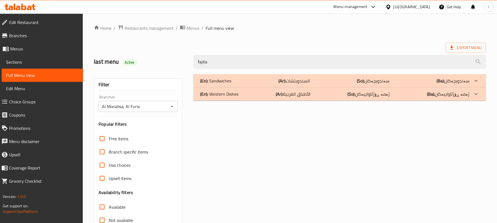
click at [252, 79] on div "(En): Sandwiches (Ar): السندويتشات (So): سەندویچەکان (Ba): سەندویچەکان" at bounding box center [334, 80] width 269 height 7
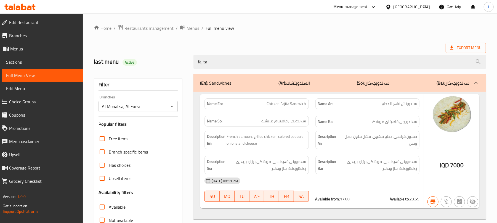
drag, startPoint x: 219, startPoint y: 60, endPoint x: 55, endPoint y: 58, distance: 164.3
click at [55, 58] on div "Edit Restaurant Branches Menus Sections Full Menu View Edit Menu Choice Groups …" at bounding box center [248, 154] width 497 height 280
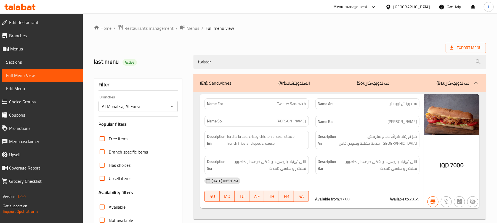
drag, startPoint x: 228, startPoint y: 61, endPoint x: 77, endPoint y: 61, distance: 151.6
click at [77, 61] on div "Edit Restaurant Branches Menus Sections Full Menu View Edit Menu Choice Groups …" at bounding box center [248, 154] width 497 height 280
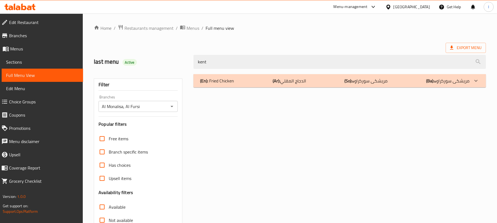
type input "kent"
click at [212, 80] on p "(En): Fried Chicken" at bounding box center [217, 80] width 34 height 7
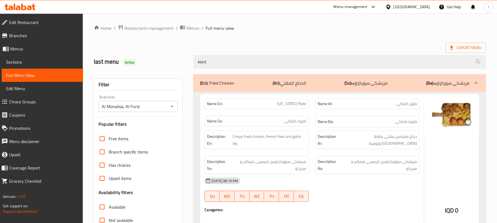
drag, startPoint x: 211, startPoint y: 60, endPoint x: 108, endPoint y: 65, distance: 102.4
click at [108, 65] on div "last menu Active kent" at bounding box center [289, 62] width 398 height 25
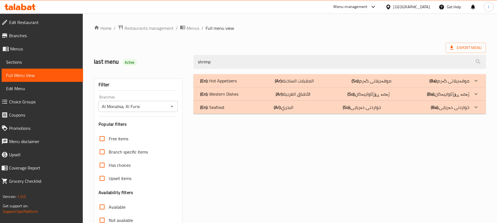
type input "shrimp"
click at [247, 81] on div "(En): Hot Appetizers (Ar): المقبلات الساخنة (So): موقەبیلاتی گەرم (Ba): موقەبیل…" at bounding box center [334, 80] width 269 height 7
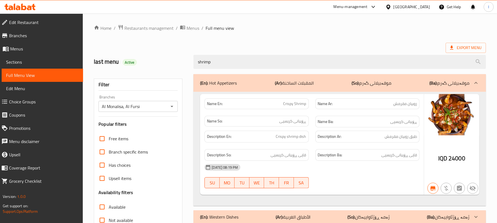
drag, startPoint x: 230, startPoint y: 63, endPoint x: 122, endPoint y: 60, distance: 107.3
click at [122, 60] on div "last menu Active shrimp" at bounding box center [289, 62] width 398 height 25
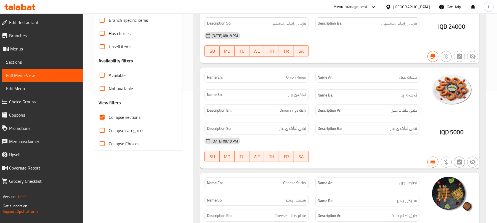
scroll to position [135, 0]
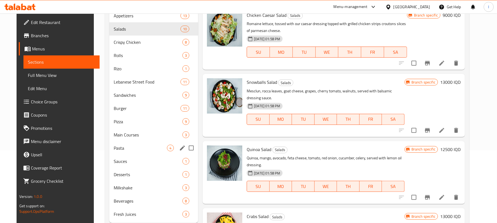
scroll to position [89, 0]
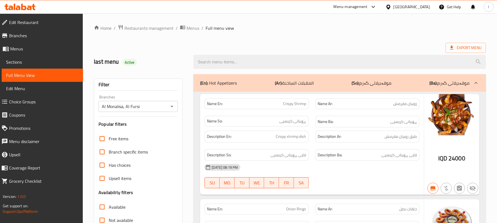
click at [235, 85] on p "(En): Hot Appetizers" at bounding box center [218, 83] width 37 height 7
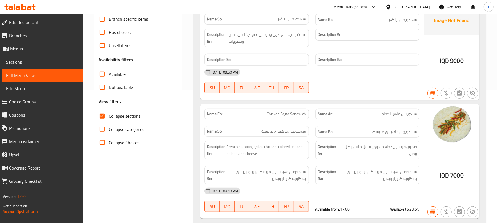
scroll to position [135, 0]
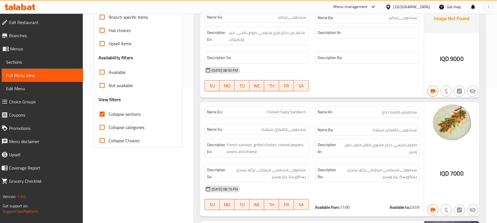
click at [104, 124] on input "Collapse categories" at bounding box center [101, 127] width 13 height 13
checkbox input "true"
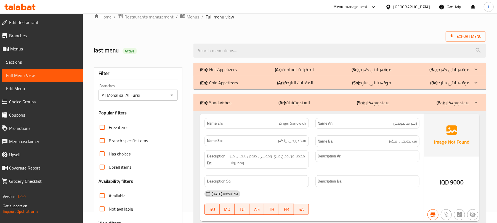
scroll to position [0, 0]
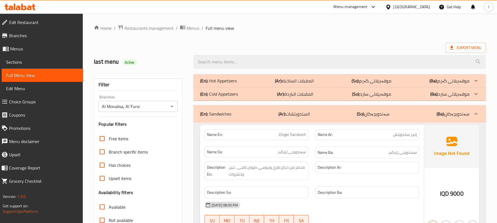
click at [262, 120] on div "(En): Sandwiches (Ar): السندويتشات (So): سەندویچەکان (Ba): سەندویچەکان" at bounding box center [339, 114] width 292 height 18
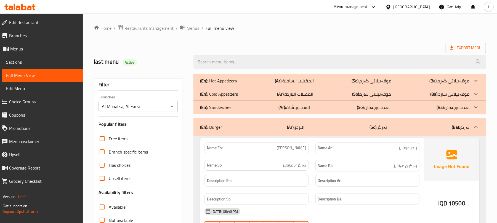
click at [245, 128] on div "(En): Burger (Ar): البرجر (So): بەرگر (Ba): بەرگر" at bounding box center [334, 127] width 269 height 7
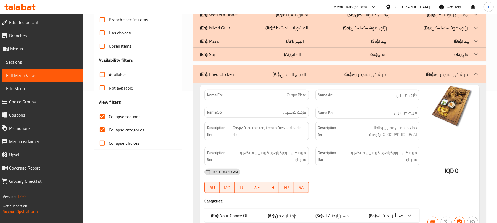
scroll to position [135, 0]
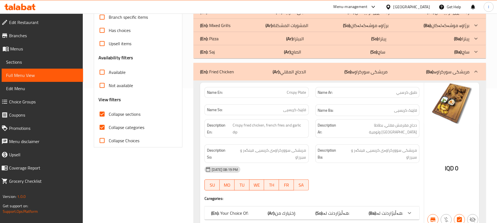
click at [261, 72] on div "(En): Fried Chicken (Ar): الدجاج المقلي (So): مریشکی سورکراوە (Ba): مریشکی سورک…" at bounding box center [334, 71] width 269 height 7
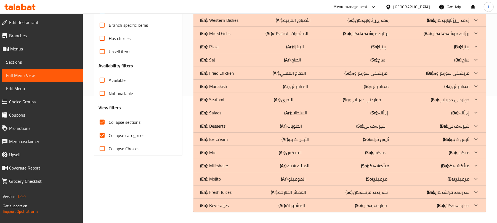
scroll to position [127, 0]
click at [231, 190] on div "(En): Fresh Juices (Ar): العصائر الطازجة (So): شەربەتە فرێشەکان (Ba): شەربەتە ف…" at bounding box center [334, 192] width 269 height 7
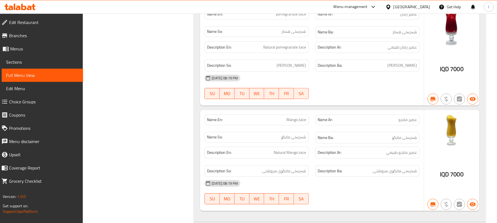
scroll to position [1105, 0]
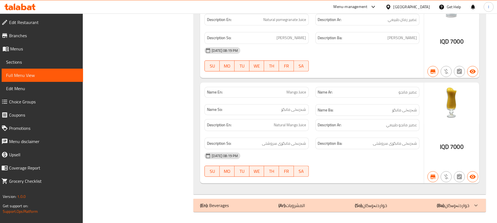
click at [254, 203] on div "(En): Beverages (Ar): المشروبات (So): خواردنەوەکان (Ba): خواردنەوەکان" at bounding box center [334, 205] width 269 height 7
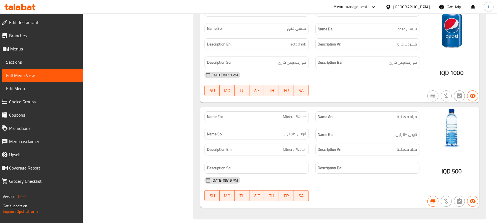
scroll to position [1330, 0]
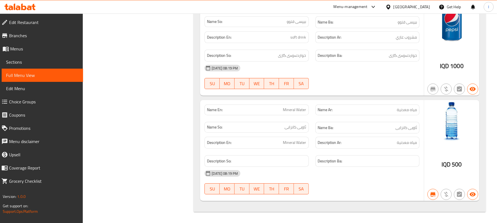
click at [21, 63] on span "Sections" at bounding box center [42, 62] width 73 height 7
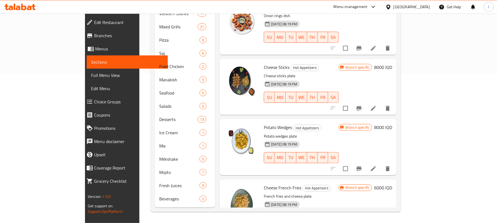
scroll to position [77, 0]
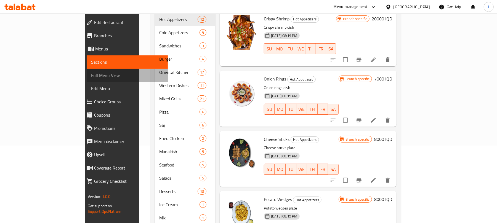
click at [91, 77] on span "Full Menu View" at bounding box center [127, 75] width 73 height 7
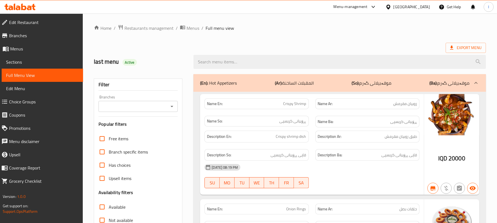
click at [171, 104] on icon "Open" at bounding box center [171, 106] width 7 height 7
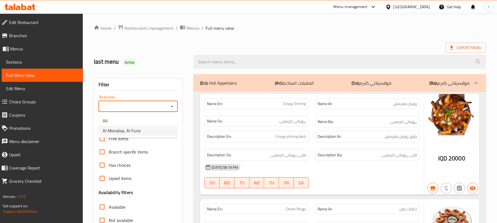
click at [134, 129] on span "Al Monalisa, Al Fursi" at bounding box center [122, 130] width 38 height 7
type input "Al Monalisa, Al Fursi"
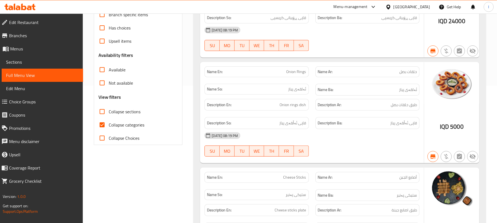
scroll to position [135, 0]
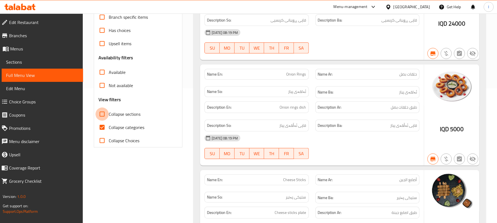
click at [104, 116] on input "Collapse sections" at bounding box center [101, 114] width 13 height 13
checkbox input "true"
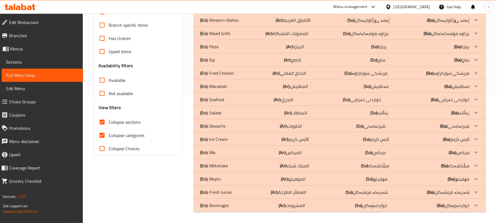
scroll to position [127, 0]
click at [227, 205] on p "(En): Beverages" at bounding box center [214, 205] width 29 height 7
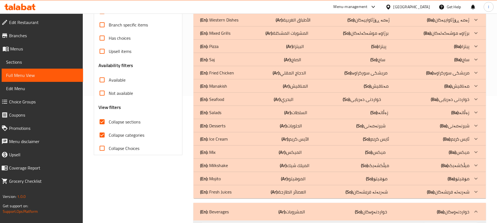
click at [231, 192] on p "(En): Fresh Juices" at bounding box center [215, 192] width 31 height 7
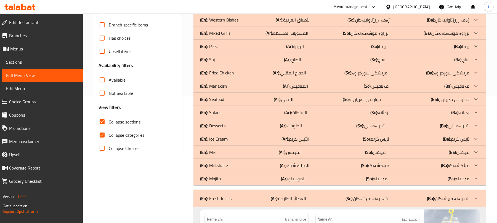
click at [225, 152] on div "(En): Mix (Ar): الميكس (So): میکس (Ba): میکس" at bounding box center [334, 152] width 269 height 7
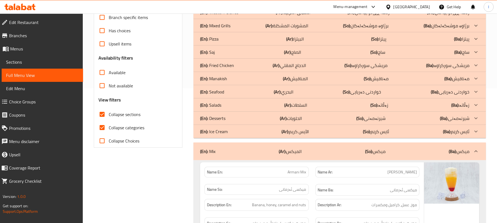
scroll to position [135, 0]
click at [103, 125] on input "Collapse categories" at bounding box center [101, 127] width 13 height 13
checkbox input "false"
click at [103, 115] on input "Collapse sections" at bounding box center [101, 114] width 13 height 13
checkbox input "false"
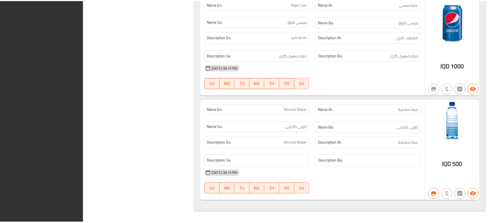
scroll to position [19431, 0]
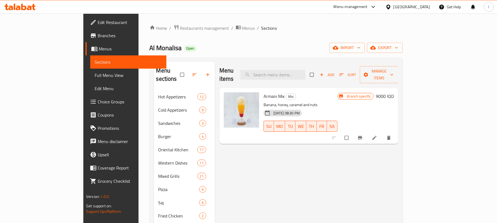
click at [26, 2] on div at bounding box center [20, 6] width 40 height 11
click at [23, 7] on icon at bounding box center [23, 7] width 5 height 7
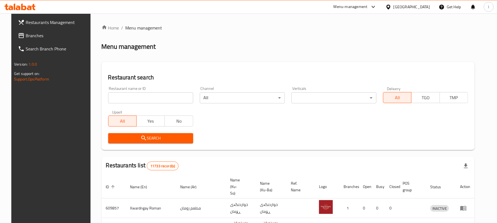
click at [24, 10] on icon at bounding box center [23, 7] width 5 height 7
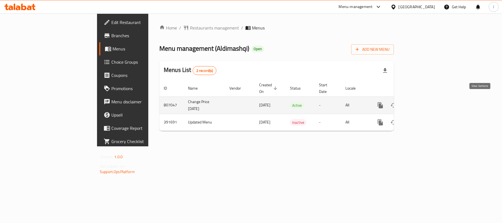
click at [423, 103] on icon "enhanced table" at bounding box center [420, 105] width 5 height 5
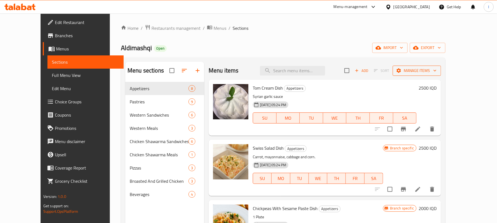
click at [436, 72] on span "Manage items" at bounding box center [416, 70] width 39 height 7
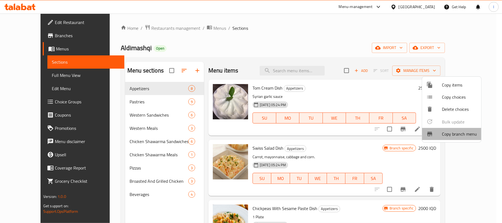
click at [462, 134] on span "Copy branch menu" at bounding box center [459, 134] width 35 height 7
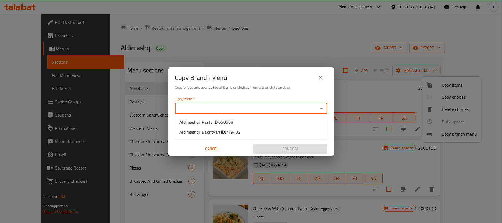
click at [251, 105] on input "Copy from   *" at bounding box center [247, 108] width 140 height 8
click at [227, 124] on span "650568" at bounding box center [225, 122] width 15 height 8
type input "Aldimashqi, Rasty"
click at [235, 129] on input "Copy to   *" at bounding box center [247, 130] width 140 height 8
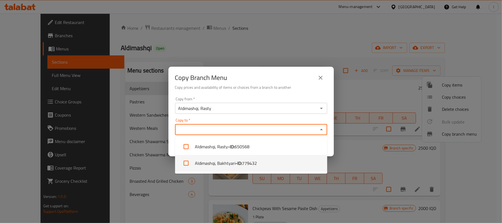
click at [233, 164] on li "Aldimashqi, Bakhtyari - ID: 779432" at bounding box center [251, 163] width 152 height 17
checkbox input "true"
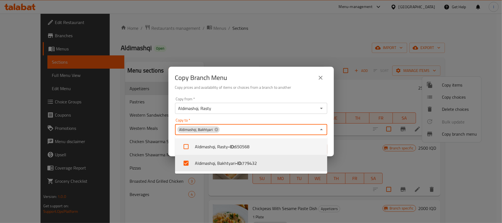
click at [369, 90] on div "Copy Branch Menu Copy prices and availability of items or choices from a branch…" at bounding box center [251, 111] width 502 height 223
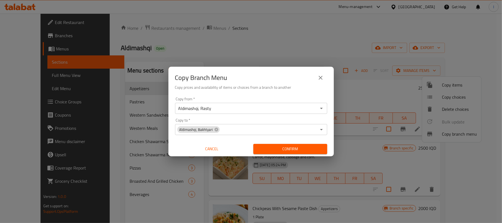
click at [297, 148] on span "Confirm" at bounding box center [290, 149] width 65 height 7
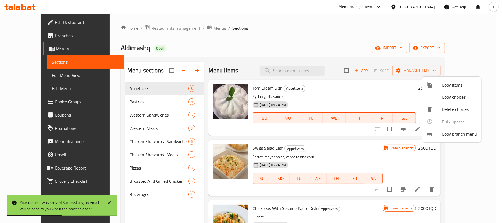
click at [41, 80] on div at bounding box center [251, 111] width 502 height 223
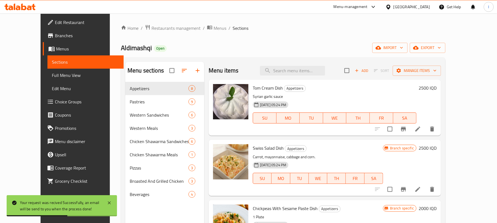
click at [52, 73] on span "Full Menu View" at bounding box center [85, 75] width 67 height 7
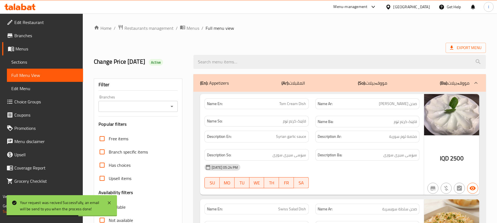
click at [169, 108] on icon "Open" at bounding box center [171, 106] width 7 height 7
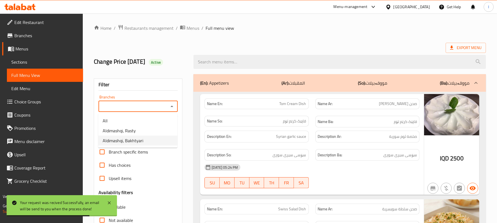
click at [158, 142] on li "Aldimashqi, Bakhtyari" at bounding box center [137, 141] width 79 height 10
type input "Aldimashqi, Bakhtyari"
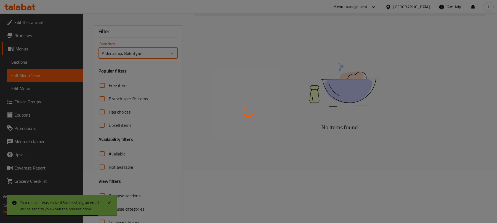
scroll to position [71, 0]
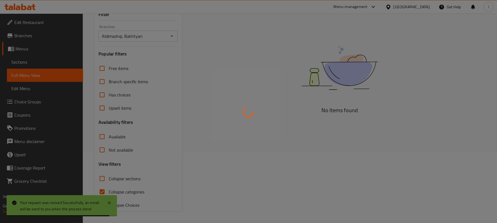
click at [108, 191] on div at bounding box center [248, 111] width 497 height 223
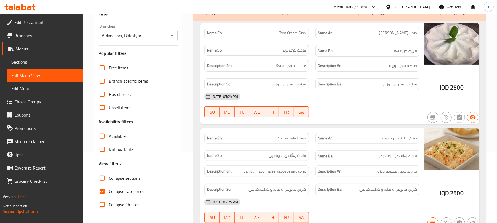
click at [109, 193] on span "Collapse categories" at bounding box center [127, 191] width 36 height 7
click at [109, 193] on input "Collapse categories" at bounding box center [101, 191] width 13 height 13
checkbox input "false"
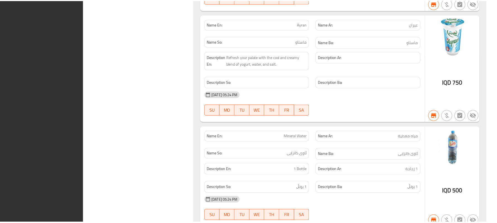
scroll to position [5053, 0]
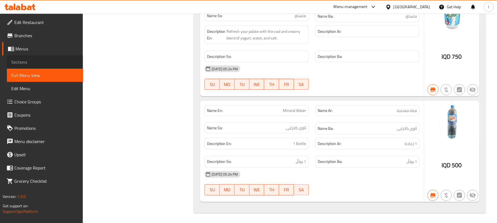
click at [30, 64] on span "Sections" at bounding box center [44, 62] width 67 height 7
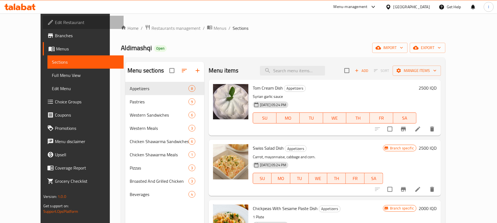
click at [55, 24] on span "Edit Restaurant" at bounding box center [87, 22] width 64 height 7
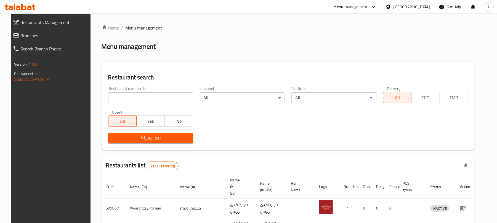
click at [117, 95] on input "search" at bounding box center [150, 97] width 85 height 11
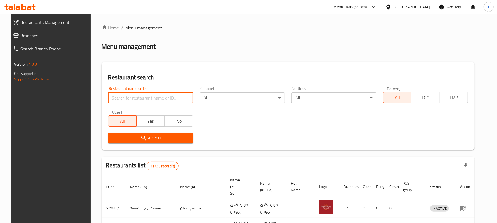
paste input "Almazraah Restaurant"
type input "Almazraah Restaurant"
click button "Search" at bounding box center [150, 138] width 85 height 10
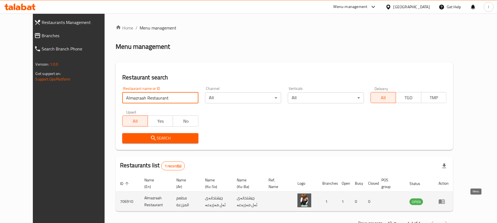
click at [445, 202] on icon "enhanced table" at bounding box center [441, 201] width 7 height 7
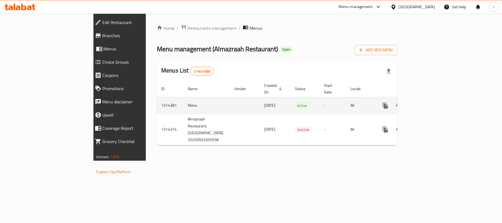
click at [428, 103] on icon "enhanced table" at bounding box center [425, 105] width 5 height 5
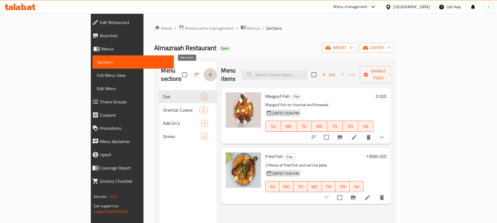
click at [207, 72] on icon "button" at bounding box center [210, 74] width 7 height 7
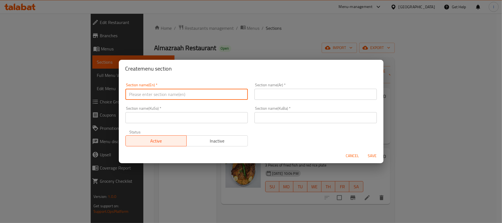
click at [140, 96] on input "text" at bounding box center [186, 94] width 122 height 11
type input "Breakfast"
click at [285, 96] on input "text" at bounding box center [315, 94] width 122 height 11
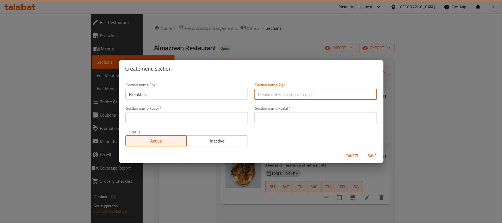
paste input "الإفطار"
type input "الإفطار"
click at [180, 122] on input "text" at bounding box center [186, 117] width 122 height 11
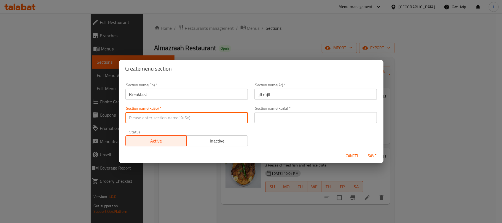
paste input "نانی بەیانی"
type input "نانی بەیانی"
click at [278, 122] on input "text" at bounding box center [315, 117] width 122 height 11
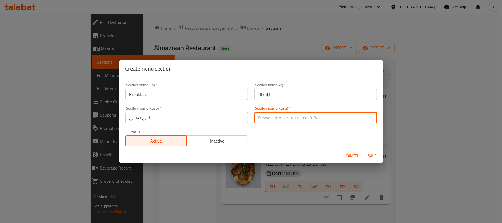
paste input "نانی بەیانی"
type input "نانی بەیانی"
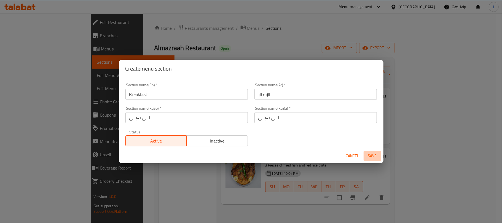
click at [376, 154] on span "Save" at bounding box center [372, 155] width 13 height 7
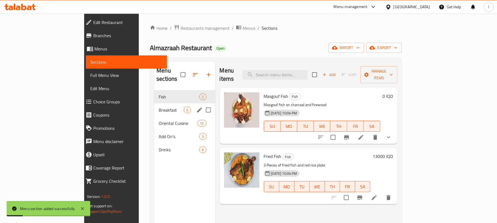
click at [159, 103] on div "Breakfast 0" at bounding box center [184, 109] width 61 height 13
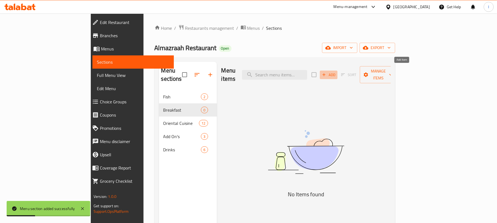
click at [336, 72] on span "Add" at bounding box center [328, 75] width 15 height 6
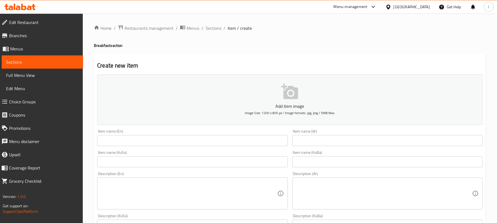
click at [143, 135] on div "Item name (En) Item name (En)" at bounding box center [192, 137] width 190 height 17
click at [249, 135] on div "Item name (En) Item name (En)" at bounding box center [192, 137] width 190 height 17
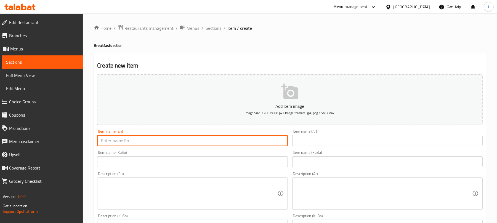
click at [190, 144] on input "text" at bounding box center [192, 140] width 190 height 11
paste input "[PERSON_NAME]"
type input "[PERSON_NAME]"
click at [324, 138] on input "text" at bounding box center [387, 140] width 190 height 11
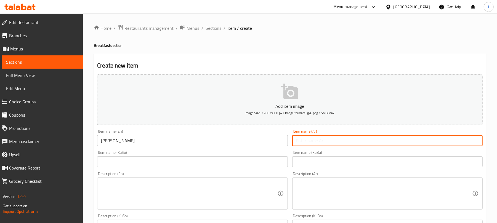
paste input "كبة سراي"
type input "كبة سراي"
click at [152, 160] on input "text" at bounding box center [192, 161] width 190 height 11
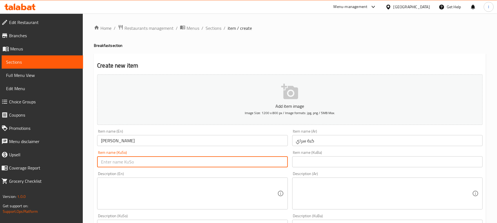
paste input "[PERSON_NAME]"
type input "[PERSON_NAME]"
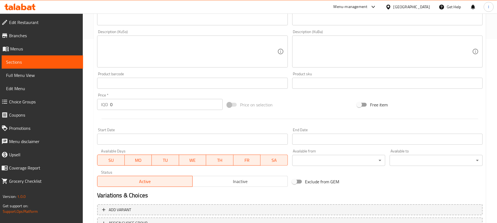
scroll to position [230, 0]
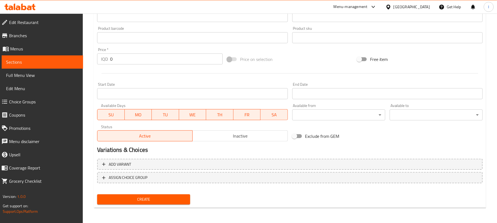
drag, startPoint x: 124, startPoint y: 60, endPoint x: 82, endPoint y: 62, distance: 41.4
click at [82, 62] on div "Edit Restaurant Branches Menus Sections Full Menu View Edit Menu Choice Groups …" at bounding box center [248, 3] width 497 height 439
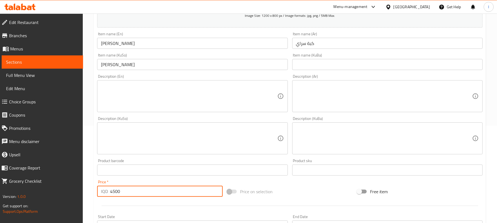
scroll to position [95, 0]
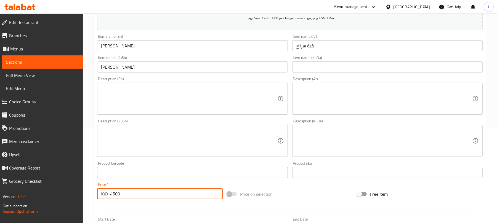
type input "4500"
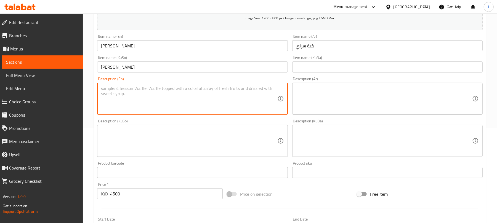
click at [120, 108] on textarea at bounding box center [189, 99] width 176 height 26
paste textarea "Stuffed meat kibbeh dish"
type textarea "Stuffed meat kibbeh dish"
click at [326, 88] on textarea at bounding box center [384, 99] width 176 height 26
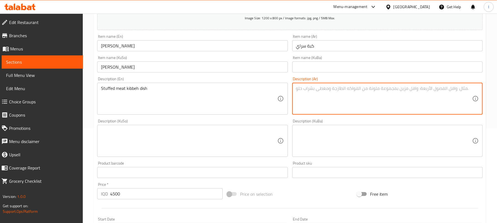
paste textarea "طبق كبه محشيه لحم"
type textarea "طبق كبه محشيه لحم"
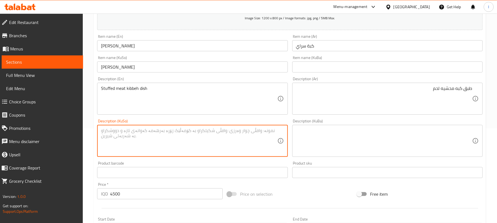
click at [168, 149] on textarea at bounding box center [189, 141] width 176 height 26
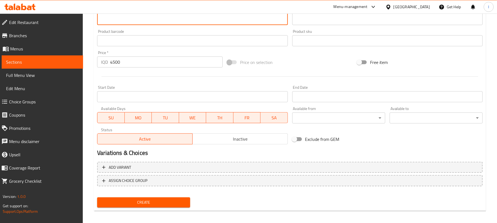
scroll to position [230, 0]
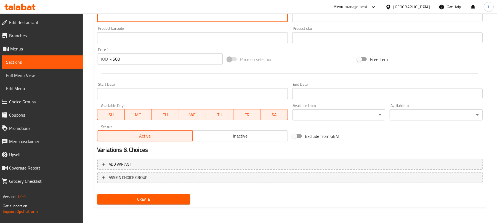
type textarea "قاپێک کوبەی مەحشی گۆشت"
click at [178, 202] on span "Create" at bounding box center [143, 199] width 84 height 7
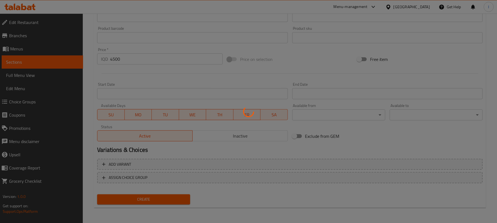
type input "0"
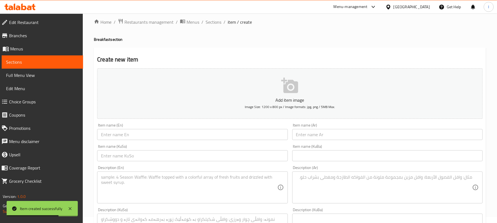
scroll to position [0, 0]
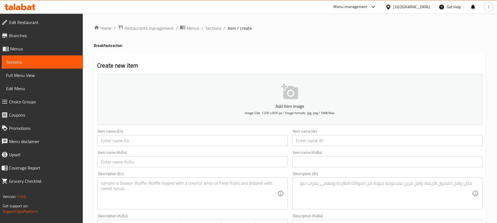
click at [137, 138] on input "text" at bounding box center [192, 140] width 190 height 11
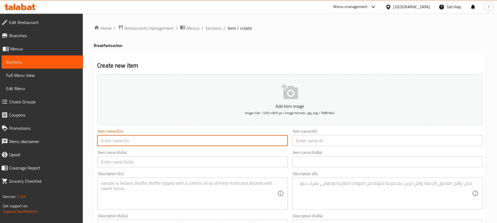
paste input "Makhlama"
type input "Makhlama"
click at [313, 141] on input "text" at bounding box center [387, 140] width 190 height 11
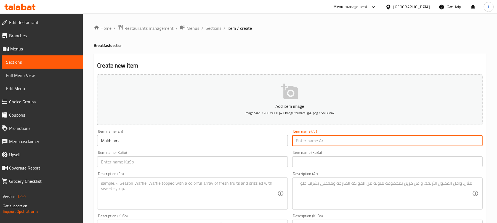
paste input "مخلمة"
type input "مخلمة"
click at [141, 159] on input "text" at bounding box center [192, 161] width 190 height 11
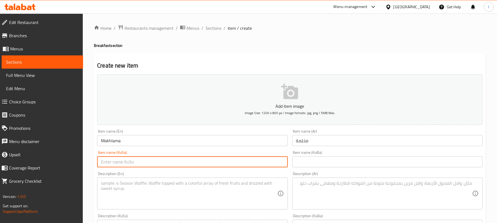
paste input "مەخڵەمە"
type input "مەخڵەمە"
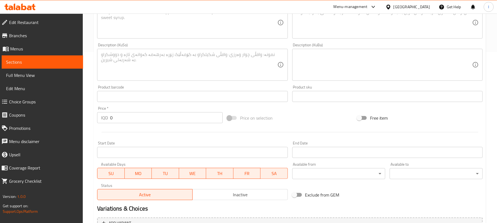
scroll to position [230, 0]
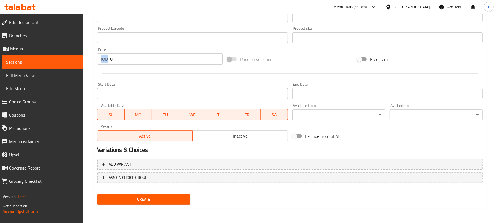
drag, startPoint x: 132, startPoint y: 65, endPoint x: 108, endPoint y: 57, distance: 25.5
click at [108, 57] on div "Price   * IQD 0 Price *" at bounding box center [160, 55] width 130 height 21
click at [116, 59] on input "0" at bounding box center [166, 58] width 112 height 11
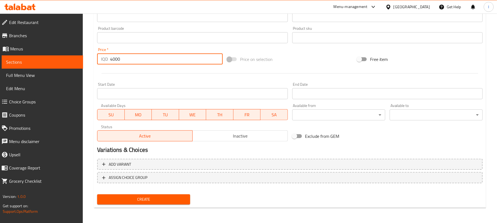
type input "4000"
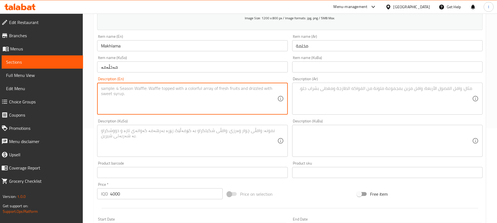
click at [151, 105] on textarea at bounding box center [189, 99] width 176 height 26
paste textarea "Egg, meat and potato dish"
type textarea "Egg, meat and potato dish"
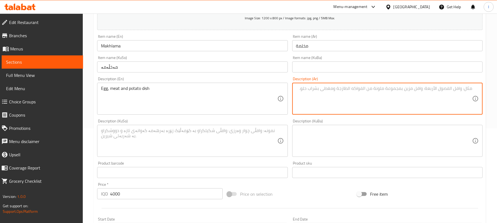
click at [333, 95] on textarea at bounding box center [384, 99] width 176 height 26
paste textarea "طبق بيض، لحم وبطاطا"
type textarea "طبق بيض، لحم وبطاطا"
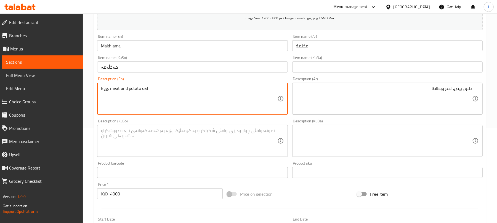
click at [106, 89] on textarea "Egg, meat and potato dish" at bounding box center [189, 99] width 176 height 26
click at [108, 89] on textarea "Egg, meat and potato dish" at bounding box center [189, 99] width 176 height 26
click at [108, 91] on textarea "Egg, meat and potato dish" at bounding box center [189, 99] width 176 height 26
drag, startPoint x: 153, startPoint y: 90, endPoint x: 167, endPoint y: 82, distance: 16.2
click at [167, 82] on div "Description (En) Egg plate, meat and potato dish Description (En)" at bounding box center [192, 96] width 190 height 38
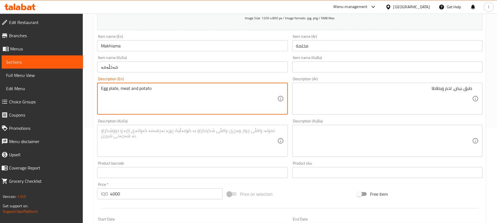
type textarea "Egg plate, meat and potato"
click at [156, 139] on textarea at bounding box center [189, 141] width 176 height 26
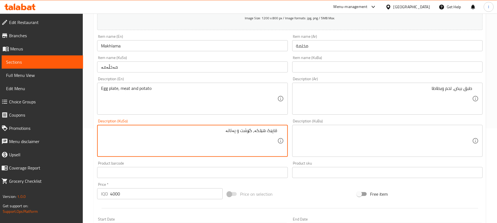
type textarea "قاپێک هێلکە، گۆشت و پەتاتە"
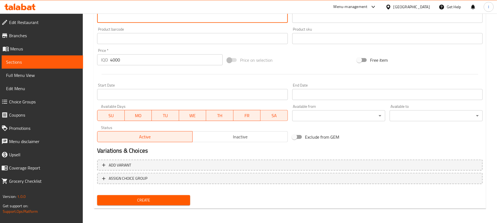
scroll to position [230, 0]
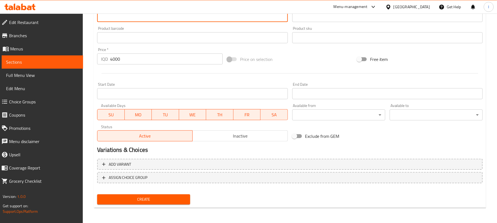
click at [154, 203] on button "Create" at bounding box center [143, 199] width 93 height 10
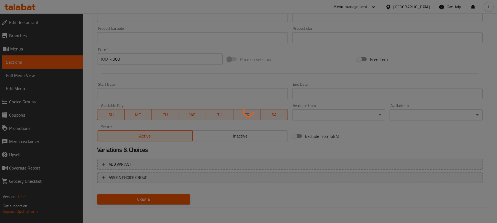
type input "0"
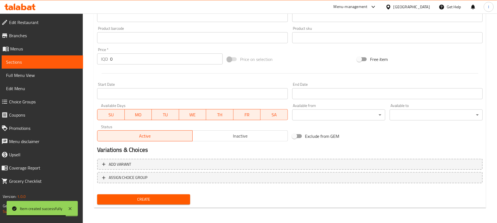
scroll to position [0, 0]
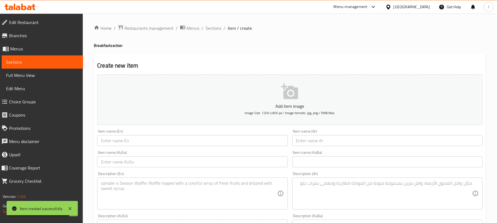
click at [127, 141] on input "text" at bounding box center [192, 140] width 190 height 11
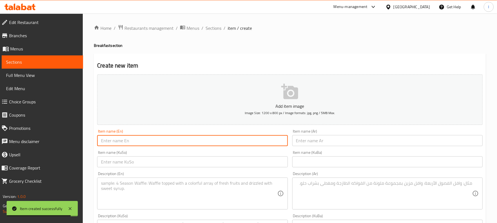
paste input "Soup"
type input "Soup"
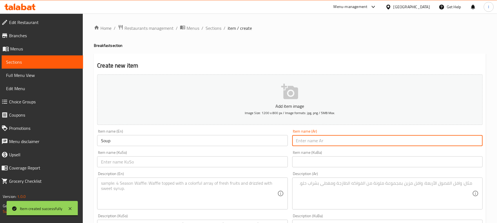
click at [308, 140] on input "text" at bounding box center [387, 140] width 190 height 11
paste input "شوربة"
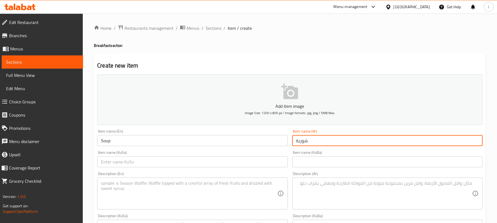
type input "شوربة"
click at [211, 165] on input "text" at bounding box center [192, 161] width 190 height 11
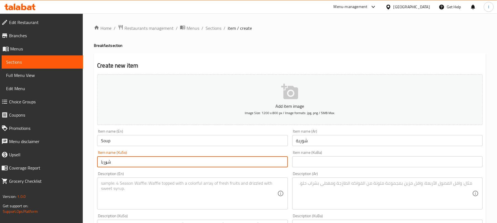
type input "شۆربا"
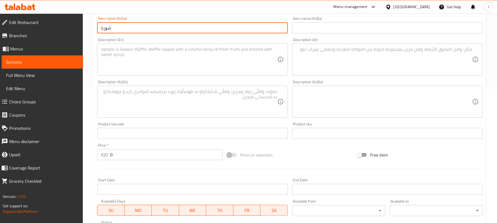
scroll to position [135, 0]
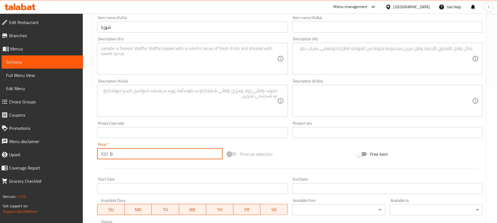
drag, startPoint x: 107, startPoint y: 154, endPoint x: 93, endPoint y: 152, distance: 14.7
click at [93, 152] on div "Home / Restaurants management / Menus / Sections / item / create Breakfast sect…" at bounding box center [290, 98] width 414 height 439
type input "2500"
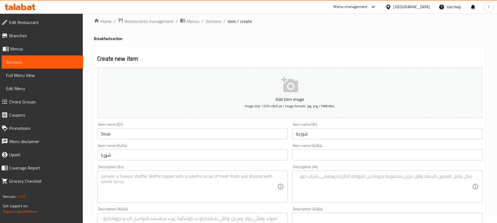
scroll to position [0, 0]
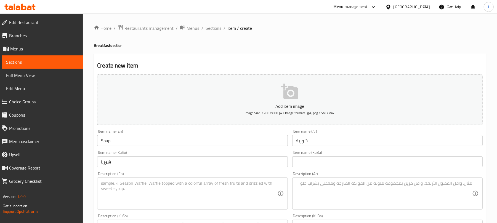
click at [136, 195] on textarea at bounding box center [189, 194] width 176 height 26
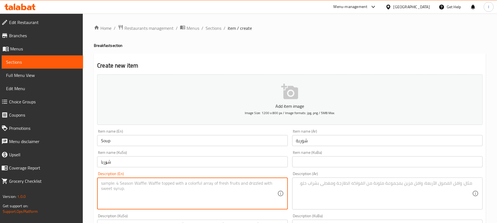
paste textarea "lentil soup plate"
click at [103, 181] on textarea "lentil soup plate" at bounding box center [189, 194] width 176 height 26
type textarea "Lentil soup plate"
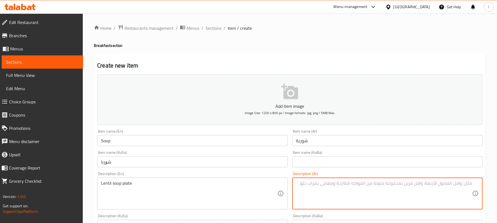
click at [337, 196] on textarea at bounding box center [384, 194] width 176 height 26
paste textarea "طبق شوربة عدس"
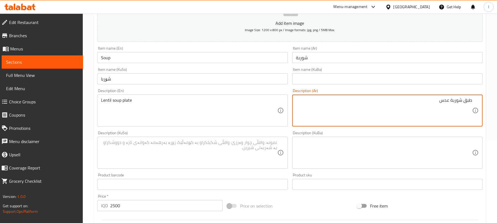
scroll to position [104, 0]
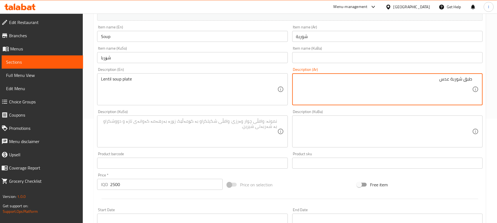
type textarea "طبق شوربة عدس"
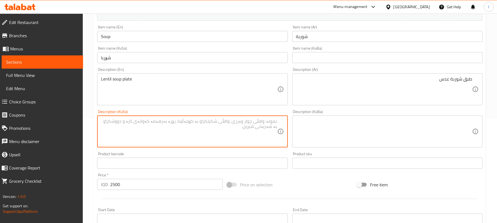
click at [161, 131] on textarea at bounding box center [189, 132] width 176 height 26
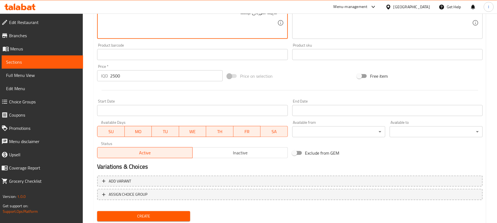
scroll to position [230, 0]
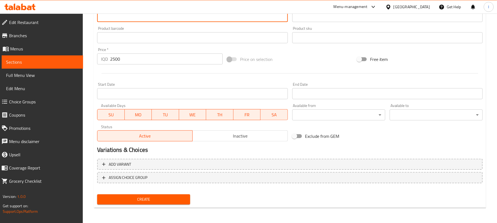
type textarea "قاپێک شۆربای نیسک"
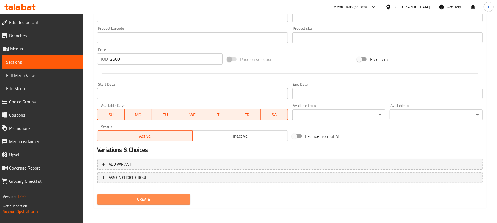
click at [156, 198] on span "Create" at bounding box center [143, 199] width 84 height 7
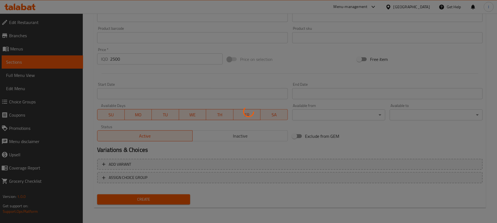
type input "0"
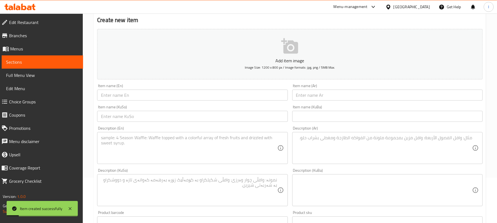
scroll to position [0, 0]
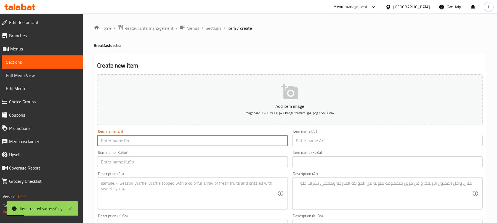
click at [125, 144] on input "text" at bounding box center [192, 140] width 190 height 11
paste input "fried eggs"
type input "Fried Eggs"
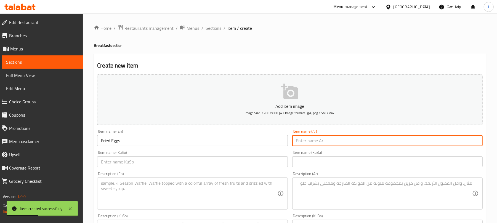
click at [330, 146] on input "text" at bounding box center [387, 140] width 190 height 11
paste input "بيض مقلي"
type input "بيض مقلي"
click at [213, 167] on input "text" at bounding box center [192, 161] width 190 height 11
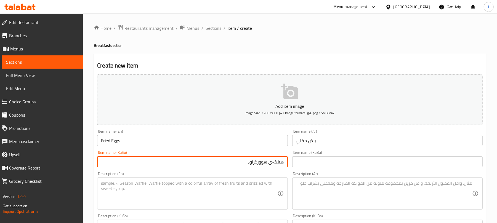
type input "هێلکەی سوورکراوە"
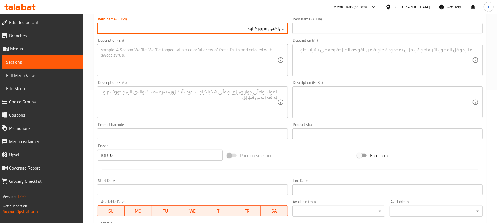
scroll to position [135, 0]
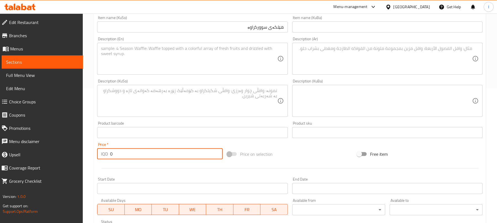
drag, startPoint x: 130, startPoint y: 156, endPoint x: 72, endPoint y: 157, distance: 58.5
click at [72, 157] on div "Edit Restaurant Branches Menus Sections Full Menu View Edit Menu Choice Groups …" at bounding box center [248, 98] width 497 height 439
type input "3500"
click at [357, 49] on textarea at bounding box center [384, 59] width 176 height 26
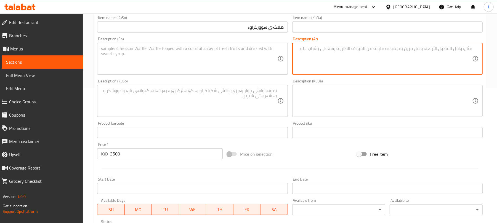
paste textarea "طبق بيض مقلي بالزيت"
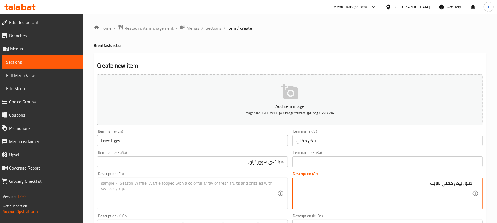
type textarea "طبق بيض مقلي بالزيت"
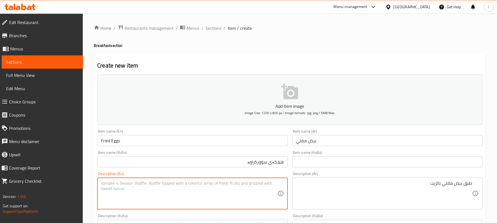
click at [164, 183] on textarea at bounding box center [189, 194] width 176 height 26
type textarea "r"
type textarea "F"
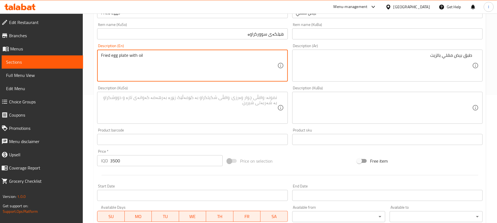
scroll to position [135, 0]
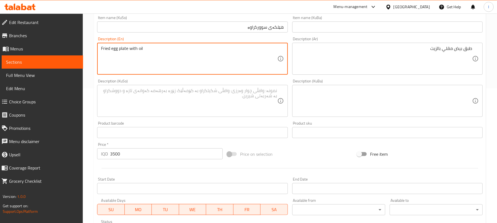
type textarea "Fried egg plate with oil"
click at [165, 101] on textarea at bounding box center [189, 101] width 176 height 26
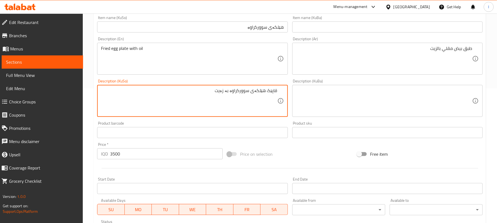
type textarea "قاپێک هێلکەی سوورکراوە بە زەیت"
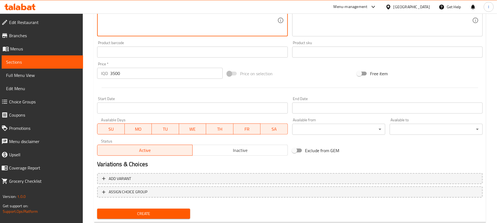
scroll to position [230, 0]
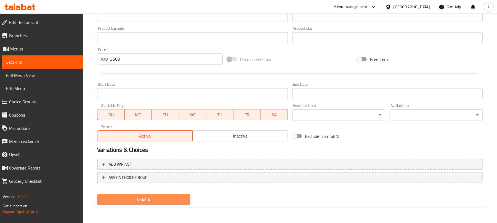
click at [173, 200] on span "Create" at bounding box center [143, 199] width 84 height 7
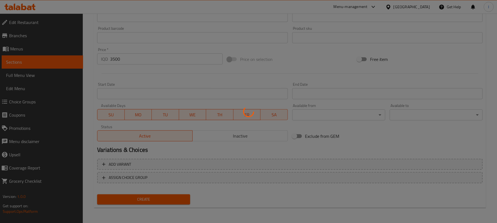
type input "0"
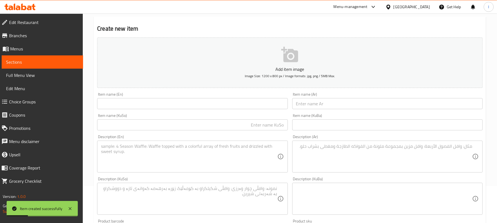
scroll to position [0, 0]
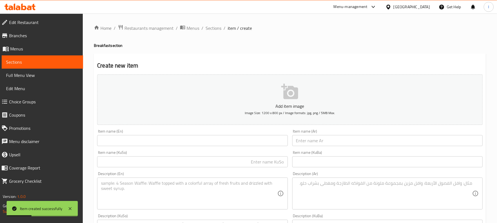
click at [135, 145] on input "text" at bounding box center [192, 140] width 190 height 11
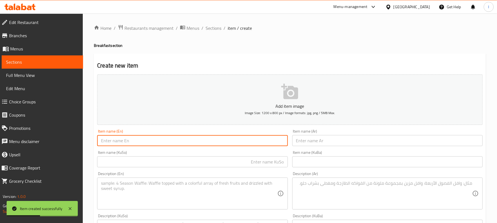
paste input "Sunny Side Up Eggs"
type input "Sunny Side Up Eggs"
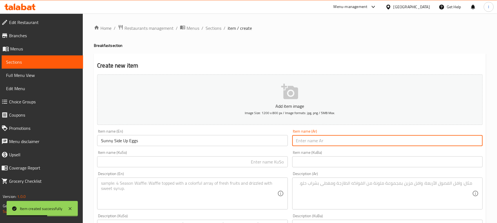
click at [346, 144] on input "text" at bounding box center [387, 140] width 190 height 11
paste input "بيض عيون"
type input "بيض عيون"
click at [204, 160] on input "text" at bounding box center [192, 161] width 190 height 11
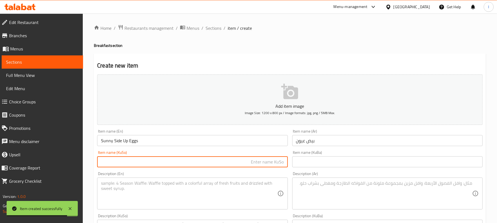
paste input "هێلکەی چاو"
type input "هێلکەی چاو"
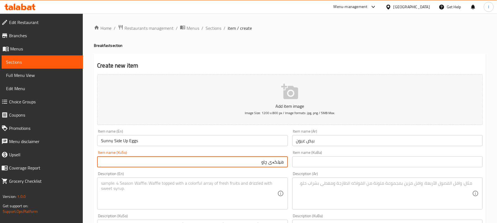
click at [329, 182] on textarea at bounding box center [384, 194] width 176 height 26
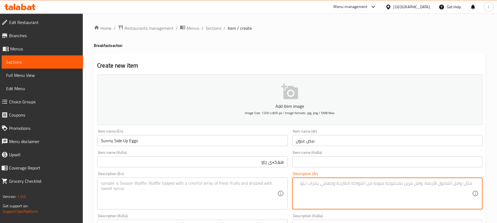
paste textarea "طبق بيض مقلي بالزيت"
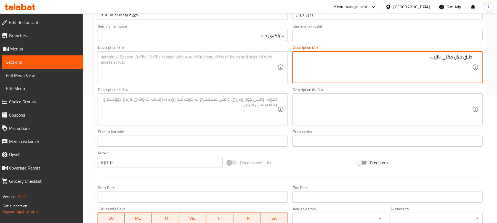
scroll to position [135, 0]
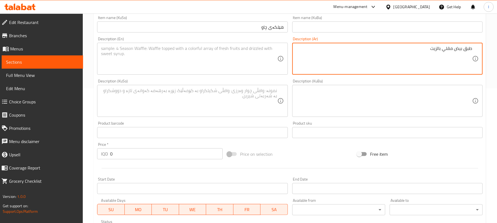
type textarea "طبق بيض مقلي بالزيت"
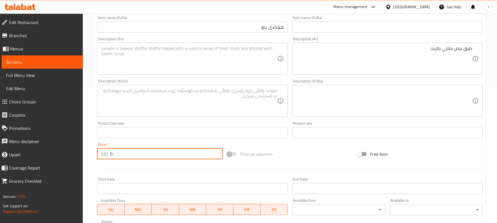
drag, startPoint x: 141, startPoint y: 154, endPoint x: 57, endPoint y: 149, distance: 84.0
click at [57, 149] on div "Edit Restaurant Branches Menus Sections Full Menu View Edit Menu Choice Groups …" at bounding box center [248, 98] width 497 height 439
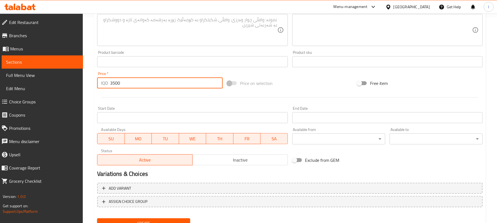
scroll to position [230, 0]
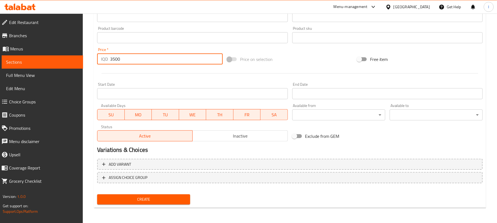
type input "3500"
click at [146, 199] on span "Create" at bounding box center [143, 199] width 84 height 7
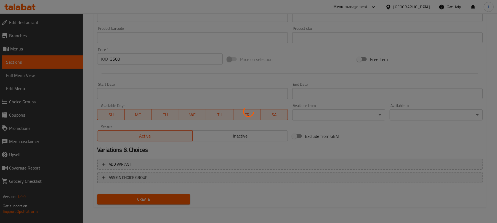
type input "0"
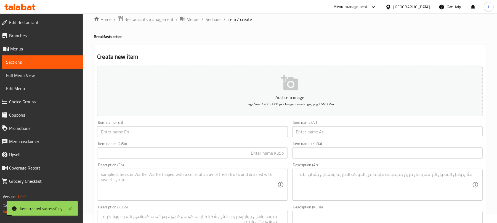
scroll to position [0, 0]
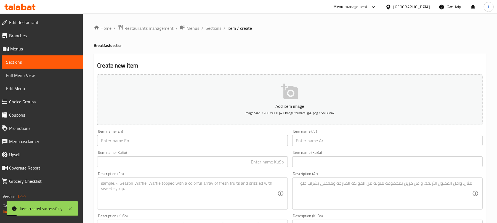
click at [213, 27] on span "Sections" at bounding box center [213, 28] width 16 height 7
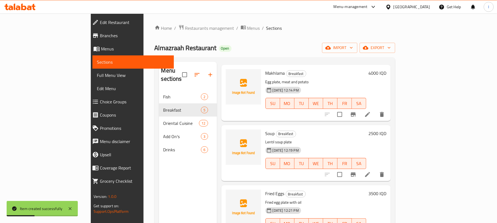
scroll to position [77, 0]
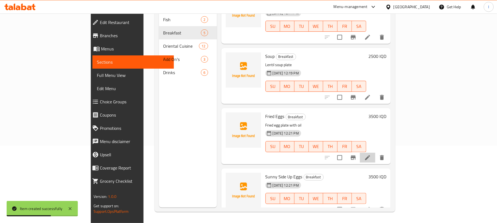
click at [375, 153] on li at bounding box center [367, 158] width 15 height 10
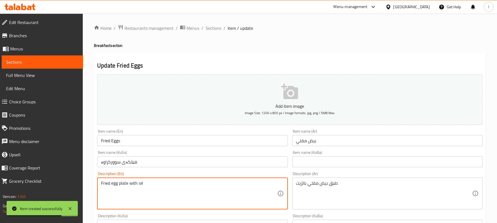
click at [133, 187] on textarea "Fried egg plate with oil" at bounding box center [189, 194] width 176 height 26
click at [133, 188] on textarea "Fried egg plate with oil" at bounding box center [189, 194] width 176 height 26
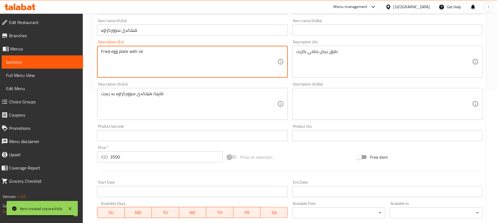
scroll to position [135, 0]
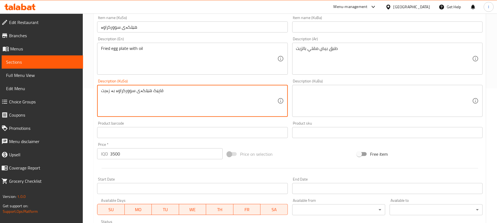
click at [140, 96] on textarea "قاپێک هێلکەی سوورکراوە بە زەیت" at bounding box center [189, 101] width 176 height 26
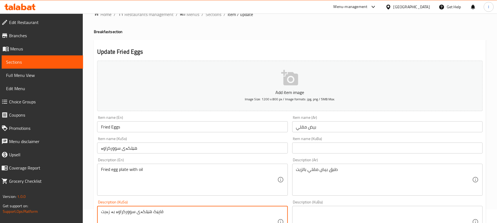
scroll to position [0, 0]
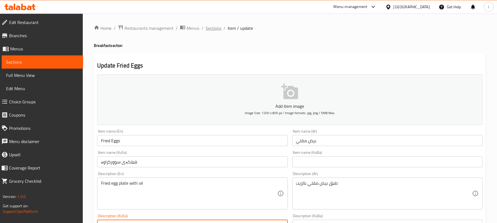
click at [216, 28] on span "Sections" at bounding box center [213, 28] width 16 height 7
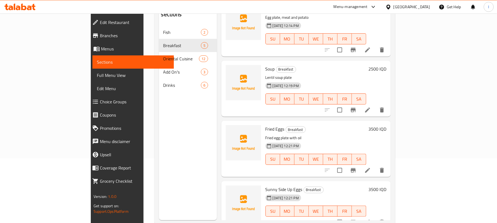
scroll to position [77, 0]
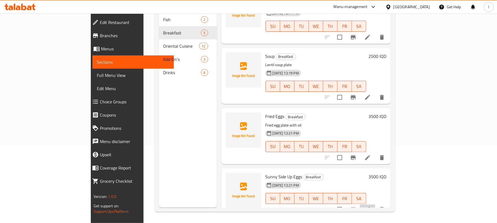
click at [375, 205] on li at bounding box center [367, 210] width 15 height 10
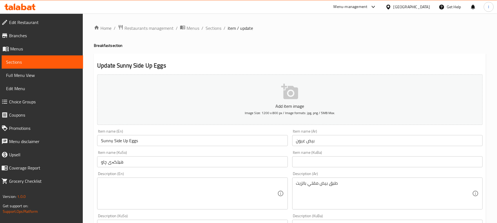
click at [115, 195] on textarea at bounding box center [189, 194] width 176 height 26
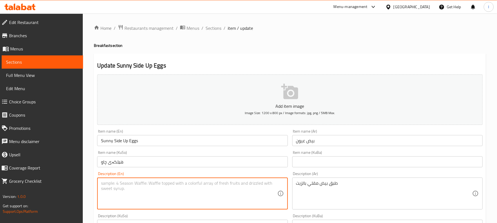
paste textarea "Fried egg plate with oil"
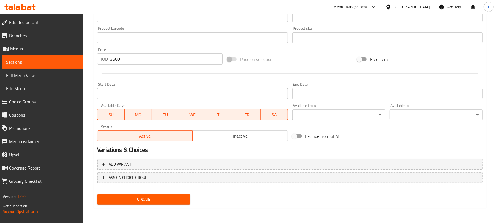
scroll to position [95, 0]
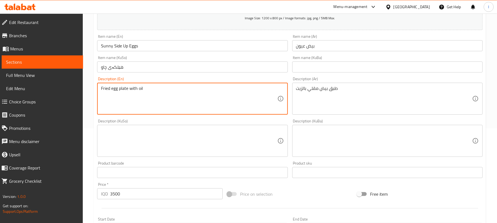
type textarea "Fried egg plate with oil"
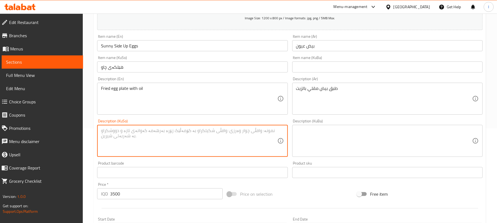
click at [151, 141] on textarea at bounding box center [189, 141] width 176 height 26
paste textarea "قاپێک هێلکەی سوورکراوە بە زەیت"
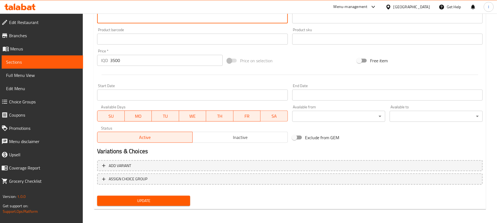
scroll to position [230, 0]
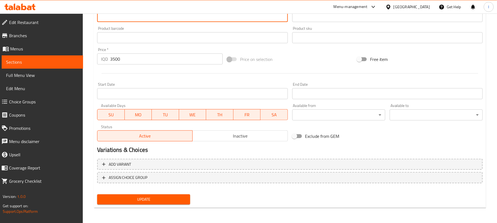
type textarea "قاپێک هێلکەی سوورکراوە بە زەیت"
click at [168, 203] on button "Update" at bounding box center [143, 199] width 93 height 10
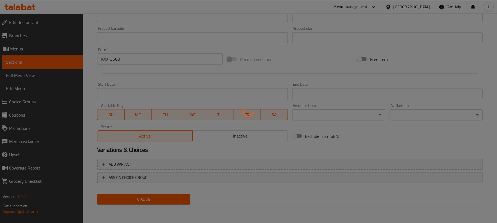
scroll to position [0, 0]
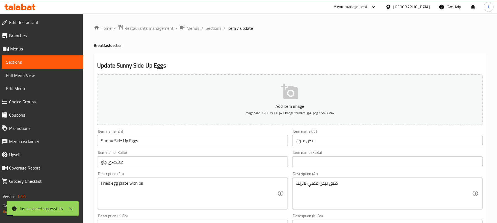
click at [213, 26] on span "Sections" at bounding box center [213, 28] width 16 height 7
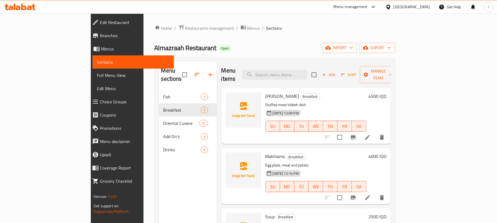
click at [326, 72] on icon "button" at bounding box center [323, 74] width 5 height 5
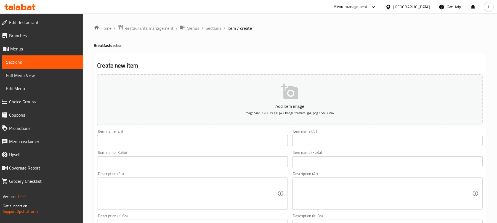
click at [119, 140] on input "text" at bounding box center [192, 140] width 190 height 11
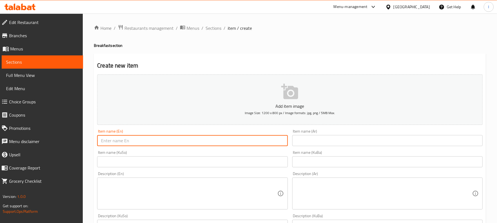
paste input "Boiled Eggs"
type input "Boiled Eggs"
click at [299, 141] on input "text" at bounding box center [387, 140] width 190 height 11
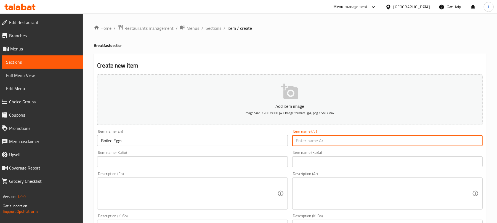
paste input "بيض مسلوق"
type input "بيض مسلوق"
click at [138, 166] on input "text" at bounding box center [192, 161] width 190 height 11
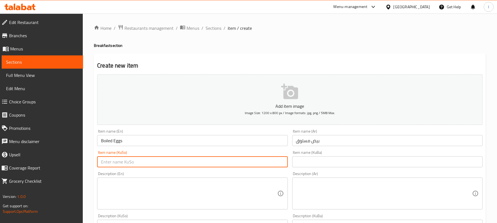
paste input "هێلکەی کوڵاو"
type input "هێلکەی کوڵاو"
click at [335, 161] on input "text" at bounding box center [387, 161] width 190 height 11
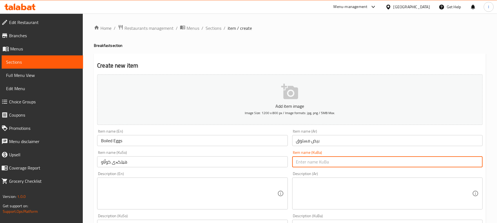
paste input "هێلکەی کوڵاو"
type input "هێلکەی کوڵاو"
click at [331, 183] on textarea at bounding box center [384, 194] width 176 height 26
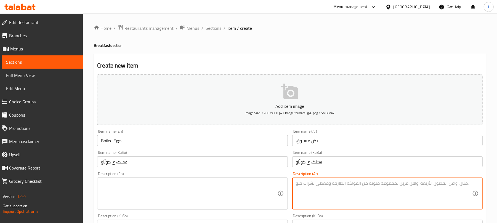
paste textarea "بيض مسلوق بالبخار"
type textarea "بيض مسلوق بالبخار"
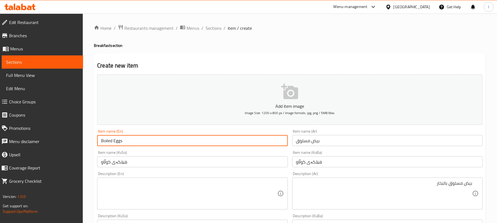
drag, startPoint x: 126, startPoint y: 143, endPoint x: 92, endPoint y: 142, distance: 33.9
paste input "Boiled Eggs"
type input "Boiled Eggs"
click at [135, 195] on textarea at bounding box center [189, 194] width 176 height 26
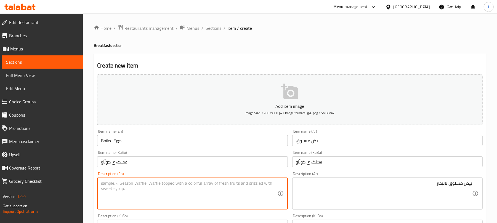
paste textarea "Boiled Eggs"
click at [101, 186] on textarea "Boiled Eggs" at bounding box center [189, 194] width 176 height 26
paste textarea "steamed"
click at [135, 200] on textarea "steamed Boiled Eggs" at bounding box center [189, 194] width 176 height 26
click at [103, 182] on textarea "steamed Boiled Eggs" at bounding box center [189, 194] width 176 height 26
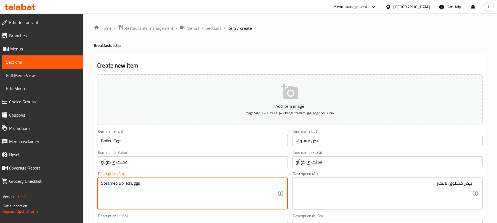
click at [119, 184] on textarea "Steamed Boiled Eggs" at bounding box center [189, 194] width 176 height 26
click at [121, 183] on textarea "Steamed Boiled Eggs" at bounding box center [189, 194] width 176 height 26
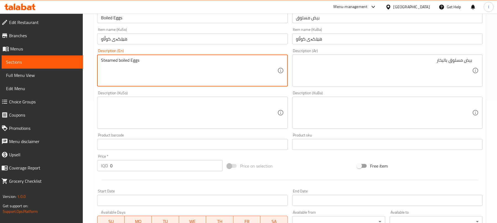
scroll to position [135, 0]
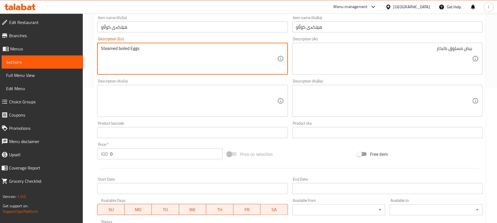
type textarea "Steamed boiled Eggs"
click at [145, 97] on textarea at bounding box center [189, 101] width 176 height 26
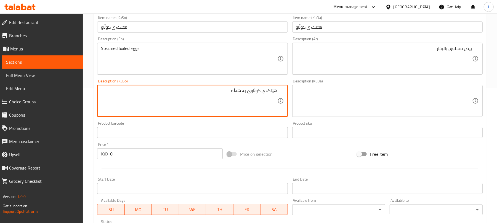
type textarea "هێلکەی کوڵاوی بە هەڵم"
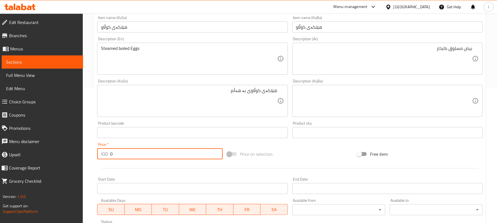
drag, startPoint x: 137, startPoint y: 158, endPoint x: 23, endPoint y: 158, distance: 113.9
click at [23, 158] on div "Edit Restaurant Branches Menus Sections Full Menu View Edit Menu Choice Groups …" at bounding box center [248, 98] width 497 height 439
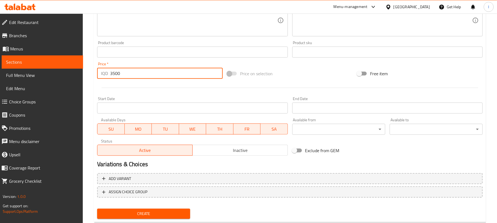
scroll to position [230, 0]
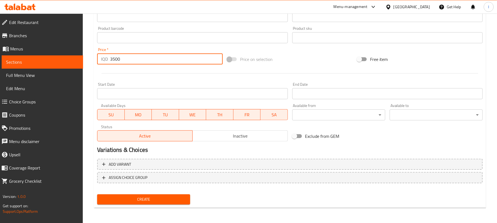
type input "3500"
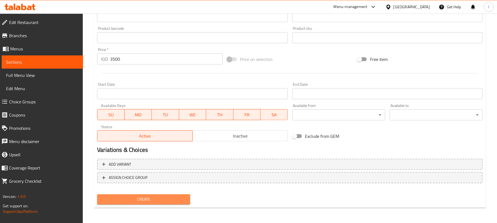
click at [133, 200] on span "Create" at bounding box center [143, 199] width 84 height 7
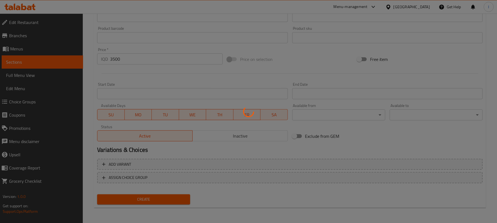
type input "0"
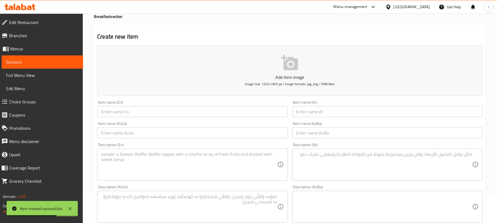
scroll to position [0, 0]
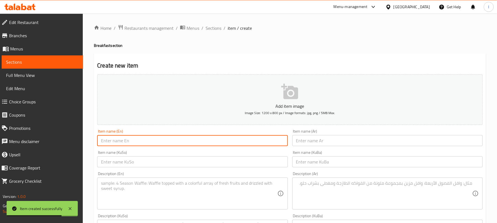
click at [133, 139] on input "text" at bounding box center [192, 140] width 190 height 11
paste input "Bajella"
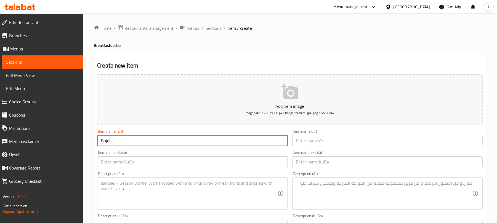
paste input "Baladi Ghee"
click at [114, 142] on input "Bajella Baladi Ghee" at bounding box center [192, 140] width 190 height 11
type input "Bajella With [PERSON_NAME]"
click at [328, 137] on input "text" at bounding box center [387, 140] width 190 height 11
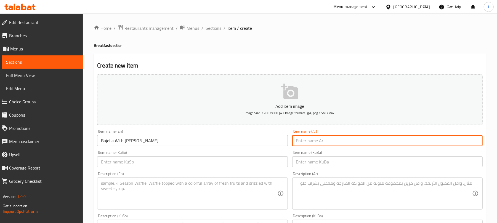
paste input "باقلاء بالدهن الحر"
type input "باقلاء بالدهن الحر"
click at [207, 162] on input "text" at bounding box center [192, 161] width 190 height 11
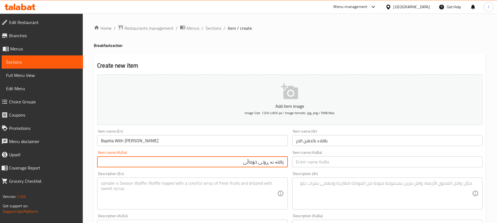
type input "پاقلە بە ڕۆنی خۆماڵی"
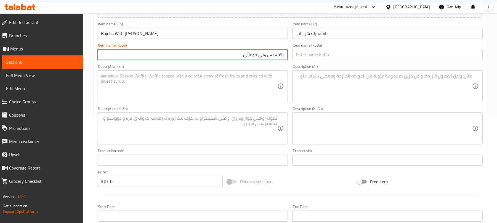
scroll to position [135, 0]
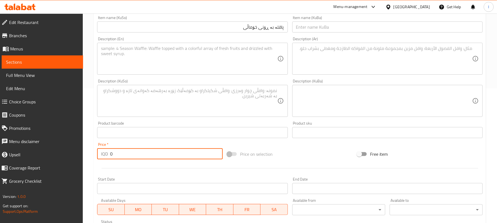
drag, startPoint x: 119, startPoint y: 157, endPoint x: 53, endPoint y: 154, distance: 65.7
click at [53, 154] on div "Edit Restaurant Branches Menus Sections Full Menu View Edit Menu Choice Groups …" at bounding box center [248, 98] width 497 height 439
type input "5000"
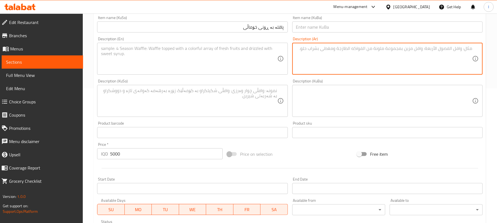
click at [335, 72] on textarea at bounding box center [384, 59] width 176 height 26
paste textarea "طبق باقلاء، خبز وبيض"
type textarea "طبق باقلاء، خبز وبيض"
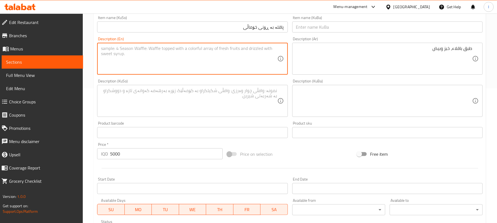
click at [152, 61] on textarea at bounding box center [189, 59] width 176 height 26
paste textarea "A plate of fava beans, bread and eggs"
click at [106, 50] on textarea "A plate of fava beans, bread and eggs" at bounding box center [189, 59] width 176 height 26
drag, startPoint x: 105, startPoint y: 49, endPoint x: 91, endPoint y: 49, distance: 14.3
click at [91, 49] on div "Home / Restaurants management / Menus / Sections / item / create Breakfast sect…" at bounding box center [290, 98] width 414 height 439
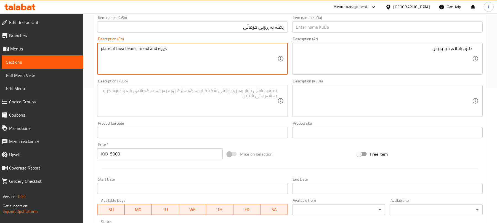
drag, startPoint x: 136, startPoint y: 49, endPoint x: 112, endPoint y: 51, distance: 24.3
click at [112, 51] on textarea "plate of fava beans, bread and eggs" at bounding box center [189, 59] width 176 height 26
click at [101, 50] on textarea "plate, bread and eggs" at bounding box center [189, 59] width 176 height 26
paste textarea "Bajella"
type textarea "Bajella plate, bread and eggs"
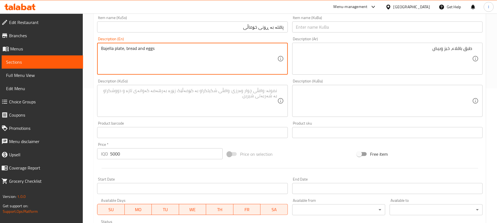
click at [179, 102] on textarea at bounding box center [189, 101] width 176 height 26
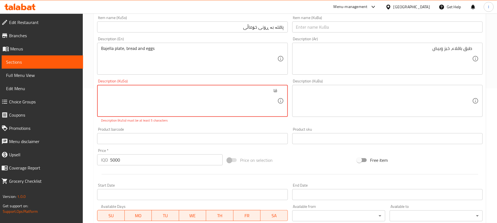
type textarea "ق"
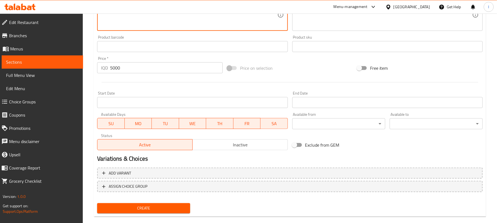
scroll to position [230, 0]
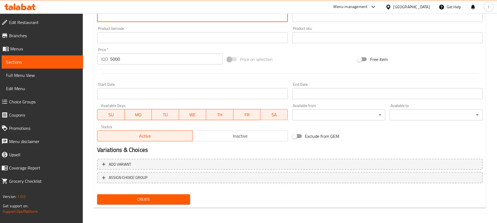
type textarea "قاپێک پاقلە، نان و هێلکە"
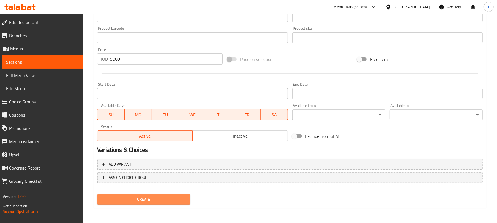
click at [151, 196] on span "Create" at bounding box center [143, 199] width 84 height 7
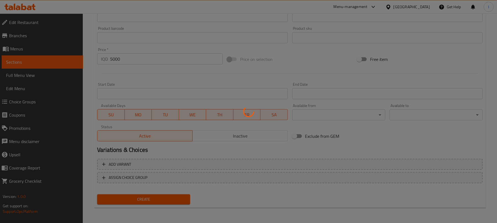
type input "0"
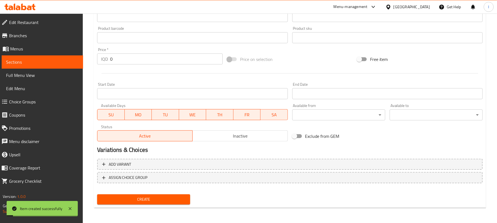
scroll to position [0, 0]
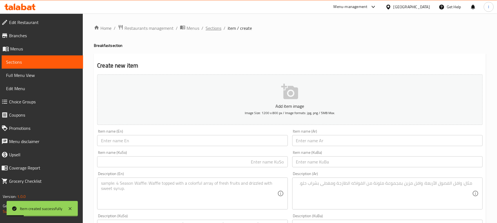
click at [216, 31] on span "Sections" at bounding box center [213, 28] width 16 height 7
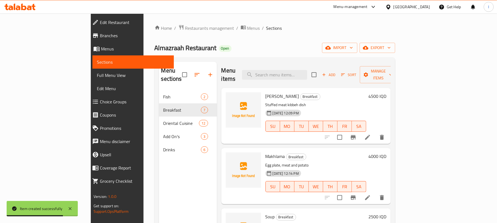
click at [336, 72] on span "Add" at bounding box center [328, 75] width 15 height 6
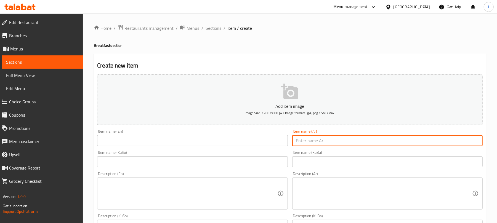
click at [326, 139] on input "text" at bounding box center [387, 140] width 190 height 11
paste input "مخلمة دبل"
click at [463, 140] on input "مخلمة دبل" at bounding box center [387, 140] width 190 height 11
type input "مخلمة دوبل"
click at [158, 139] on input "text" at bounding box center [192, 140] width 190 height 11
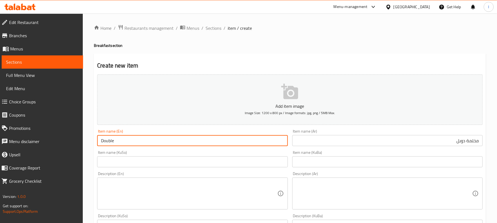
paste input "Makhlama"
type input "Double Makhlama"
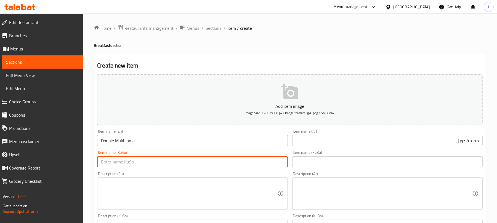
click at [161, 159] on input "text" at bounding box center [192, 161] width 190 height 11
paste input "مەخڵەمە"
type input "دەبڵ مەخڵەمە"
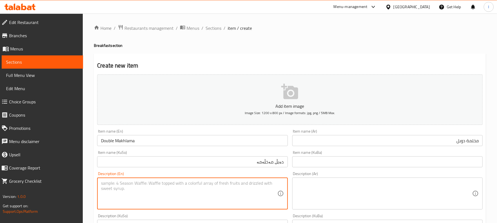
click at [119, 197] on textarea at bounding box center [189, 194] width 176 height 26
paste textarea "Large plate of eggs, meat and potatoes"
type textarea "Large plate of eggs, meat and potatoes"
click at [315, 184] on textarea at bounding box center [384, 194] width 176 height 26
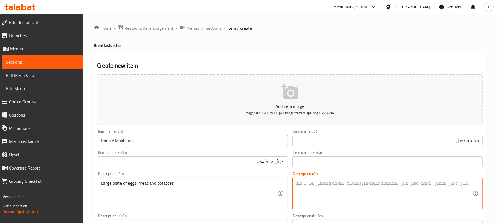
paste textarea "طبق بيض، لحم وبطاطا حجم كبير"
type textarea "طبق بيض، لحم وبطاطا حجم كبير"
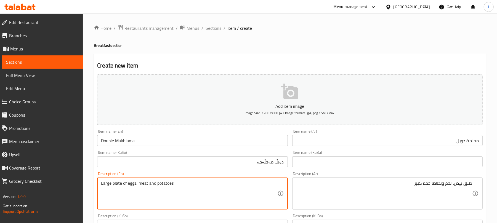
drag, startPoint x: 110, startPoint y: 184, endPoint x: 83, endPoint y: 184, distance: 27.3
click at [145, 183] on textarea "plate of eggs, meat and potatoes" at bounding box center [189, 194] width 176 height 26
paste textarea "Large"
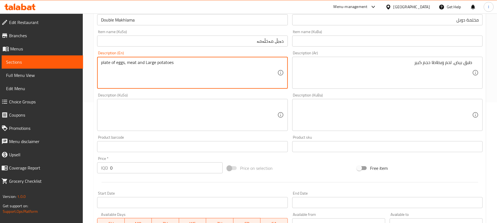
scroll to position [135, 0]
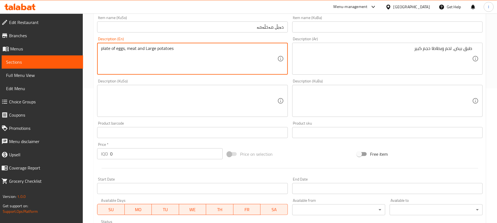
type textarea "plate of eggs, meat and Large potatoes"
click at [176, 102] on textarea at bounding box center [189, 101] width 176 height 26
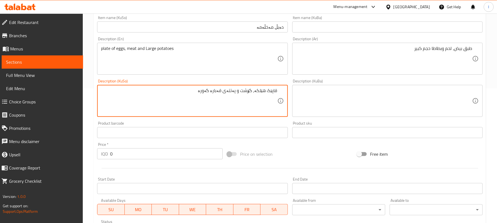
drag, startPoint x: 224, startPoint y: 93, endPoint x: 218, endPoint y: 93, distance: 6.3
click at [218, 93] on textarea "قاپێک هێلکە، گۆشت و پەتتەی قەبارە گەورە" at bounding box center [189, 101] width 176 height 26
click at [222, 91] on textarea "قاپێک هێلکە، گۆشت و پەتتەی قە گەورە" at bounding box center [189, 101] width 176 height 26
click at [231, 91] on textarea "قاپێک هێلکە، گۆشت و پەتتەی گەورە" at bounding box center [189, 101] width 176 height 26
click at [224, 90] on textarea "قاپێک هێلکە، گۆشت و پەتاتەی گەورە" at bounding box center [189, 101] width 176 height 26
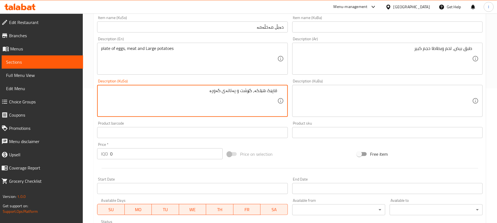
type textarea "قاپێک هێلکە، گۆشت و پەتاتەی گەورە"
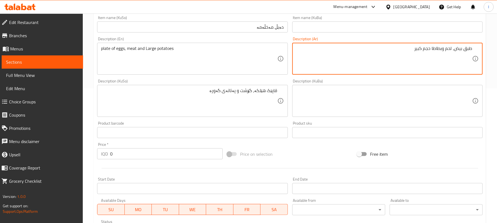
drag, startPoint x: 431, startPoint y: 48, endPoint x: 423, endPoint y: 49, distance: 8.0
type textarea "طبق بيض، لحم وبطاطا كبير"
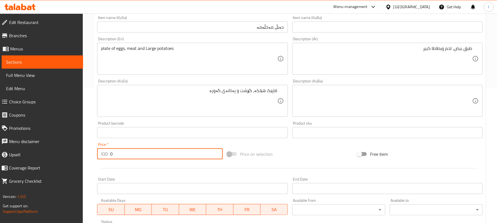
drag, startPoint x: 130, startPoint y: 155, endPoint x: 16, endPoint y: 155, distance: 113.9
click at [16, 155] on div "Edit Restaurant Branches Menus Sections Full Menu View Edit Menu Choice Groups …" at bounding box center [248, 98] width 497 height 439
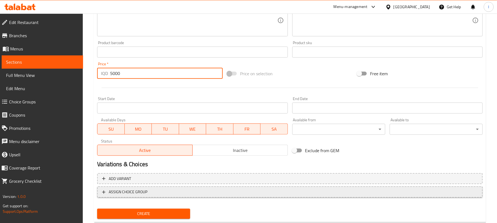
scroll to position [230, 0]
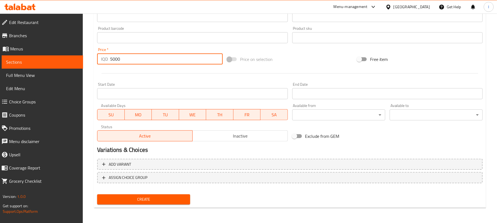
type input "5000"
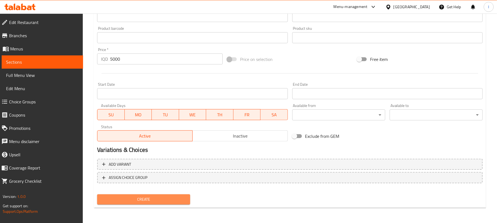
click at [163, 198] on span "Create" at bounding box center [143, 199] width 84 height 7
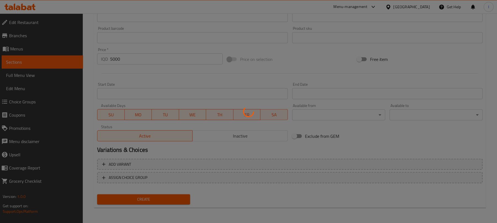
type input "0"
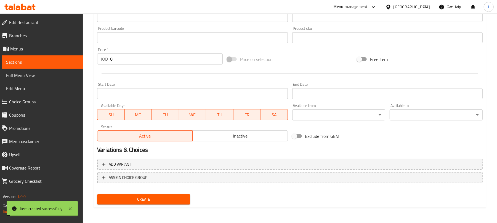
scroll to position [0, 0]
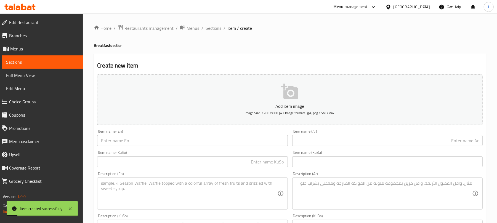
click at [212, 29] on span "Sections" at bounding box center [213, 28] width 16 height 7
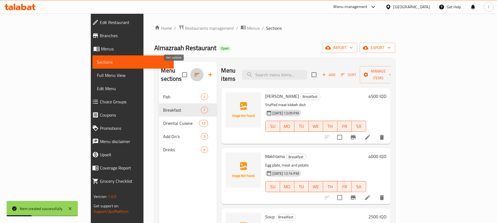
click at [194, 72] on icon "button" at bounding box center [197, 74] width 7 height 7
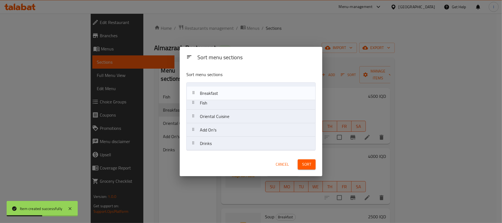
drag, startPoint x: 233, startPoint y: 102, endPoint x: 233, endPoint y: 90, distance: 11.6
click at [233, 90] on nav "Fish Breakfast Oriental Cuisine Add On's Drinks" at bounding box center [250, 116] width 129 height 68
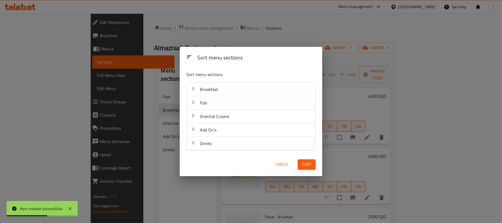
click at [313, 170] on div "Sort" at bounding box center [306, 164] width 25 height 17
click at [311, 166] on button "Sort" at bounding box center [307, 164] width 18 height 10
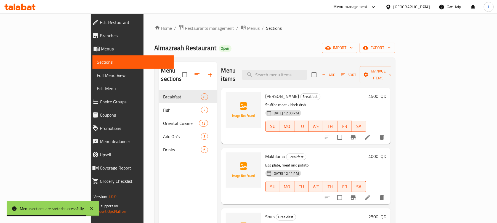
click at [97, 77] on span "Full Menu View" at bounding box center [133, 75] width 73 height 7
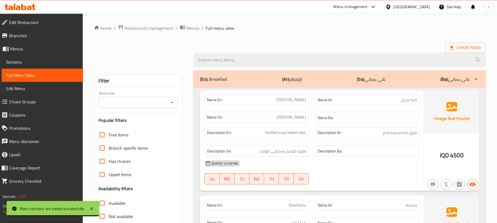
click at [171, 103] on icon "Open" at bounding box center [171, 102] width 3 height 1
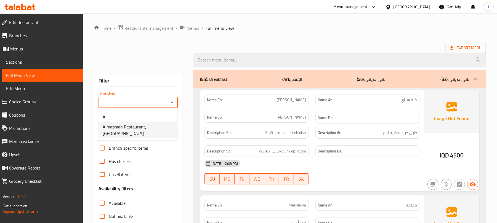
click at [154, 125] on span "Almazraah Restaurant, [GEOGRAPHIC_DATA]" at bounding box center [138, 130] width 70 height 13
type input "Almazraah Restaurant, [GEOGRAPHIC_DATA]"
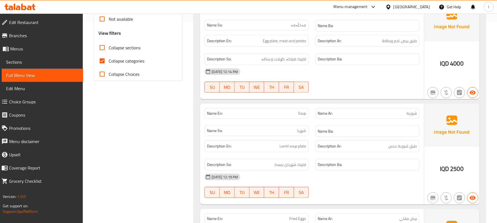
scroll to position [202, 0]
click at [103, 61] on input "Collapse categories" at bounding box center [101, 60] width 13 height 13
checkbox input "false"
click at [102, 41] on input "Collapse sections" at bounding box center [101, 47] width 13 height 13
checkbox input "true"
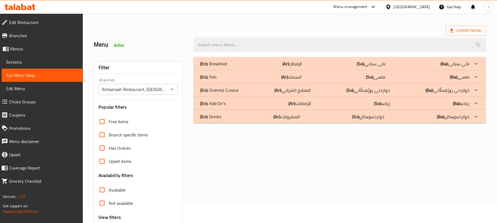
scroll to position [0, 0]
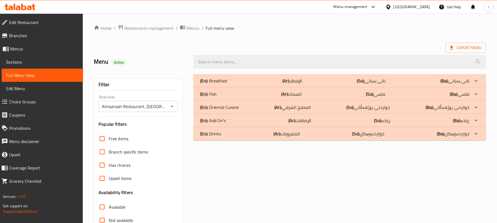
click at [236, 83] on div "(En): Breakfast (Ar): الإفطار (So): نانی بەیانی (Ba): [PERSON_NAME]" at bounding box center [334, 80] width 269 height 7
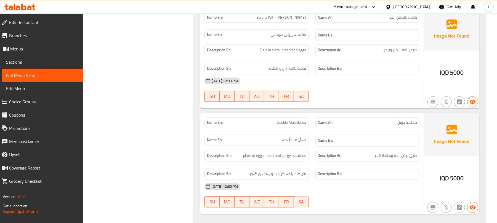
scroll to position [765, 0]
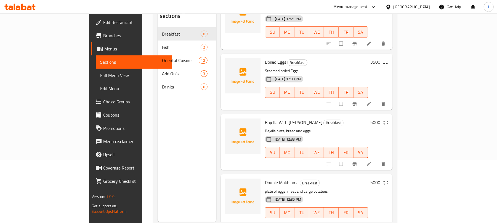
scroll to position [77, 0]
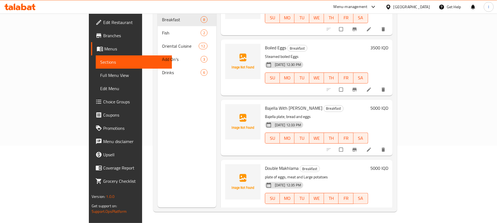
click at [377, 206] on li at bounding box center [368, 210] width 15 height 9
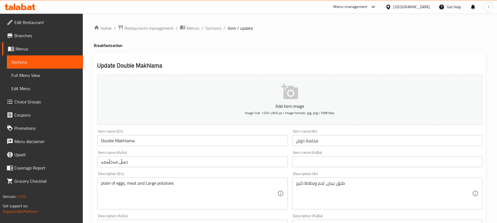
click at [148, 154] on div "Item name (KuSo) دەبڵ مەخڵەمە Item name (KuSo)" at bounding box center [192, 159] width 190 height 17
click at [142, 160] on input "دەبڵ مەخڵەمە" at bounding box center [192, 161] width 190 height 11
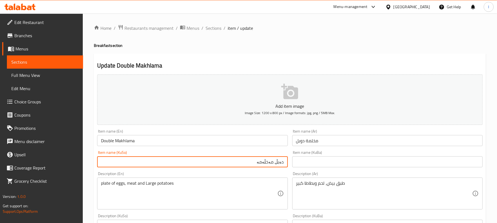
drag, startPoint x: 277, startPoint y: 162, endPoint x: 288, endPoint y: 162, distance: 11.3
click at [288, 162] on div "Item name (KuSo) دەبڵ مەخڵەمە Item name (KuSo)" at bounding box center [192, 158] width 195 height 21
click at [266, 164] on input "مەخڵەمە" at bounding box center [192, 161] width 190 height 11
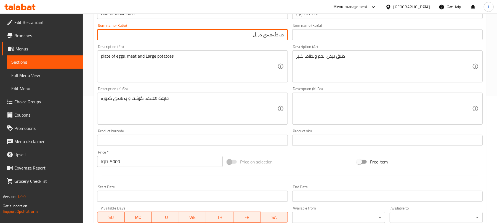
scroll to position [135, 0]
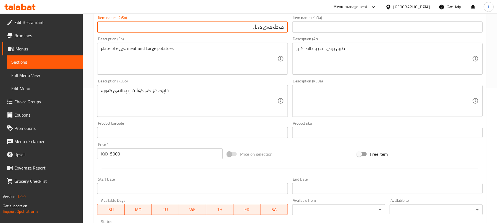
type input "مەخڵەمەی دەبڵ"
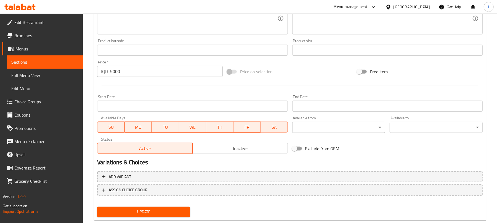
scroll to position [230, 0]
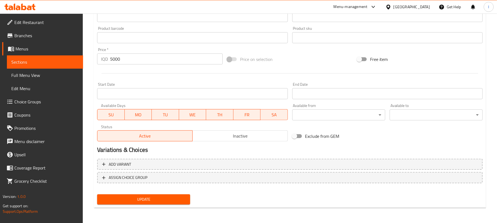
type textarea "plate of eggs, meat and large potatoes"
click at [141, 199] on span "Update" at bounding box center [143, 199] width 84 height 7
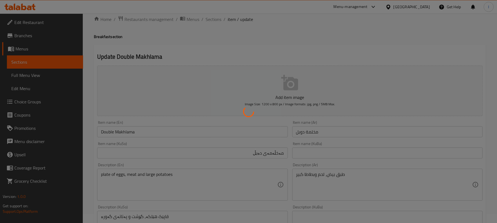
scroll to position [0, 0]
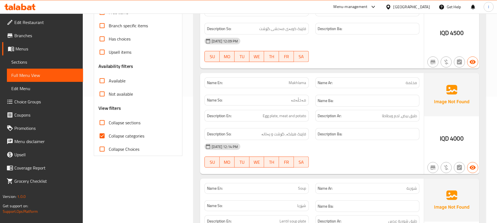
scroll to position [135, 0]
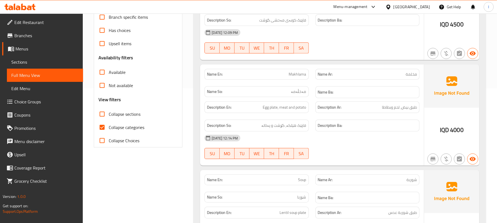
click at [106, 114] on input "Collapse sections" at bounding box center [101, 114] width 13 height 13
checkbox input "true"
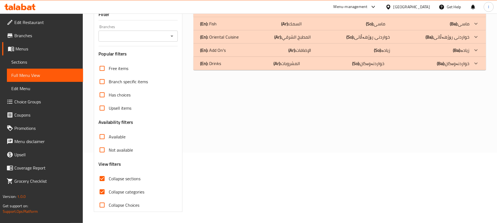
scroll to position [71, 0]
click at [100, 190] on input "Collapse categories" at bounding box center [101, 191] width 13 height 13
checkbox input "false"
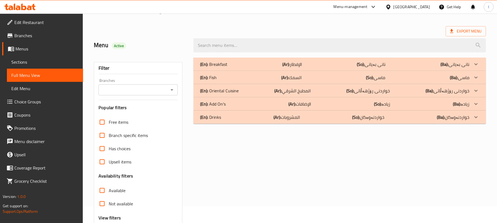
scroll to position [0, 0]
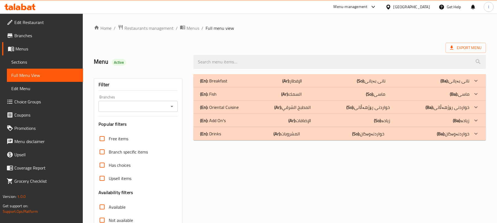
click at [170, 108] on icon "Open" at bounding box center [171, 106] width 7 height 7
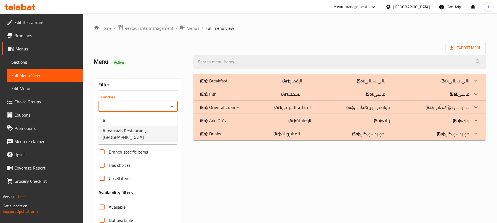
click at [139, 129] on span "Almazraah Restaurant, [GEOGRAPHIC_DATA]" at bounding box center [138, 133] width 70 height 13
type input "Almazraah Restaurant, [GEOGRAPHIC_DATA]"
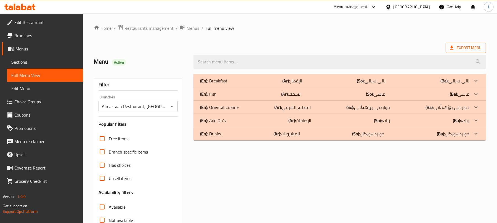
click at [231, 78] on div "(En): Breakfast (Ar): الإفطار (So): نانی بەیانی (Ba): [PERSON_NAME]" at bounding box center [334, 80] width 269 height 7
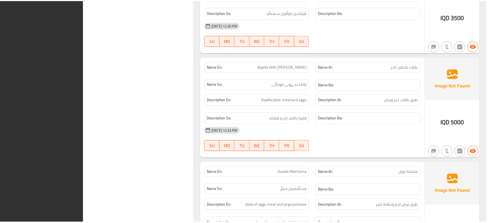
scroll to position [796, 0]
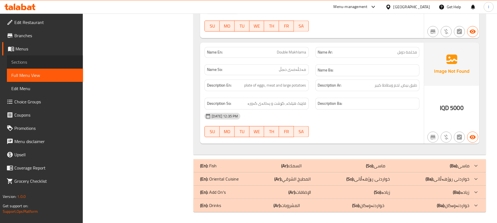
click at [23, 60] on span "Sections" at bounding box center [44, 62] width 67 height 7
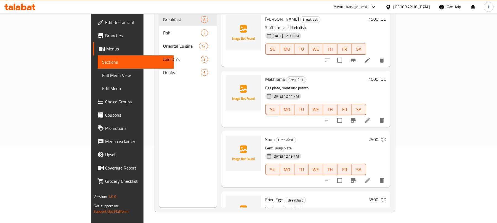
scroll to position [77, 0]
click at [93, 31] on link "Branches" at bounding box center [133, 35] width 81 height 13
